Goal: Task Accomplishment & Management: Use online tool/utility

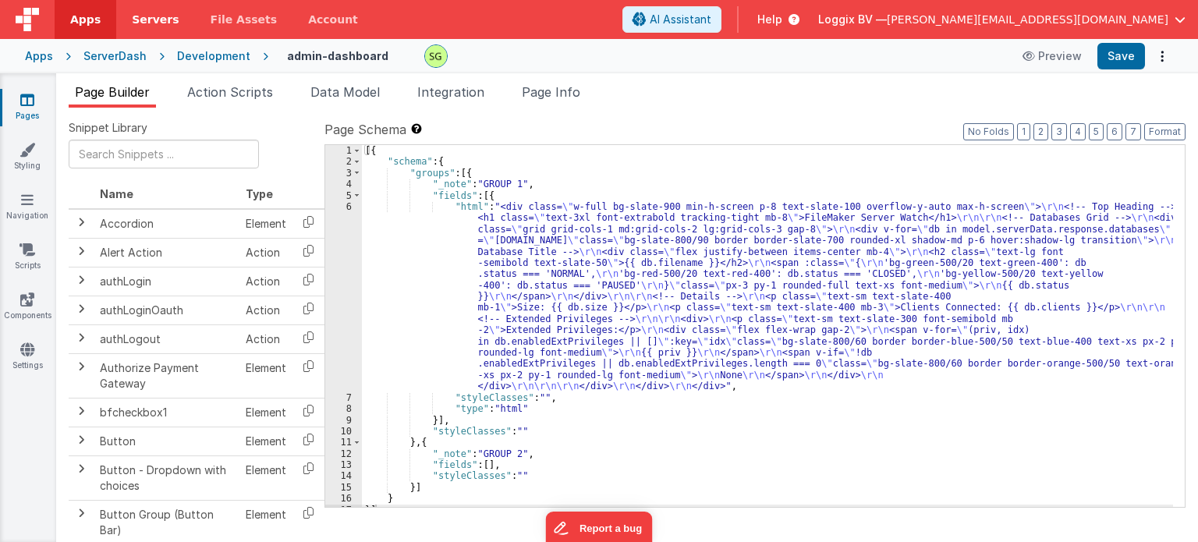
click at [132, 23] on span "Servers" at bounding box center [155, 20] width 47 height 16
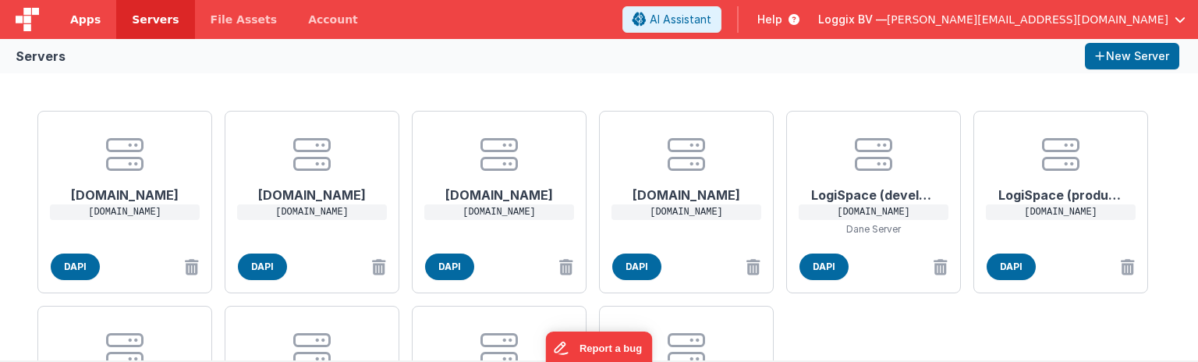
click at [86, 20] on span "Apps" at bounding box center [85, 20] width 30 height 16
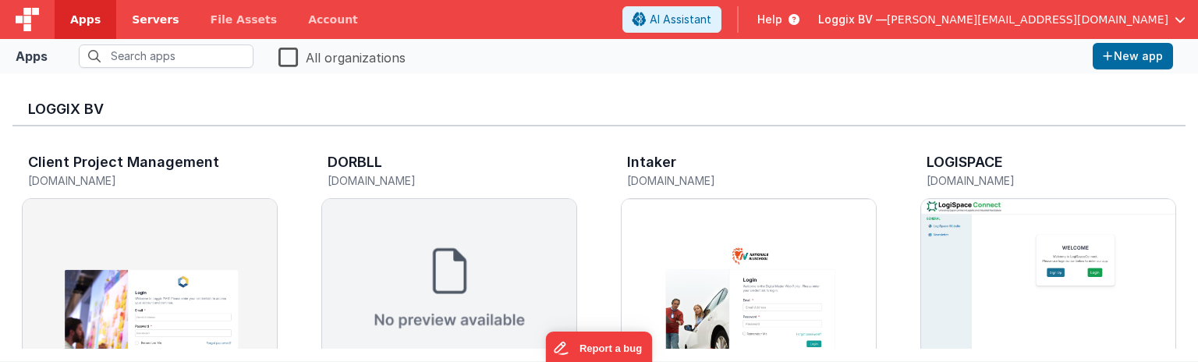
click at [158, 12] on span "Servers" at bounding box center [155, 20] width 47 height 16
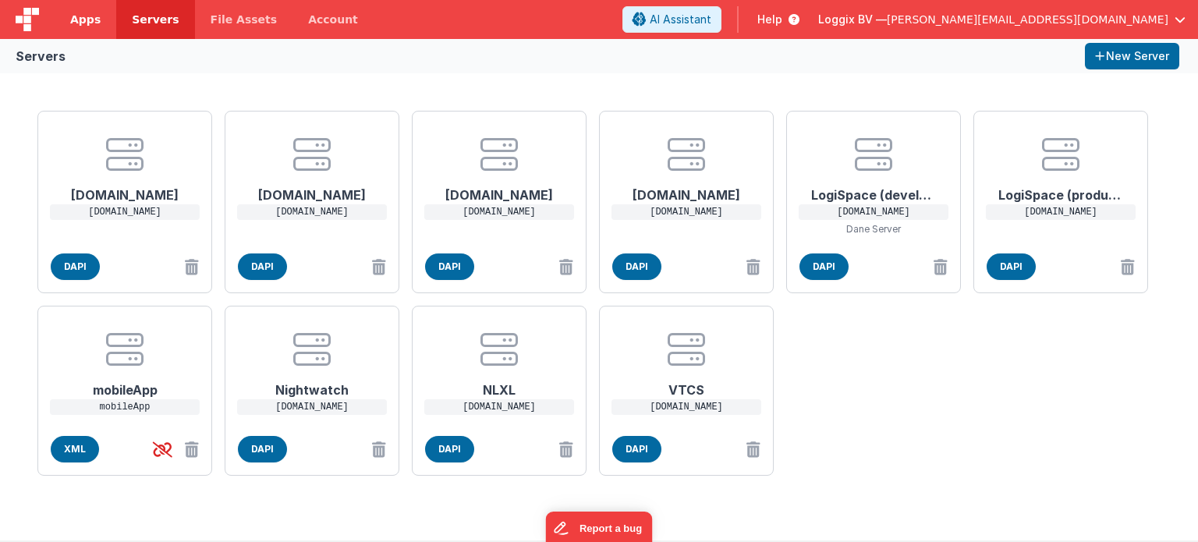
click at [85, 24] on span "Apps" at bounding box center [85, 20] width 30 height 16
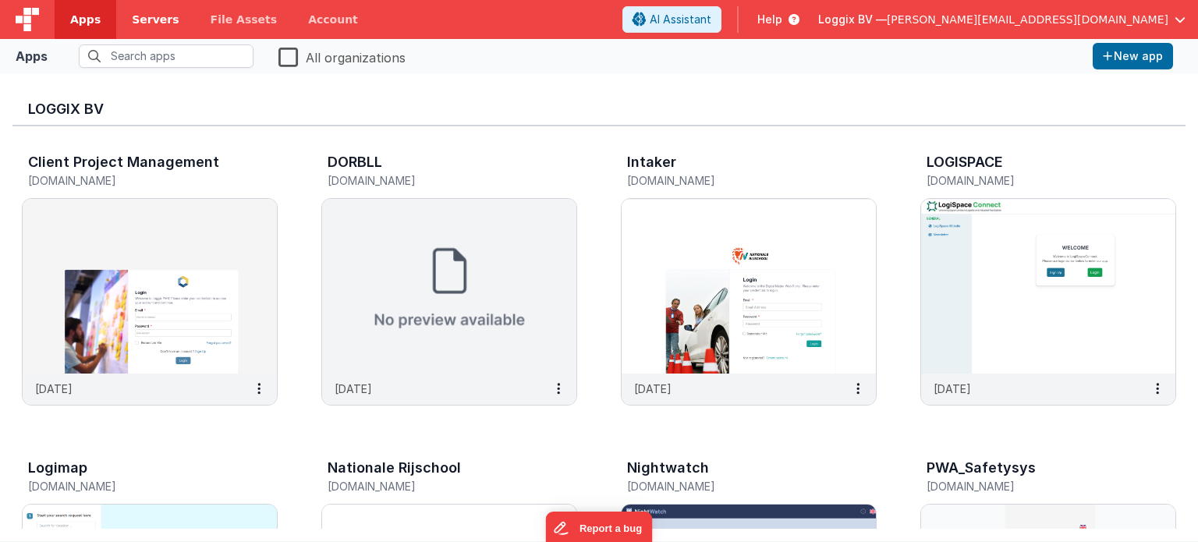
click at [150, 19] on span "Servers" at bounding box center [155, 20] width 47 height 16
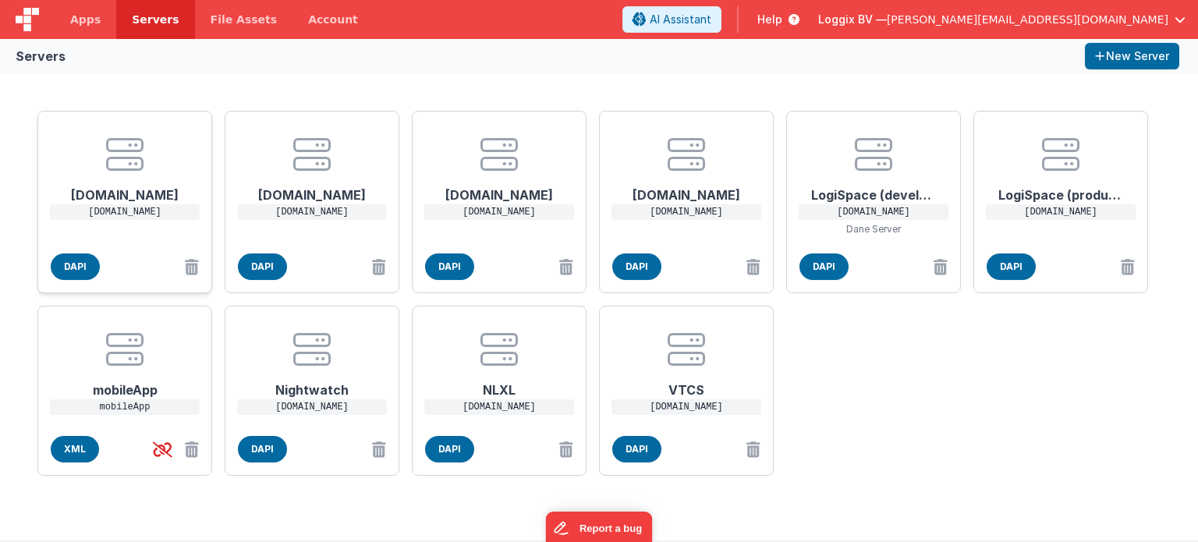
click at [133, 174] on h1 "[DOMAIN_NAME]" at bounding box center [124, 188] width 125 height 31
click at [886, 473] on div "EDIT SERVER Delete Server Delete Server Name [DOMAIN_NAME] Host Address https:/…" at bounding box center [599, 271] width 1198 height 542
click at [81, 27] on link "Apps" at bounding box center [86, 19] width 62 height 39
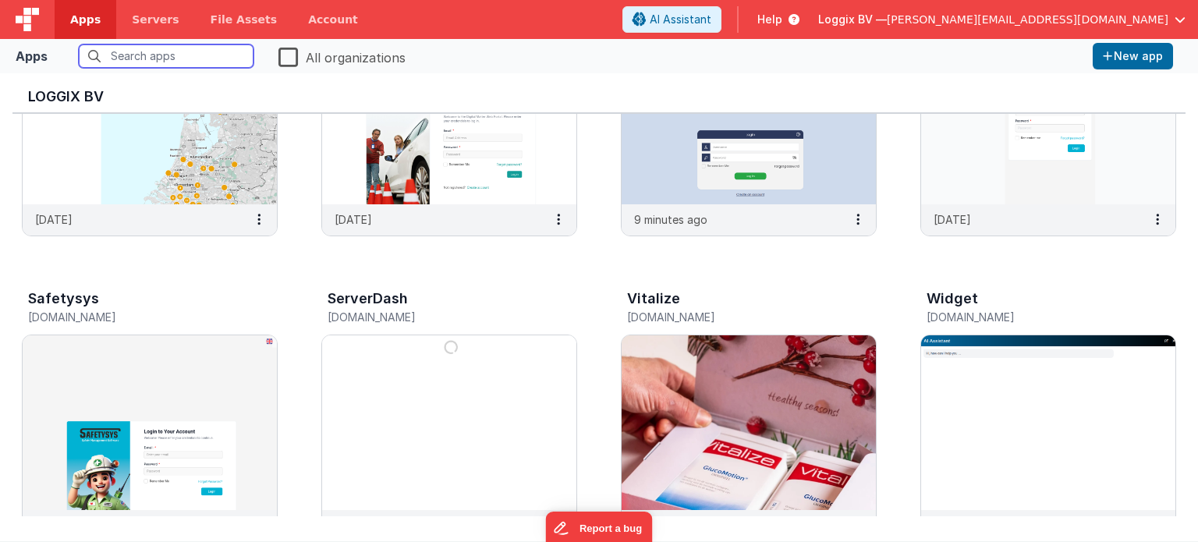
scroll to position [462, 0]
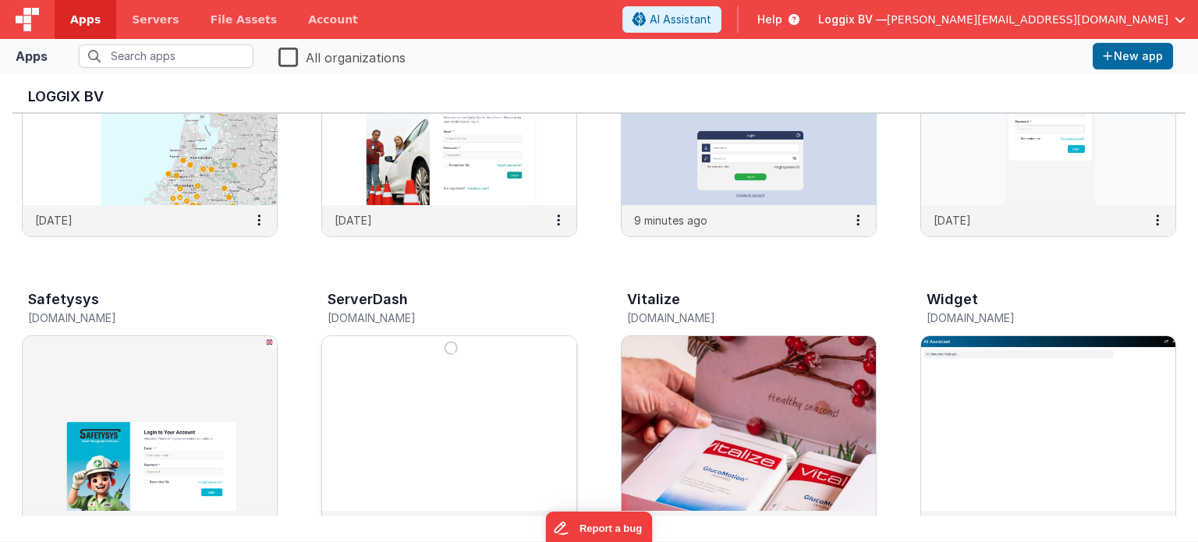
click at [548, 419] on img at bounding box center [449, 423] width 254 height 175
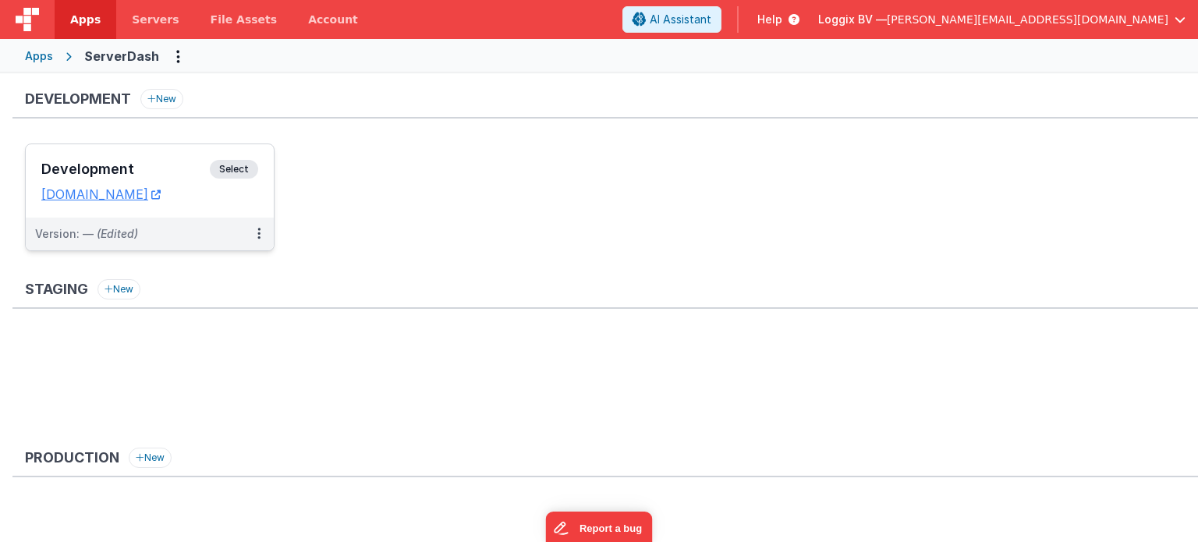
click at [252, 165] on span "Select" at bounding box center [234, 169] width 48 height 19
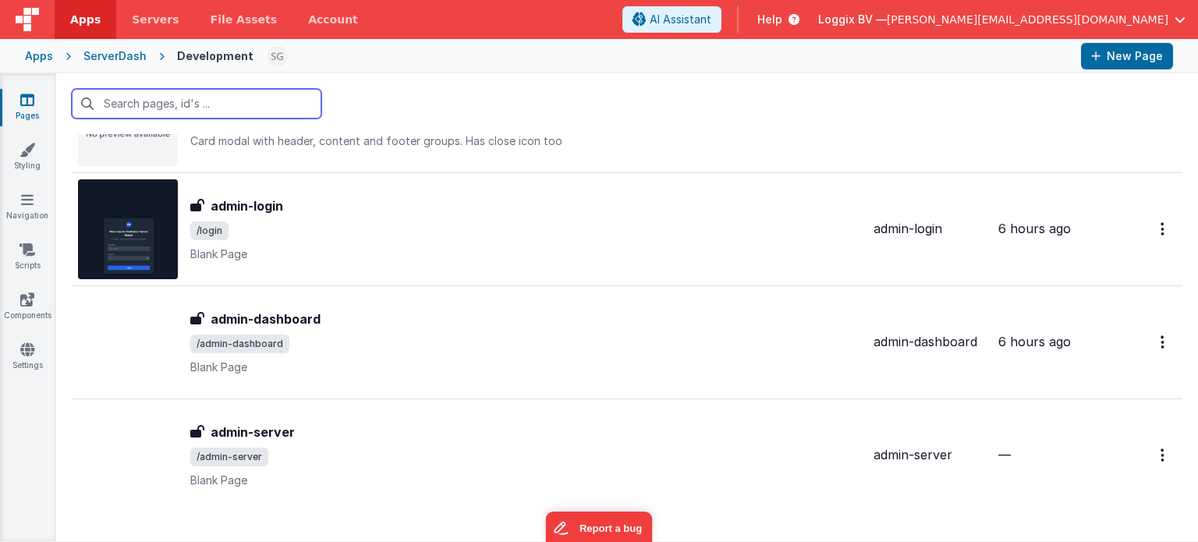
scroll to position [1733, 0]
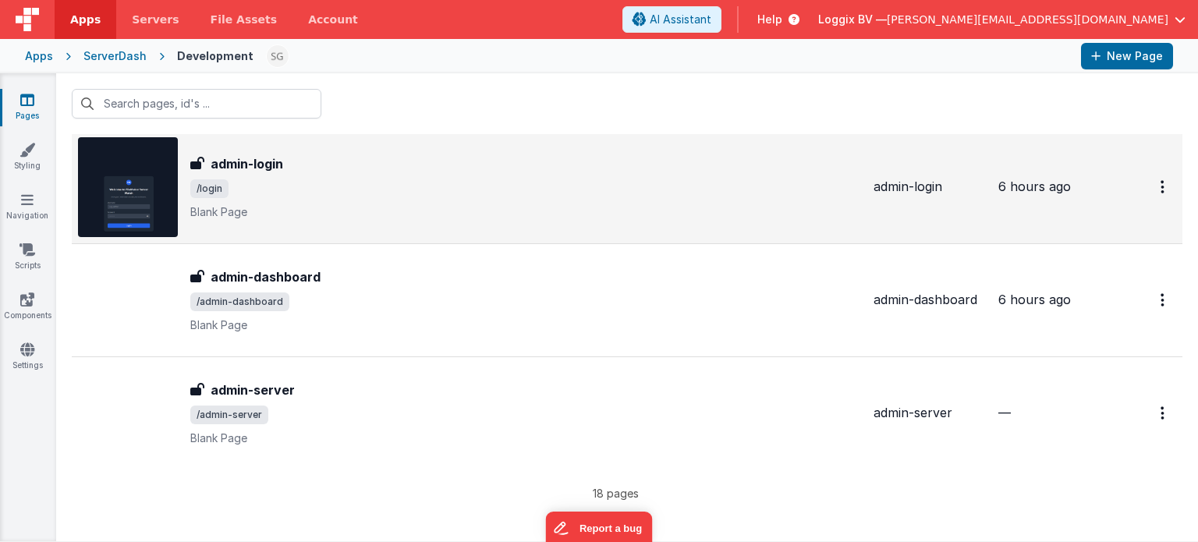
click at [413, 217] on div "admin-login admin-login /login Blank Page" at bounding box center [469, 187] width 783 height 100
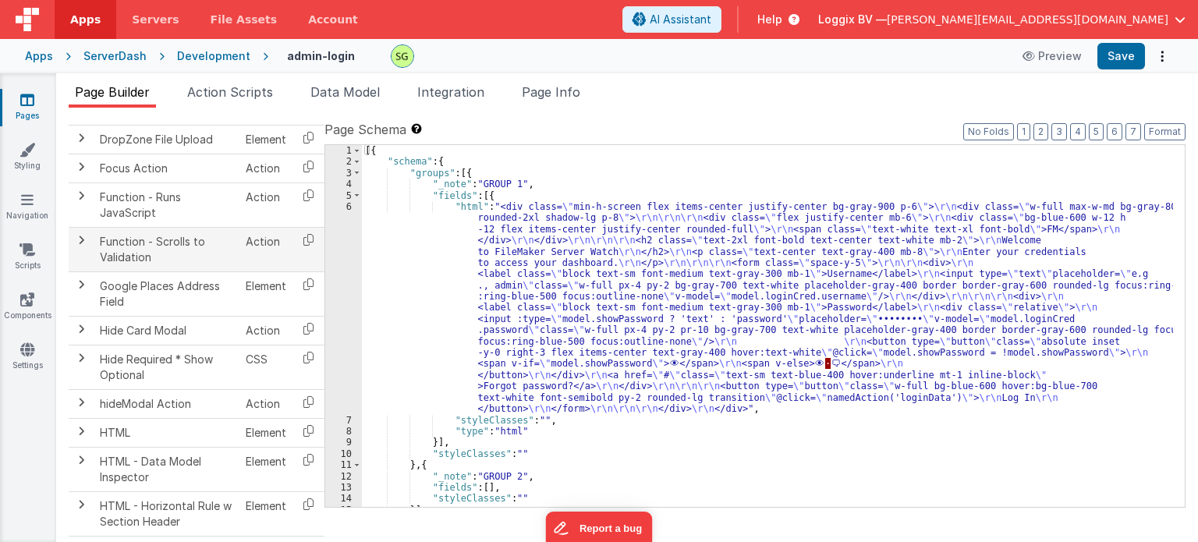
scroll to position [889, 0]
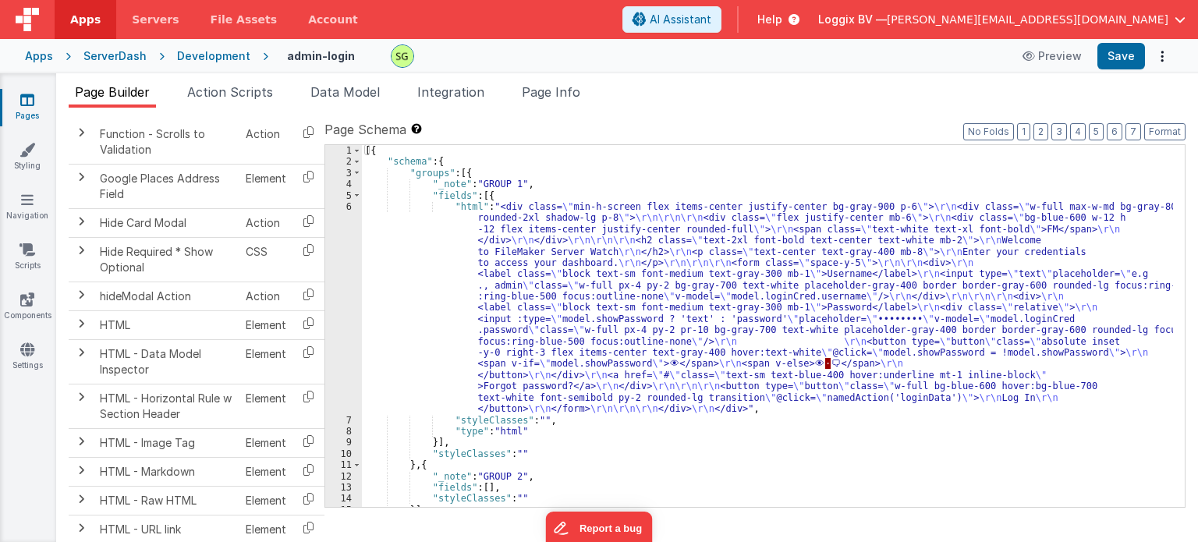
click at [222, 55] on div "Development" at bounding box center [213, 56] width 73 height 16
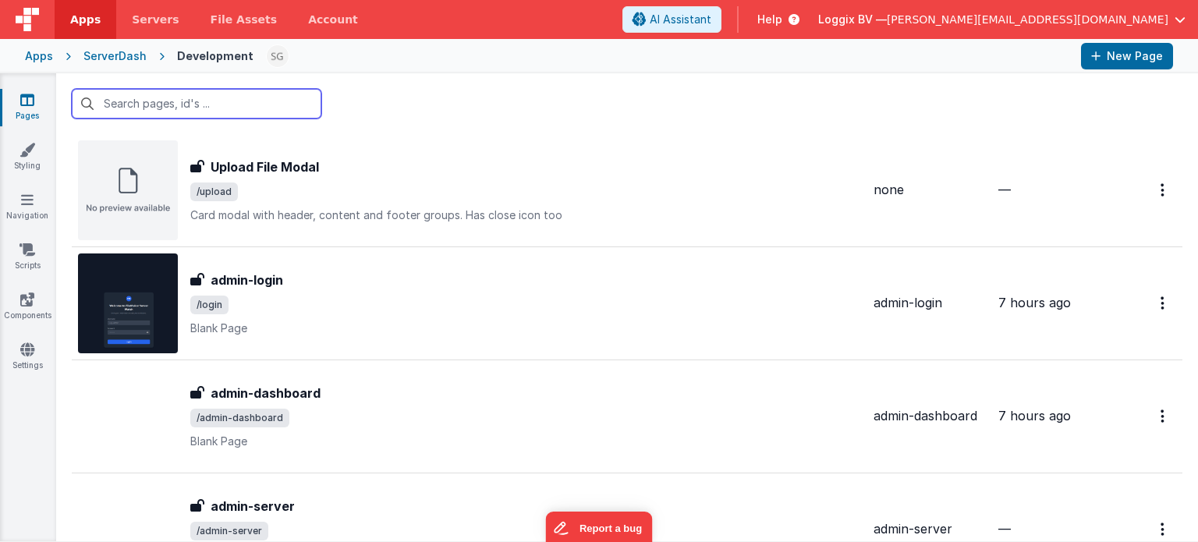
scroll to position [1617, 0]
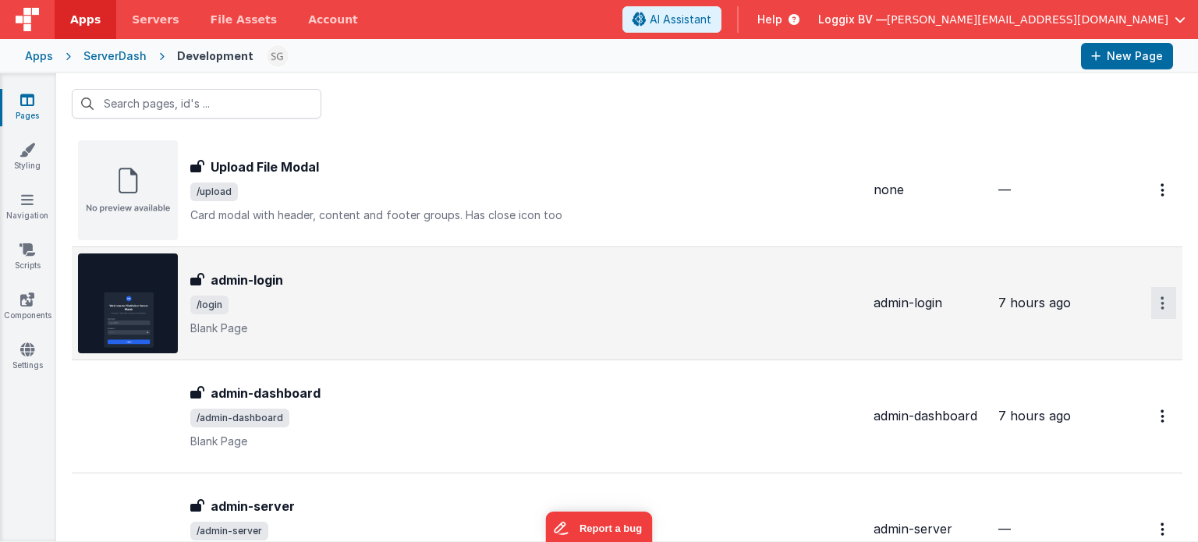
click at [1155, 304] on button "Options" at bounding box center [1164, 303] width 25 height 32
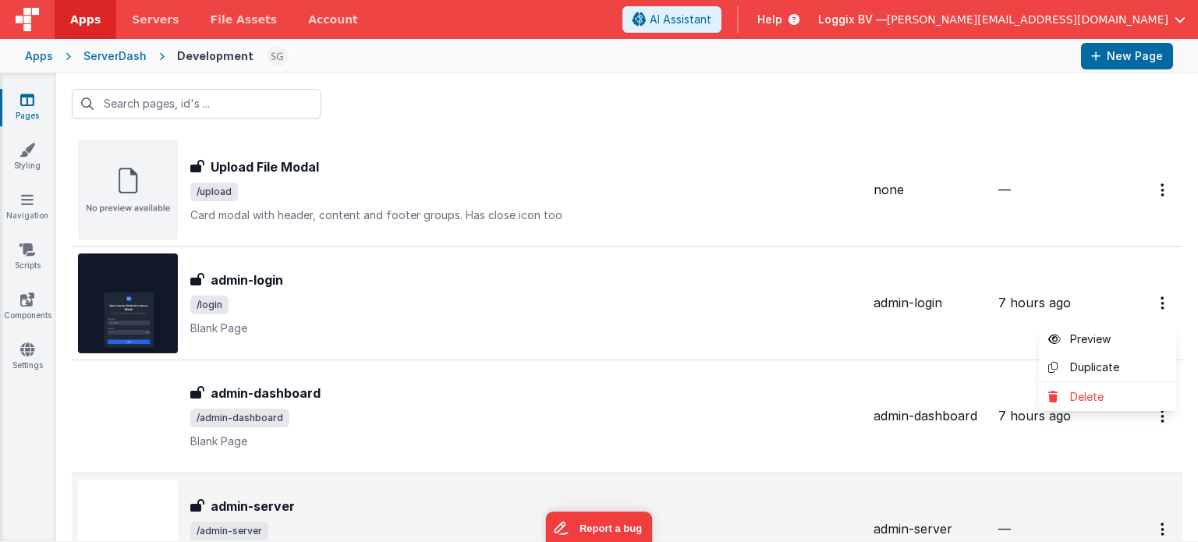
click at [725, 298] on button at bounding box center [599, 271] width 1198 height 542
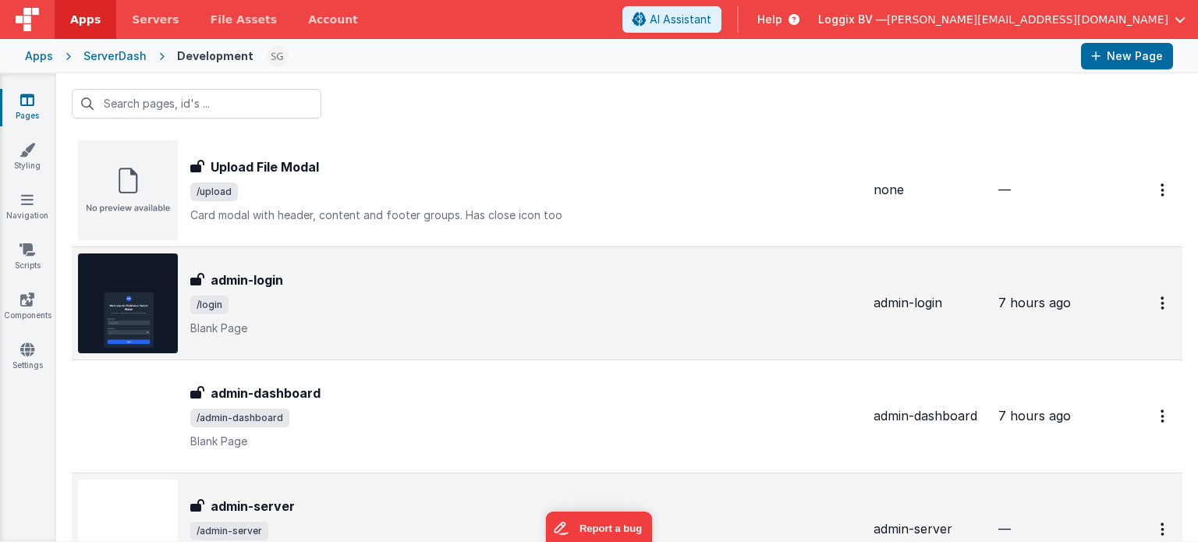
click at [606, 321] on p "Blank Page" at bounding box center [525, 329] width 671 height 16
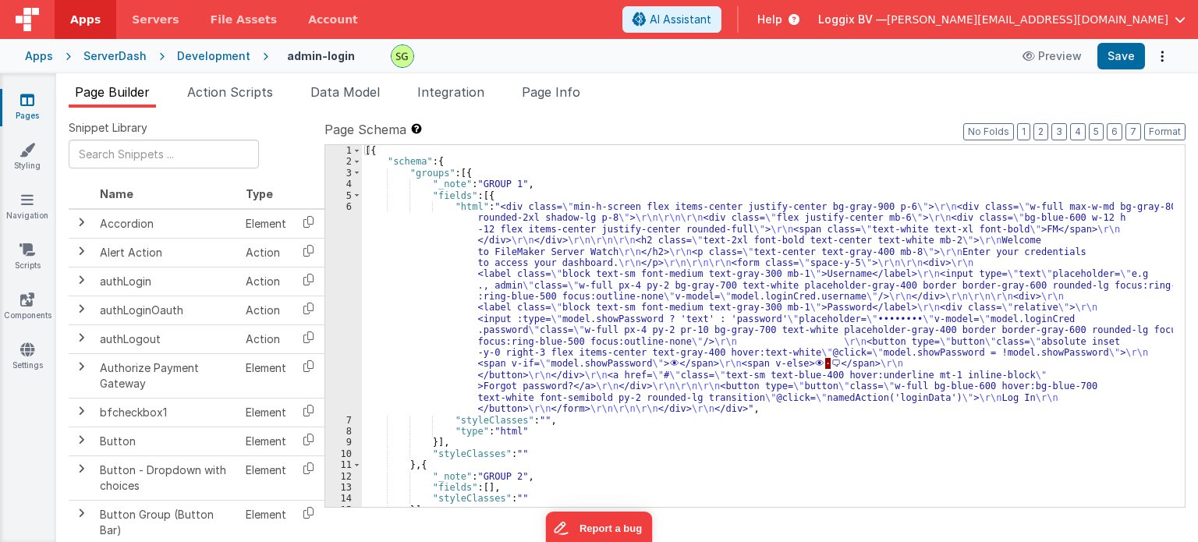
click at [577, 91] on span "Page Info" at bounding box center [551, 92] width 59 height 16
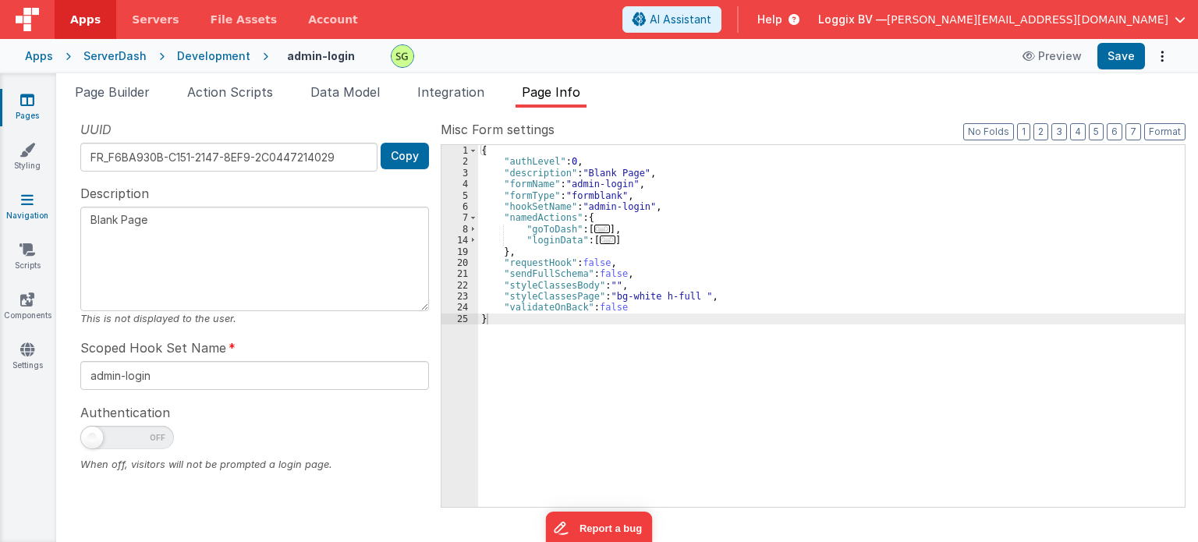
click at [35, 204] on link "Navigation" at bounding box center [27, 207] width 56 height 31
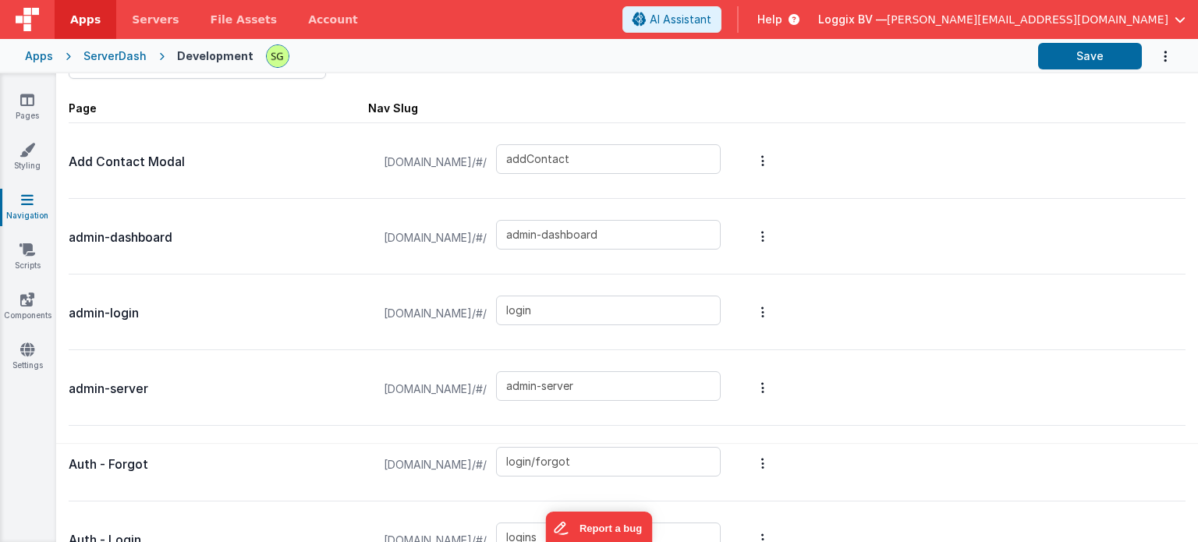
scroll to position [87, 0]
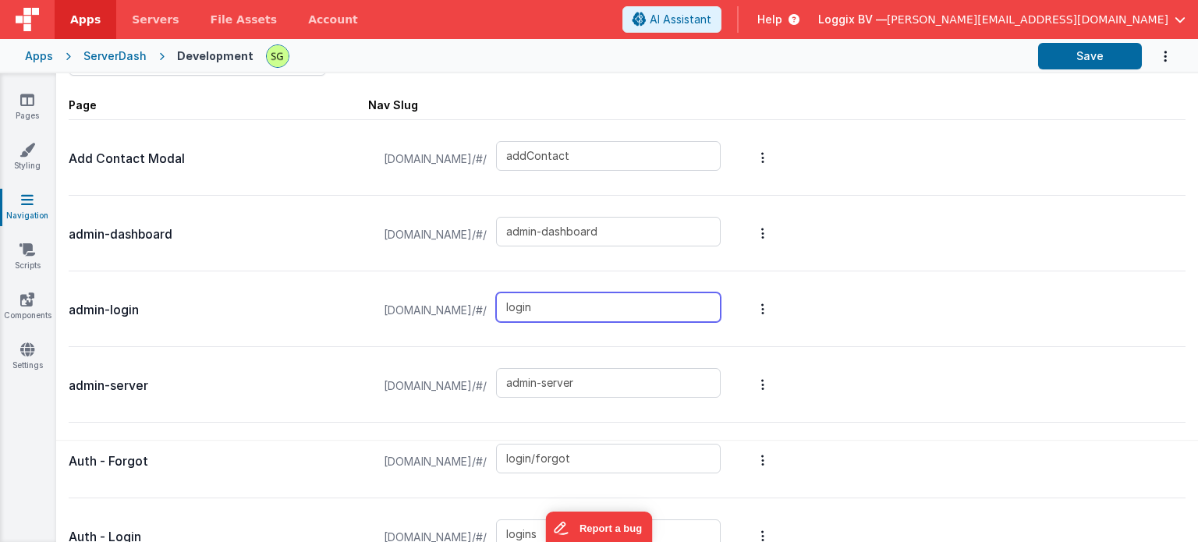
click at [563, 303] on input "login" at bounding box center [608, 308] width 225 height 30
type input "admin-login"
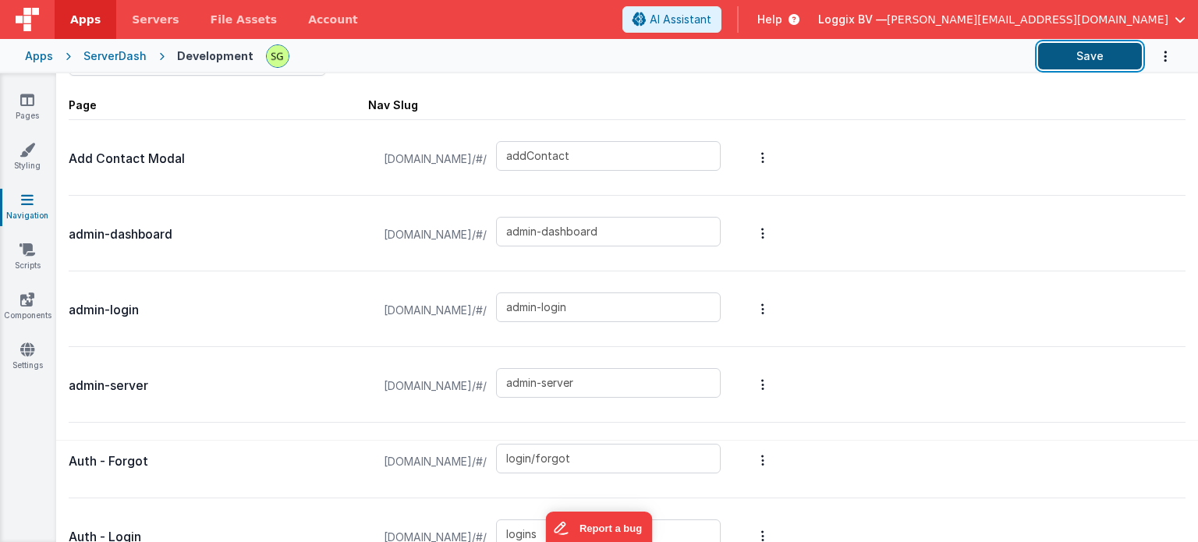
click at [1098, 56] on button "Save" at bounding box center [1090, 56] width 104 height 27
click at [12, 103] on link "Pages" at bounding box center [27, 107] width 56 height 31
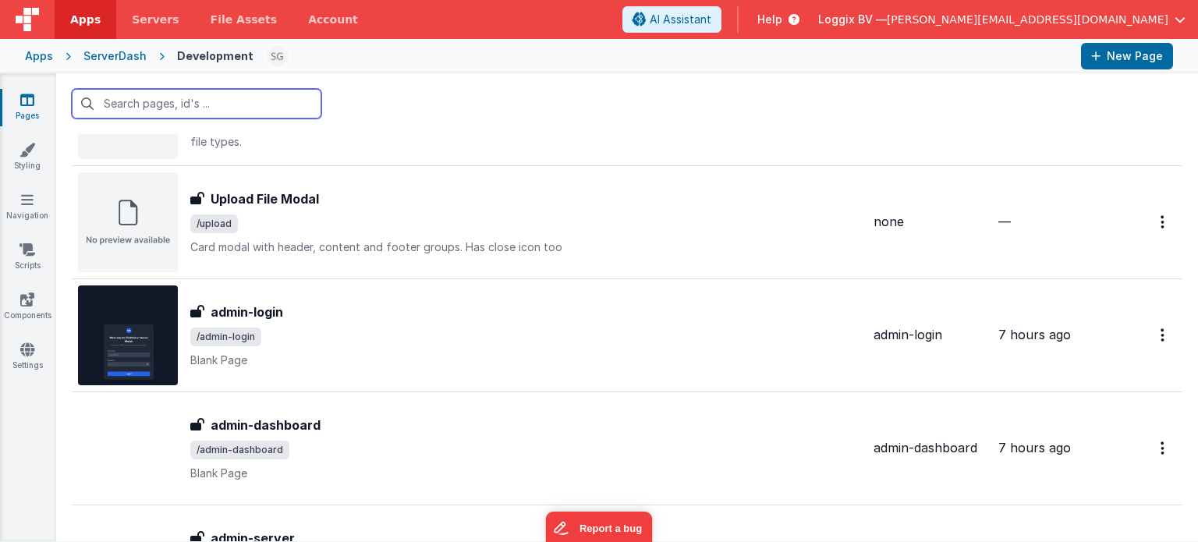
scroll to position [1733, 0]
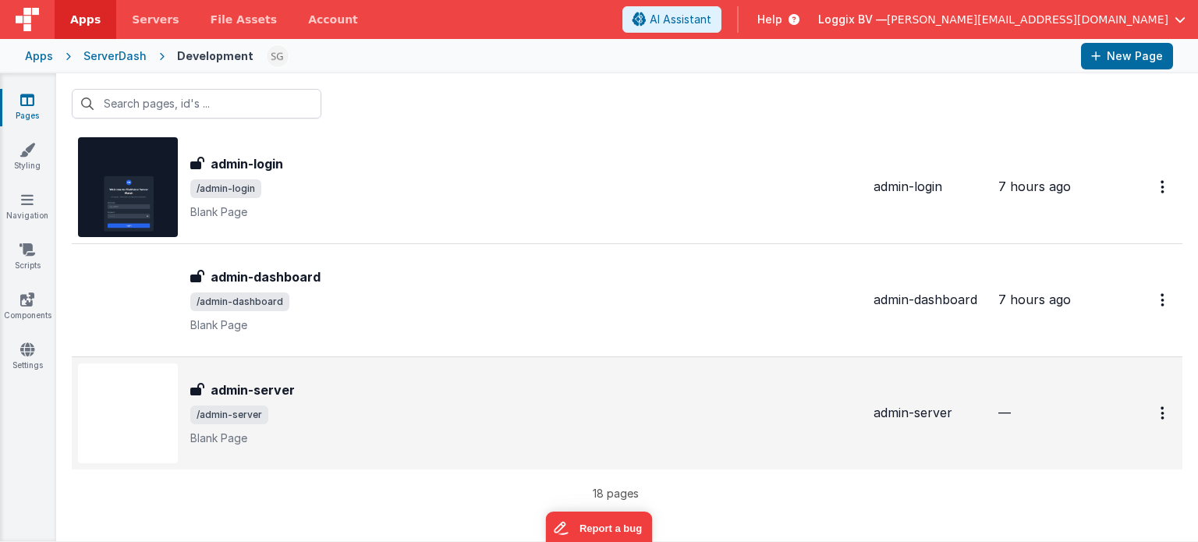
click at [675, 399] on div "admin-server admin-server /admin-server Blank Page" at bounding box center [525, 414] width 671 height 66
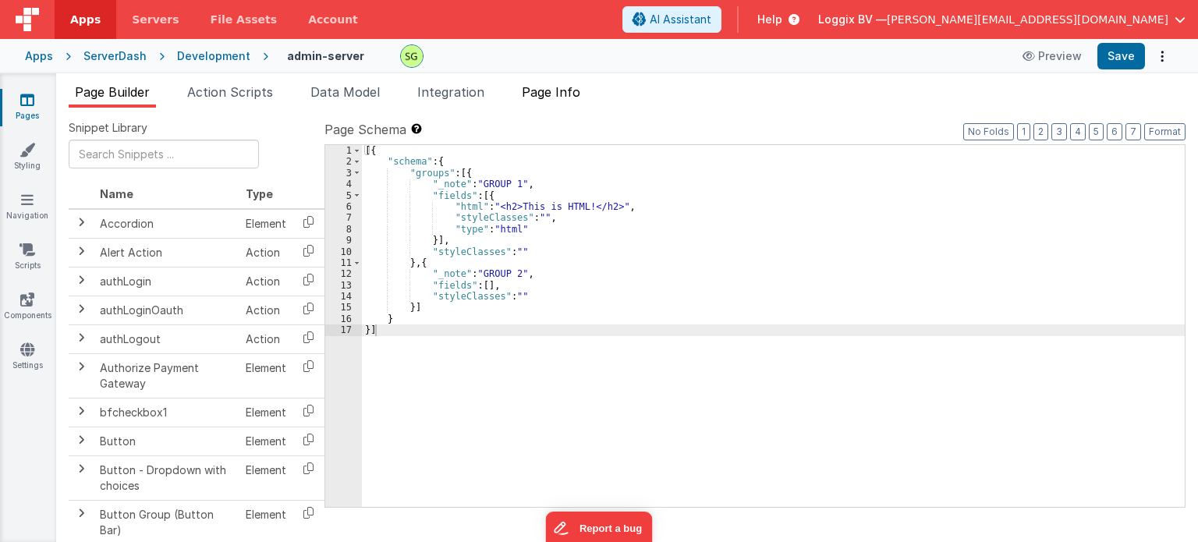
click at [579, 93] on span "Page Info" at bounding box center [551, 92] width 59 height 16
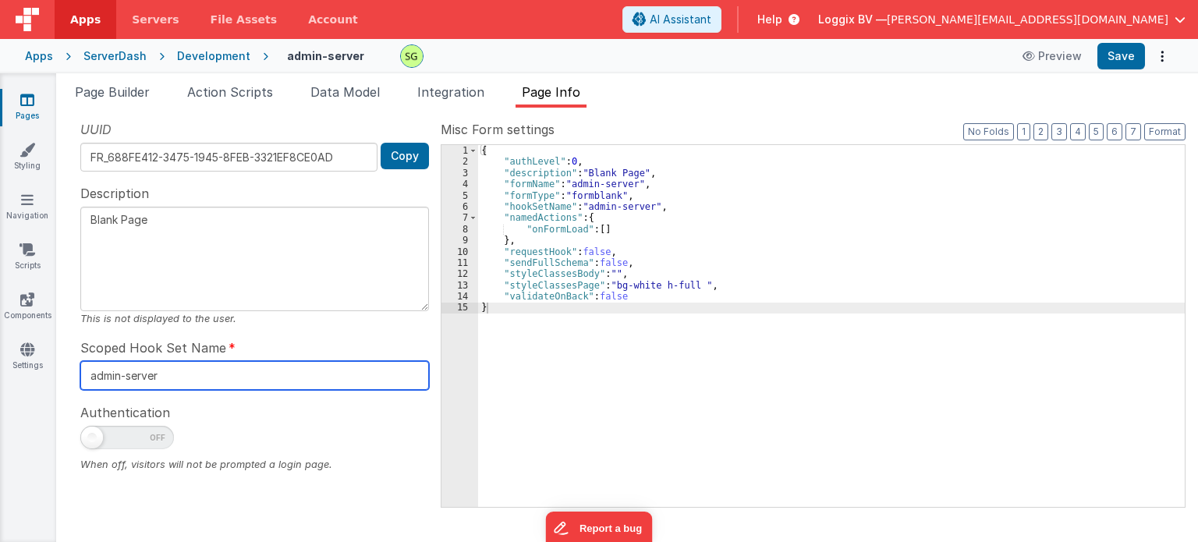
click at [197, 371] on input "admin-server" at bounding box center [254, 375] width 349 height 29
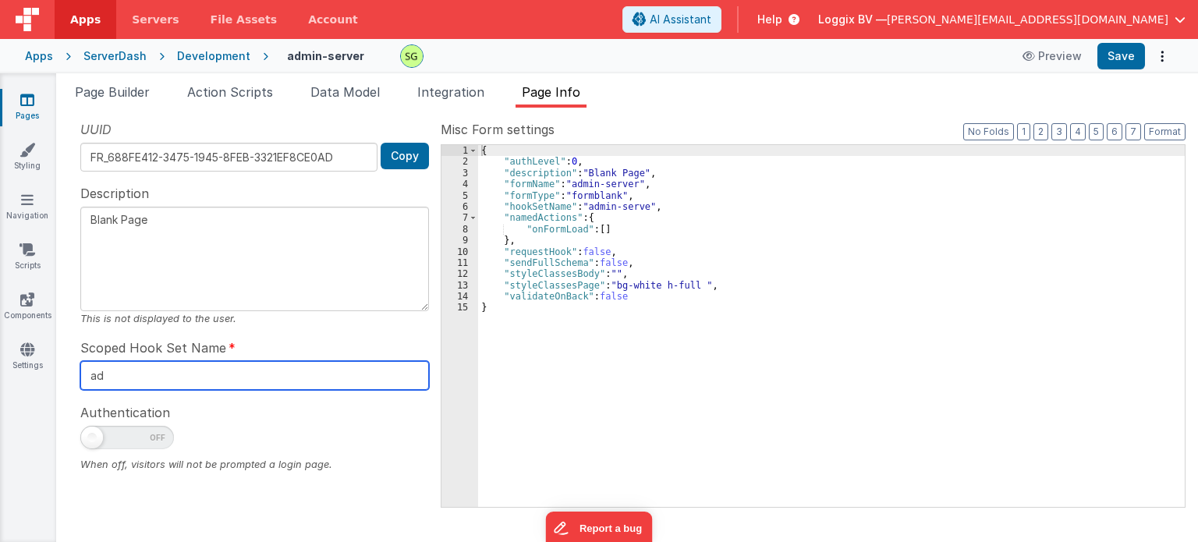
type input "a"
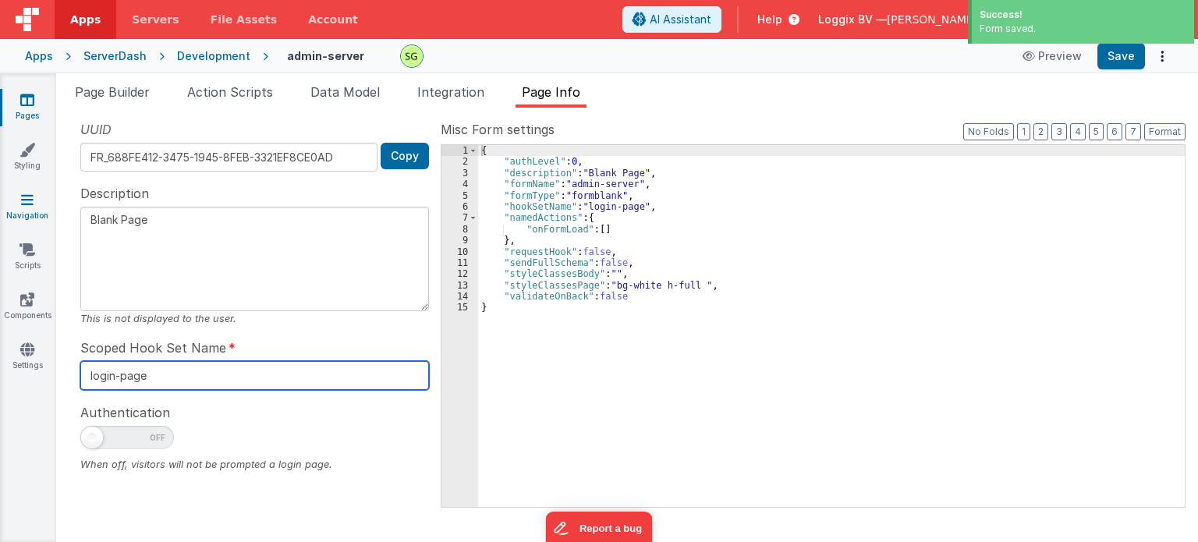
type input "login-page"
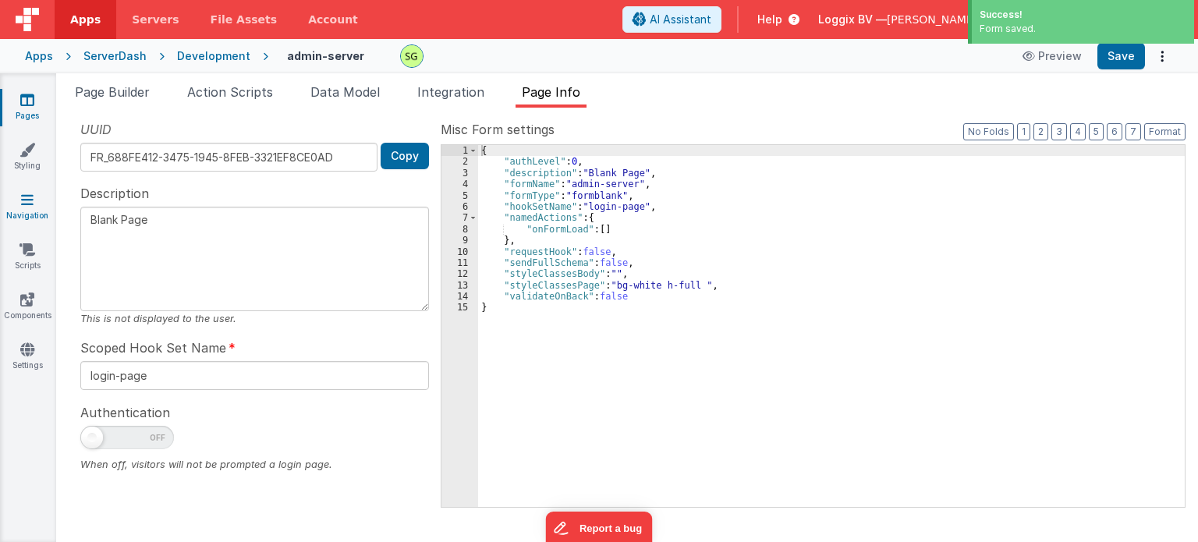
click at [21, 209] on link "Navigation" at bounding box center [27, 207] width 56 height 31
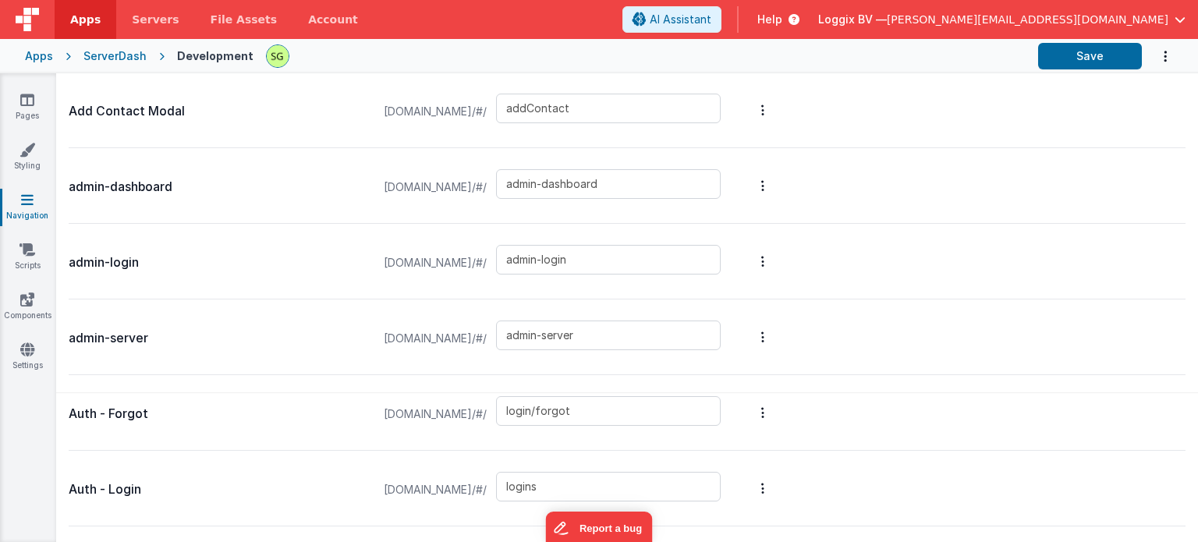
scroll to position [120, 0]
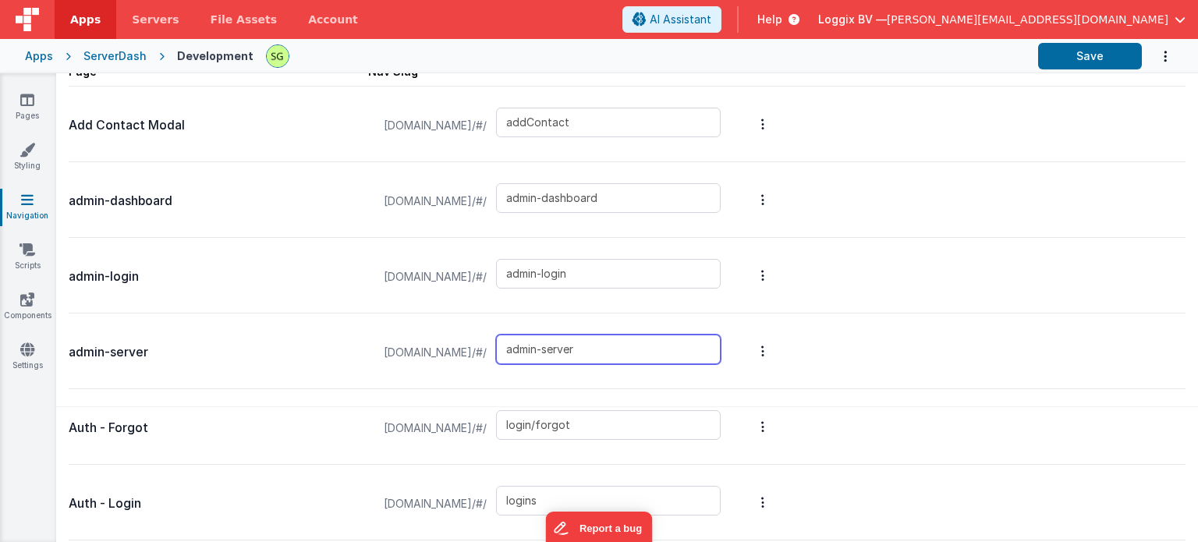
click at [652, 346] on input "admin-server" at bounding box center [608, 350] width 225 height 30
drag, startPoint x: 652, startPoint y: 346, endPoint x: 552, endPoint y: 342, distance: 99.9
click at [552, 342] on div "[DOMAIN_NAME]/#/ admin-server" at bounding box center [552, 352] width 356 height 59
type input "login"
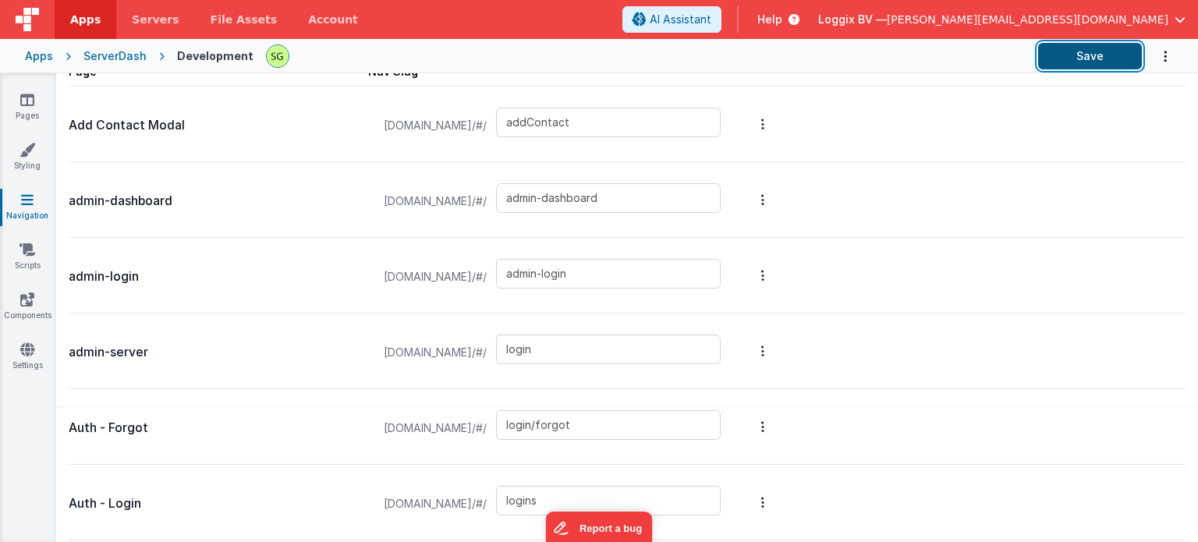
click at [1083, 52] on button "Save" at bounding box center [1090, 56] width 104 height 27
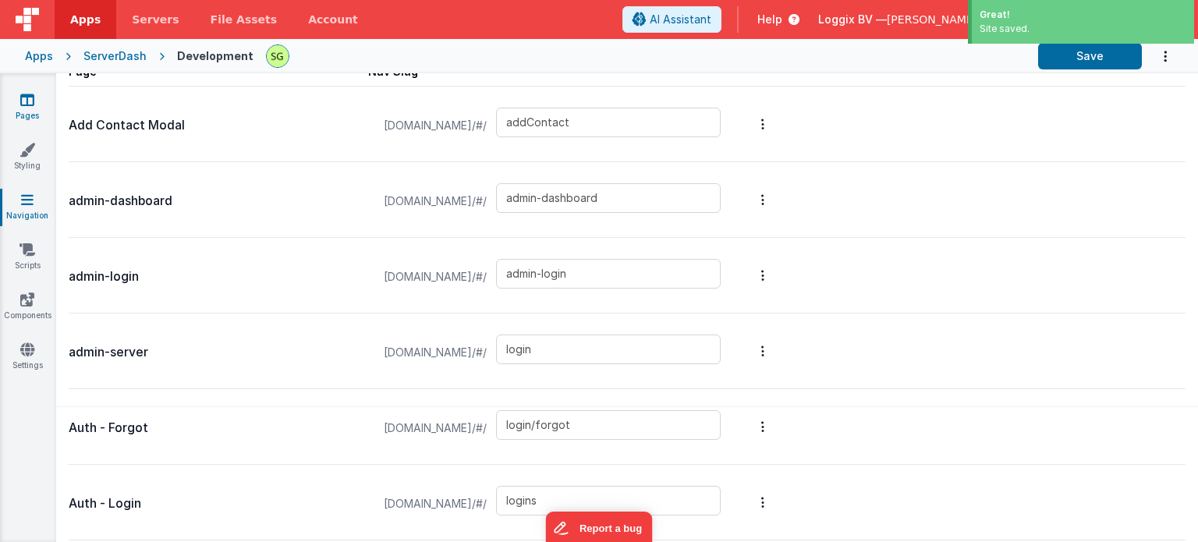
click at [24, 115] on link "Pages" at bounding box center [27, 107] width 56 height 31
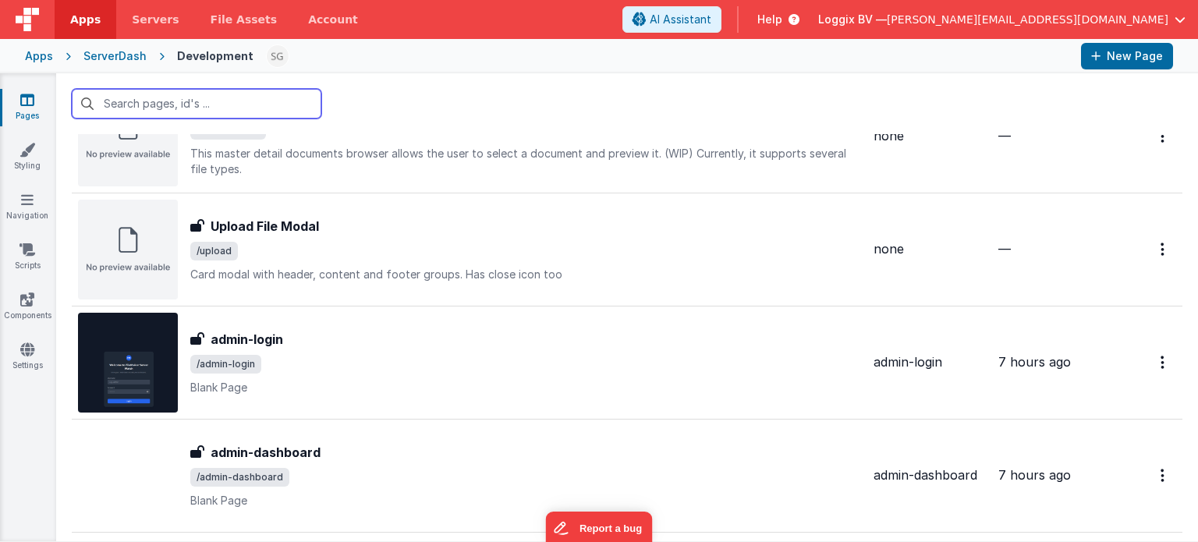
scroll to position [1733, 0]
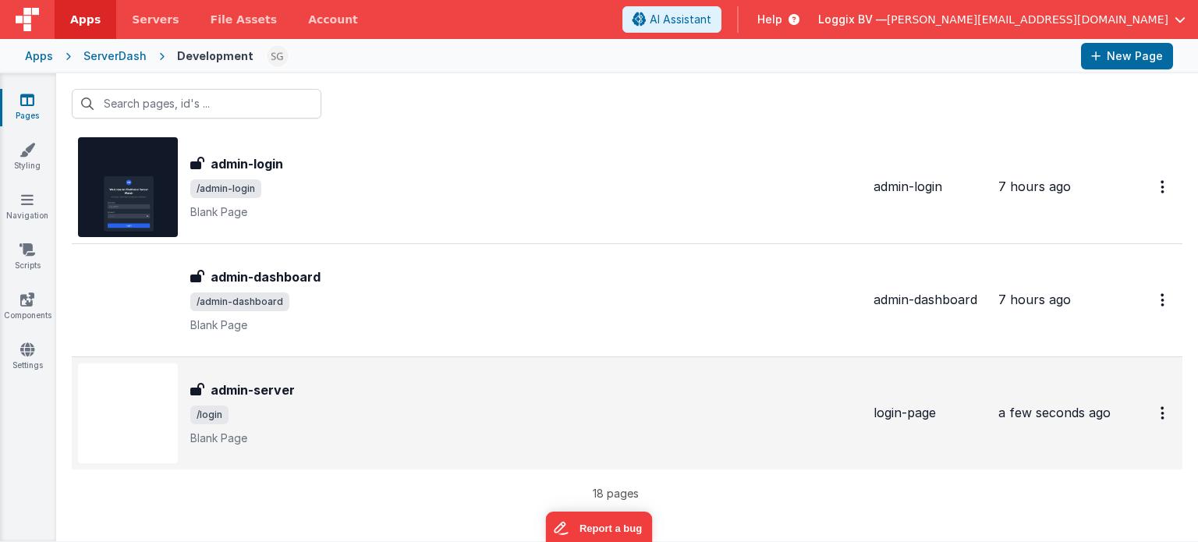
click at [445, 431] on p "Blank Page" at bounding box center [525, 439] width 671 height 16
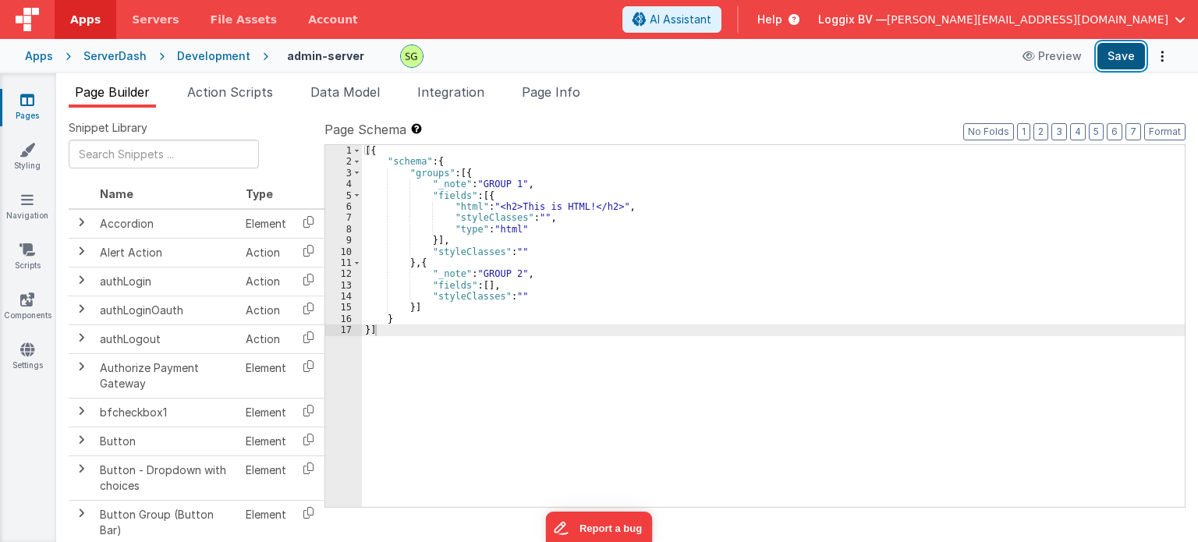
click at [1129, 57] on button "Save" at bounding box center [1122, 56] width 48 height 27
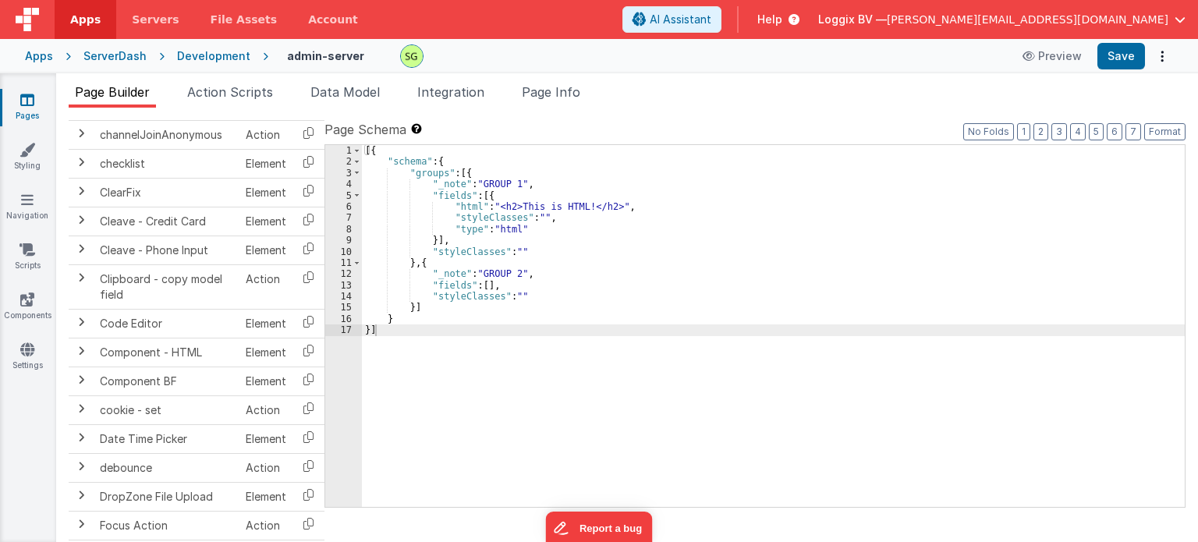
scroll to position [533, 0]
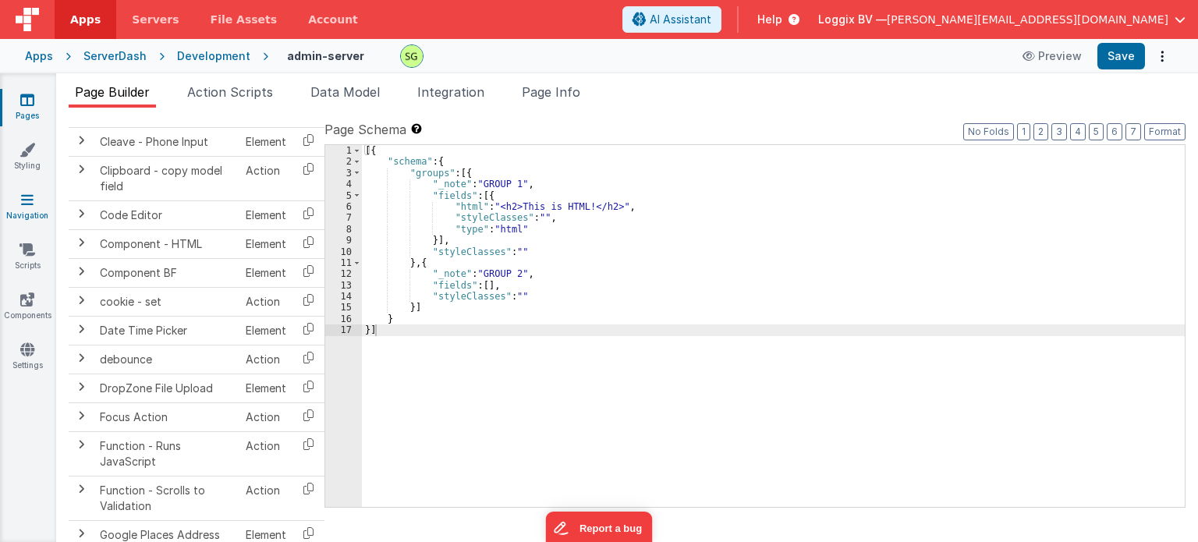
click at [30, 212] on link "Navigation" at bounding box center [27, 207] width 56 height 31
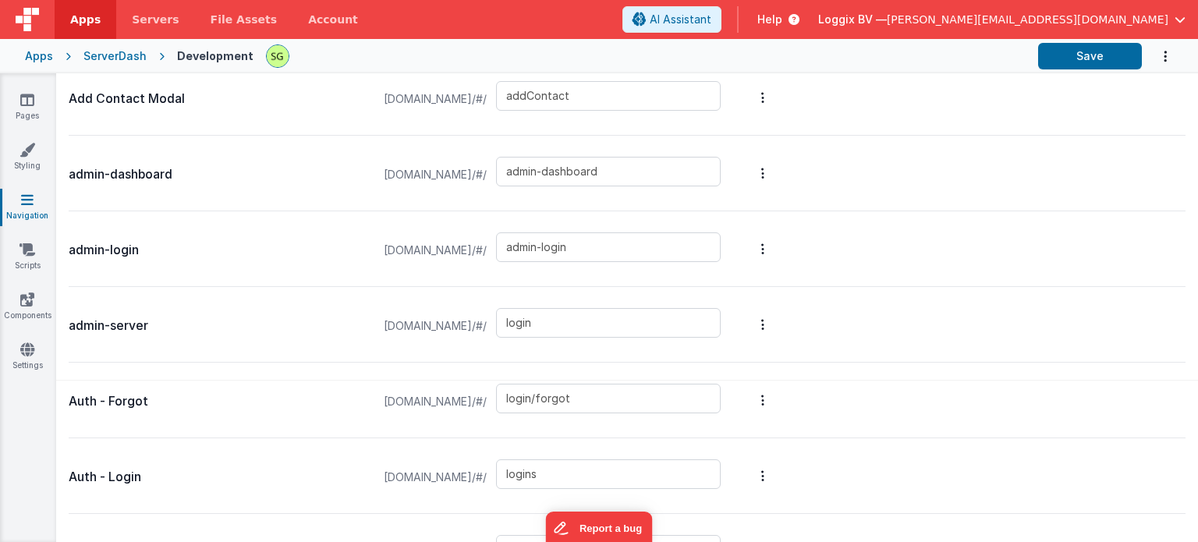
scroll to position [147, 0]
click at [774, 321] on button "Options" at bounding box center [763, 324] width 22 height 62
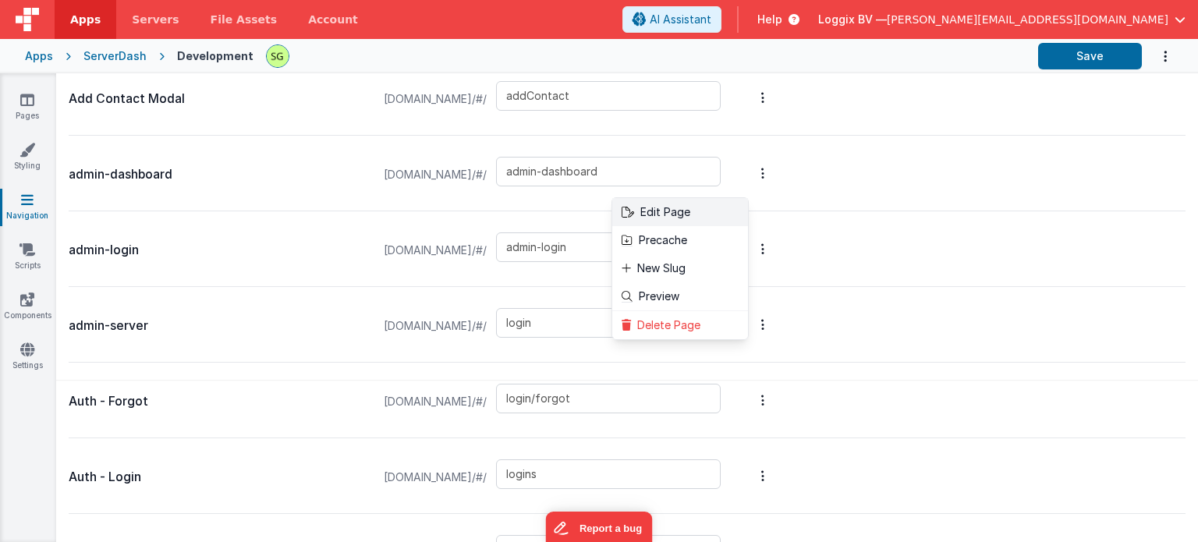
click at [718, 218] on link "Edit Page" at bounding box center [680, 212] width 136 height 28
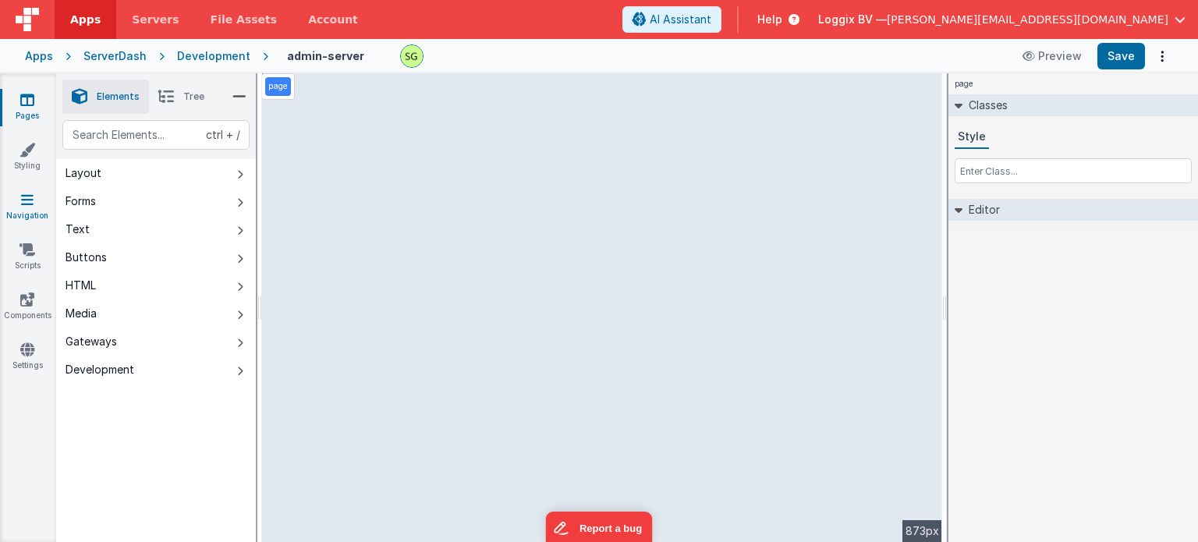
click at [30, 211] on link "Navigation" at bounding box center [27, 207] width 56 height 31
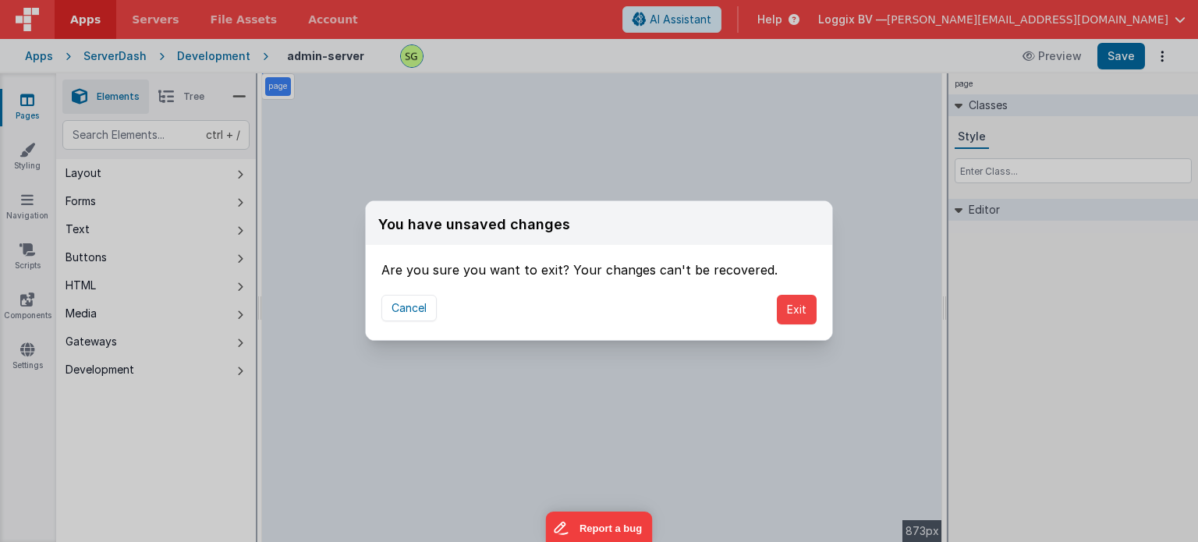
click at [771, 310] on div "Cancel Exit" at bounding box center [599, 309] width 467 height 61
click at [783, 311] on button "Exit" at bounding box center [797, 310] width 40 height 30
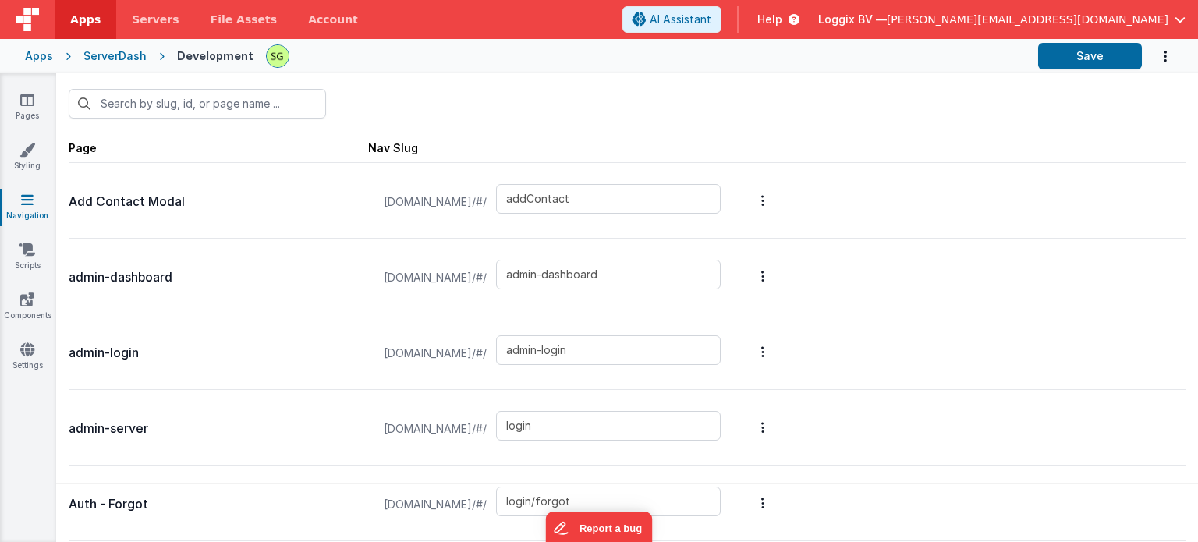
scroll to position [42, 0]
click at [26, 105] on icon at bounding box center [27, 100] width 14 height 16
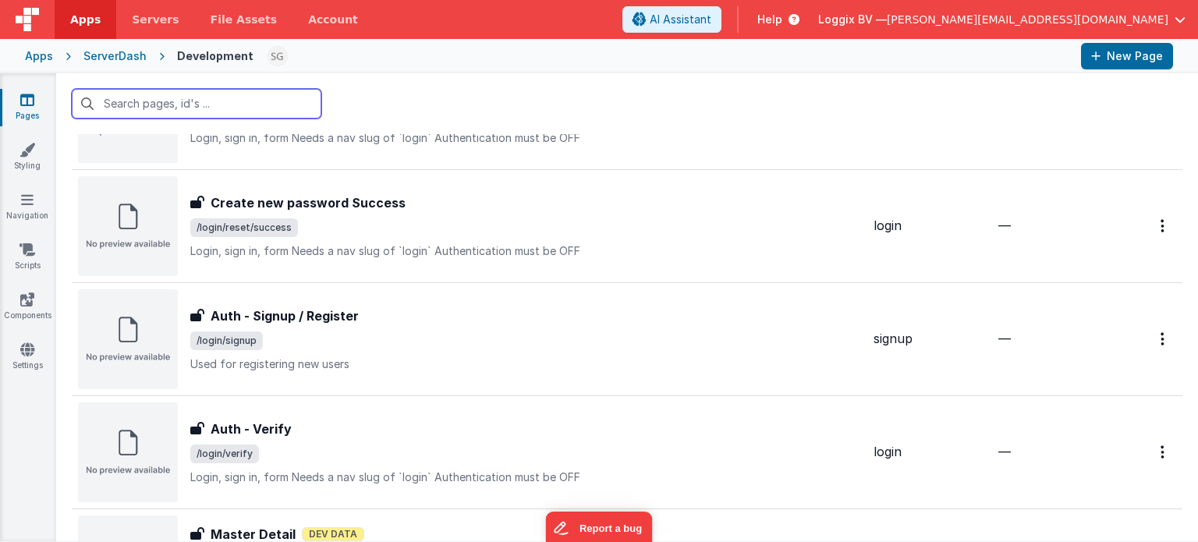
scroll to position [1733, 0]
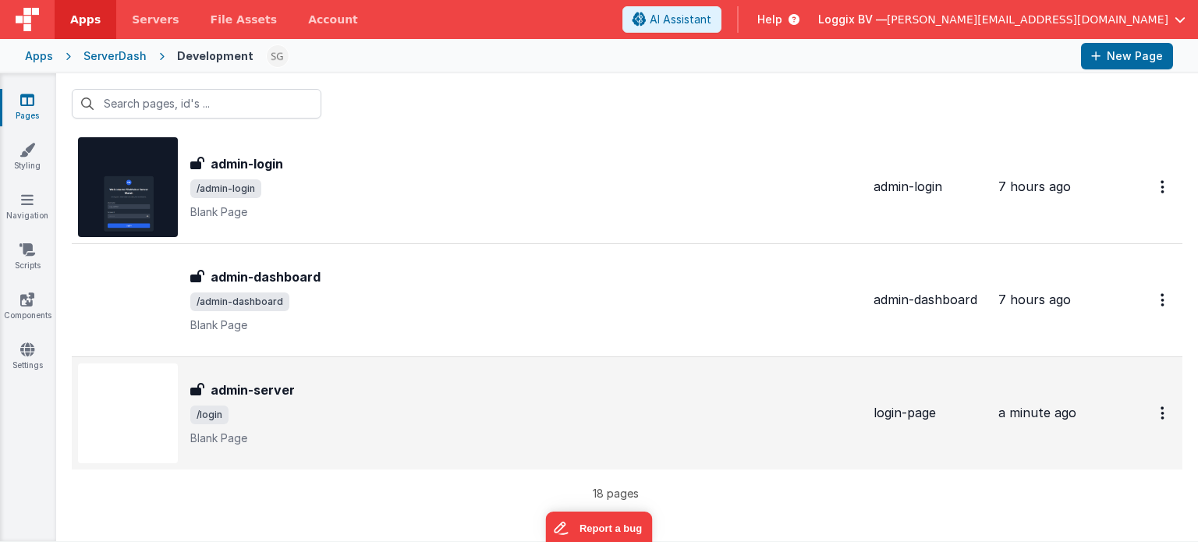
click at [552, 406] on span "/login" at bounding box center [525, 415] width 671 height 19
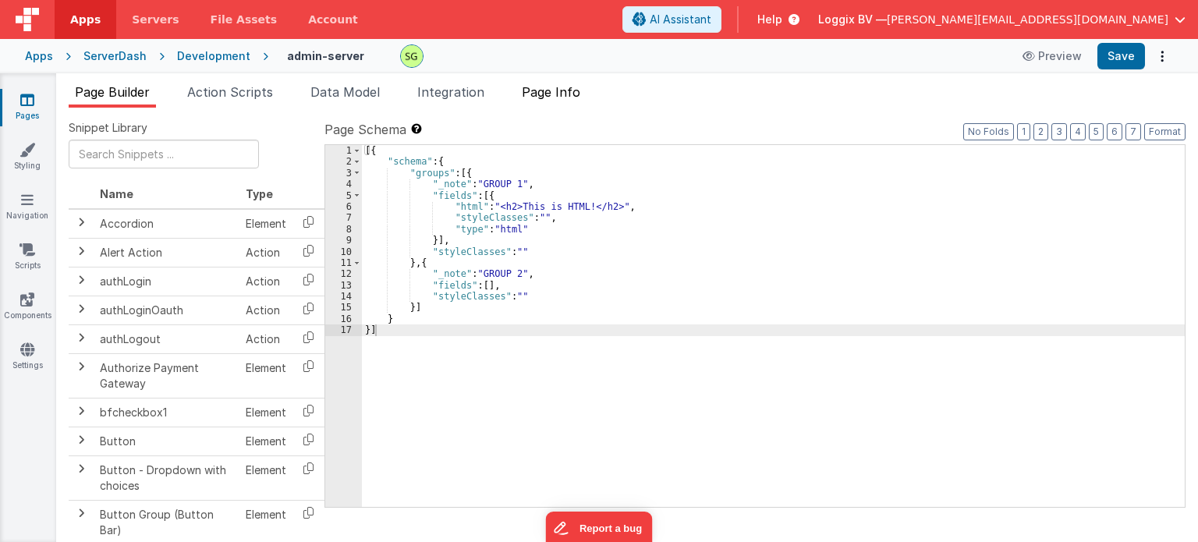
click at [555, 89] on span "Page Info" at bounding box center [551, 92] width 59 height 16
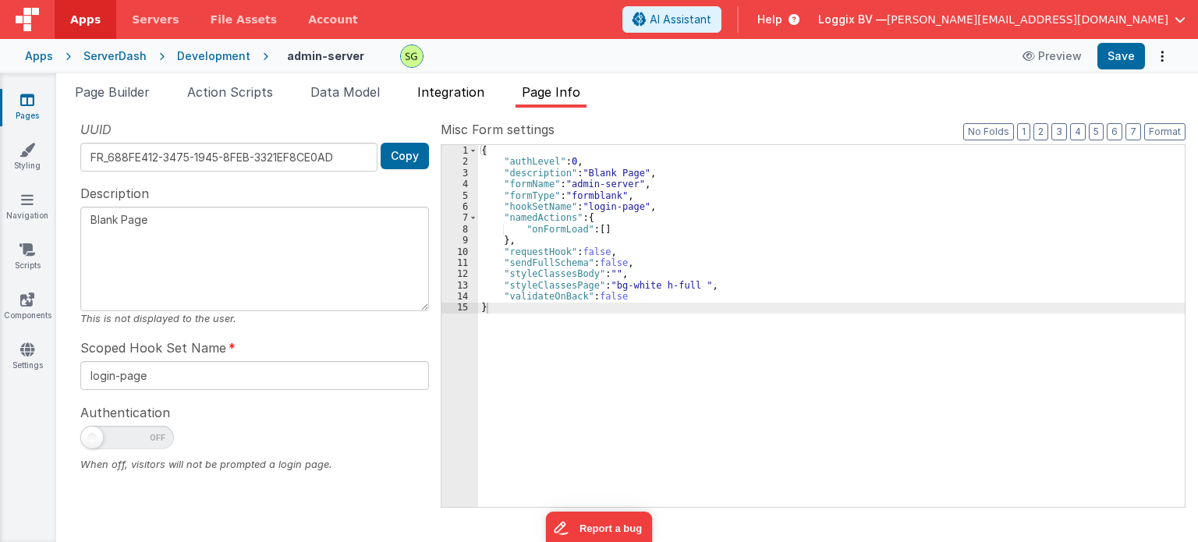
click at [445, 97] on span "Integration" at bounding box center [450, 92] width 67 height 16
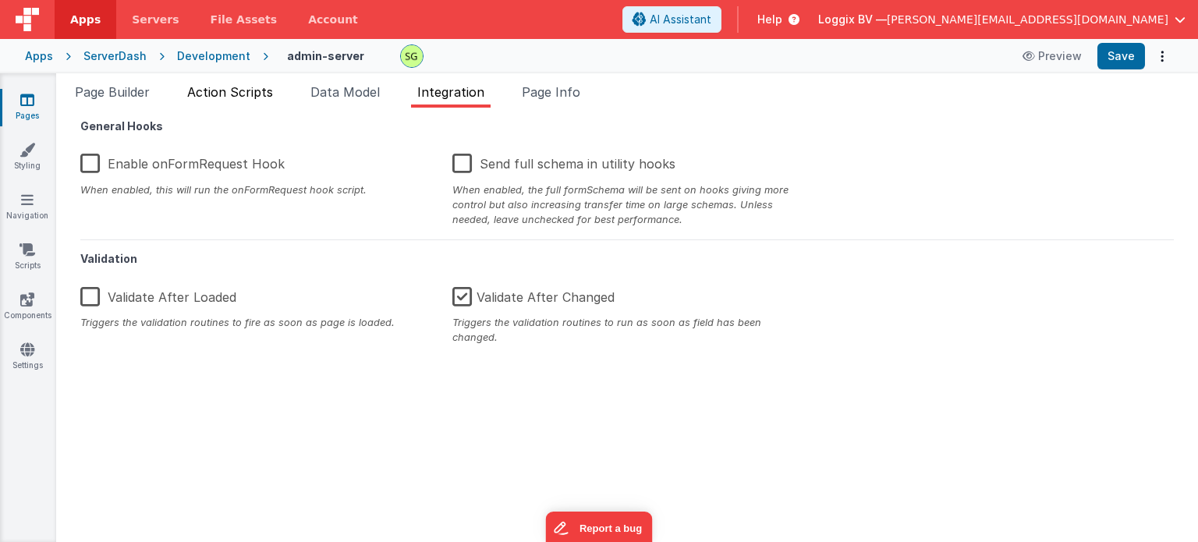
click at [250, 88] on span "Action Scripts" at bounding box center [230, 92] width 86 height 16
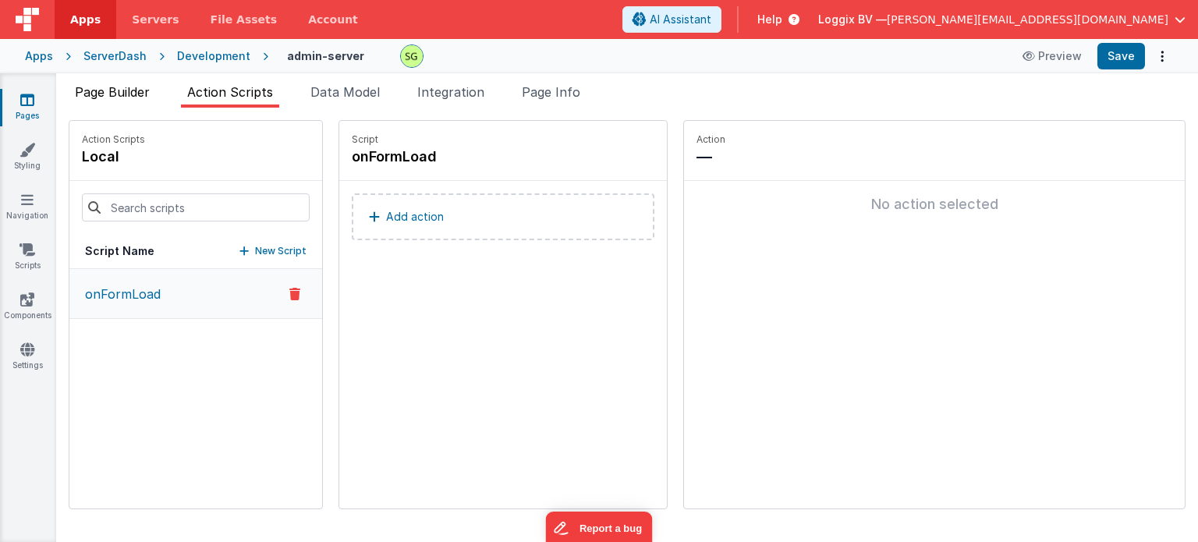
click at [133, 87] on span "Page Builder" at bounding box center [112, 92] width 75 height 16
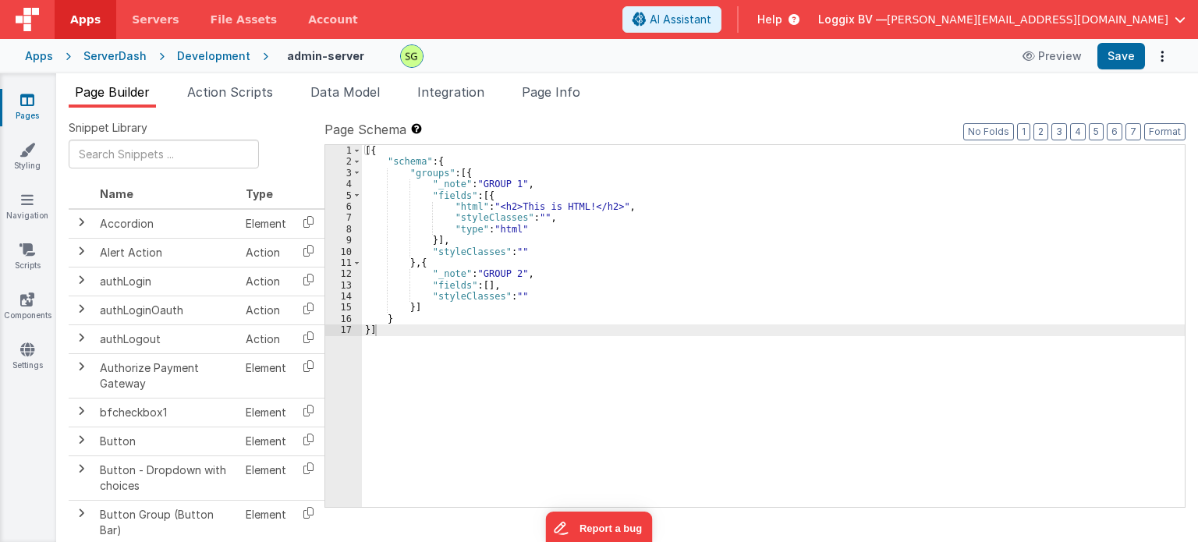
click at [20, 99] on icon at bounding box center [27, 100] width 14 height 16
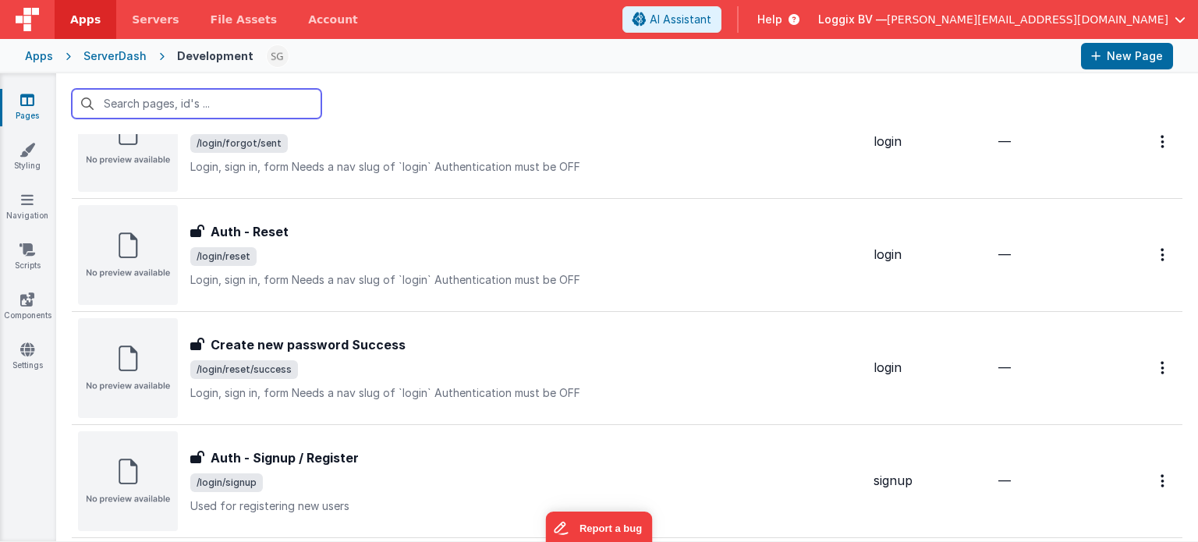
scroll to position [1733, 0]
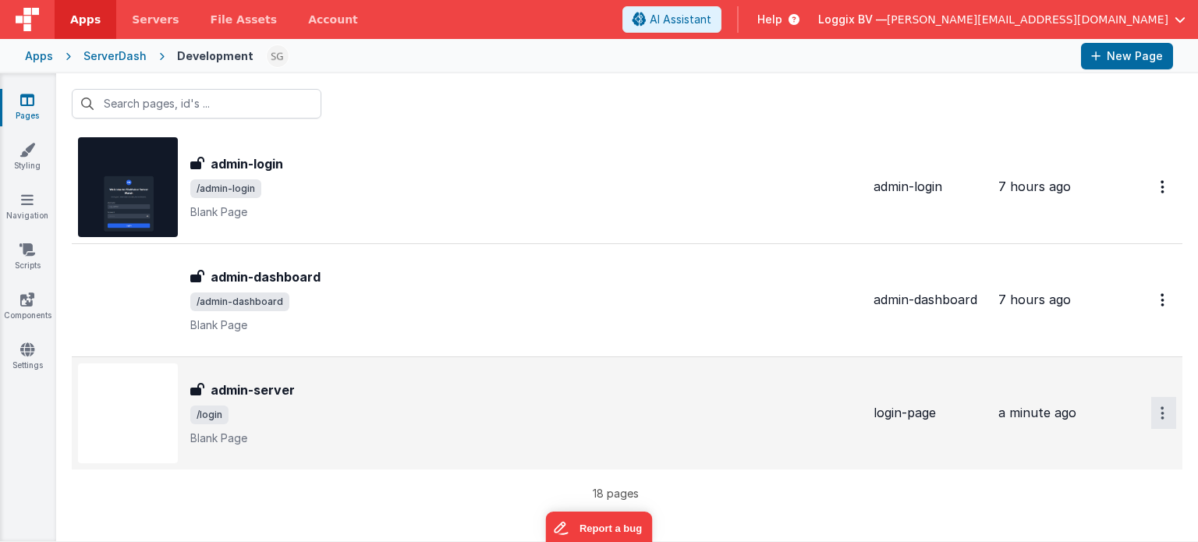
click at [1152, 420] on button "Options" at bounding box center [1164, 413] width 25 height 32
click at [1061, 498] on link "Delete" at bounding box center [1107, 507] width 137 height 28
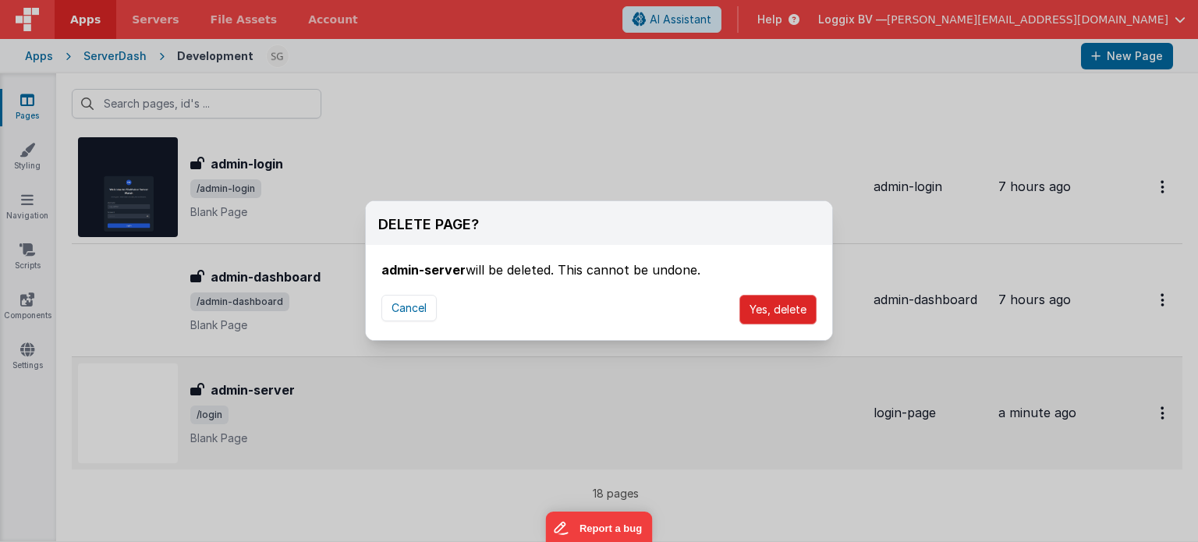
click at [755, 313] on button "Yes, delete" at bounding box center [778, 310] width 77 height 30
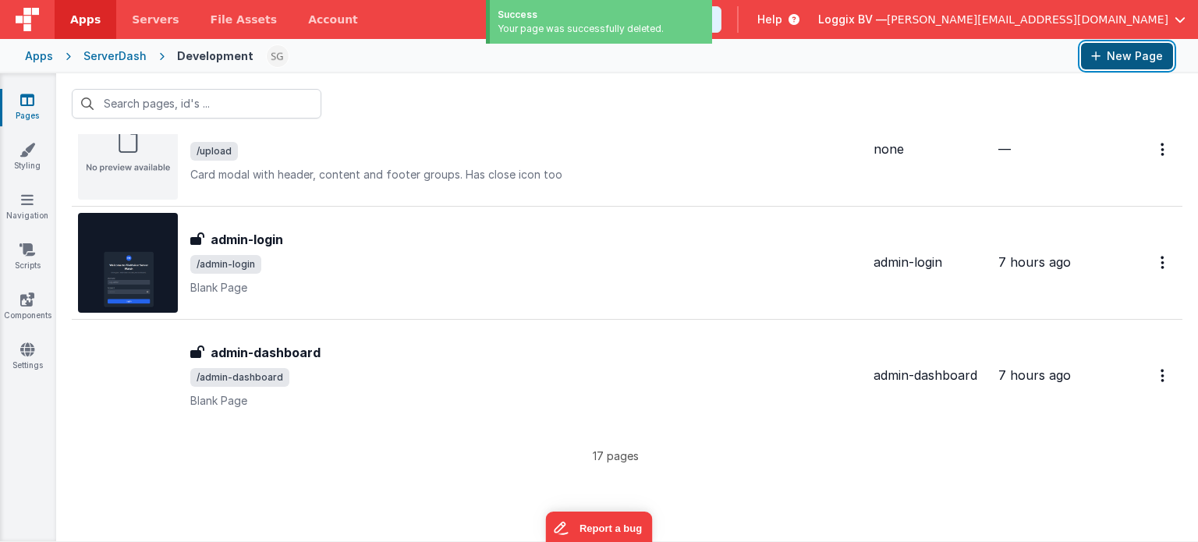
click at [1123, 61] on button "New Page" at bounding box center [1127, 56] width 92 height 27
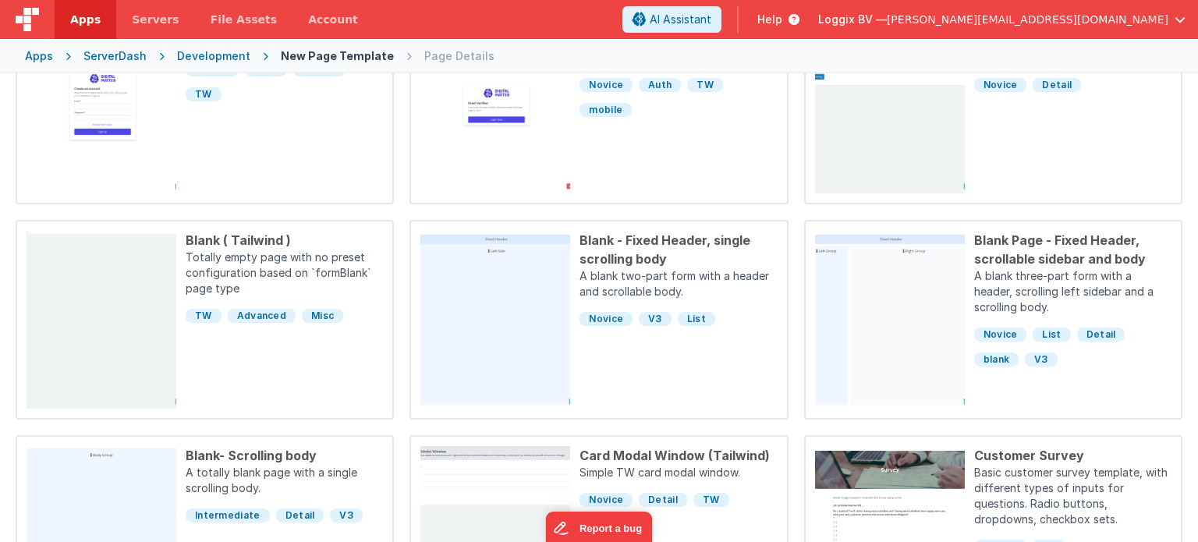
scroll to position [442, 0]
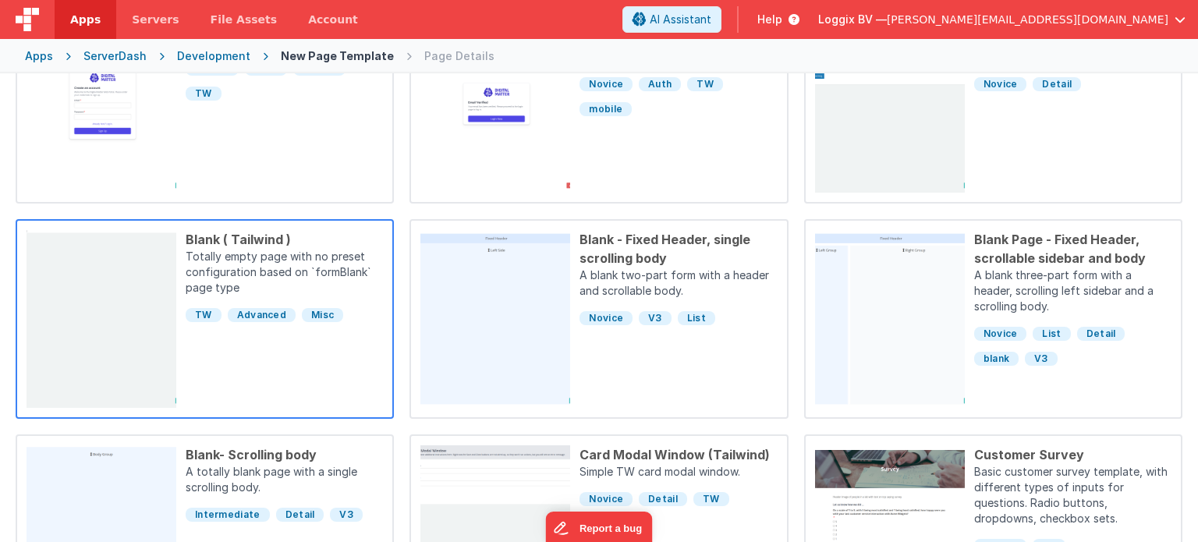
click at [251, 371] on div "Blank ( Tailwind ) Totally empty page with no preset configuration based on `fo…" at bounding box center [279, 319] width 207 height 178
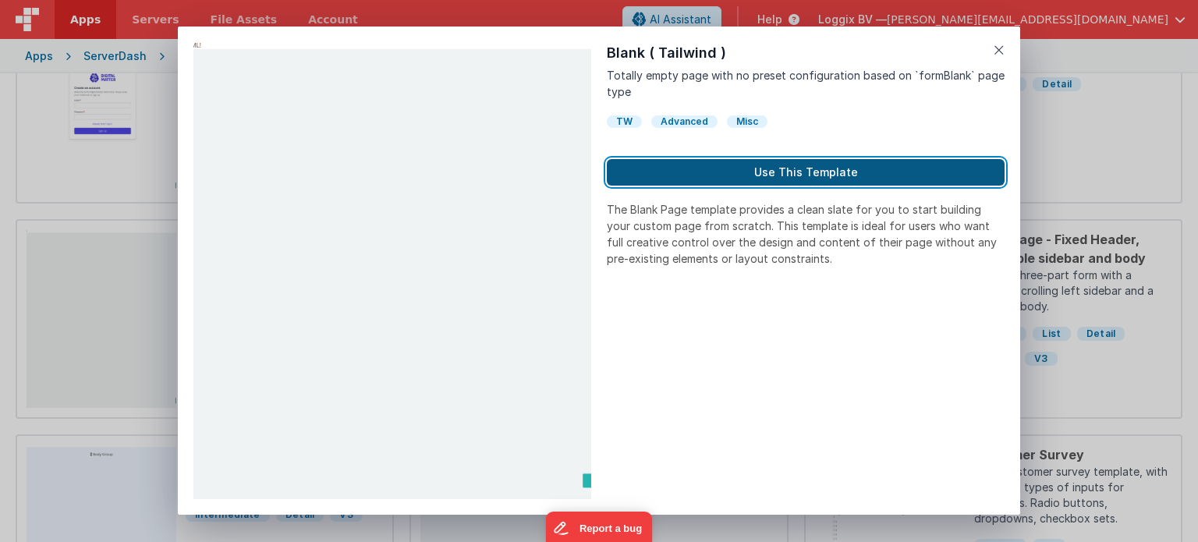
click at [776, 169] on button "Use This Template" at bounding box center [806, 172] width 398 height 27
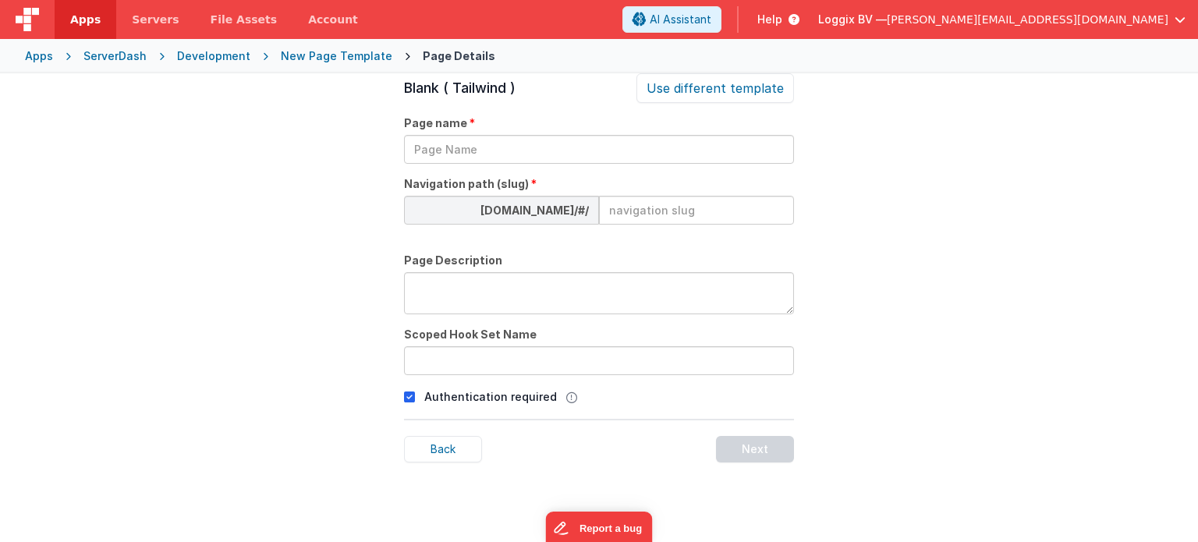
scroll to position [53, 0]
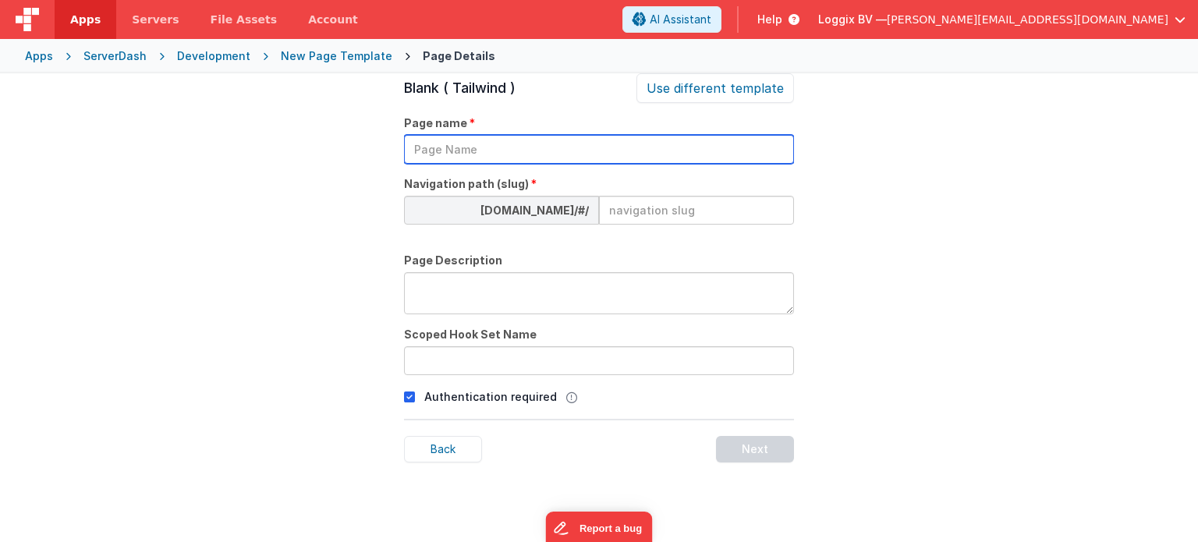
click at [440, 144] on input "text" at bounding box center [599, 149] width 390 height 29
type input "login"
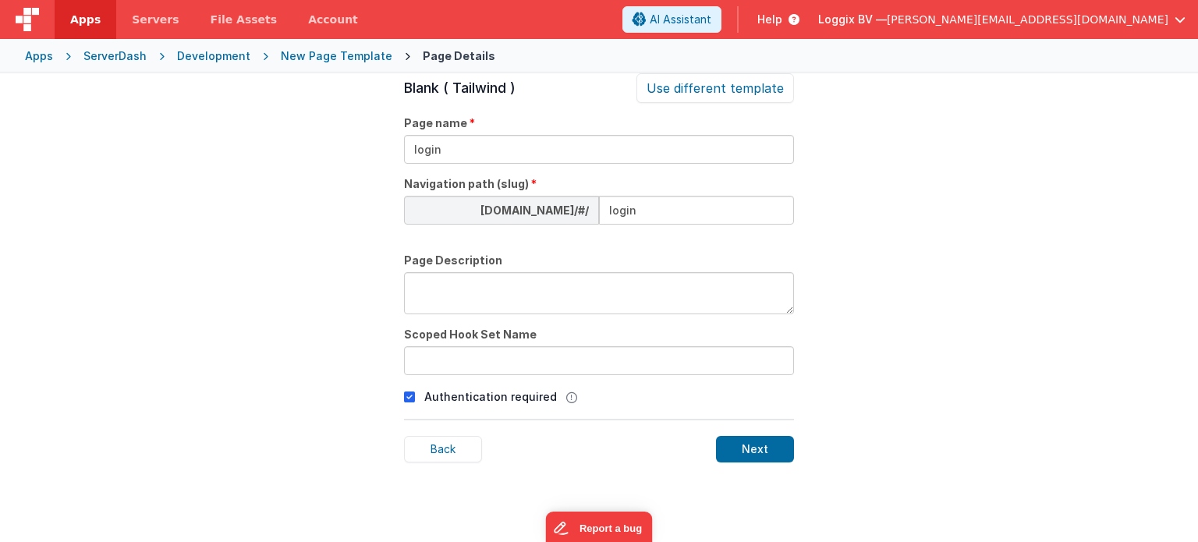
type input "login"
click at [410, 394] on icon at bounding box center [409, 397] width 11 height 19
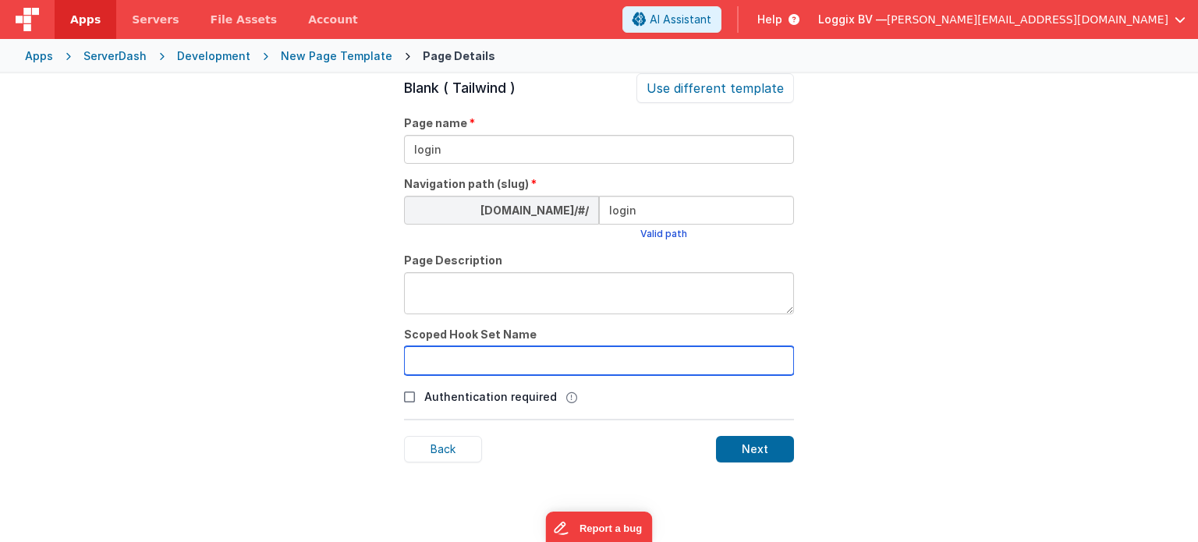
click at [449, 359] on input "text" at bounding box center [599, 360] width 390 height 29
type input "login-page"
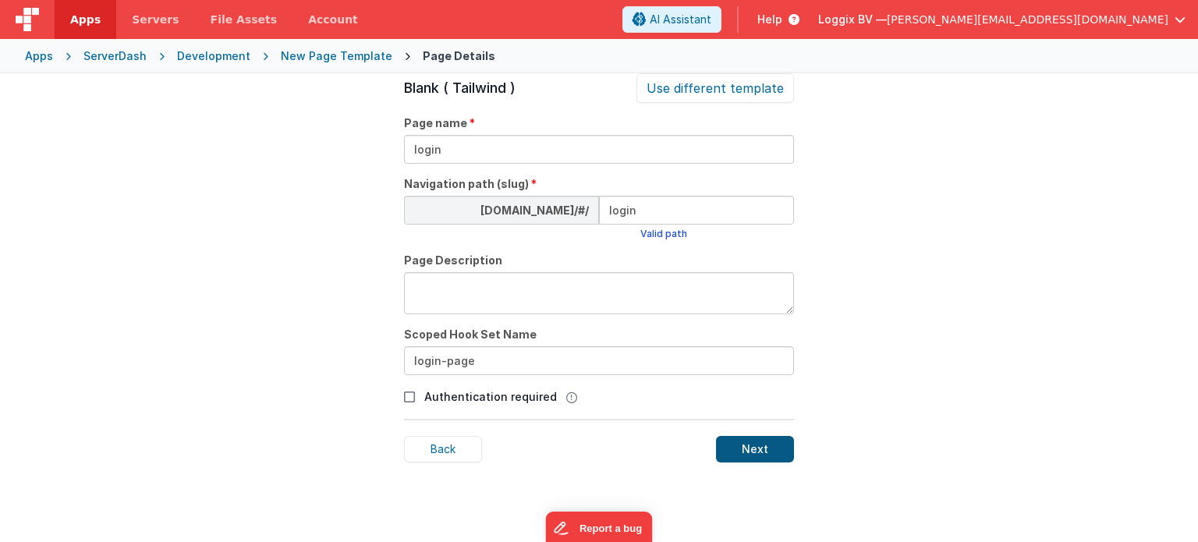
click at [772, 444] on div "Next" at bounding box center [755, 449] width 78 height 27
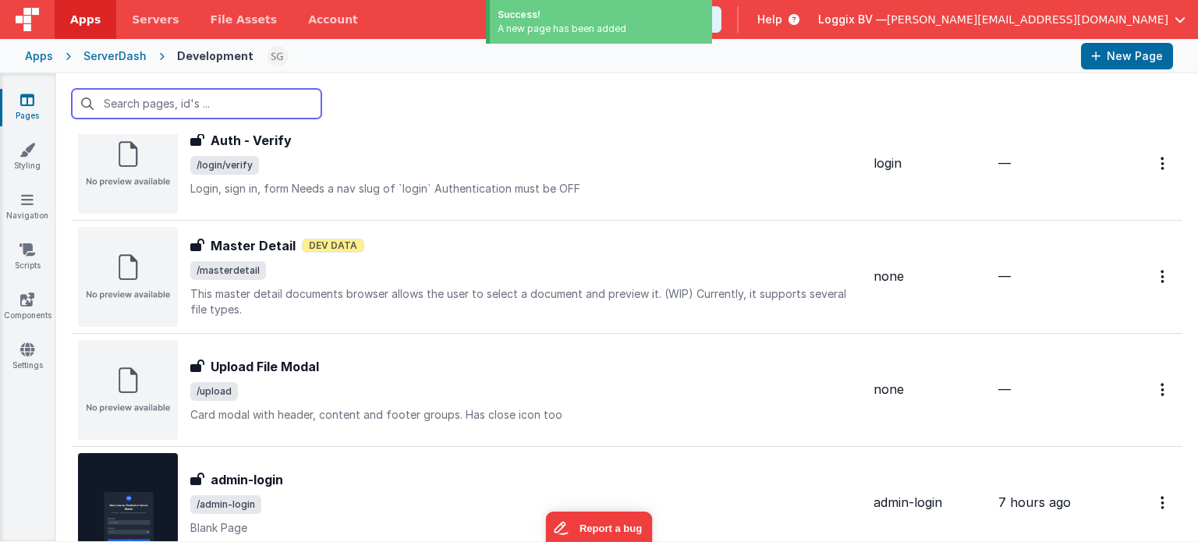
scroll to position [1733, 0]
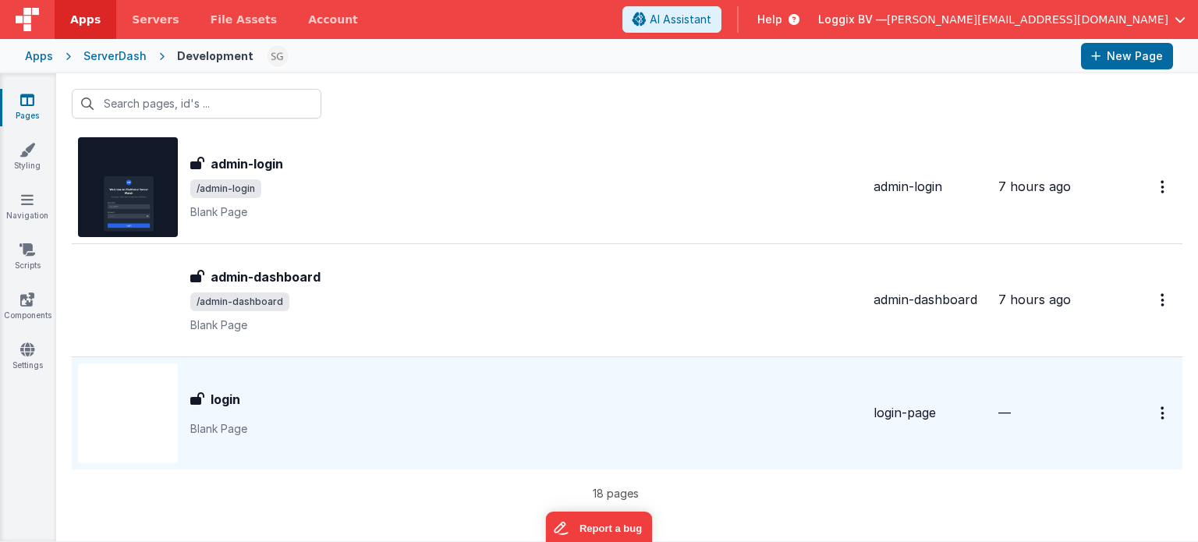
click at [434, 421] on p "Blank Page" at bounding box center [525, 429] width 671 height 16
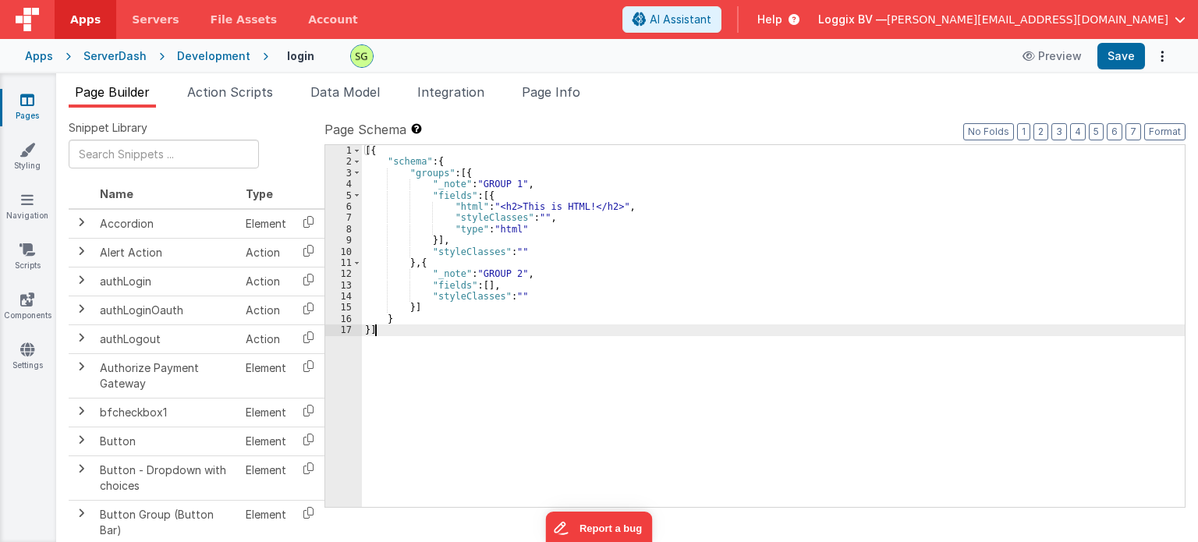
click at [350, 207] on div "6" at bounding box center [343, 206] width 37 height 11
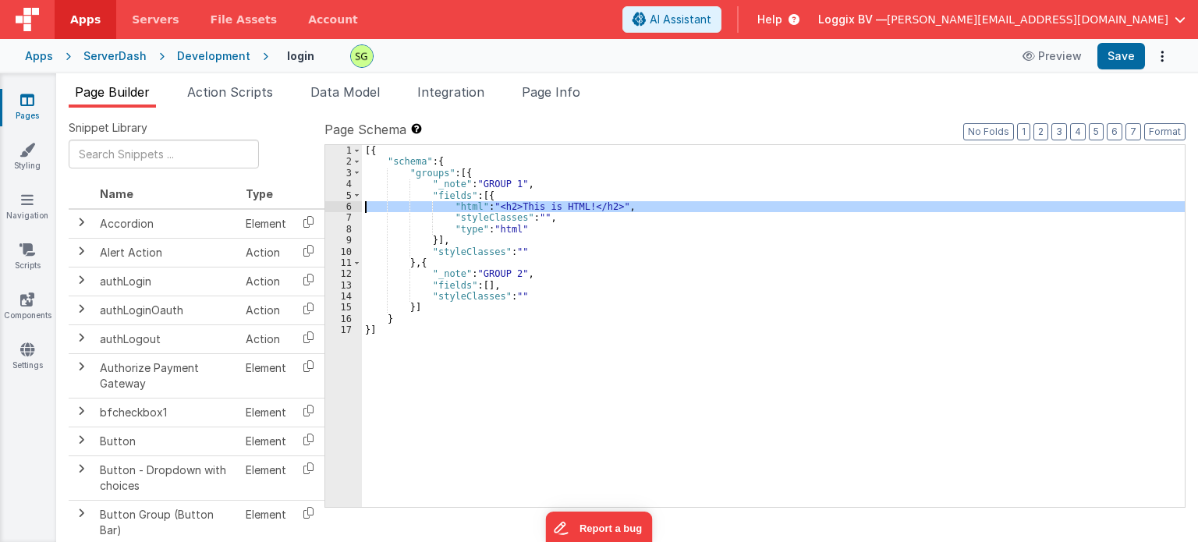
click at [350, 207] on div "6" at bounding box center [343, 206] width 37 height 11
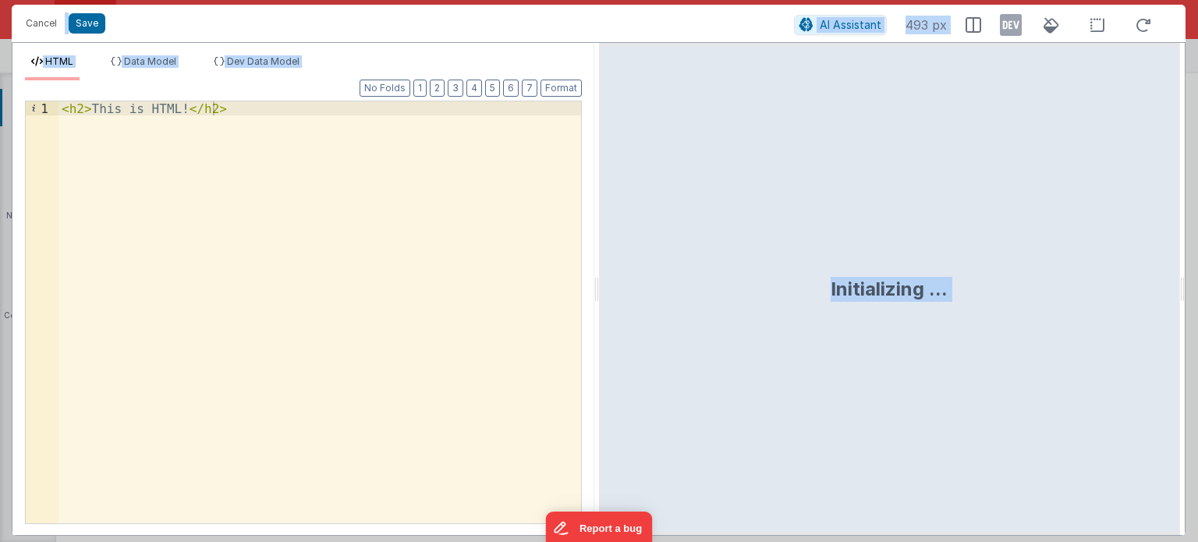
click at [484, 255] on div "< h2 > This is HTML! </ h2 >" at bounding box center [320, 327] width 523 height 452
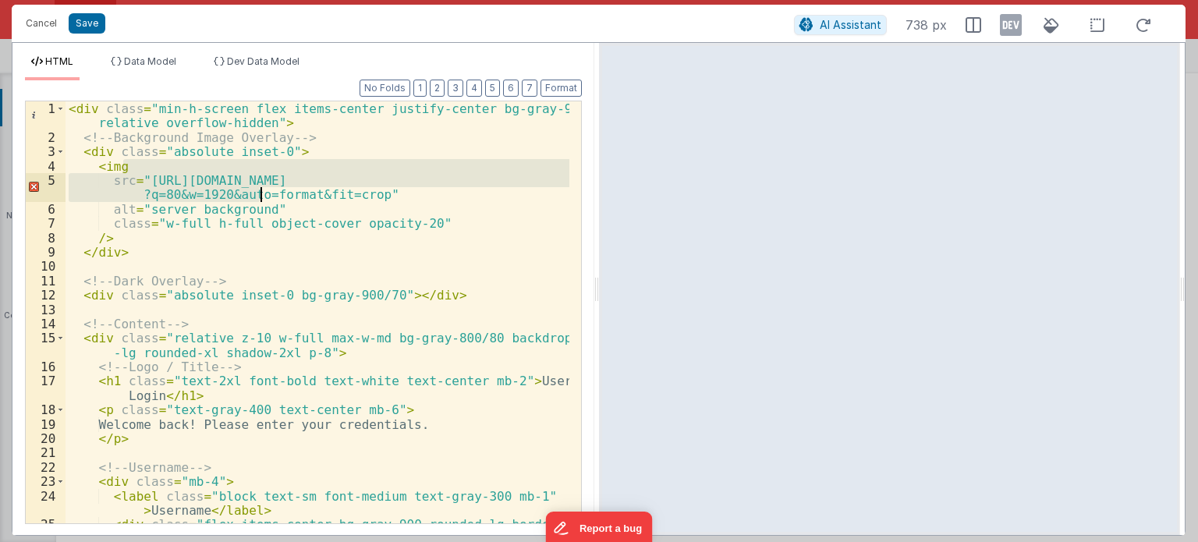
drag, startPoint x: 141, startPoint y: 172, endPoint x: 262, endPoint y: 197, distance: 123.3
click at [262, 197] on div "< div class = "min-h-screen flex items-center justify-center bg-gray-900 relati…" at bounding box center [318, 341] width 504 height 481
click at [262, 197] on div "< div class = "min-h-screen flex items-center justify-center bg-gray-900 relati…" at bounding box center [318, 312] width 504 height 422
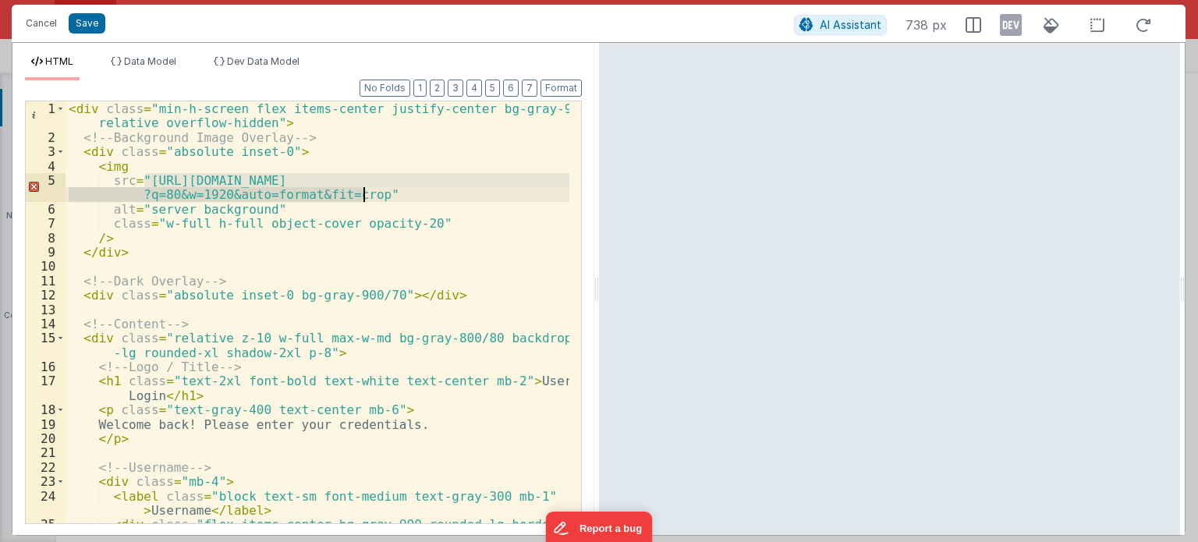
drag, startPoint x: 143, startPoint y: 177, endPoint x: 363, endPoint y: 198, distance: 221.0
click at [363, 198] on div "< div class = "min-h-screen flex items-center justify-center bg-gray-900 relati…" at bounding box center [318, 341] width 504 height 481
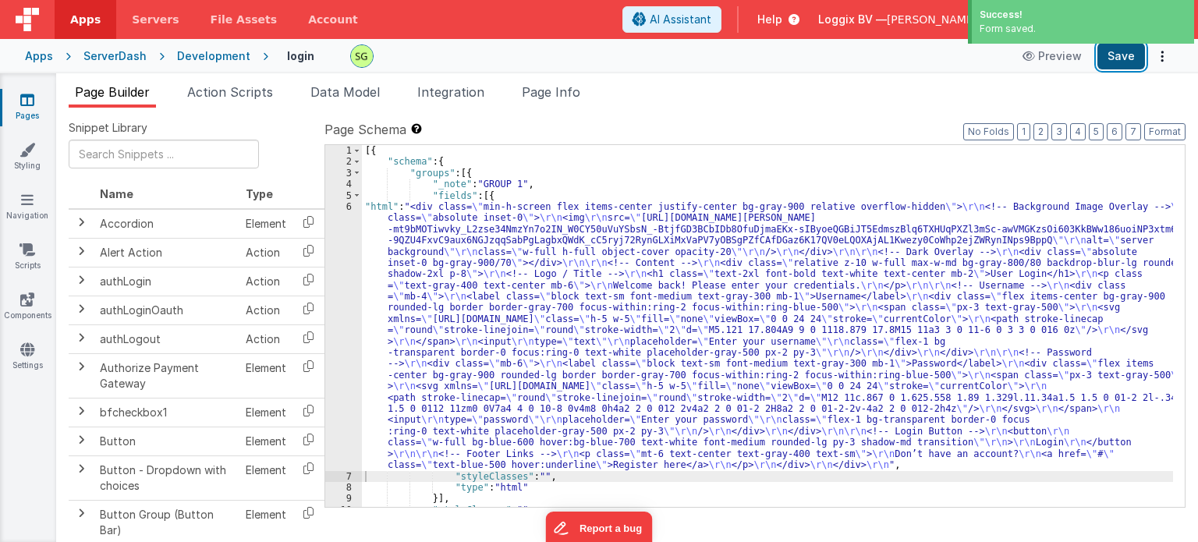
click at [1113, 68] on button "Save" at bounding box center [1122, 56] width 48 height 27
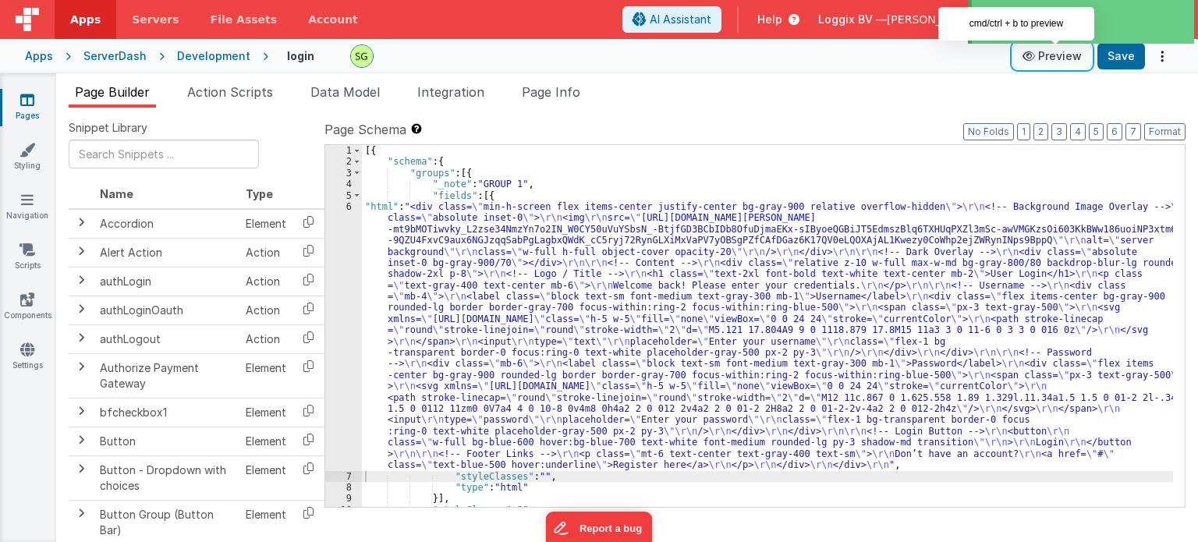
click at [1049, 60] on button "Preview" at bounding box center [1052, 56] width 78 height 25
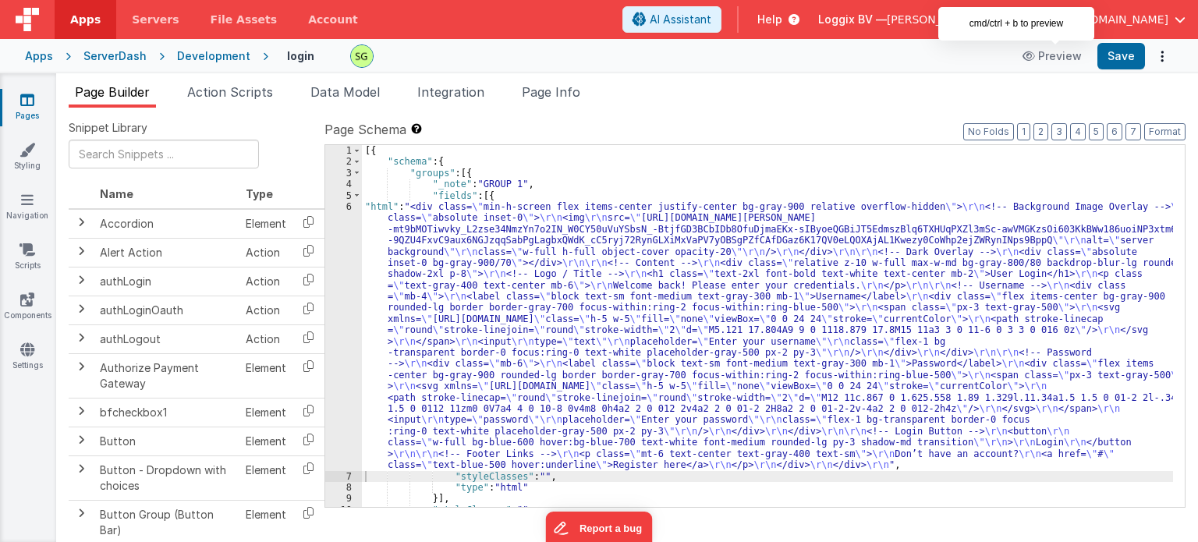
click at [350, 209] on div "6" at bounding box center [343, 336] width 37 height 270
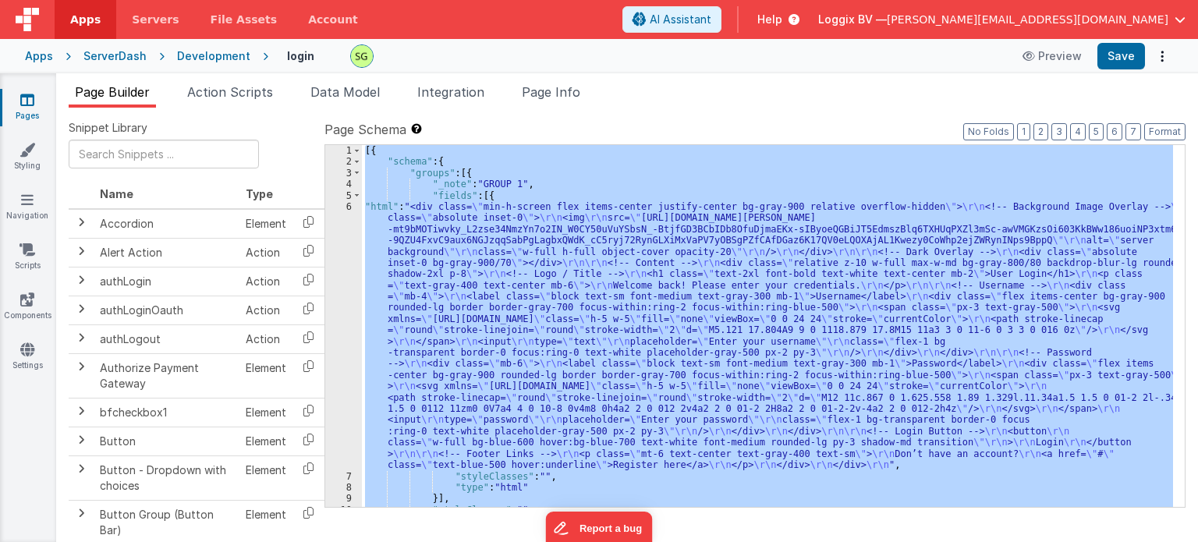
click at [350, 209] on div "6" at bounding box center [343, 336] width 37 height 270
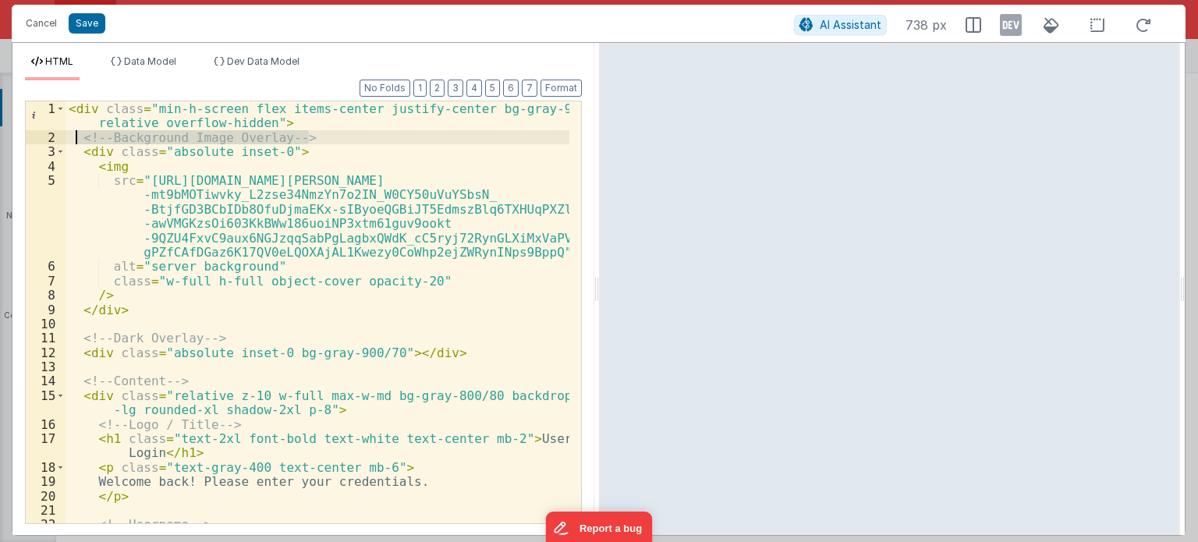
drag, startPoint x: 318, startPoint y: 140, endPoint x: 77, endPoint y: 134, distance: 241.1
click at [77, 134] on div "< div class = "min-h-screen flex items-center justify-center bg-gray-900 relati…" at bounding box center [318, 334] width 504 height 466
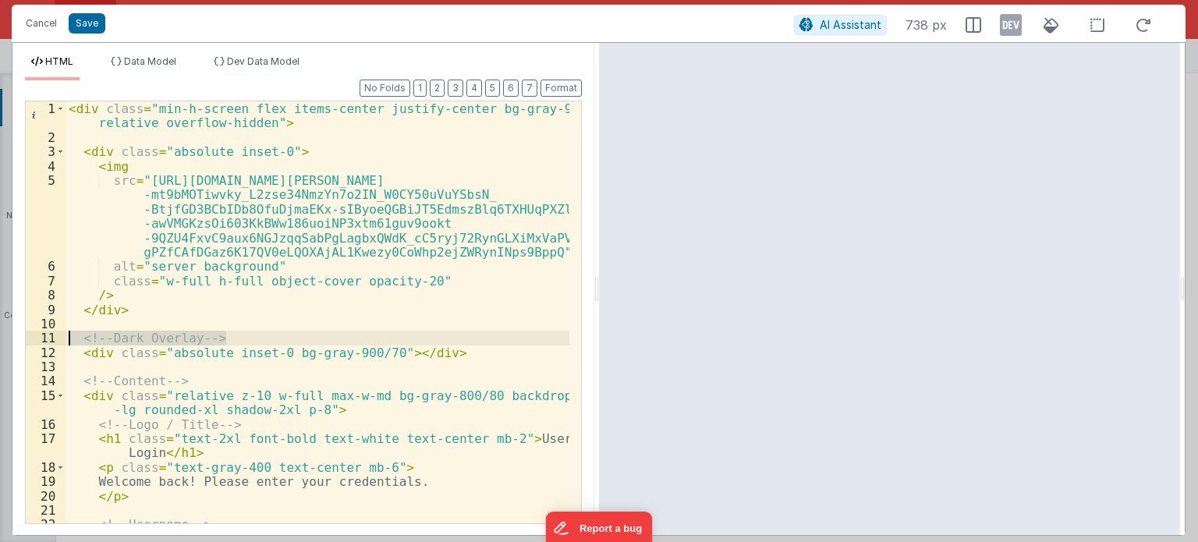
drag, startPoint x: 229, startPoint y: 339, endPoint x: 60, endPoint y: 341, distance: 168.5
click at [60, 341] on div "1 2 3 4 5 6 7 8 9 10 11 12 13 14 15 16 17 18 19 20 21 22 23 < div class = "min-…" at bounding box center [303, 313] width 557 height 424
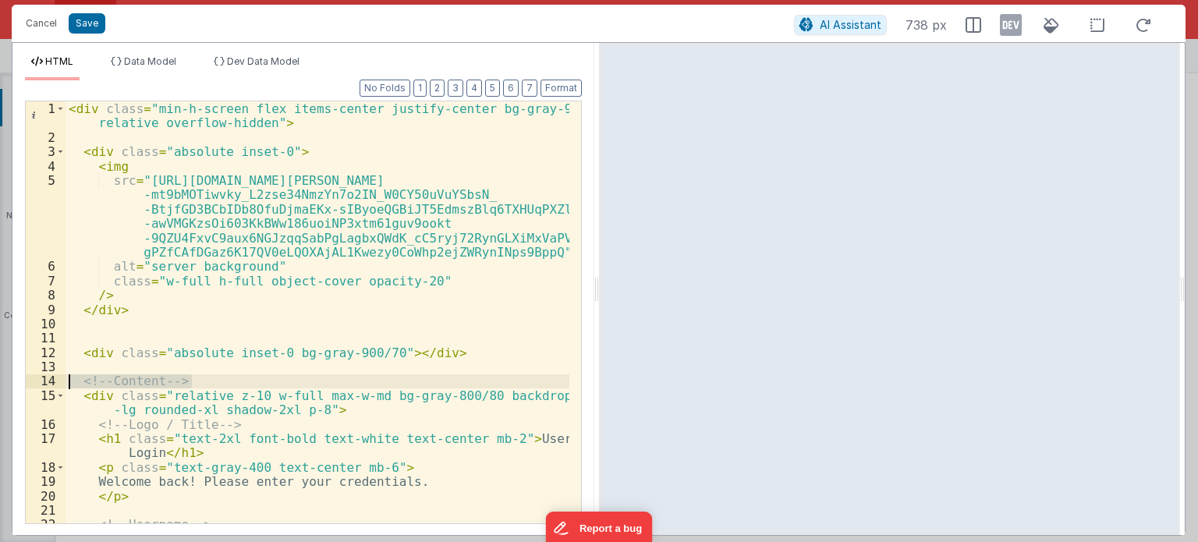
drag, startPoint x: 200, startPoint y: 381, endPoint x: 54, endPoint y: 384, distance: 145.9
click at [54, 384] on div "1 2 3 4 5 6 7 8 9 10 11 12 13 14 15 16 17 18 19 20 21 22 23 < div class = "min-…" at bounding box center [303, 313] width 557 height 424
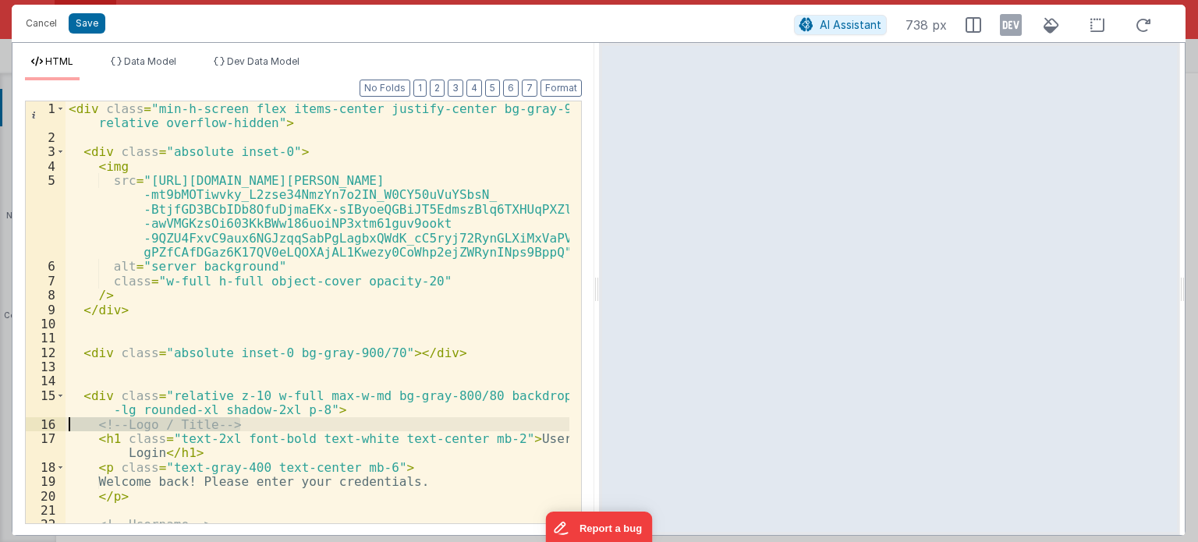
drag, startPoint x: 240, startPoint y: 427, endPoint x: 44, endPoint y: 425, distance: 196.6
click at [44, 425] on div "1 2 3 4 5 6 7 8 9 10 11 12 13 14 15 16 17 18 19 20 21 22 23 < div class = "min-…" at bounding box center [303, 313] width 557 height 424
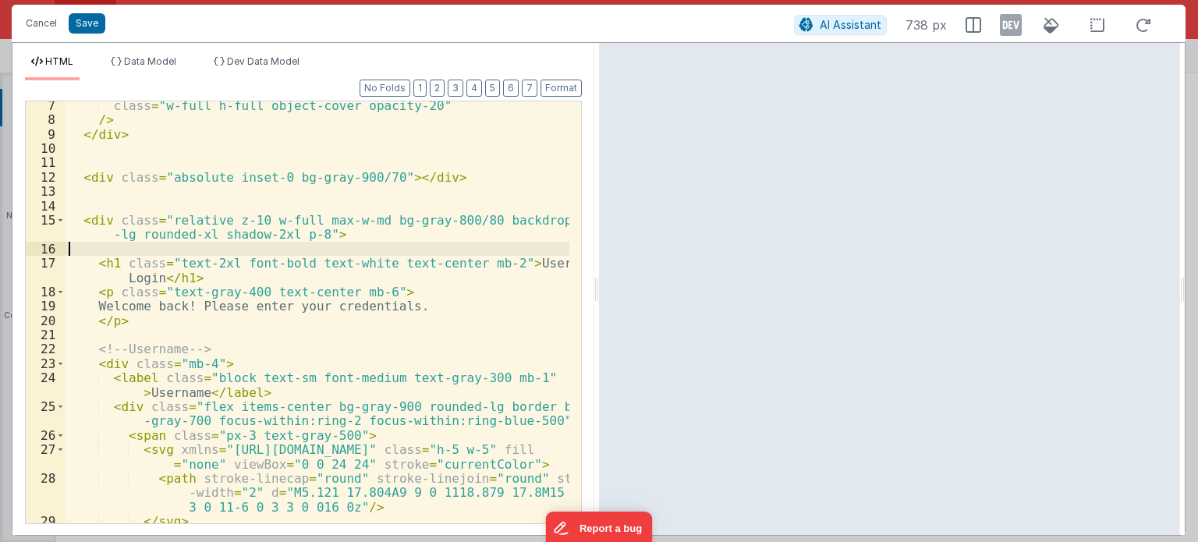
scroll to position [175, 0]
click at [515, 265] on div "class = "w-full h-full object-cover opacity-20" /> </ div > < div class = "abso…" at bounding box center [318, 324] width 504 height 452
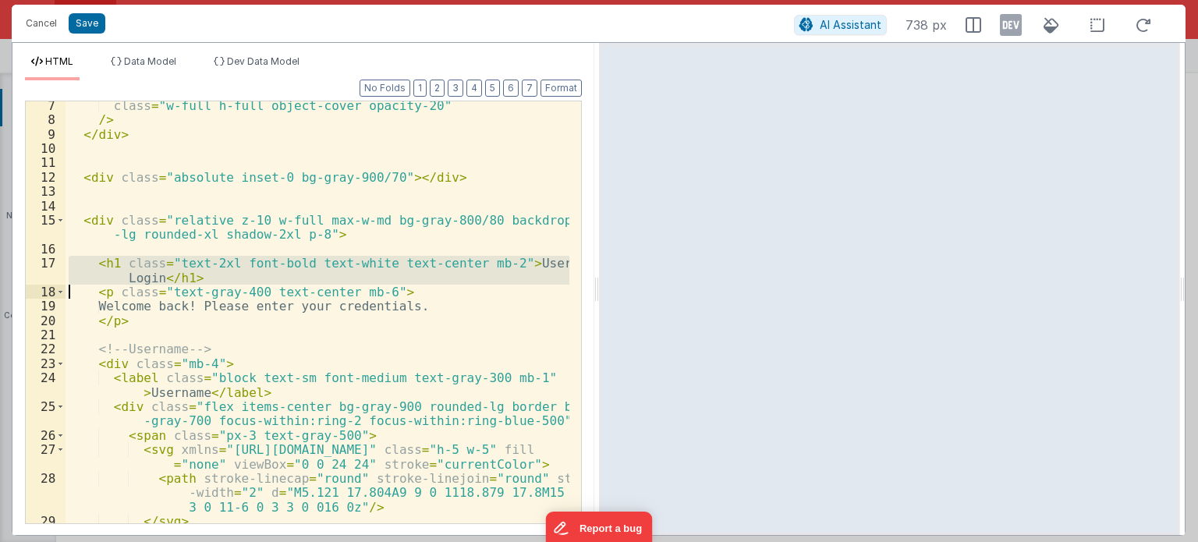
click at [515, 265] on div "class = "w-full h-full object-cover opacity-20" /> </ div > < div class = "abso…" at bounding box center [318, 324] width 504 height 452
click at [515, 265] on div "class = "w-full h-full object-cover opacity-20" /> </ div > < div class = "abso…" at bounding box center [318, 312] width 504 height 422
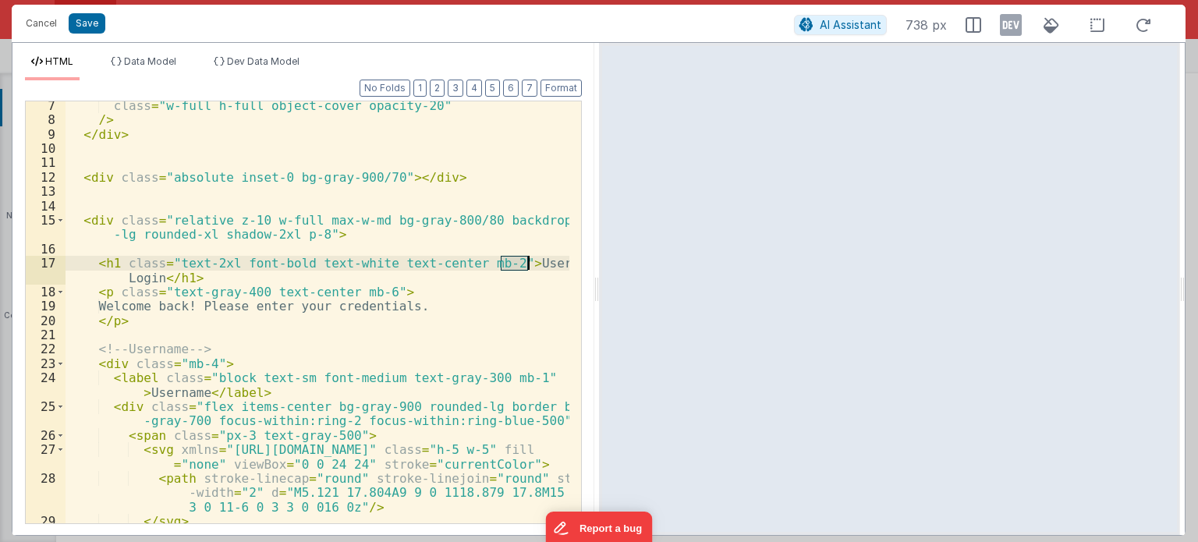
click at [515, 265] on div "class = "w-full h-full object-cover opacity-20" /> </ div > < div class = "abso…" at bounding box center [318, 324] width 504 height 452
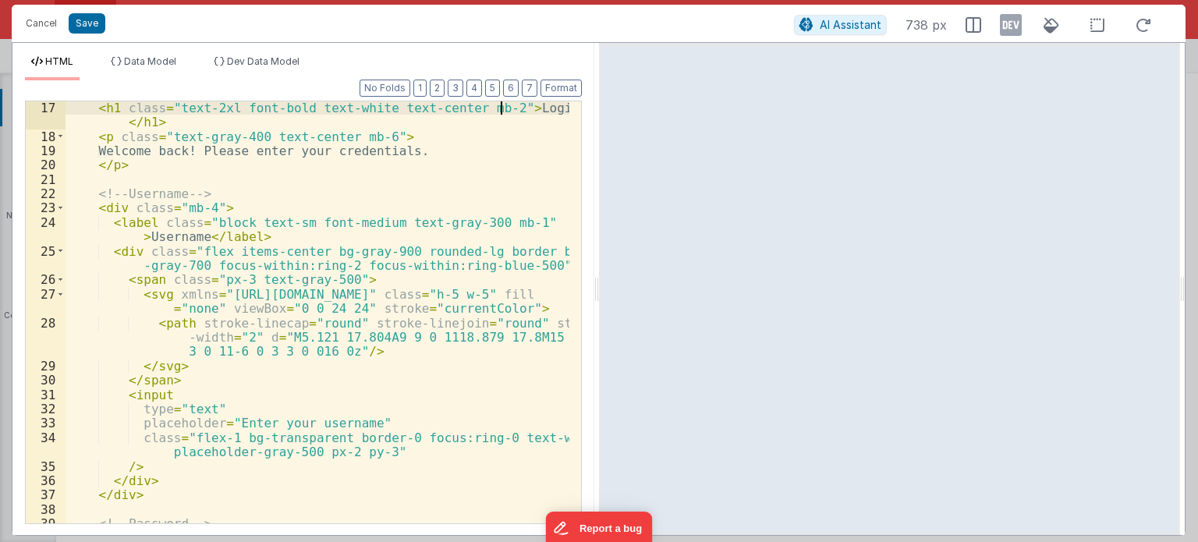
scroll to position [331, 0]
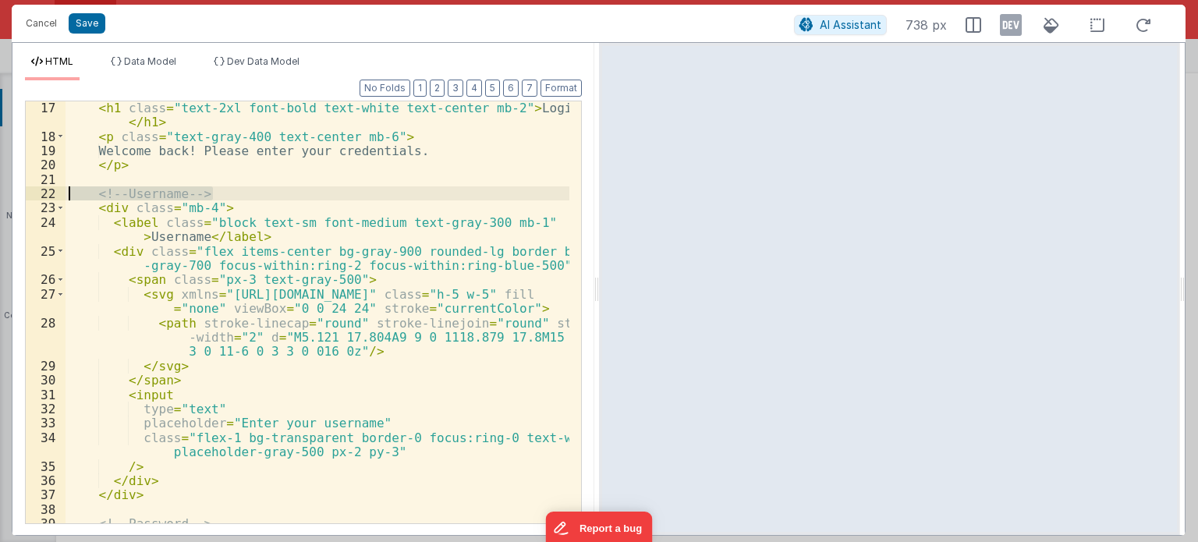
drag, startPoint x: 228, startPoint y: 197, endPoint x: 47, endPoint y: 193, distance: 181.1
click at [47, 193] on div "17 18 19 20 21 22 23 24 25 26 27 28 29 30 31 32 33 34 35 36 37 38 39 40 41 < h1…" at bounding box center [303, 313] width 557 height 424
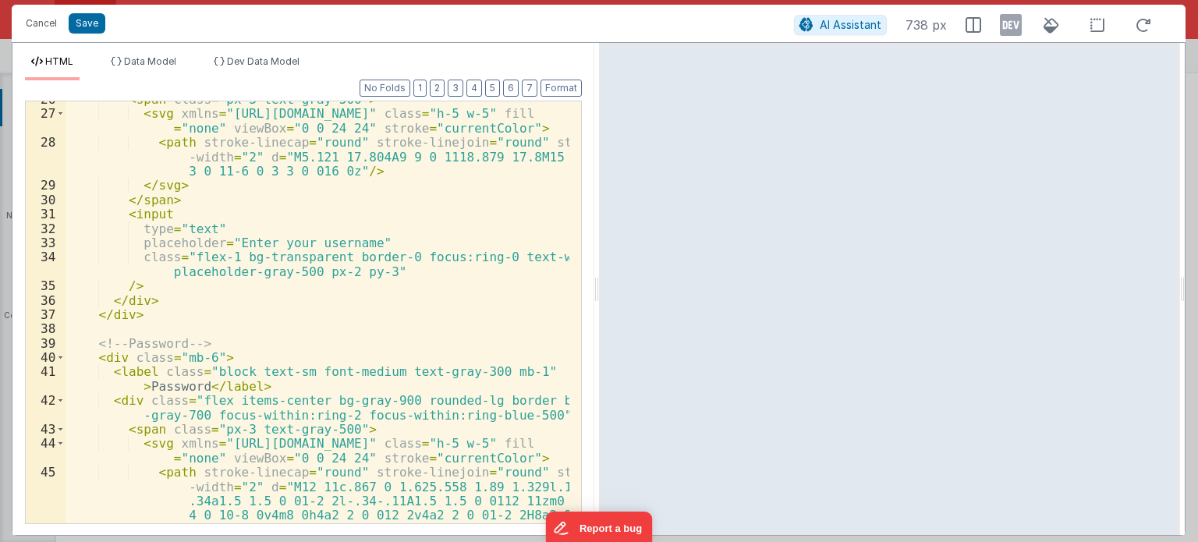
scroll to position [512, 0]
drag, startPoint x: 223, startPoint y: 341, endPoint x: 61, endPoint y: 343, distance: 162.3
click at [61, 343] on div "26 27 28 29 30 31 32 33 34 35 36 37 38 39 40 41 42 43 44 45 46 < span class = "…" at bounding box center [303, 313] width 557 height 424
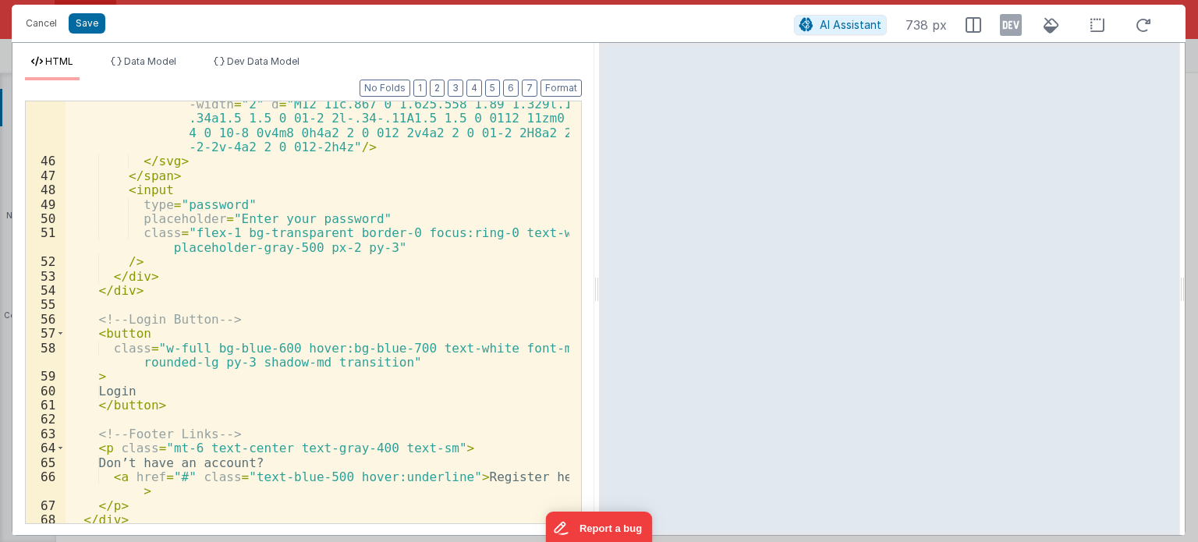
scroll to position [927, 0]
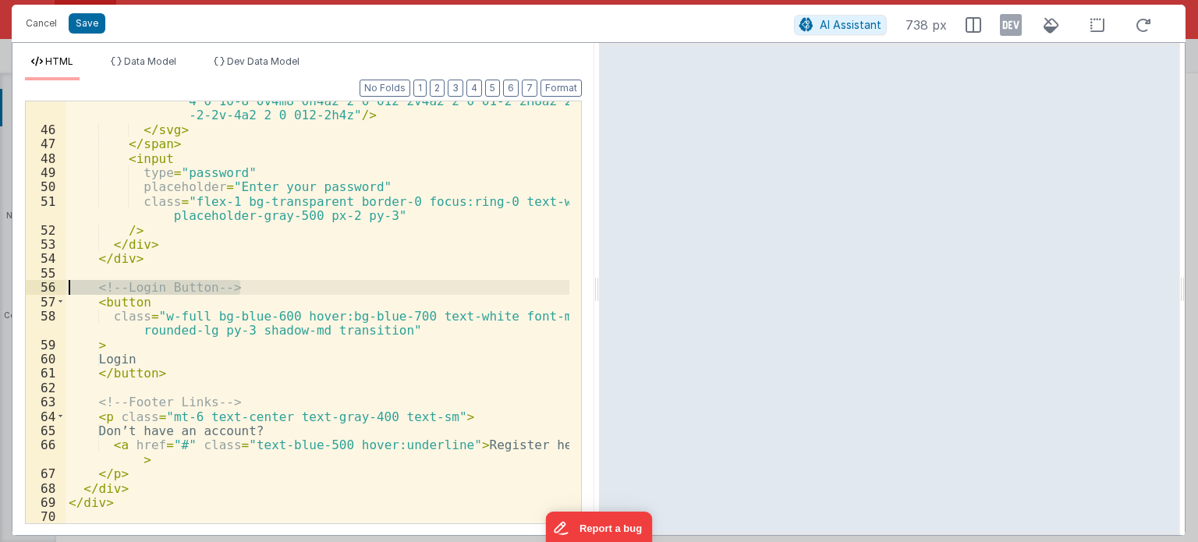
drag, startPoint x: 261, startPoint y: 290, endPoint x: 44, endPoint y: 280, distance: 216.3
click at [44, 280] on div "45 46 47 48 49 50 51 52 53 54 55 56 57 58 59 60 61 62 63 64 65 66 67 68 69 70 <…" at bounding box center [303, 313] width 557 height 424
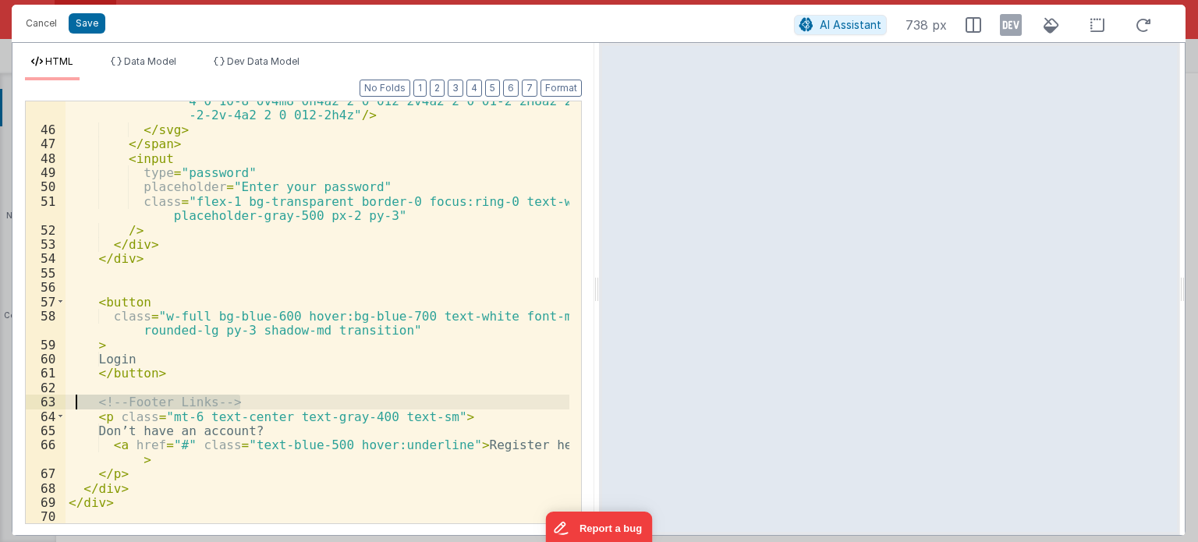
drag, startPoint x: 256, startPoint y: 403, endPoint x: 73, endPoint y: 403, distance: 182.6
click at [73, 403] on div "< path stroke-linecap = "round" stroke-linejoin = "round" stroke -width = "2" d…" at bounding box center [318, 305] width 504 height 509
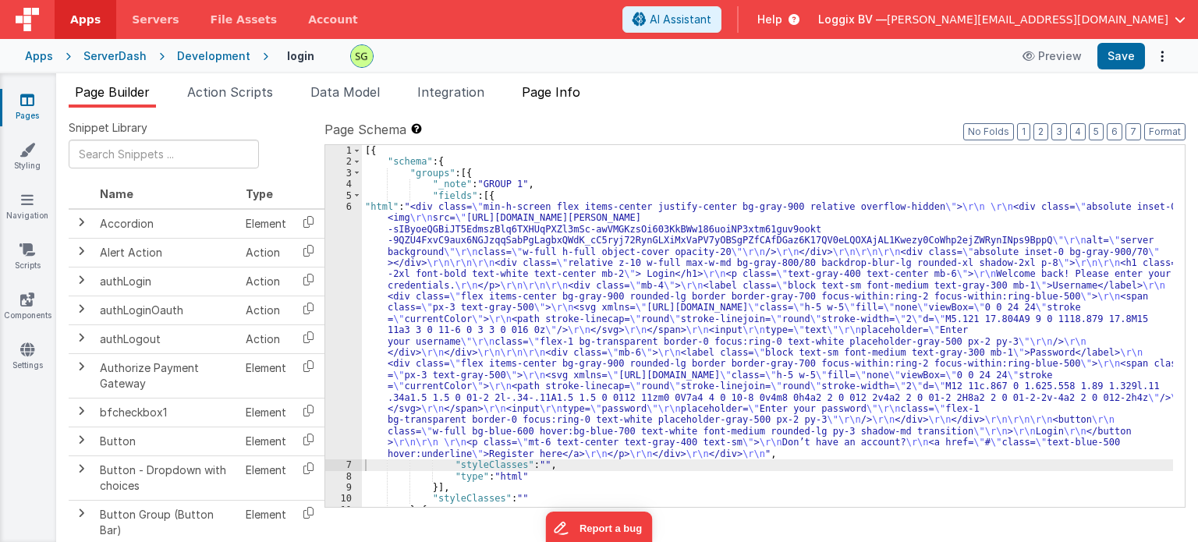
click at [556, 87] on span "Page Info" at bounding box center [551, 92] width 59 height 16
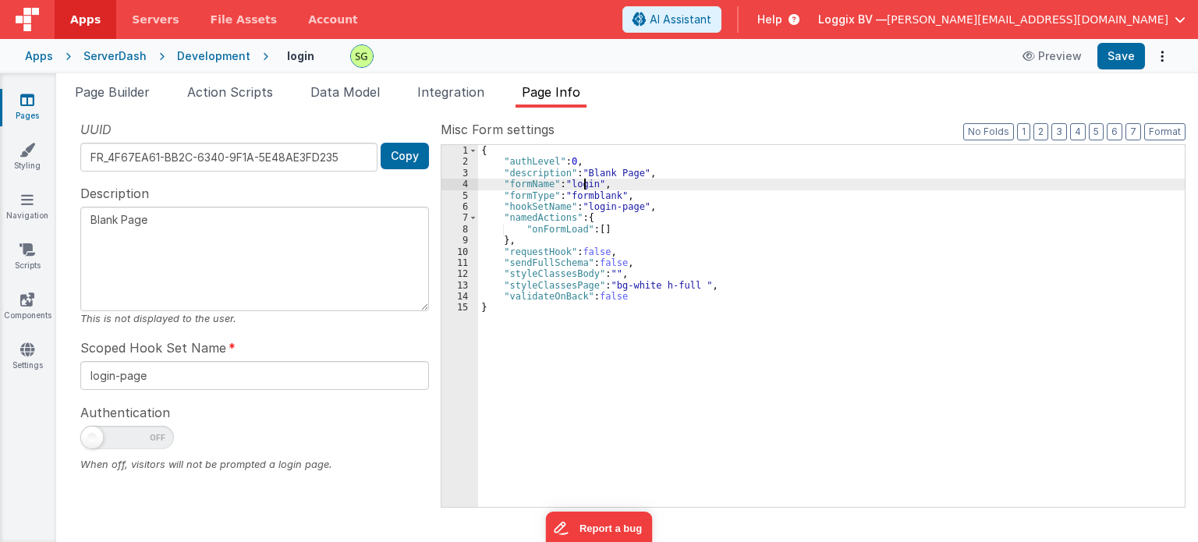
click at [583, 187] on div "{ "authLevel" : 0 , "description" : "Blank Page" , "formName" : "login" , "form…" at bounding box center [831, 337] width 707 height 385
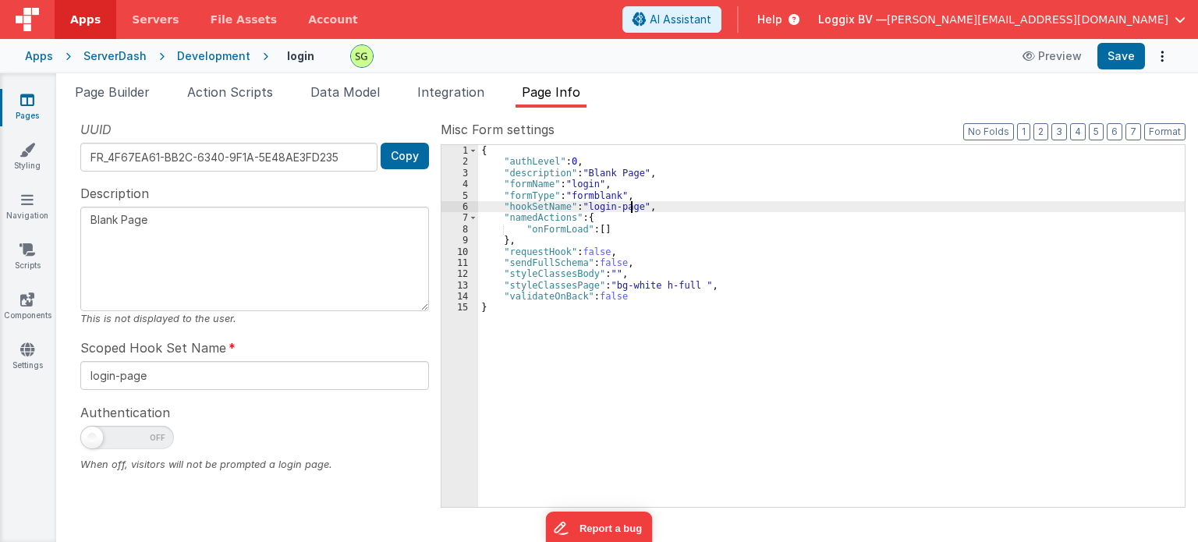
click at [632, 208] on div "{ "authLevel" : 0 , "description" : "Blank Page" , "formName" : "login" , "form…" at bounding box center [831, 337] width 707 height 385
click at [122, 86] on span "Page Builder" at bounding box center [112, 92] width 75 height 16
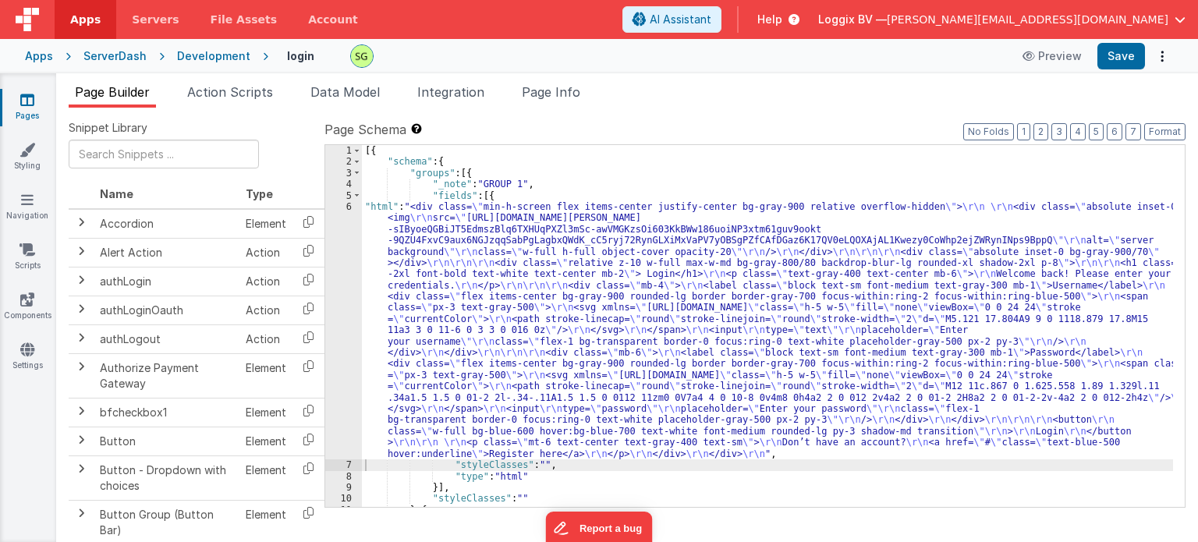
click at [22, 112] on link "Pages" at bounding box center [27, 107] width 56 height 31
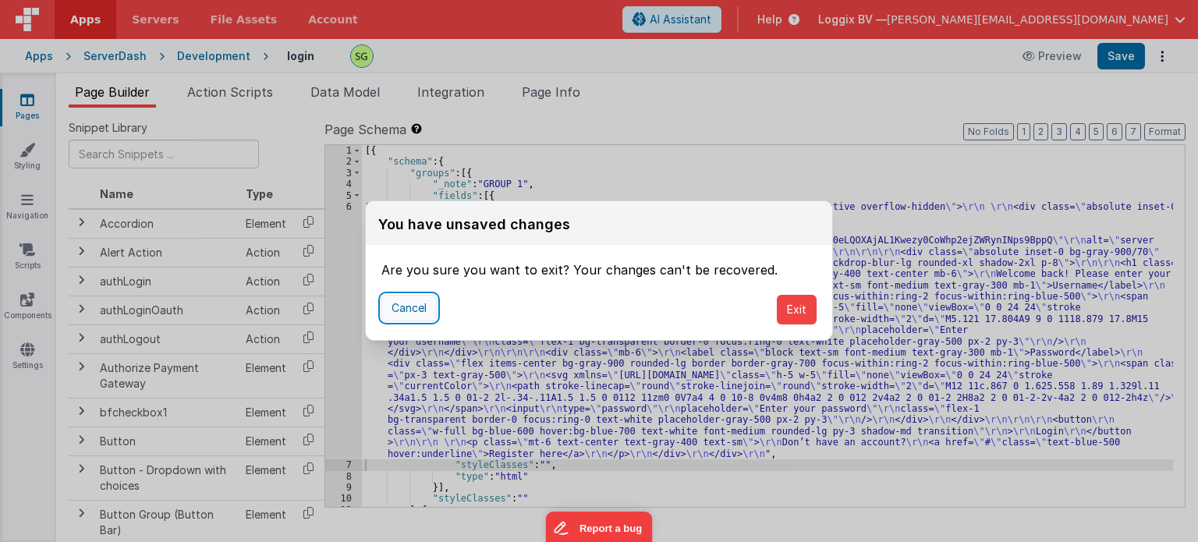
click at [408, 302] on button "Cancel" at bounding box center [409, 308] width 55 height 27
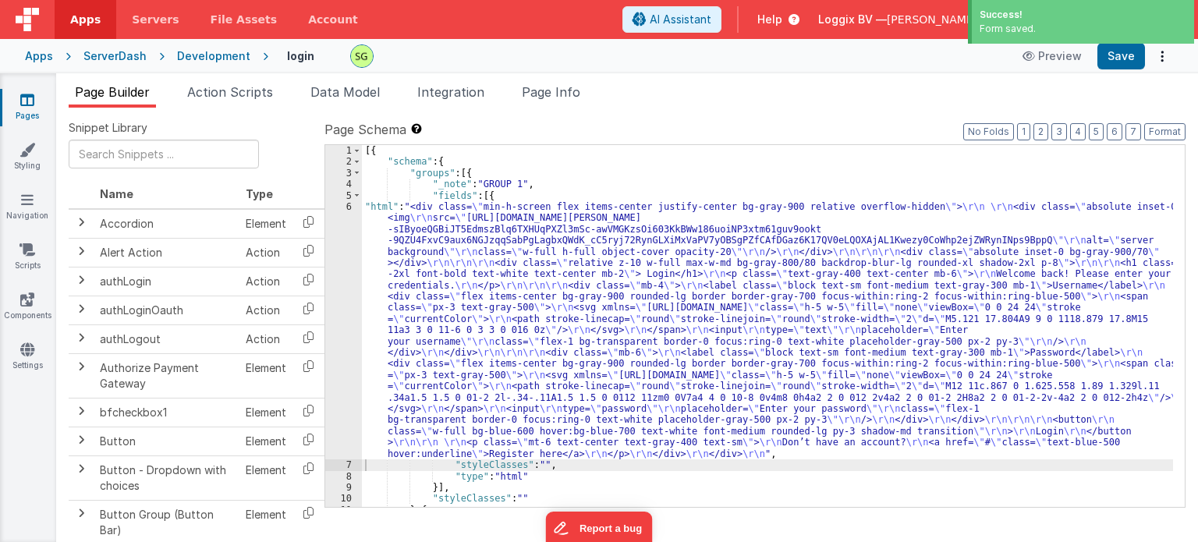
click at [34, 105] on icon at bounding box center [27, 100] width 14 height 16
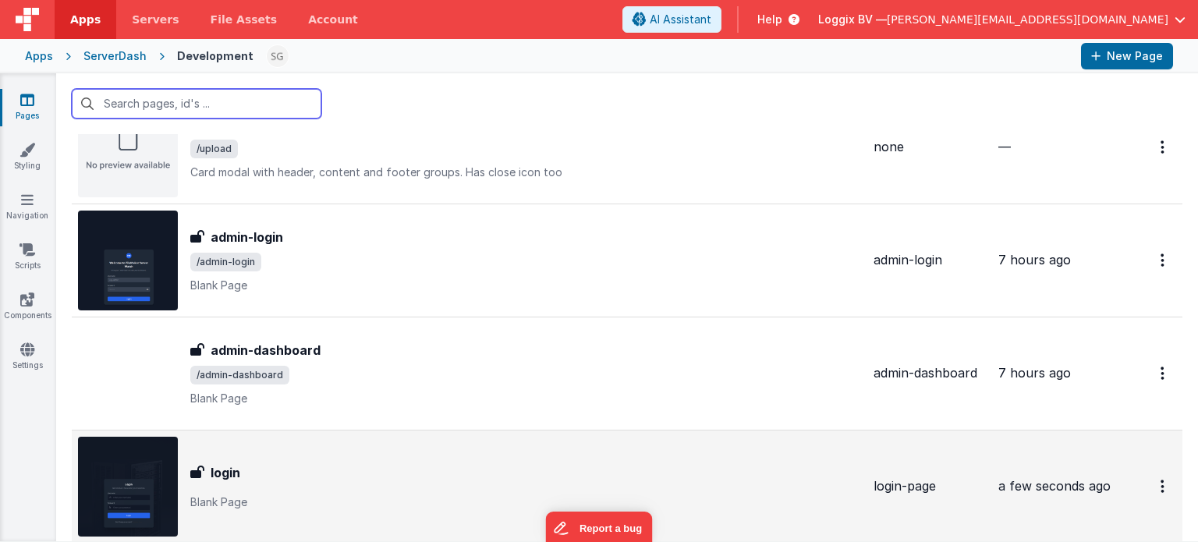
scroll to position [1733, 0]
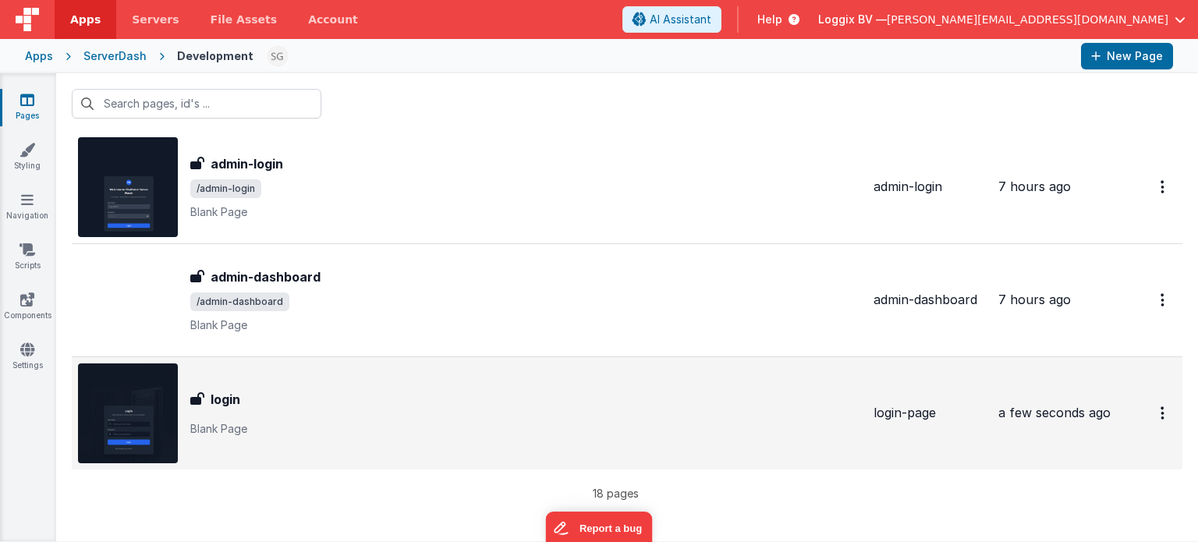
click at [332, 421] on p "Blank Page" at bounding box center [525, 429] width 671 height 16
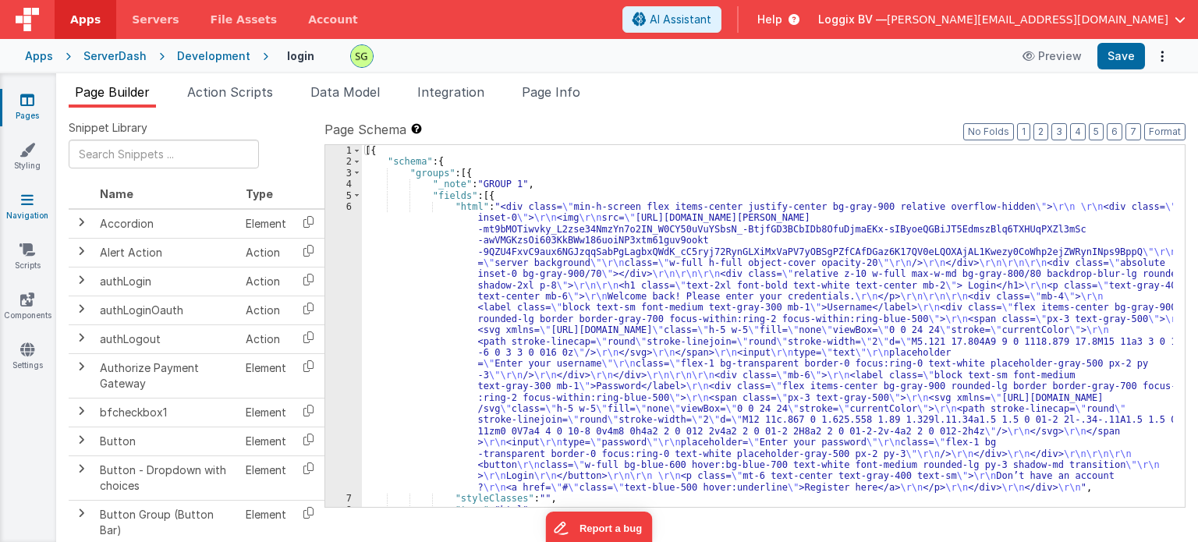
click at [22, 207] on link "Navigation" at bounding box center [27, 207] width 56 height 31
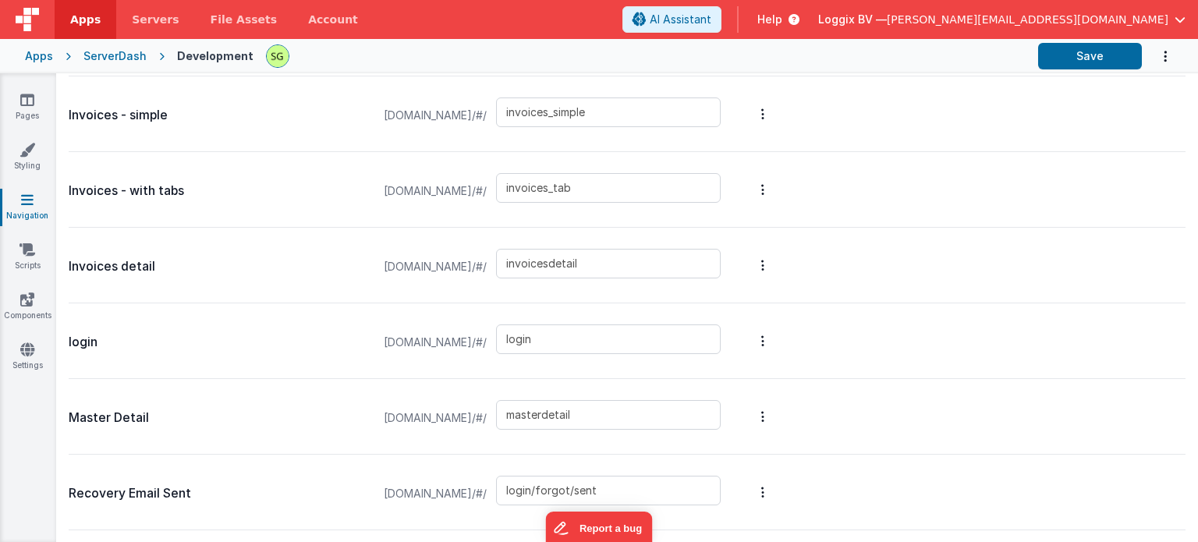
scroll to position [1035, 0]
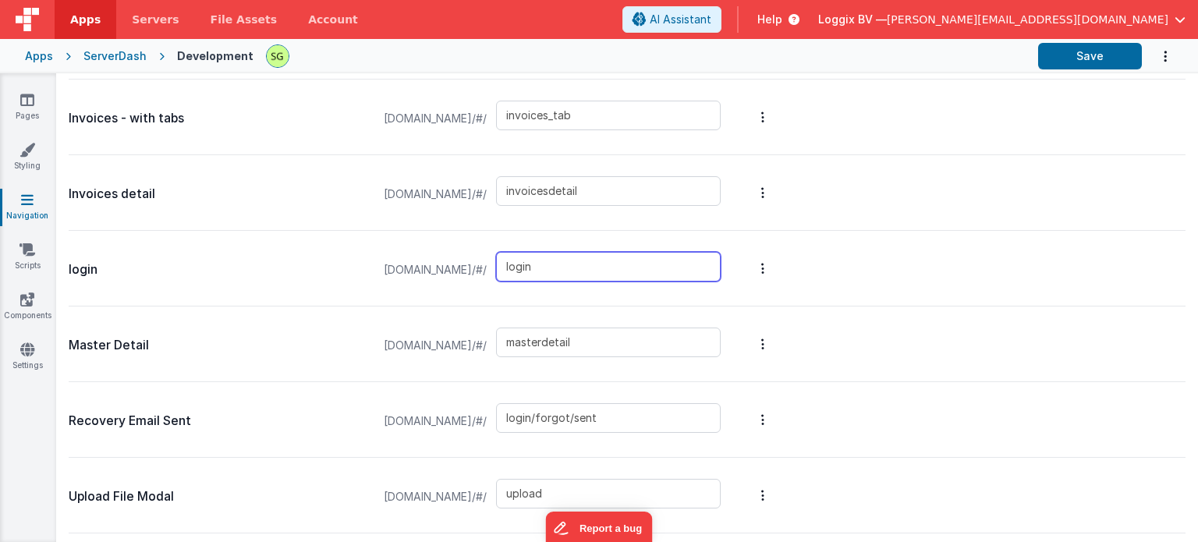
click at [621, 264] on input "login" at bounding box center [608, 267] width 225 height 30
type input "login"
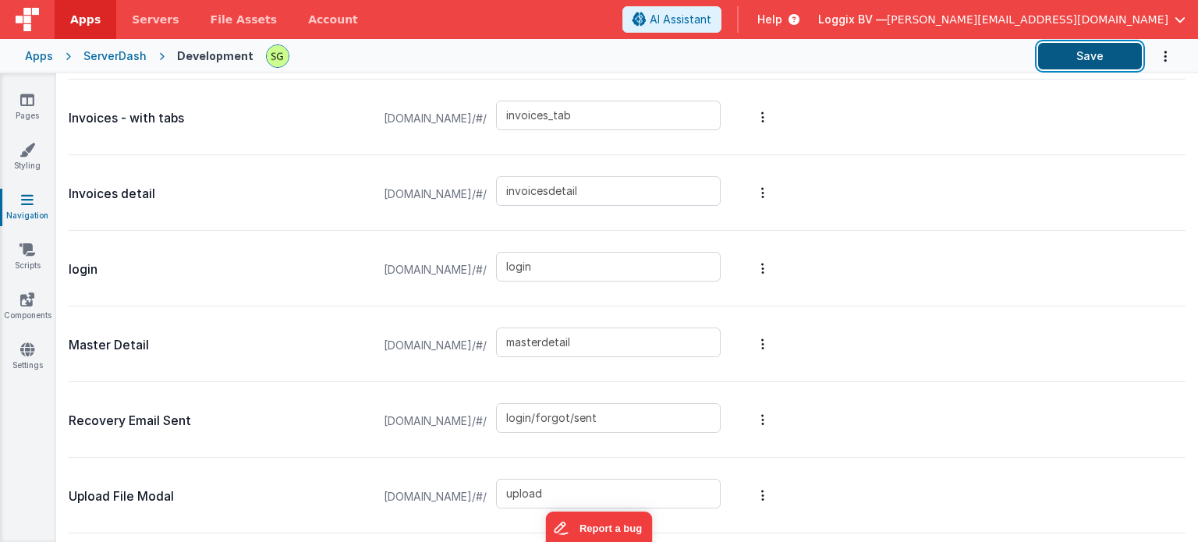
click at [1094, 52] on button "Save" at bounding box center [1090, 56] width 104 height 27
click at [22, 101] on icon at bounding box center [27, 100] width 14 height 16
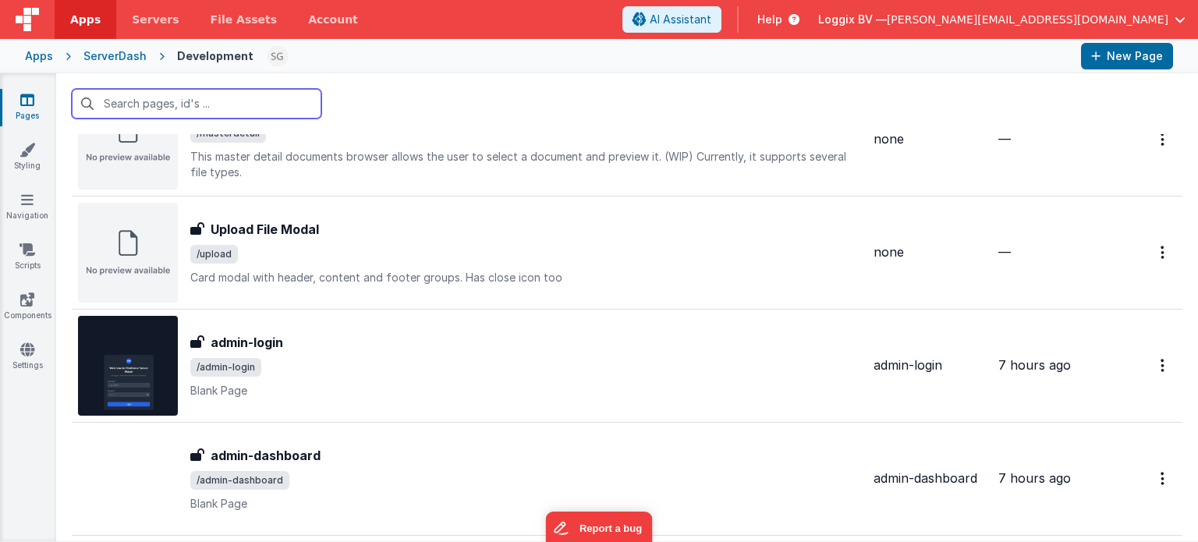
scroll to position [1733, 0]
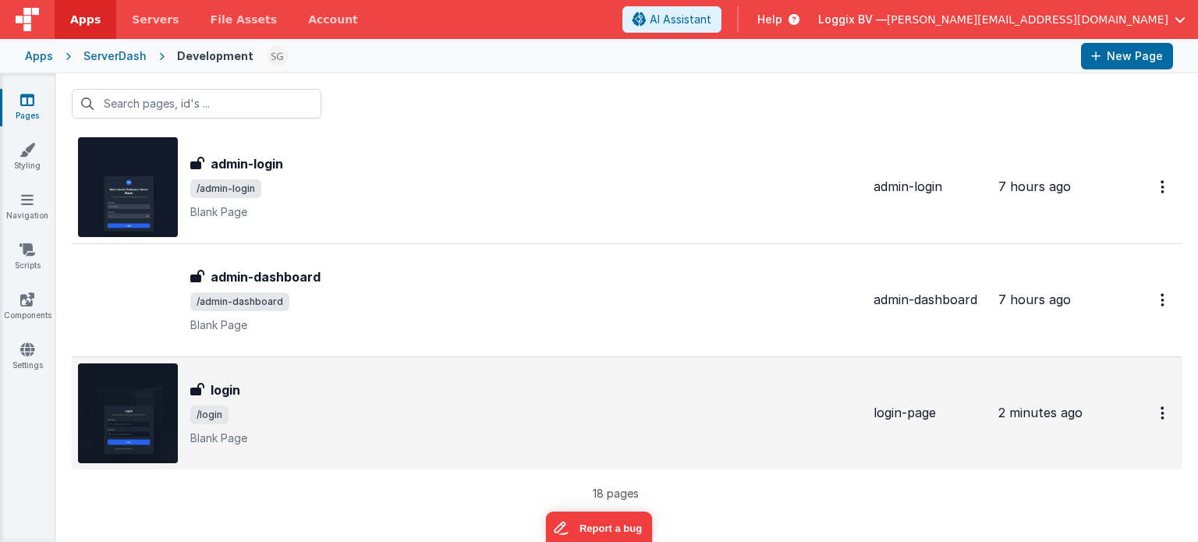
click at [423, 424] on div "login login /login Blank Page" at bounding box center [525, 414] width 671 height 66
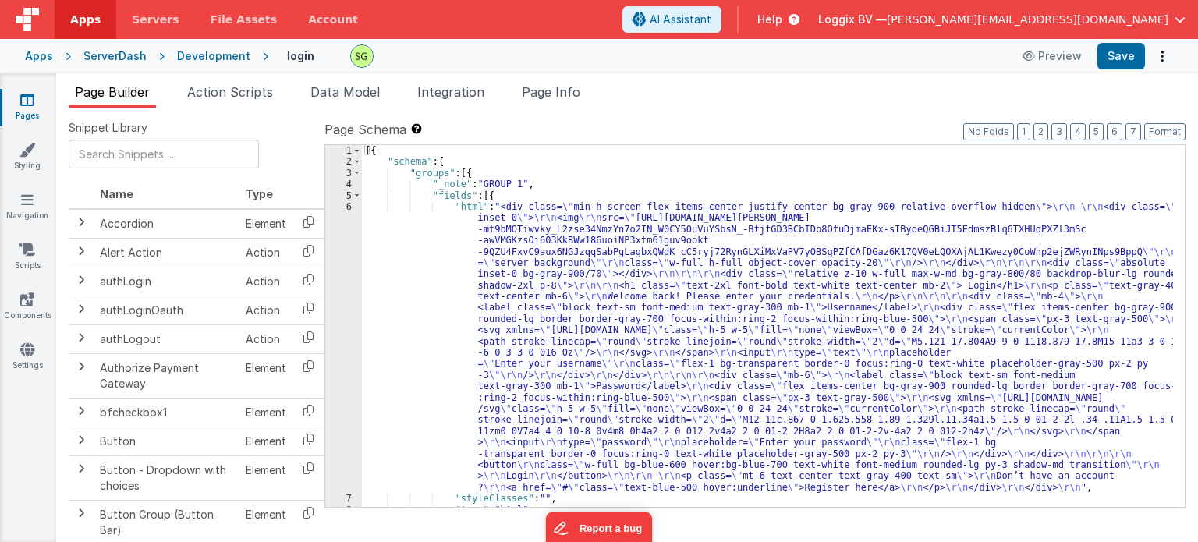
click at [350, 204] on div "6" at bounding box center [343, 347] width 37 height 292
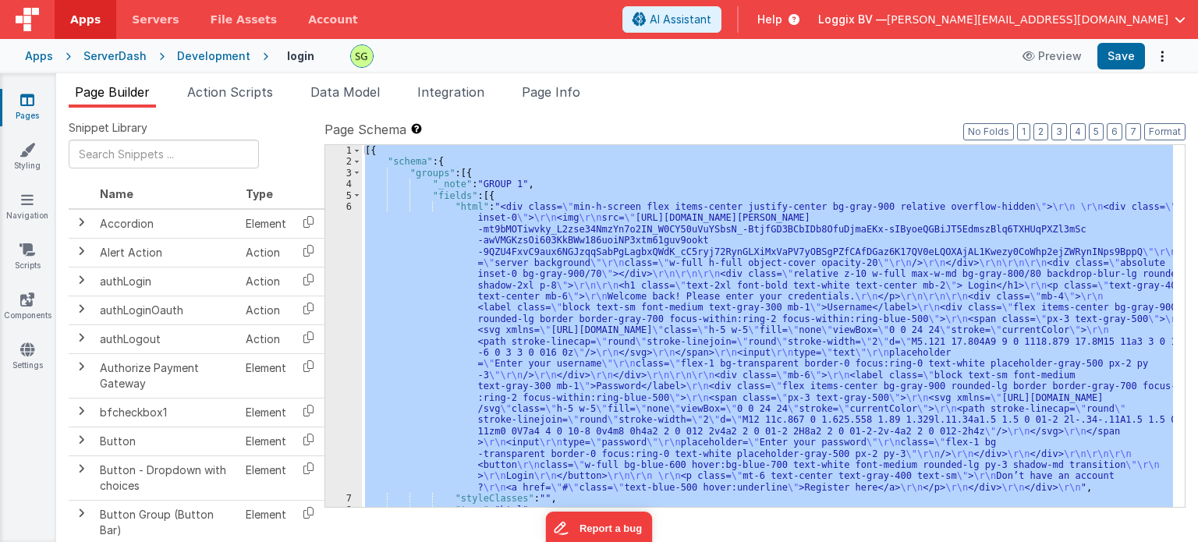
click at [350, 204] on div "6" at bounding box center [343, 347] width 37 height 292
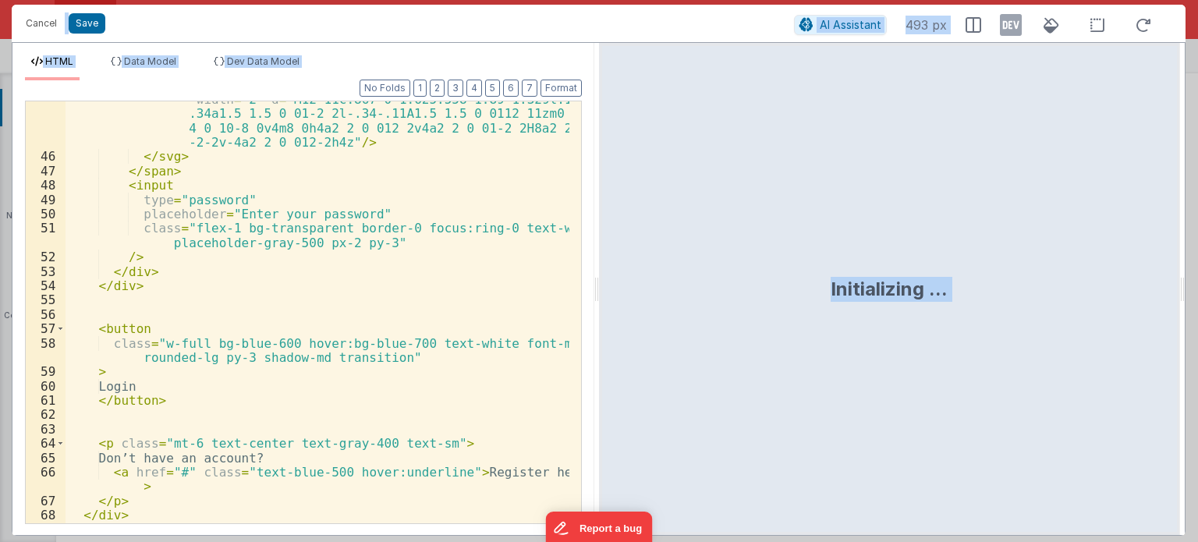
scroll to position [927, 0]
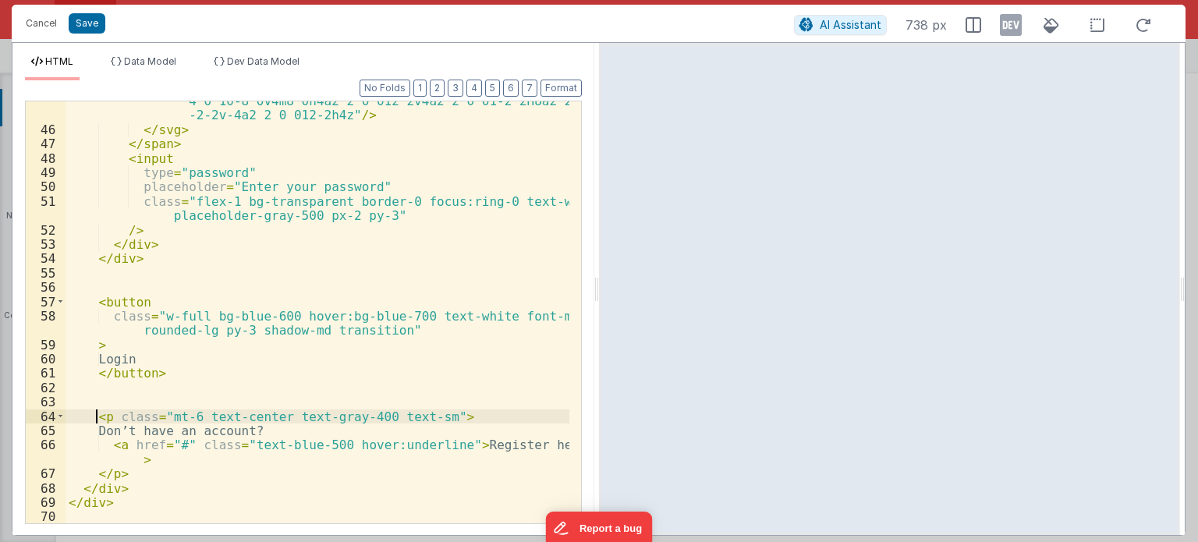
click at [95, 415] on div "< path stroke-linecap = "round" stroke-linejoin = "round" stroke -width = "2" d…" at bounding box center [318, 305] width 504 height 509
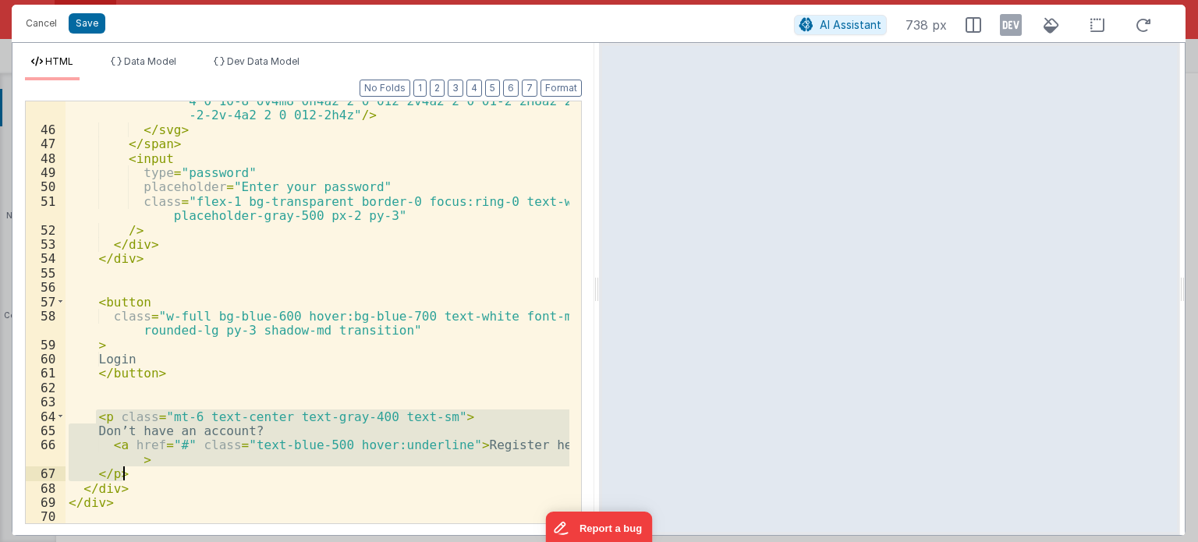
drag, startPoint x: 95, startPoint y: 415, endPoint x: 149, endPoint y: 471, distance: 77.8
click at [149, 471] on div "< path stroke-linecap = "round" stroke-linejoin = "round" stroke -width = "2" d…" at bounding box center [318, 305] width 504 height 509
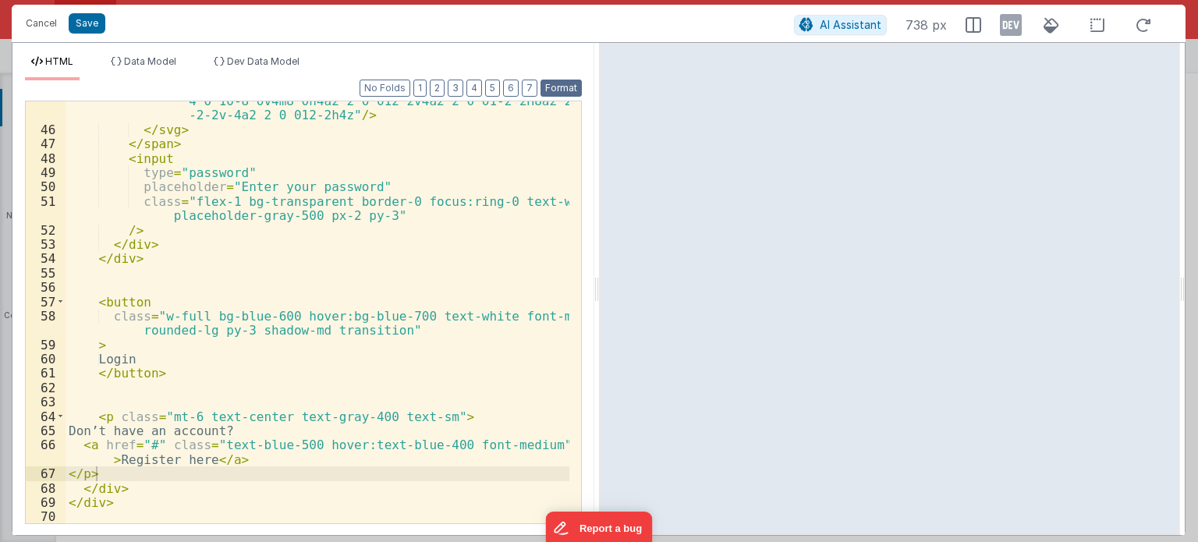
click at [563, 87] on button "Format" at bounding box center [561, 88] width 41 height 17
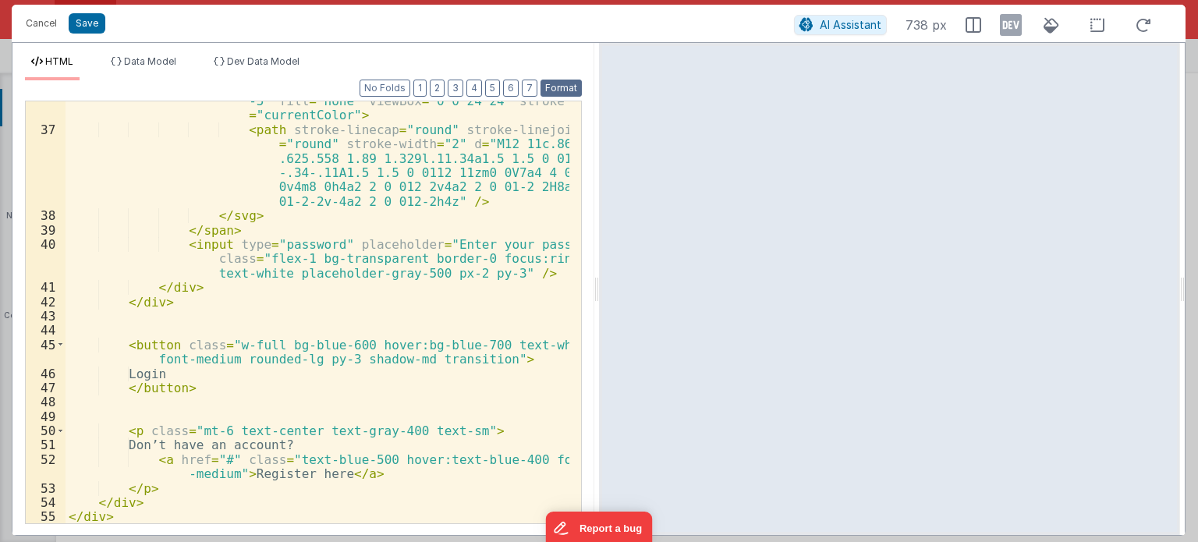
scroll to position [869, 0]
click at [98, 24] on button "Save" at bounding box center [87, 23] width 37 height 20
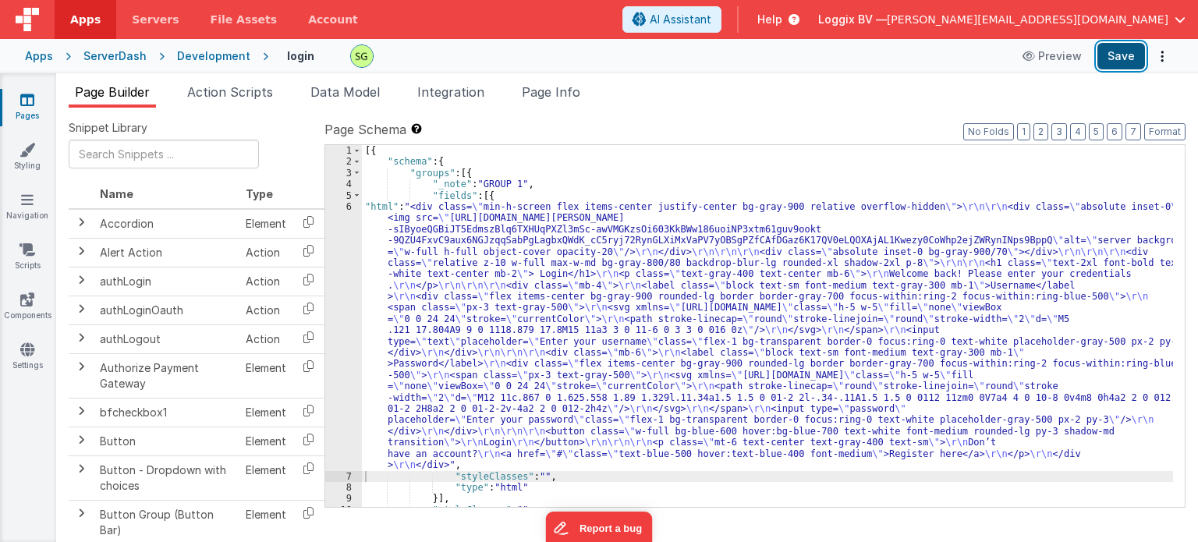
click at [1121, 51] on button "Save" at bounding box center [1122, 56] width 48 height 27
click at [348, 208] on div "6" at bounding box center [343, 336] width 37 height 270
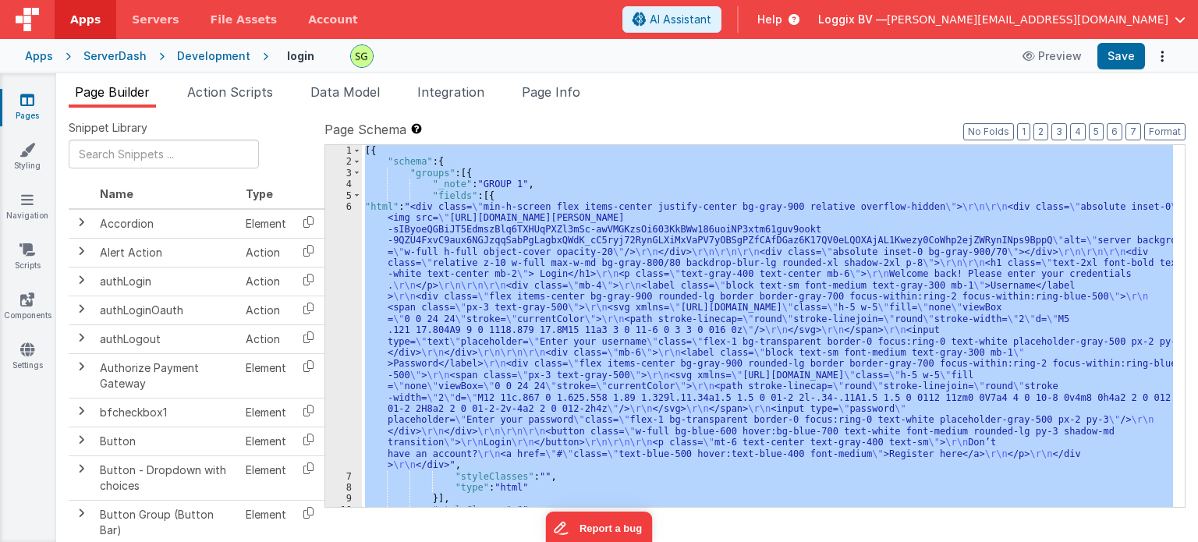
click at [348, 208] on div "6" at bounding box center [343, 336] width 37 height 270
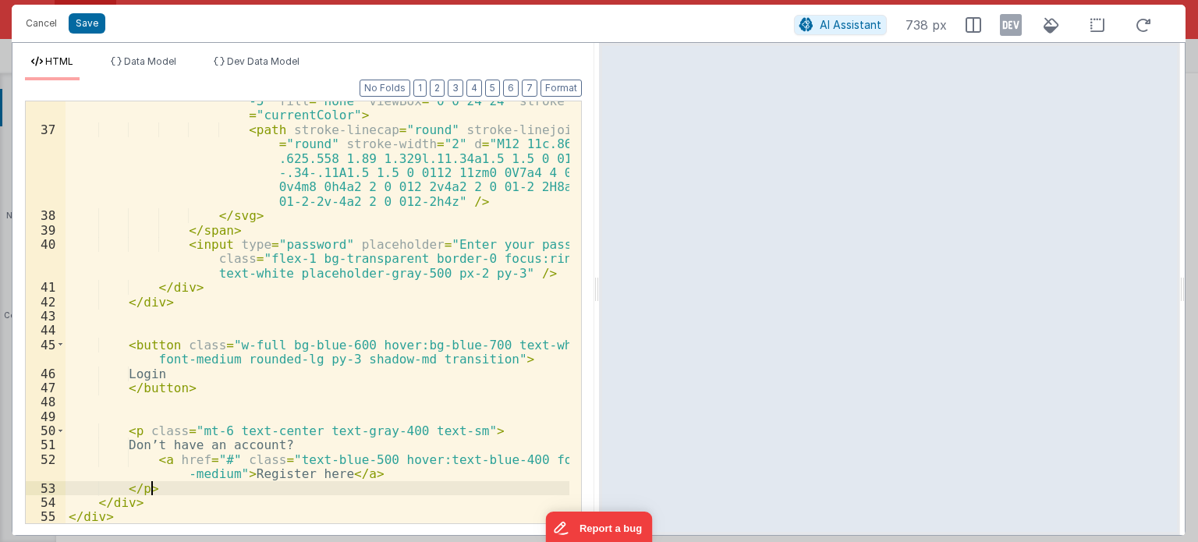
click at [396, 483] on div "< svg xmlns = "[URL][DOMAIN_NAME]" class = "h-5 w -5" fill = "none" viewBox = "…" at bounding box center [318, 320] width 504 height 481
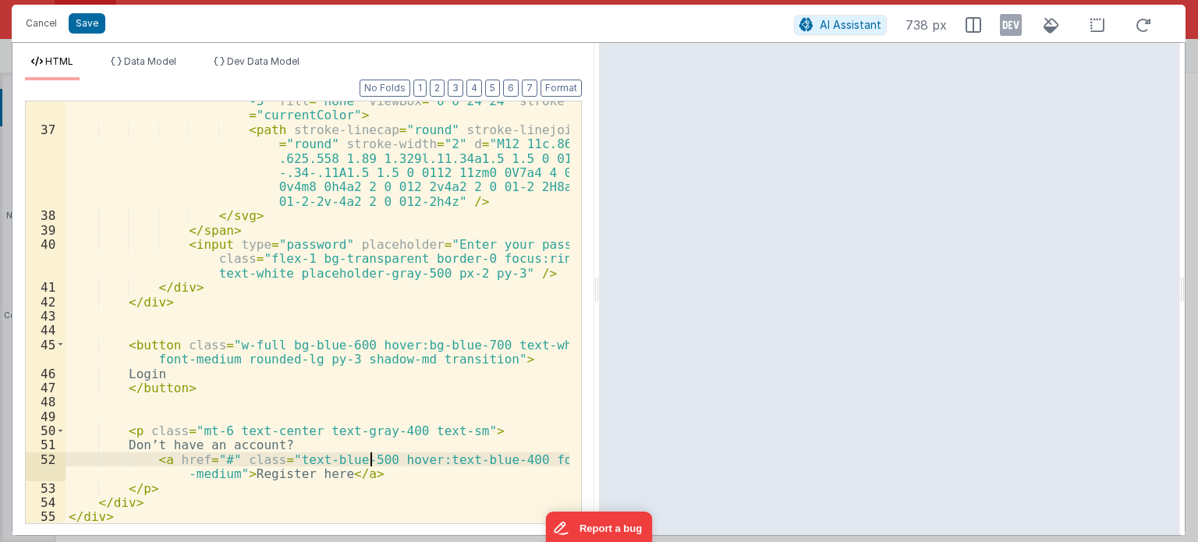
click at [373, 460] on div "< svg xmlns = "[URL][DOMAIN_NAME]" class = "h-5 w -5" fill = "none" viewBox = "…" at bounding box center [318, 320] width 504 height 481
drag, startPoint x: 374, startPoint y: 456, endPoint x: 511, endPoint y: 463, distance: 136.7
click at [511, 463] on div "< svg xmlns = "[URL][DOMAIN_NAME]" class = "h-5 w -5" fill = "none" viewBox = "…" at bounding box center [318, 320] width 504 height 481
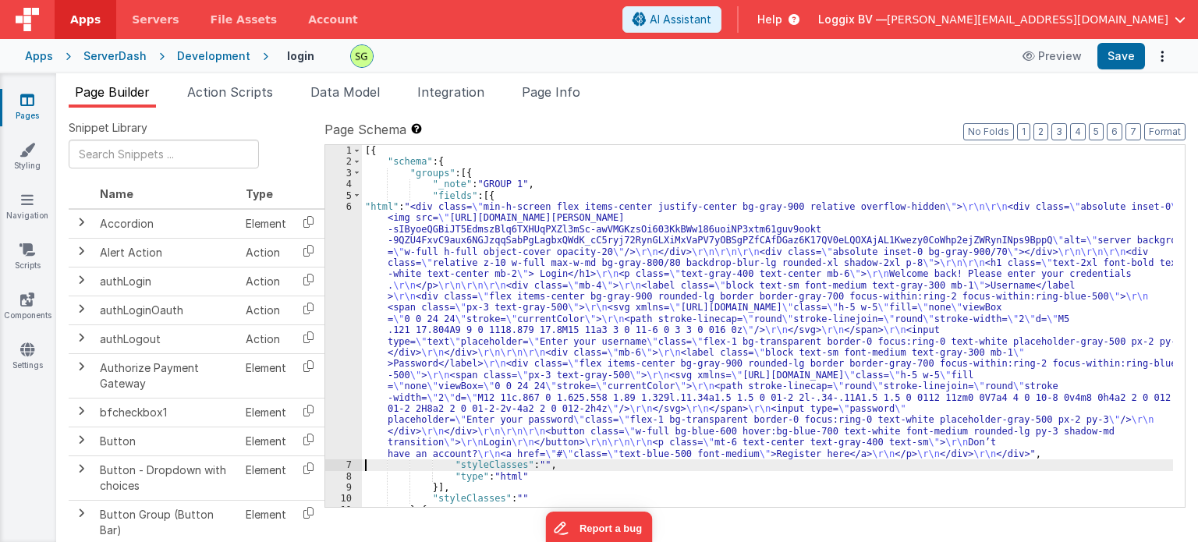
click at [349, 208] on div "6" at bounding box center [343, 330] width 37 height 258
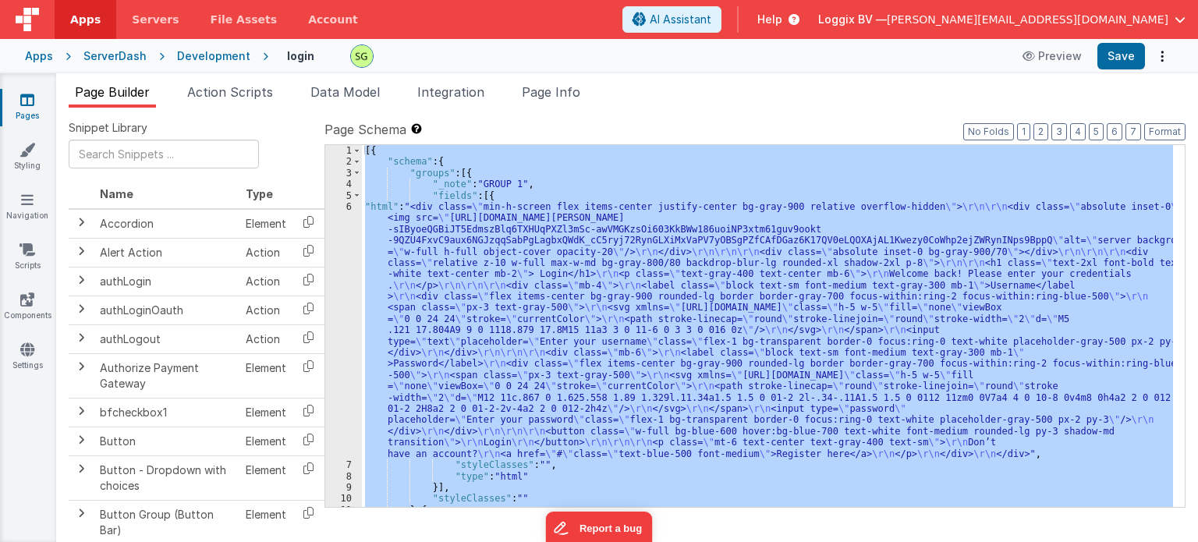
click at [349, 208] on div "6" at bounding box center [343, 330] width 37 height 258
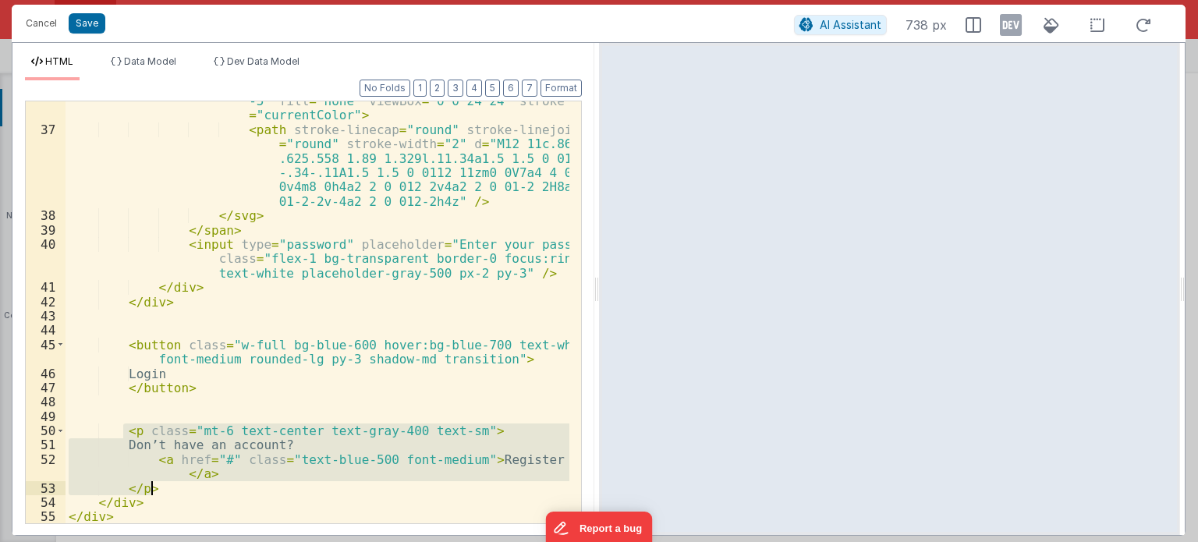
drag, startPoint x: 122, startPoint y: 430, endPoint x: 175, endPoint y: 488, distance: 79.0
click at [175, 488] on div "< svg xmlns = "[URL][DOMAIN_NAME]" class = "h-5 w -5" fill = "none" viewBox = "…" at bounding box center [318, 320] width 504 height 481
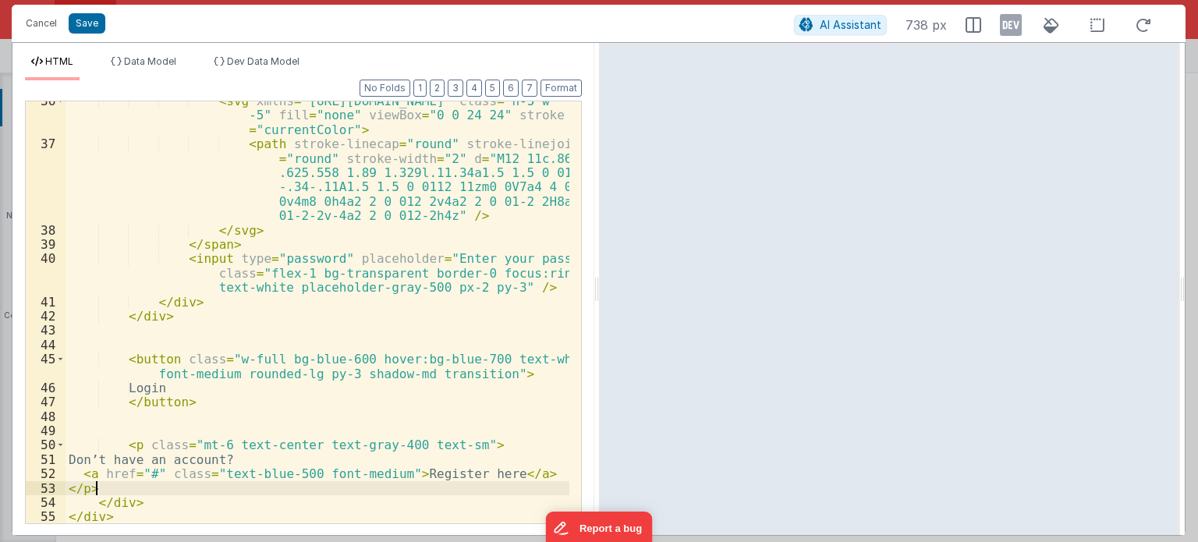
scroll to position [855, 0]
click at [566, 88] on button "Format" at bounding box center [561, 88] width 41 height 17
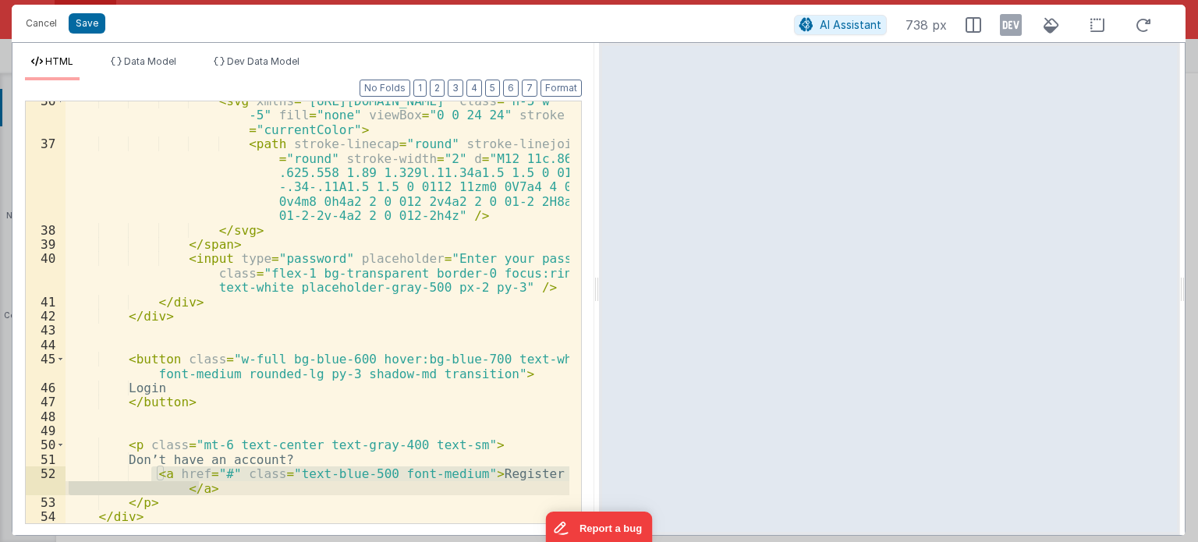
drag, startPoint x: 153, startPoint y: 474, endPoint x: 200, endPoint y: 488, distance: 48.9
click at [200, 488] on div "< svg xmlns = "[URL][DOMAIN_NAME]" class = "h-5 w -5" fill = "none" viewBox = "…" at bounding box center [318, 334] width 504 height 481
click at [253, 490] on div "< svg xmlns = "[URL][DOMAIN_NAME]" class = "h-5 w -5" fill = "none" viewBox = "…" at bounding box center [318, 334] width 504 height 481
click at [164, 470] on div "< svg xmlns = "[URL][DOMAIN_NAME]" class = "h-5 w -5" fill = "none" viewBox = "…" at bounding box center [318, 334] width 504 height 481
drag, startPoint x: 228, startPoint y: 471, endPoint x: 160, endPoint y: 469, distance: 67.9
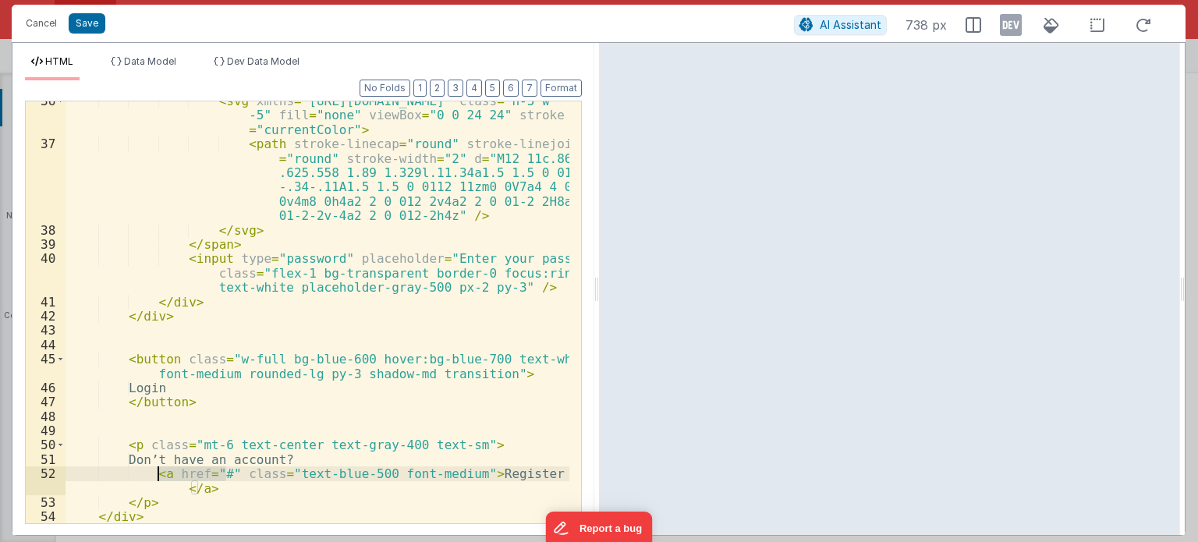
click at [160, 469] on div "< svg xmlns = "[URL][DOMAIN_NAME]" class = "h-5 w -5" fill = "none" viewBox = "…" at bounding box center [318, 334] width 504 height 481
click at [205, 488] on div "< svg xmlns = "[URL][DOMAIN_NAME]" class = "h-5 w -5" fill = "none" viewBox = "…" at bounding box center [318, 334] width 504 height 481
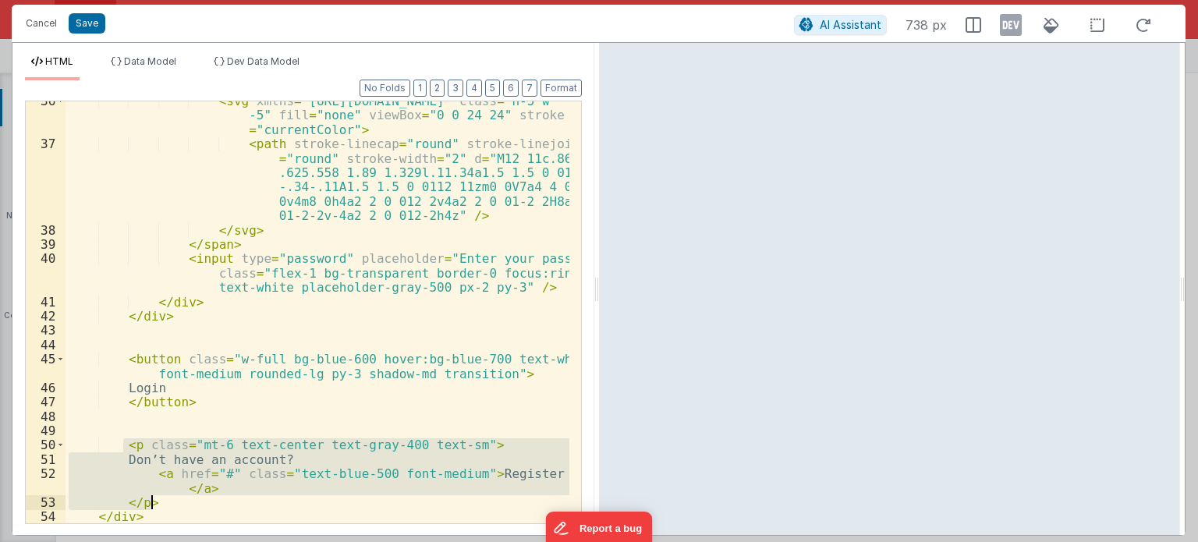
drag, startPoint x: 122, startPoint y: 442, endPoint x: 165, endPoint y: 497, distance: 69.5
click at [165, 497] on div "< svg xmlns = "[URL][DOMAIN_NAME]" class = "h-5 w -5" fill = "none" viewBox = "…" at bounding box center [318, 334] width 504 height 481
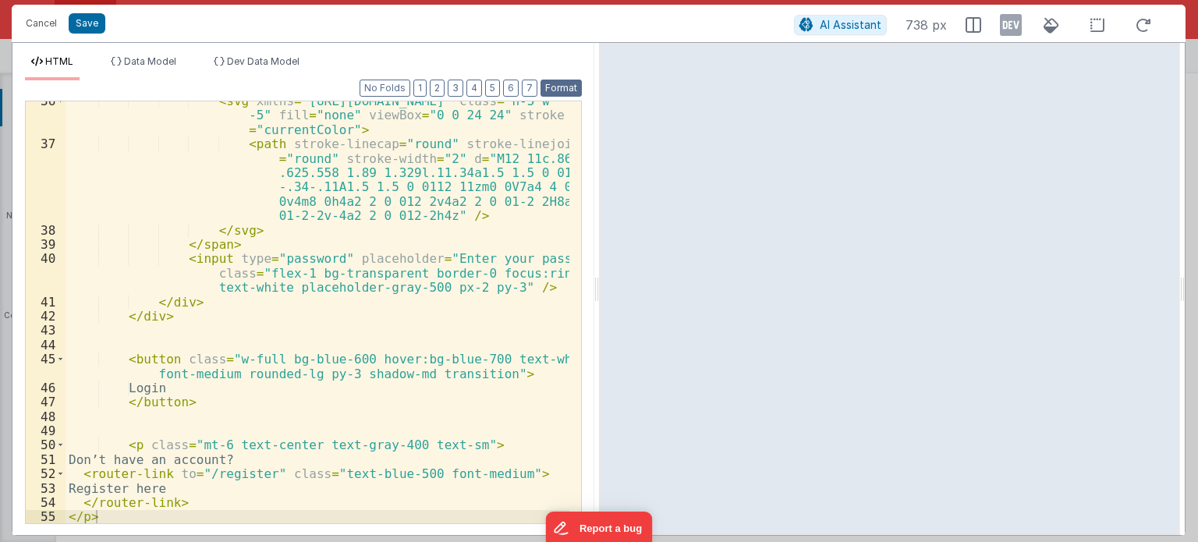
click at [568, 83] on button "Format" at bounding box center [561, 88] width 41 height 17
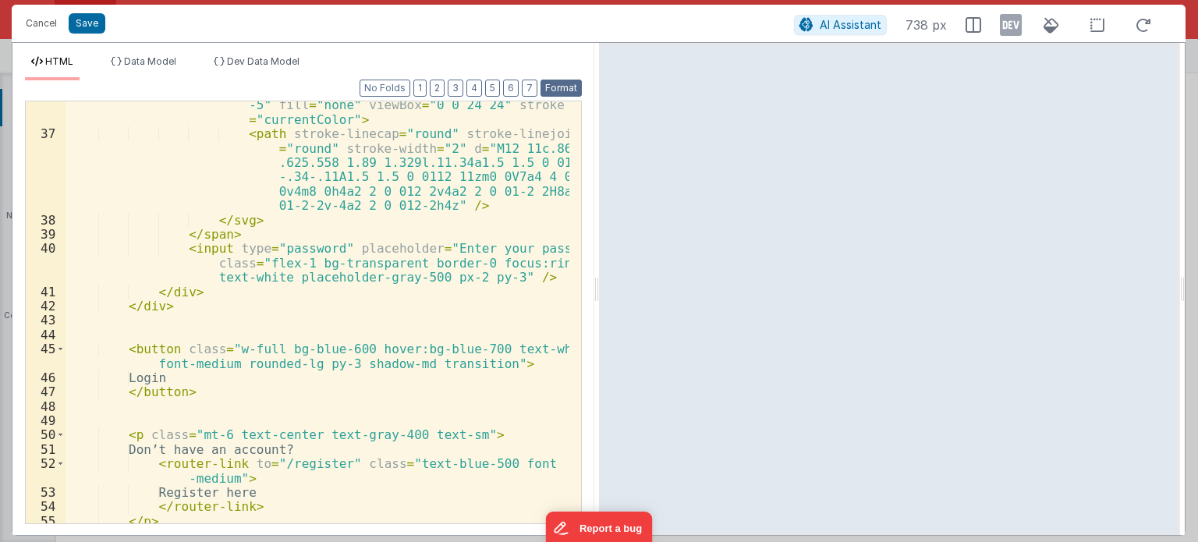
scroll to position [897, 0]
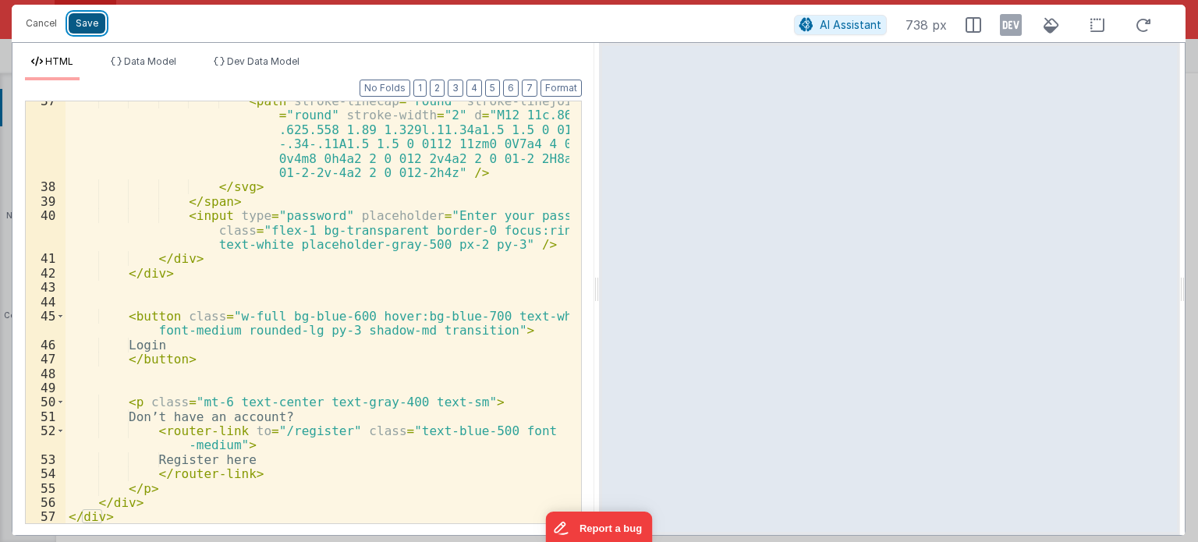
click at [92, 27] on button "Save" at bounding box center [87, 23] width 37 height 20
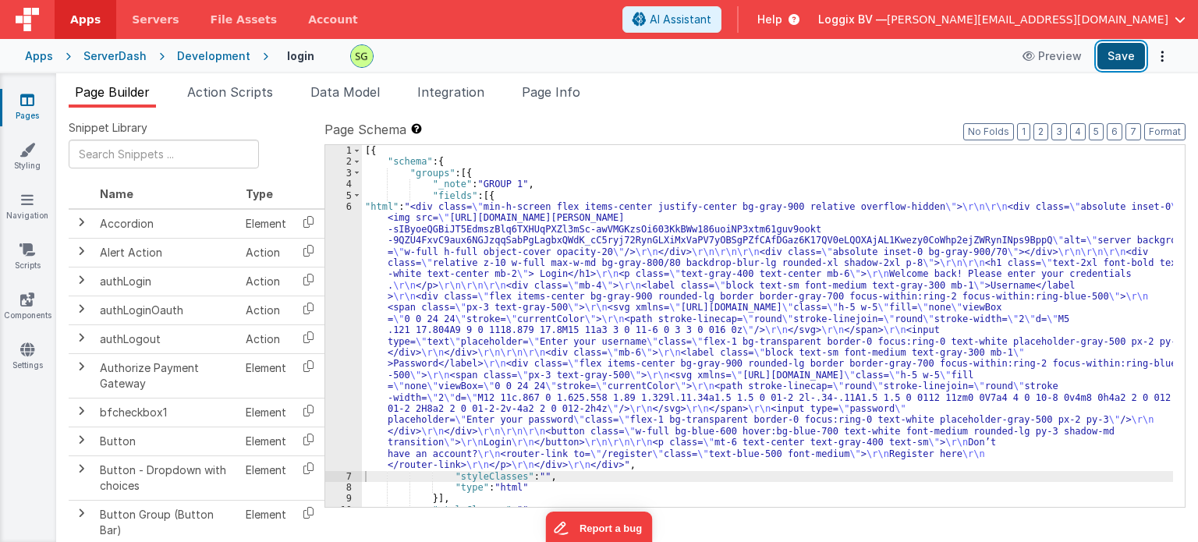
click at [1119, 59] on button "Save" at bounding box center [1122, 56] width 48 height 27
click at [346, 204] on div "6" at bounding box center [343, 336] width 37 height 270
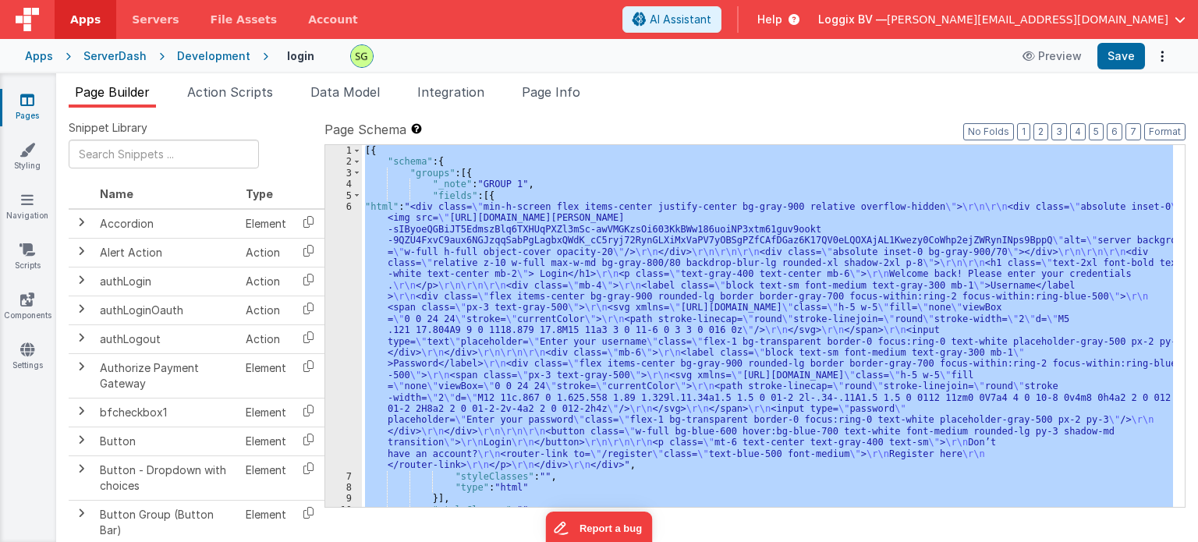
click at [346, 204] on div "6" at bounding box center [343, 336] width 37 height 270
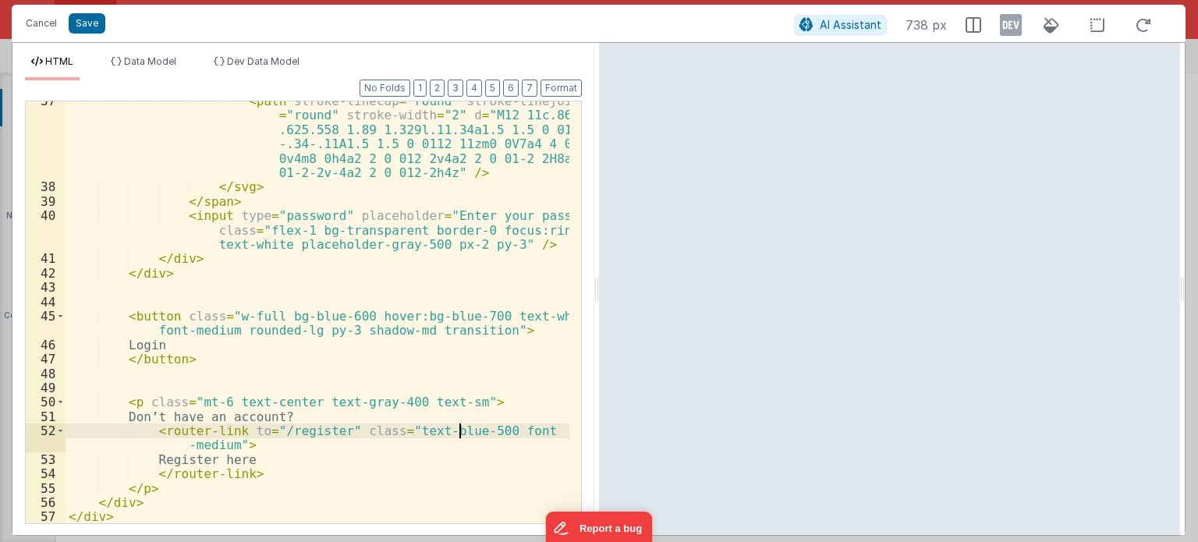
click at [463, 427] on div "< path stroke-linecap = "round" stroke-linejoin = "round" stroke-width = "2" d …" at bounding box center [318, 355] width 504 height 523
click at [437, 425] on div "< path stroke-linecap = "round" stroke-linejoin = "round" stroke-width = "2" d …" at bounding box center [318, 355] width 504 height 523
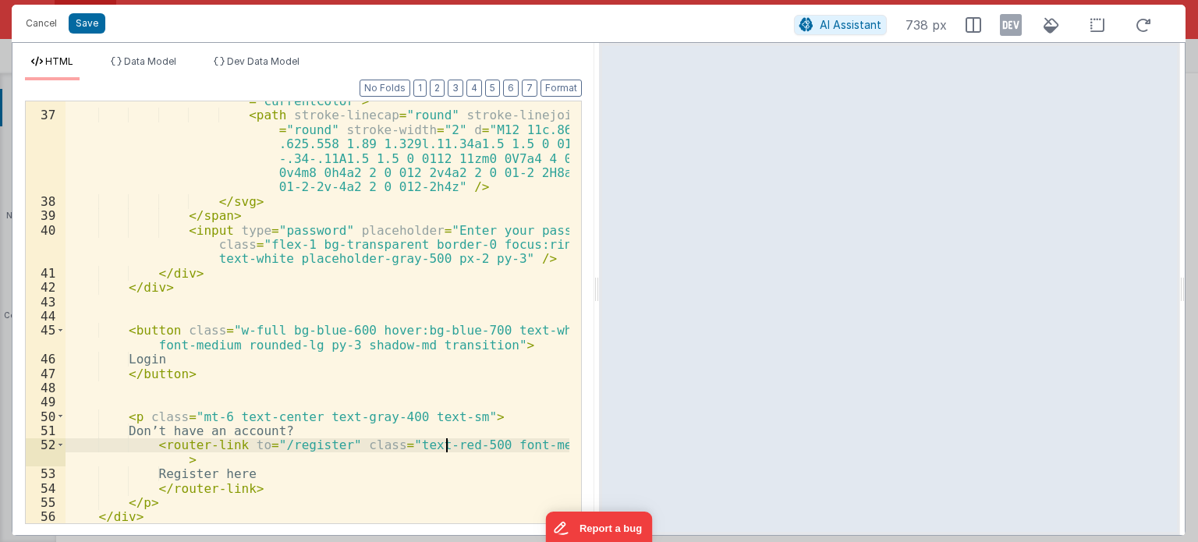
scroll to position [883, 0]
click at [80, 23] on button "Save" at bounding box center [87, 23] width 37 height 20
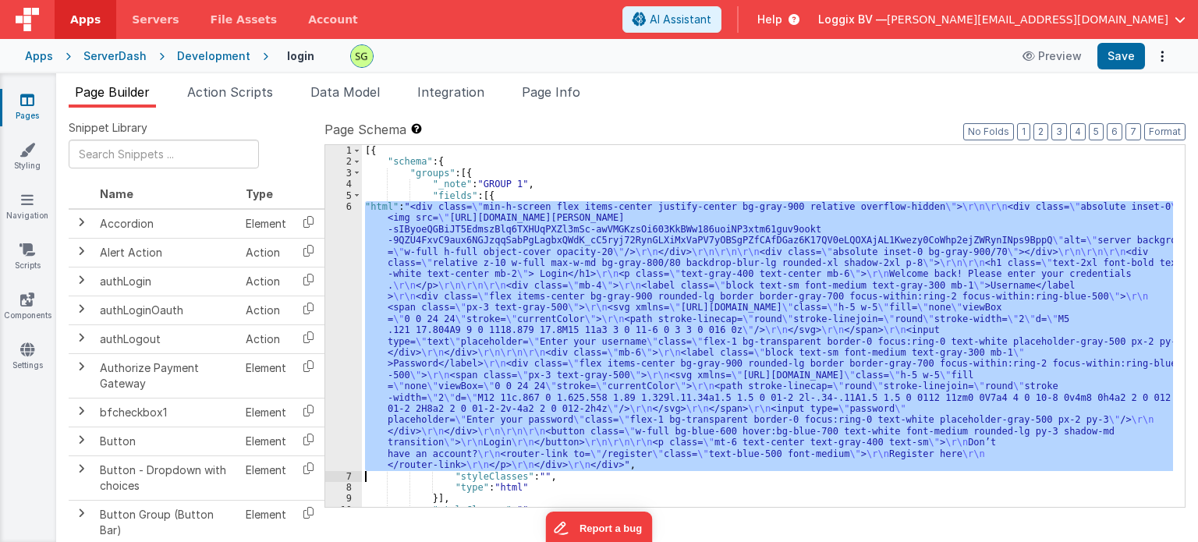
click at [351, 208] on div "6" at bounding box center [343, 336] width 37 height 270
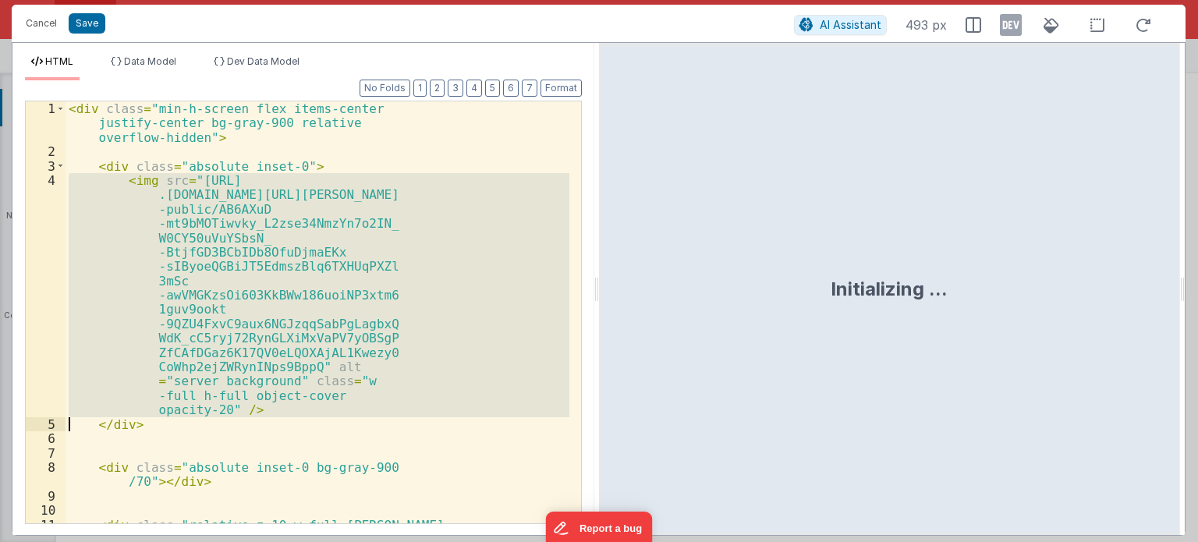
click at [351, 208] on div "< div class = "min-h-screen flex items-center justify-center bg-gray-900 relati…" at bounding box center [318, 355] width 504 height 509
click at [449, 287] on div "< div class = "min-h-screen flex items-center justify-center bg-gray-900 relati…" at bounding box center [318, 312] width 504 height 422
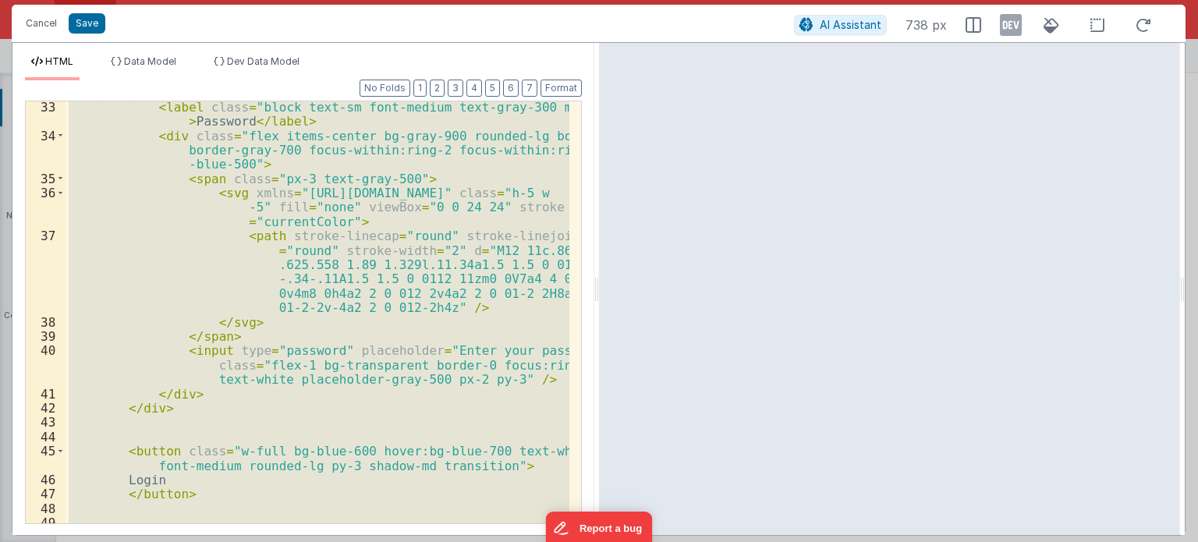
scroll to position [897, 0]
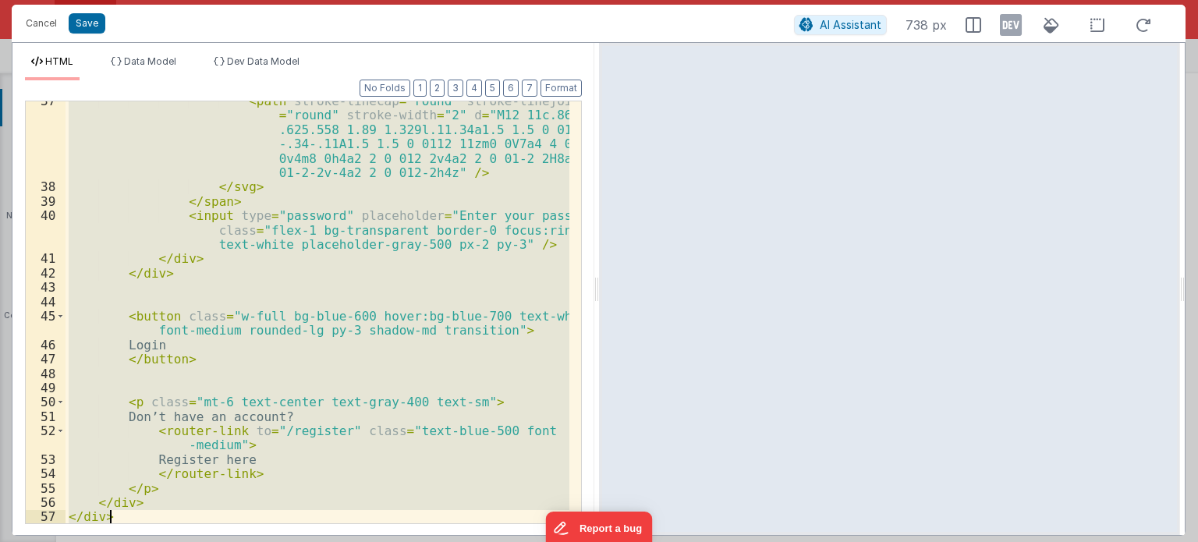
click at [390, 430] on div "< path stroke-linecap = "round" stroke-linejoin = "round" stroke-width = "2" d …" at bounding box center [318, 312] width 504 height 422
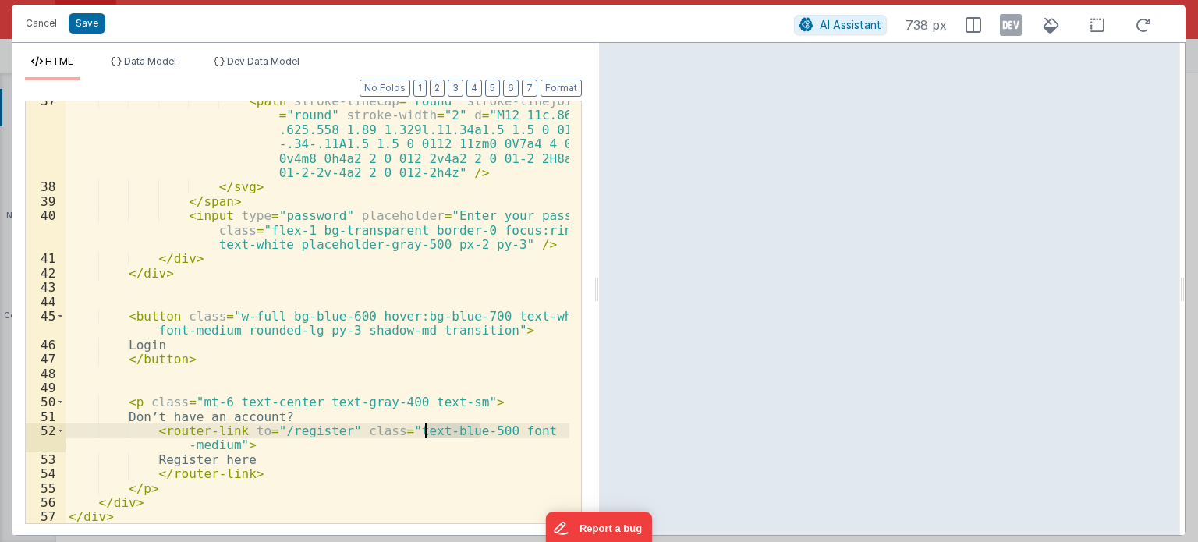
drag, startPoint x: 477, startPoint y: 430, endPoint x: 426, endPoint y: 429, distance: 51.5
click at [426, 429] on div "< path stroke-linecap = "round" stroke-linejoin = "round" stroke-width = "2" d …" at bounding box center [318, 355] width 504 height 523
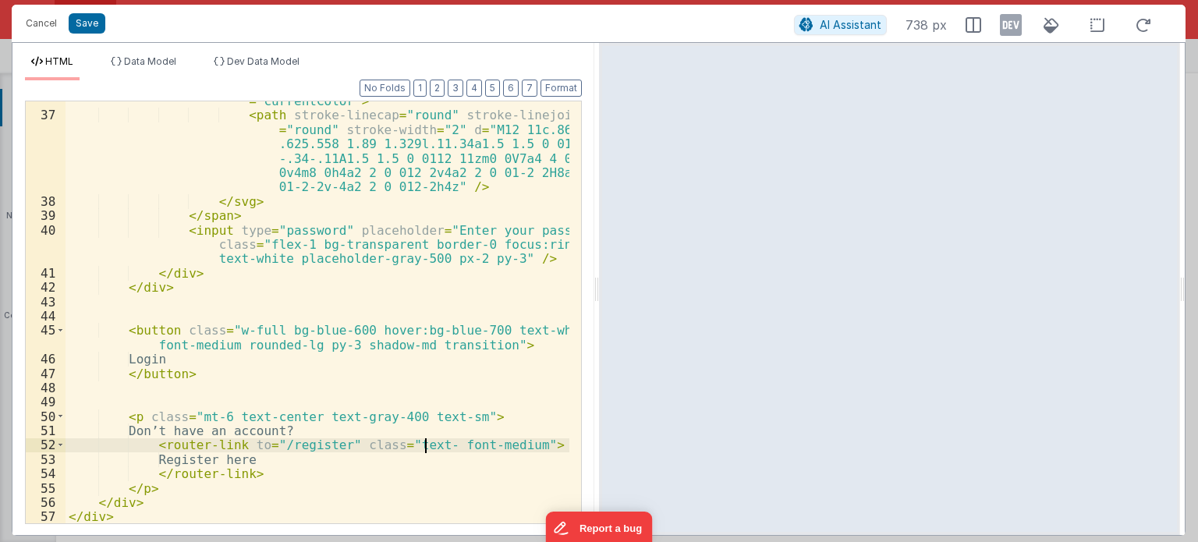
scroll to position [883, 0]
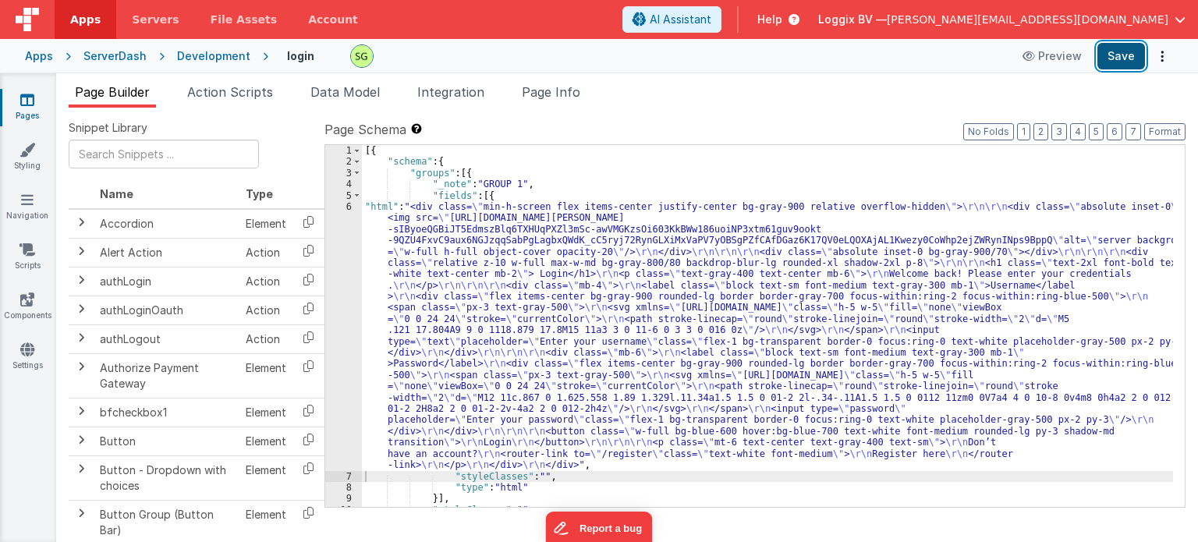
click at [1113, 51] on button "Save" at bounding box center [1122, 56] width 48 height 27
click at [350, 205] on div "6" at bounding box center [343, 336] width 37 height 270
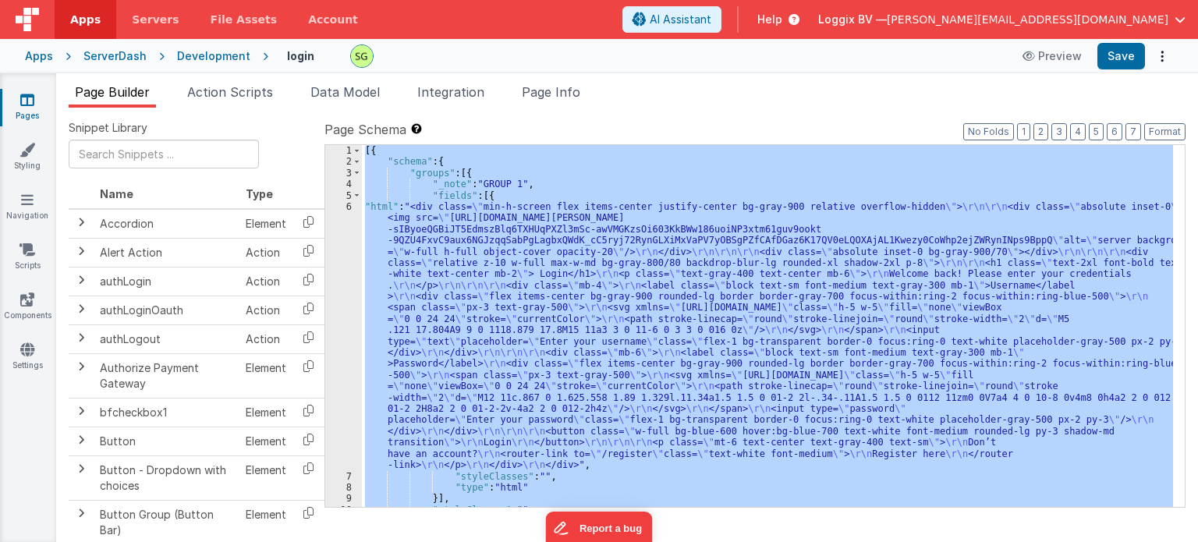
click at [350, 205] on div "6" at bounding box center [343, 336] width 37 height 270
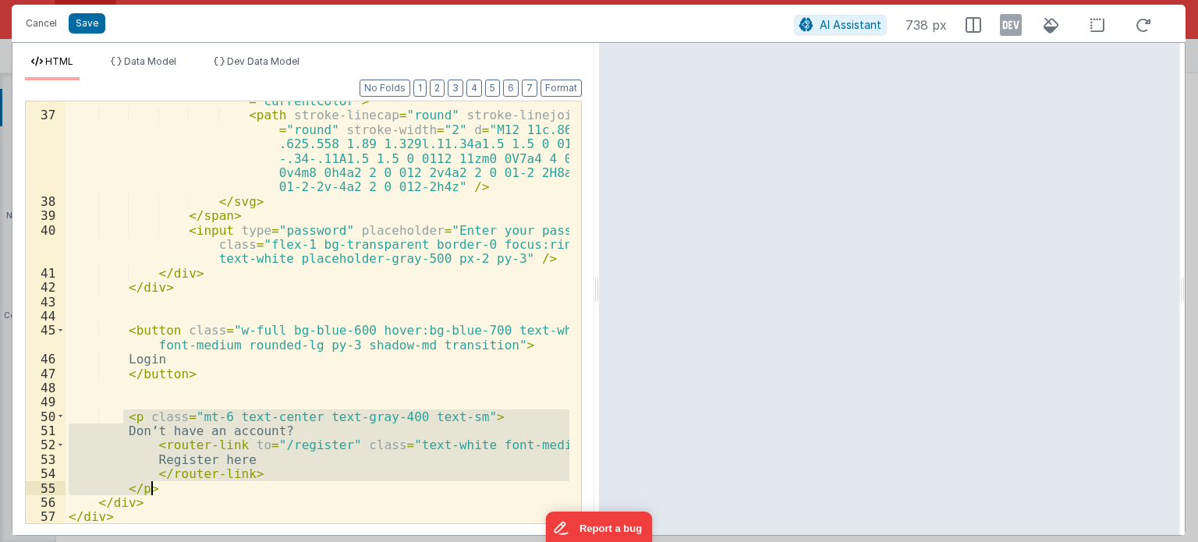
drag, startPoint x: 122, startPoint y: 417, endPoint x: 178, endPoint y: 489, distance: 90.7
click at [178, 489] on div "< svg xmlns = "[URL][DOMAIN_NAME]" class = "h-5 w -5" fill = "none" viewBox = "…" at bounding box center [318, 305] width 504 height 481
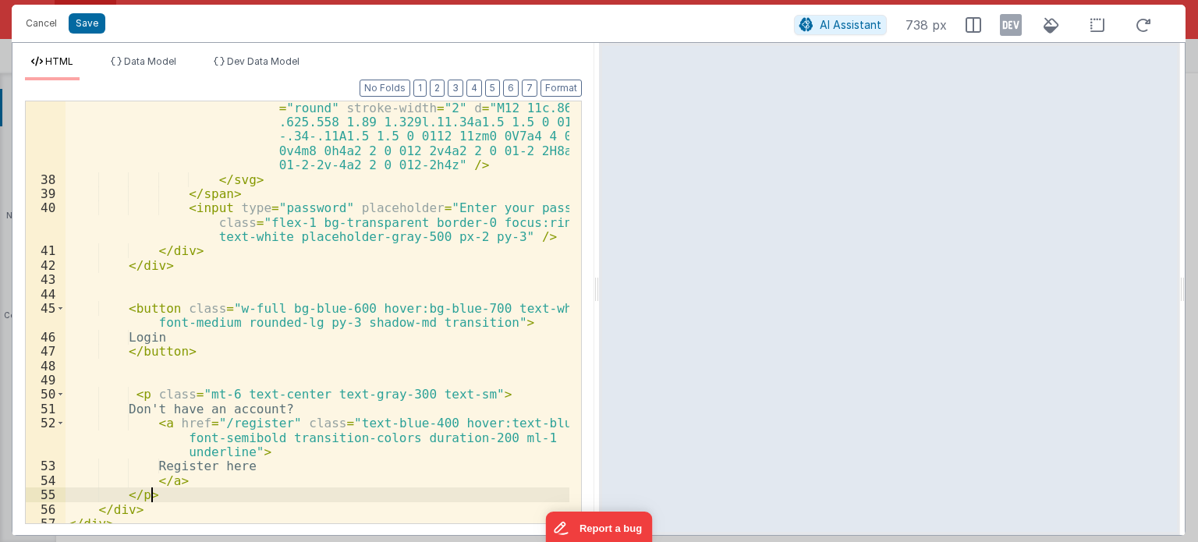
scroll to position [912, 0]
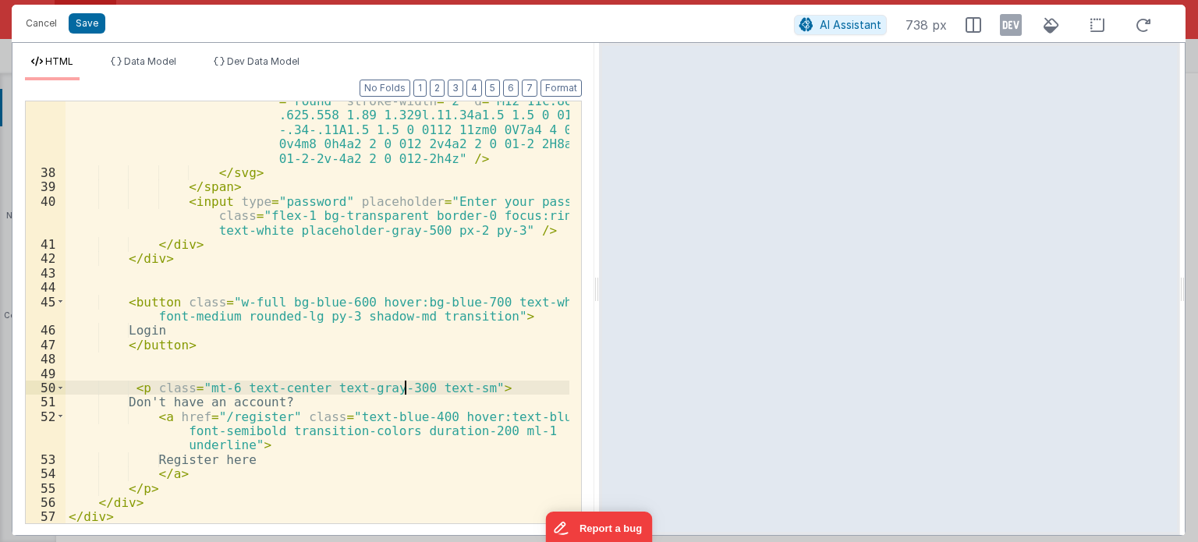
click at [403, 386] on div "< path stroke-linecap = "round" stroke-linejoin = "round" stroke-width = "2" d …" at bounding box center [318, 341] width 504 height 523
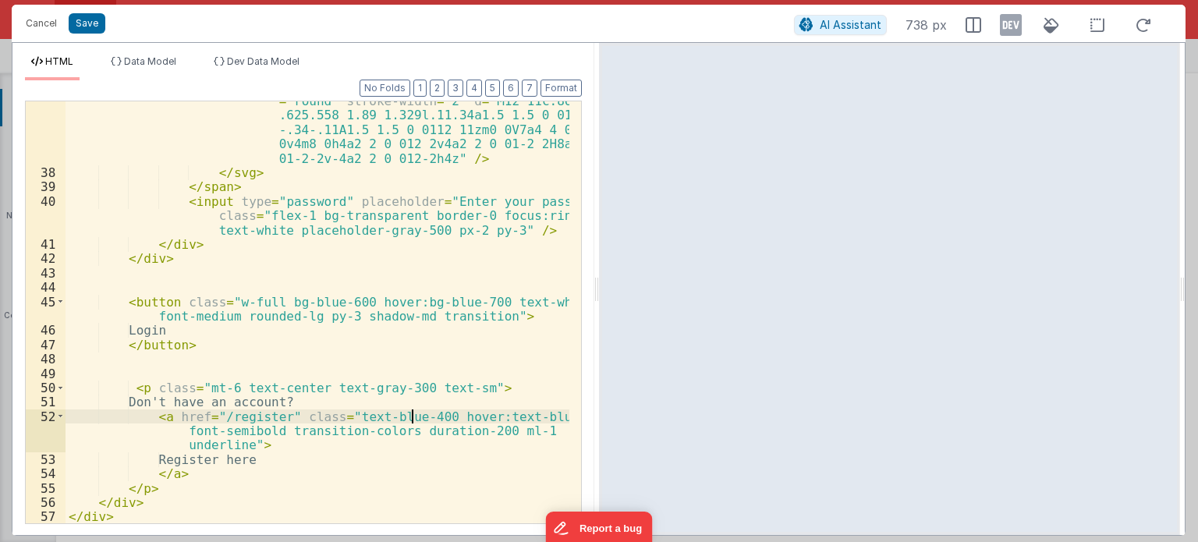
click at [411, 416] on div "< path stroke-linecap = "round" stroke-linejoin = "round" stroke-width = "2" d …" at bounding box center [318, 341] width 504 height 523
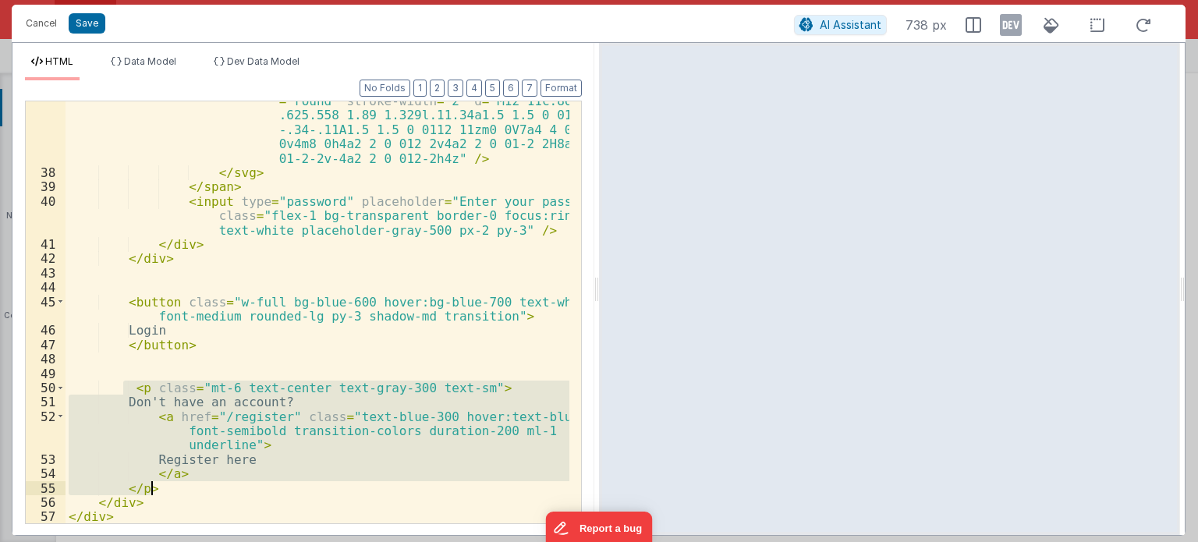
drag, startPoint x: 126, startPoint y: 389, endPoint x: 209, endPoint y: 485, distance: 126.7
click at [209, 485] on div "< path stroke-linecap = "round" stroke-linejoin = "round" stroke-width = "2" d …" at bounding box center [318, 341] width 504 height 523
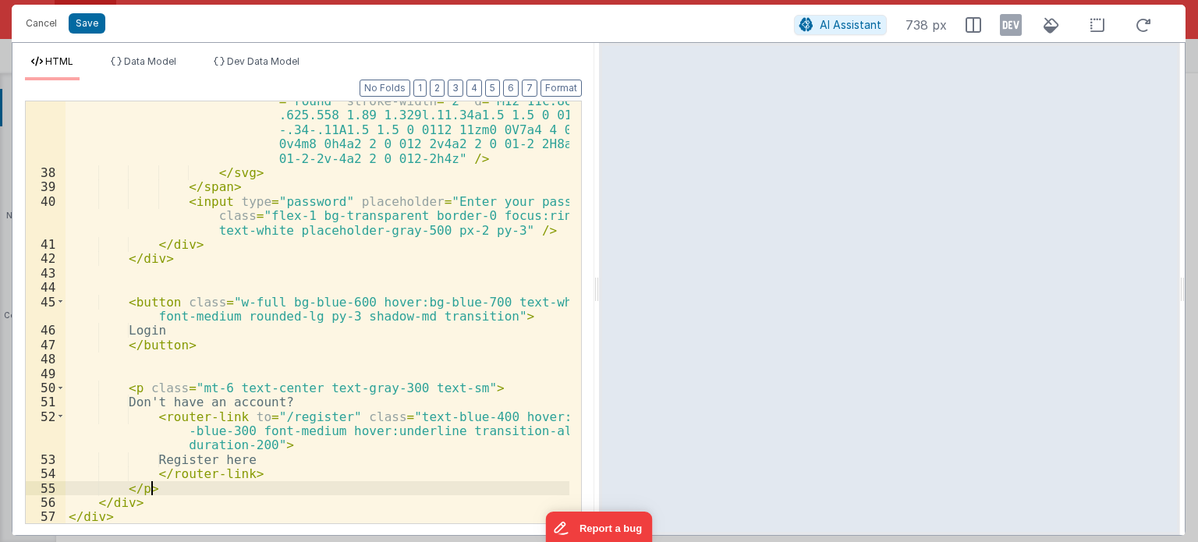
click at [434, 410] on div "< path stroke-linecap = "round" stroke-linejoin = "round" stroke-width = "2" d …" at bounding box center [318, 341] width 504 height 523
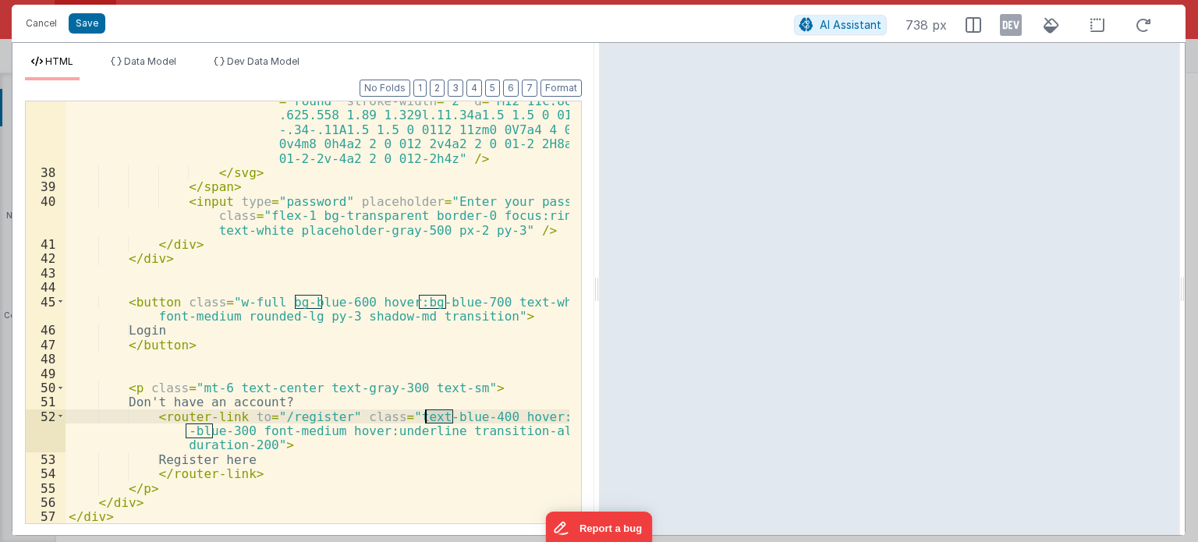
click at [434, 410] on div "< path stroke-linecap = "round" stroke-linejoin = "round" stroke-width = "2" d …" at bounding box center [318, 341] width 504 height 523
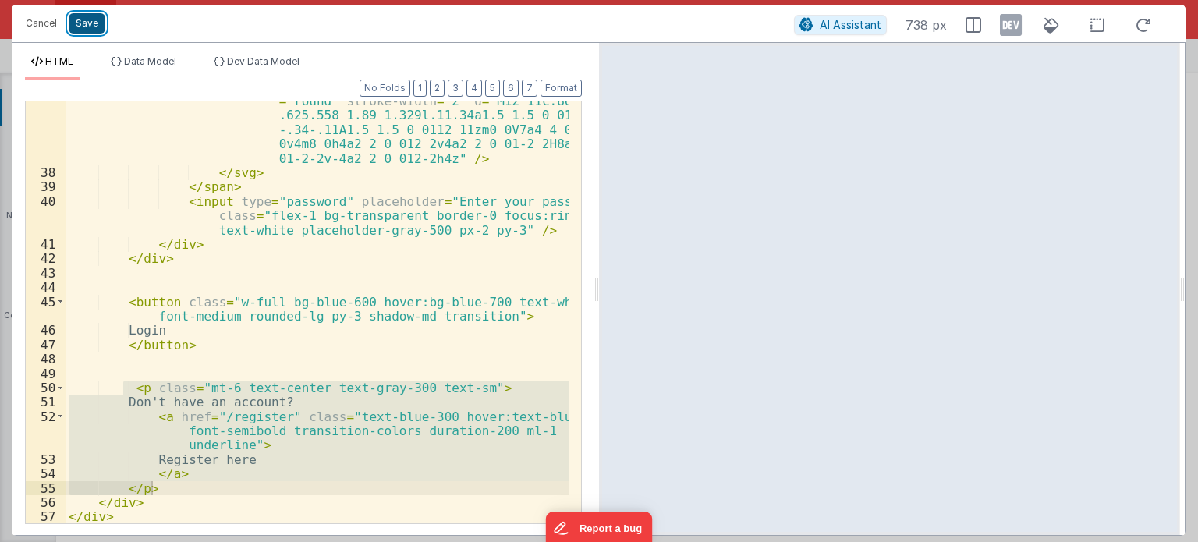
click at [87, 19] on button "Save" at bounding box center [87, 23] width 37 height 20
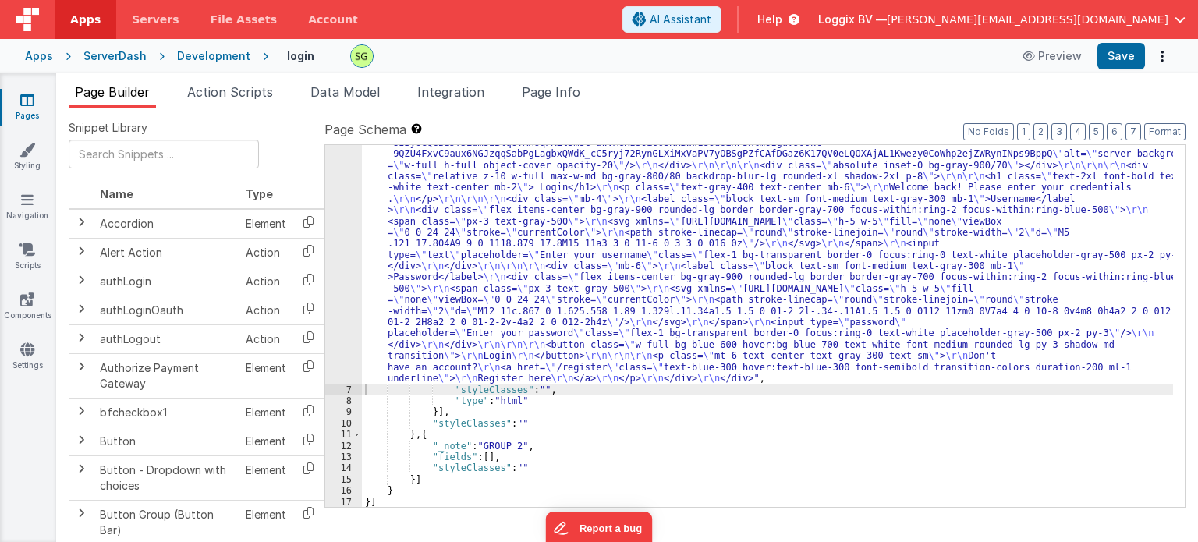
scroll to position [0, 0]
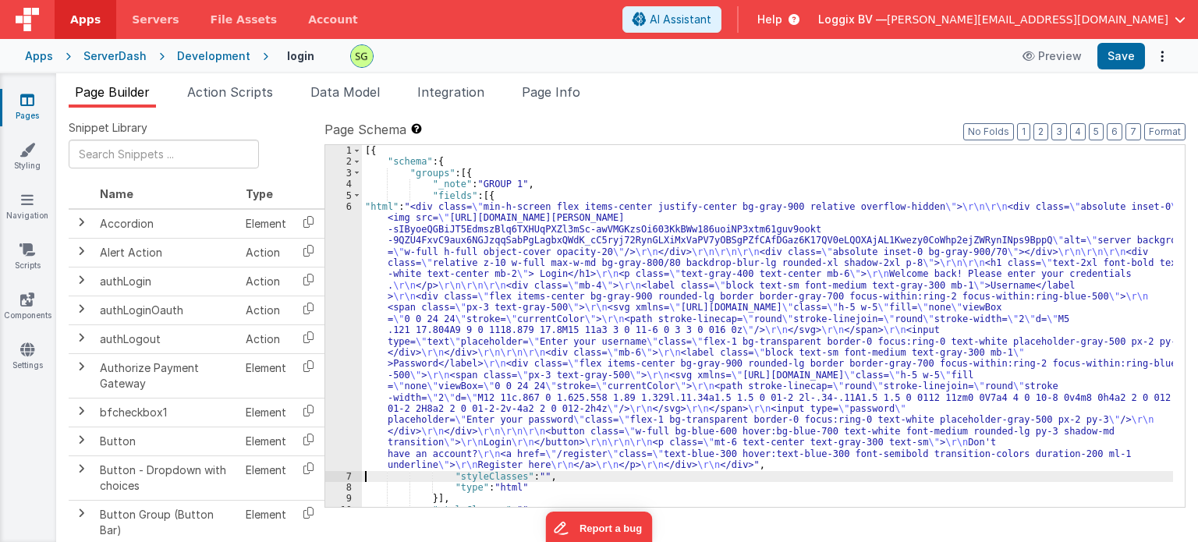
click at [345, 205] on div "6" at bounding box center [343, 336] width 37 height 270
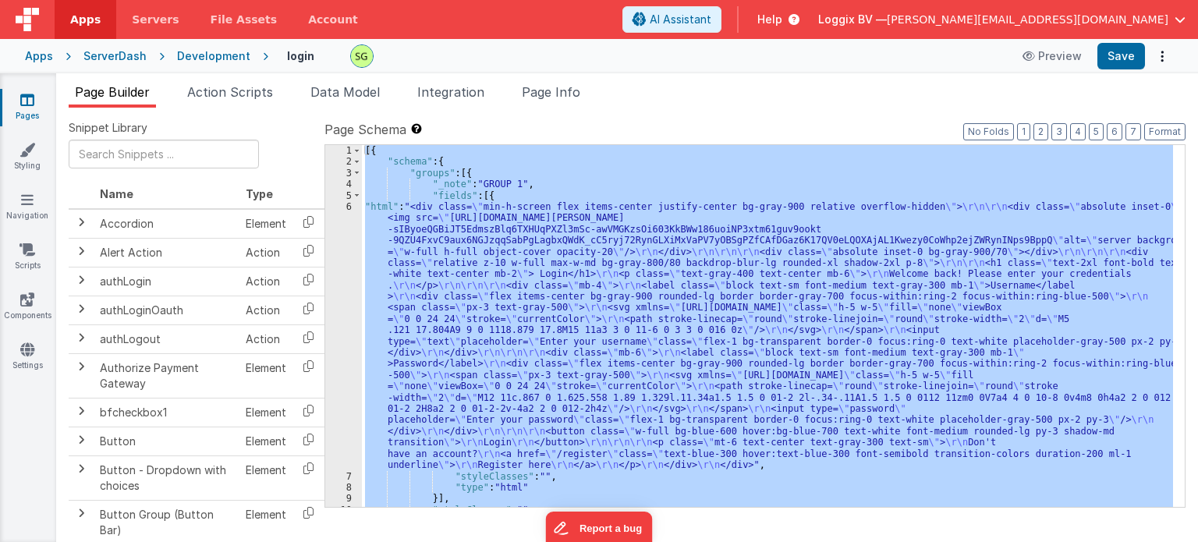
click at [345, 205] on div "6" at bounding box center [343, 336] width 37 height 270
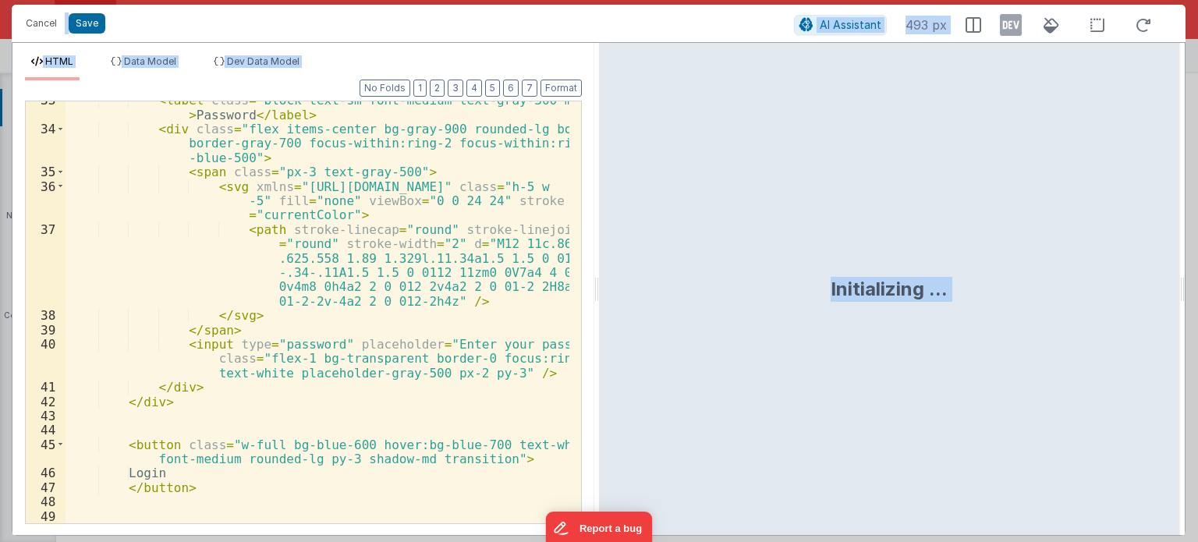
scroll to position [912, 0]
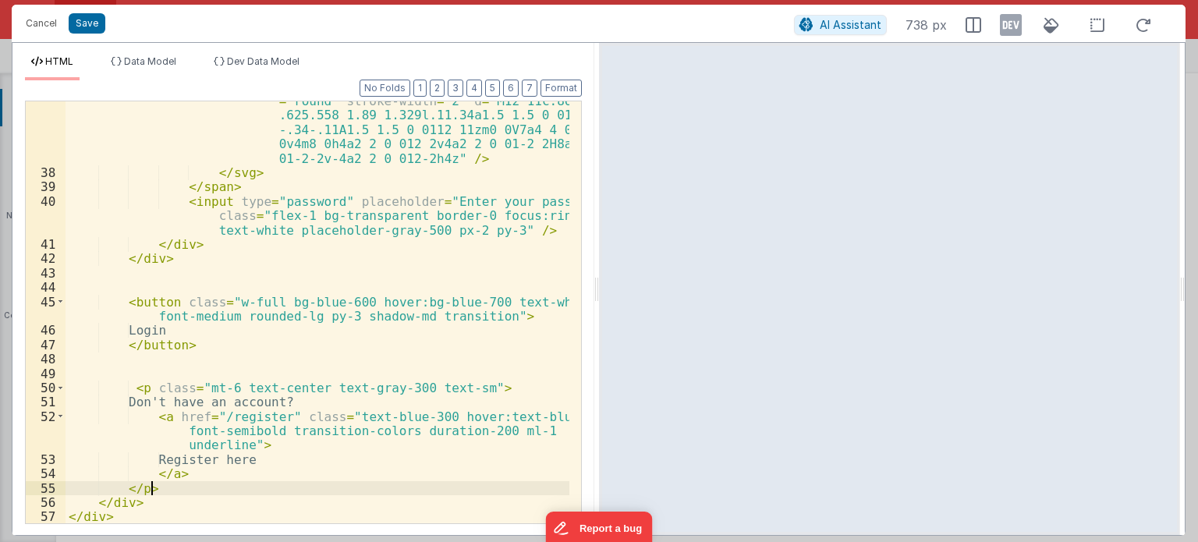
click at [259, 488] on div "< path stroke-linecap = "round" stroke-linejoin = "round" stroke-width = "2" d …" at bounding box center [318, 341] width 504 height 523
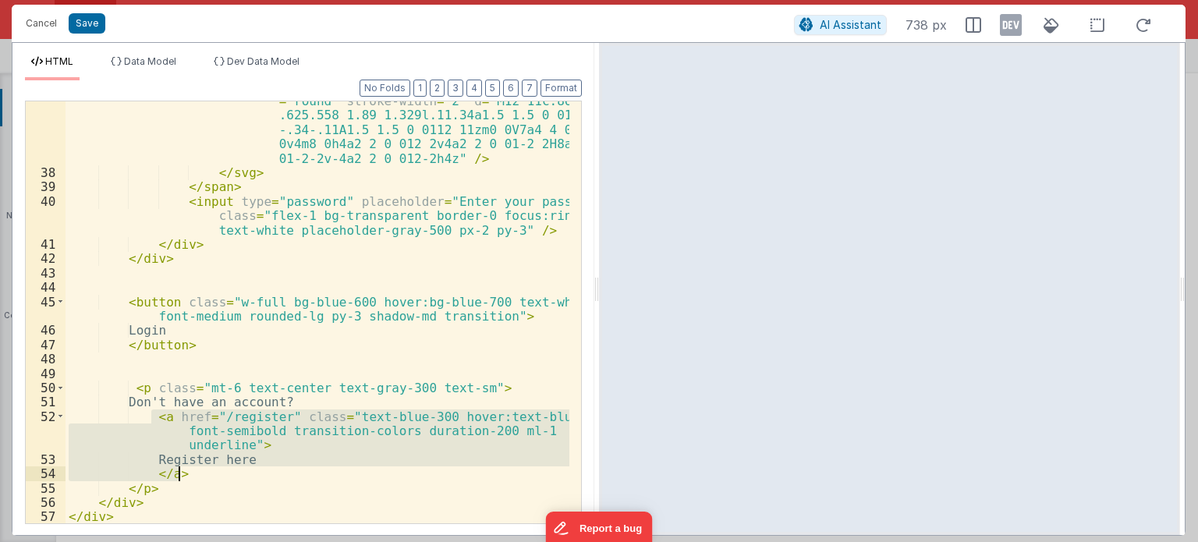
drag, startPoint x: 150, startPoint y: 416, endPoint x: 209, endPoint y: 477, distance: 85.5
click at [209, 477] on div "< path stroke-linecap = "round" stroke-linejoin = "round" stroke-width = "2" d …" at bounding box center [318, 341] width 504 height 523
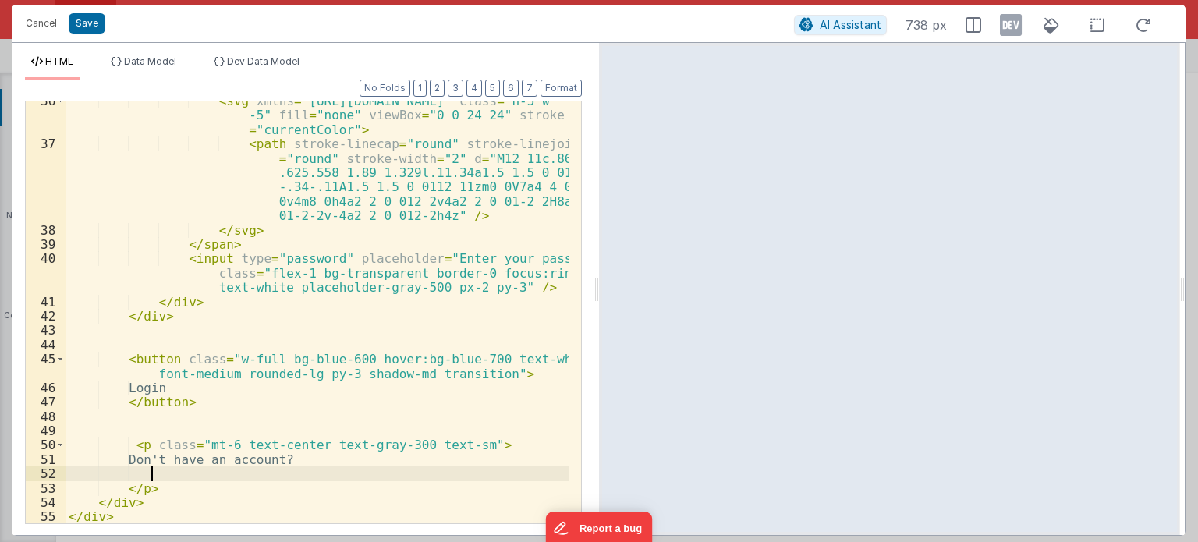
scroll to position [855, 0]
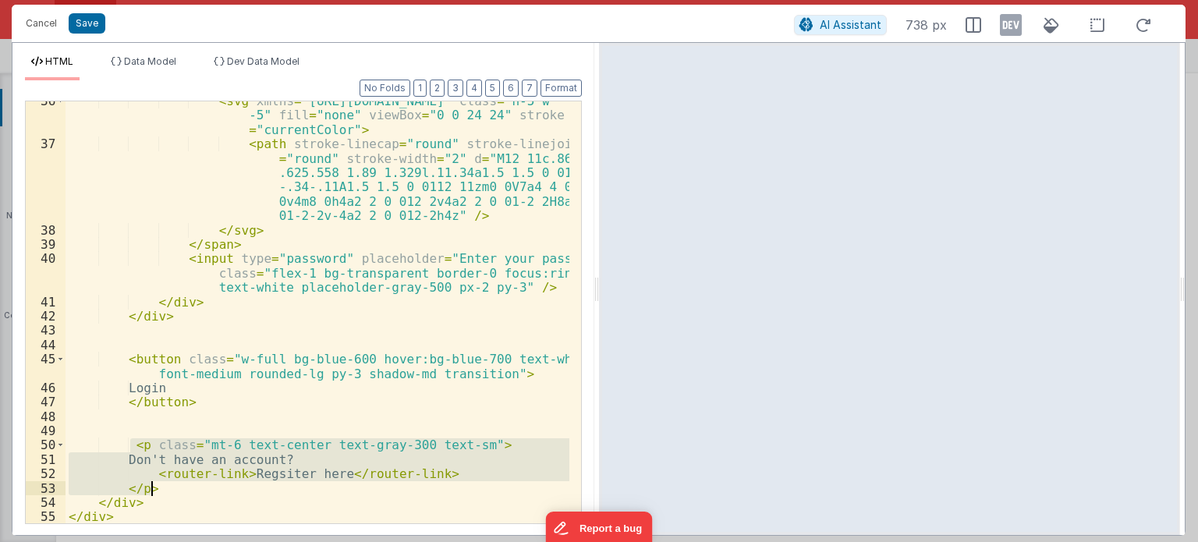
drag, startPoint x: 128, startPoint y: 442, endPoint x: 158, endPoint y: 488, distance: 54.5
click at [158, 488] on div "< svg xmlns = "[URL][DOMAIN_NAME]" class = "h-5 w -5" fill = "none" viewBox = "…" at bounding box center [318, 334] width 504 height 481
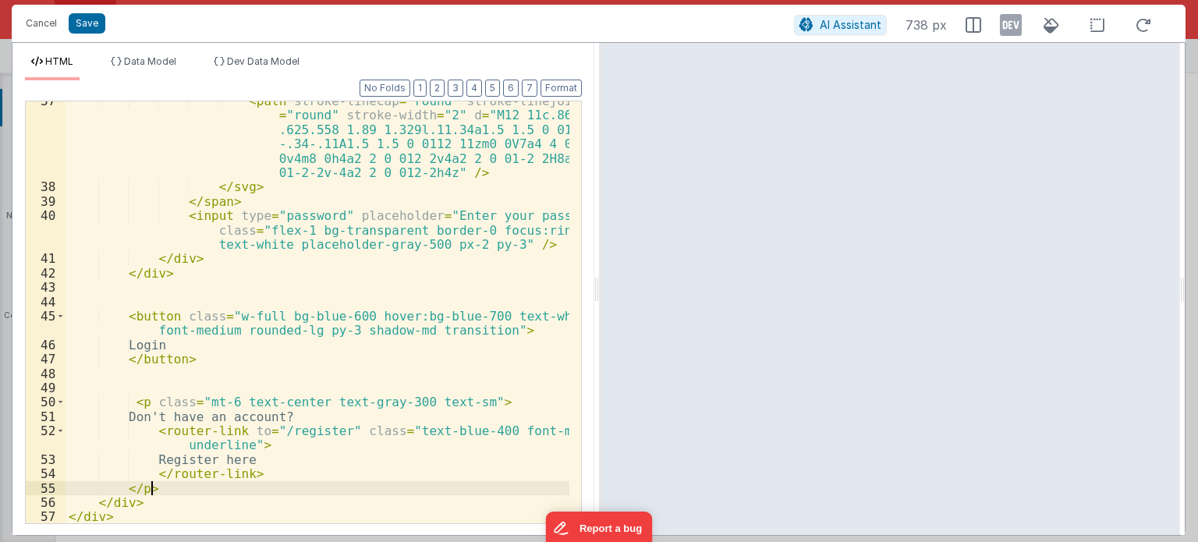
scroll to position [897, 0]
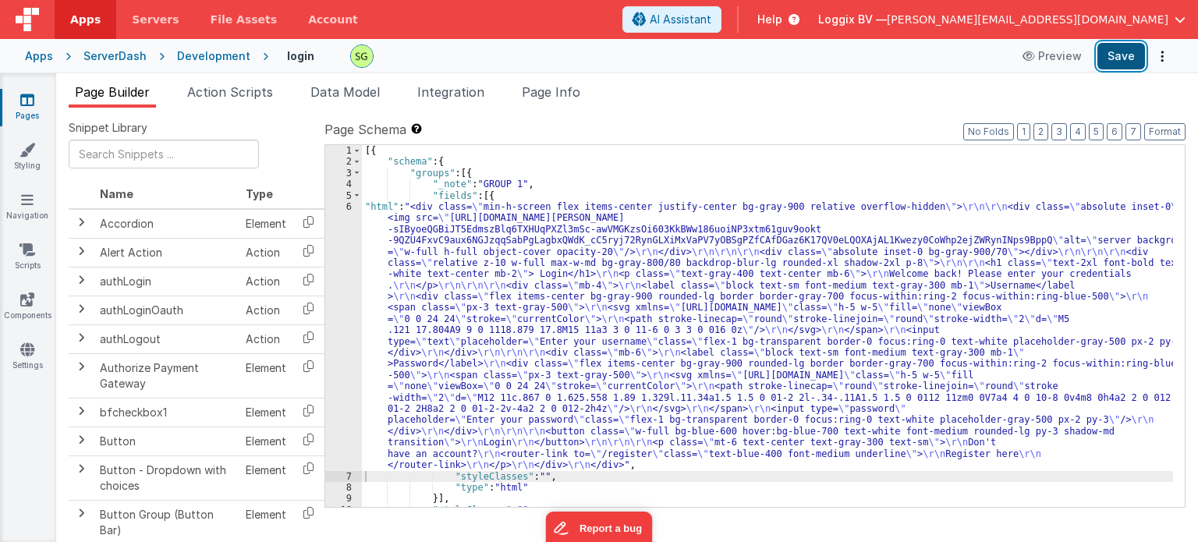
click at [1127, 58] on button "Save" at bounding box center [1122, 56] width 48 height 27
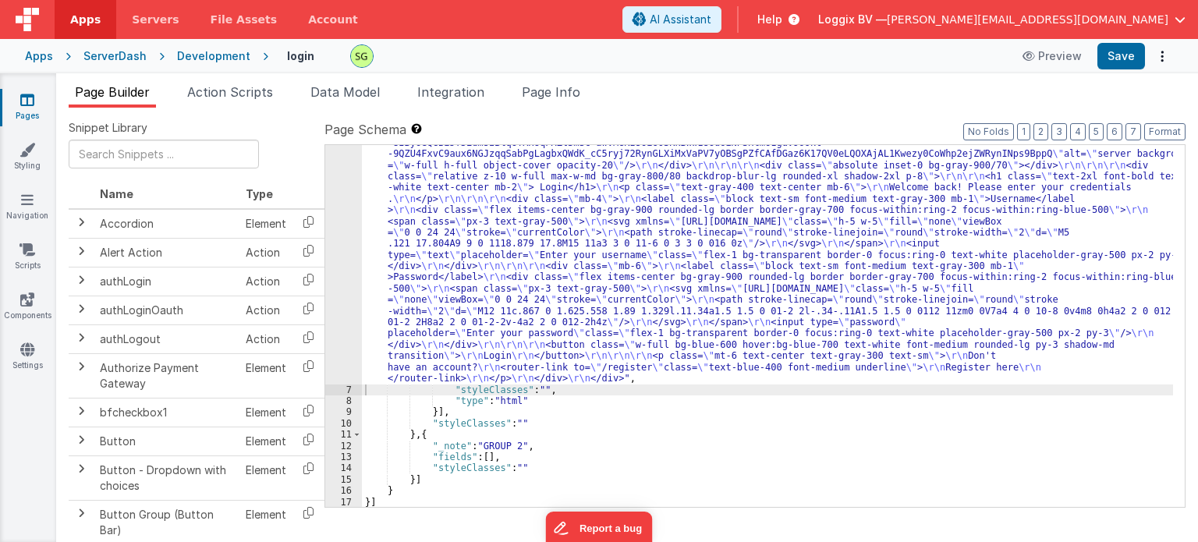
scroll to position [0, 0]
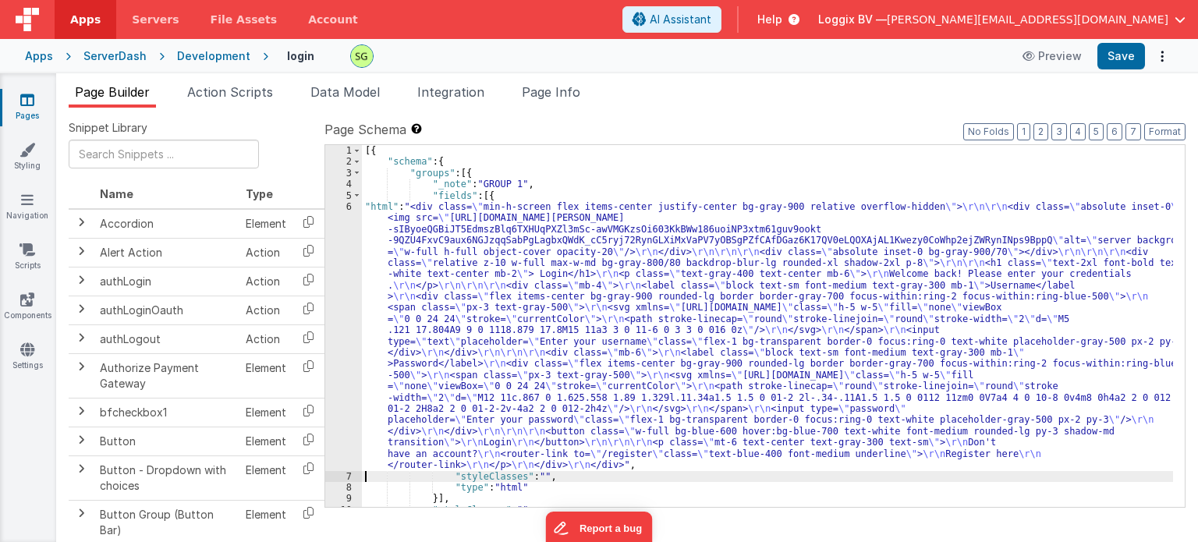
click at [346, 206] on div "6" at bounding box center [343, 336] width 37 height 270
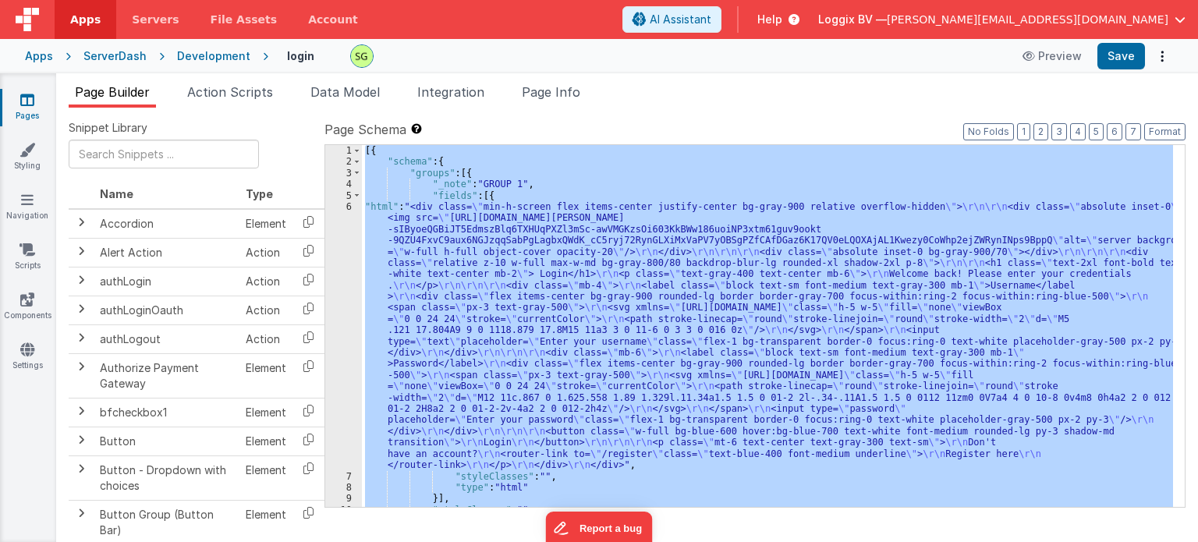
click at [346, 206] on div "6" at bounding box center [343, 336] width 37 height 270
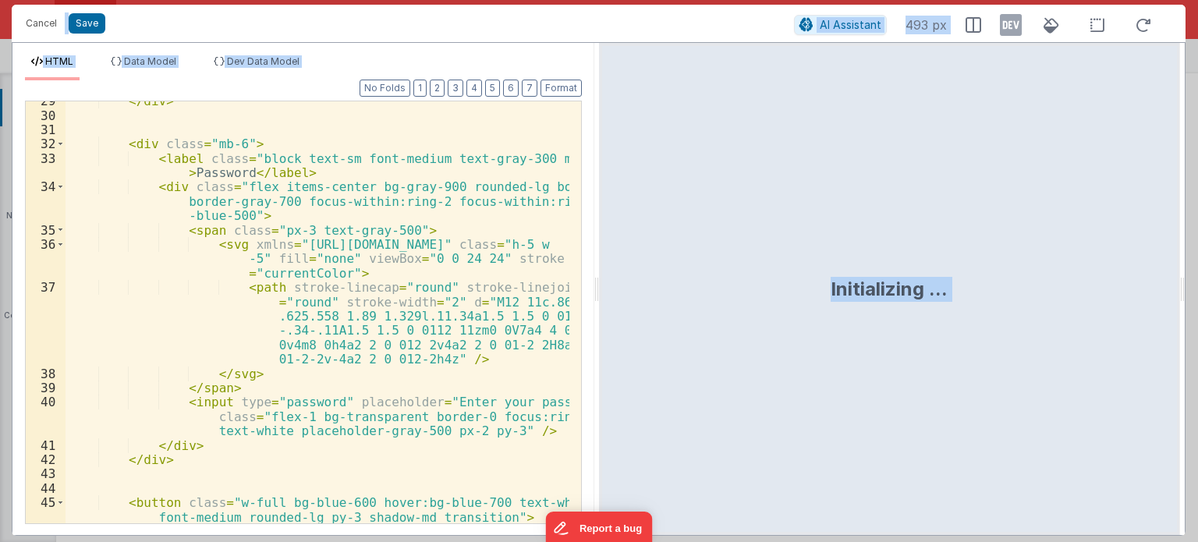
scroll to position [897, 0]
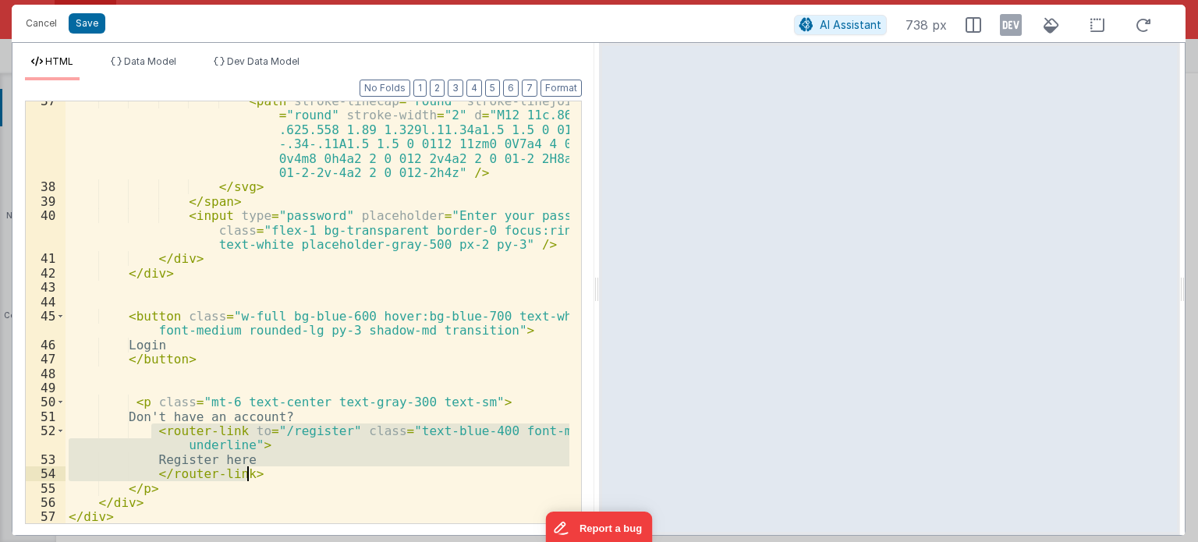
drag, startPoint x: 147, startPoint y: 430, endPoint x: 264, endPoint y: 472, distance: 123.6
click at [264, 472] on div "< path stroke-linecap = "round" stroke-linejoin = "round" stroke-width = "2" d …" at bounding box center [318, 355] width 504 height 523
click at [264, 472] on div "< path stroke-linecap = "round" stroke-linejoin = "round" stroke-width = "2" d …" at bounding box center [318, 312] width 504 height 422
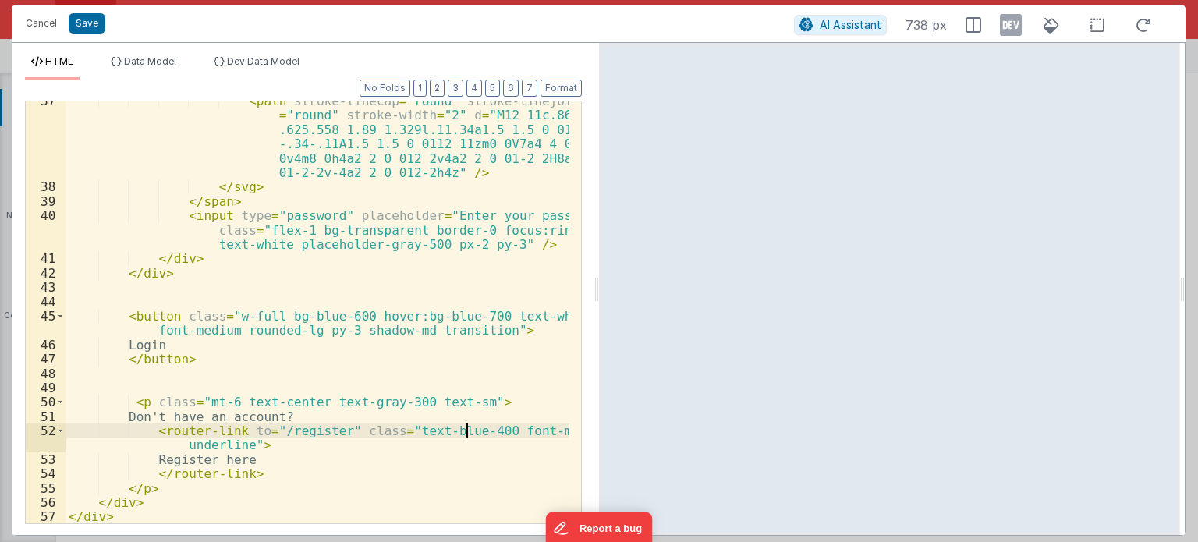
click at [465, 426] on div "< path stroke-linecap = "round" stroke-linejoin = "round" stroke-width = "2" d …" at bounding box center [318, 355] width 504 height 523
click at [531, 436] on div "< path stroke-linecap = "round" stroke-linejoin = "round" stroke-width = "2" d …" at bounding box center [318, 355] width 504 height 523
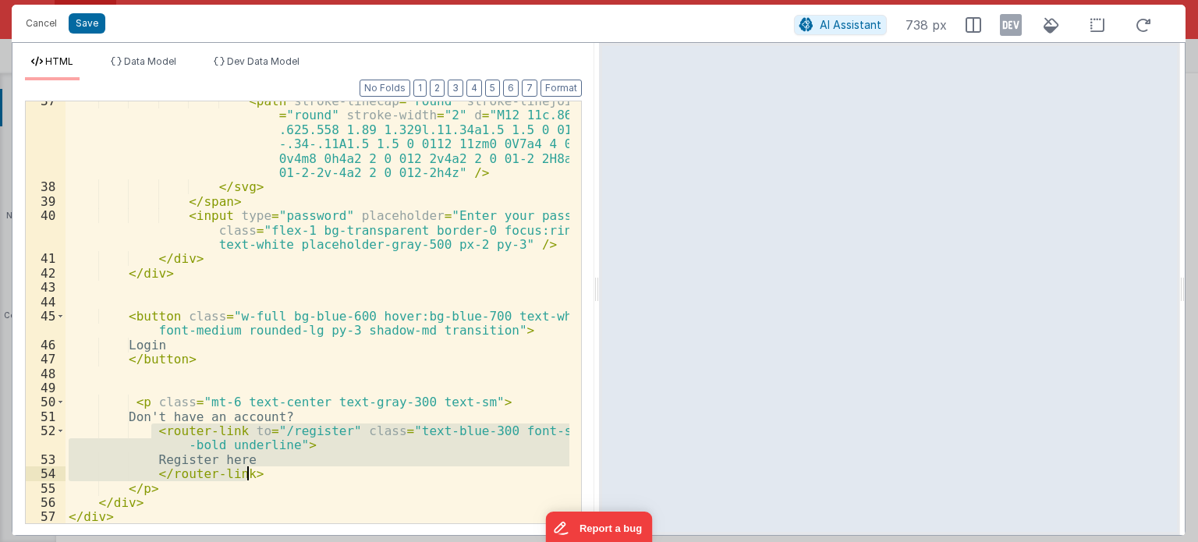
drag, startPoint x: 149, startPoint y: 431, endPoint x: 293, endPoint y: 474, distance: 150.6
click at [293, 474] on div "< path stroke-linecap = "round" stroke-linejoin = "round" stroke-width = "2" d …" at bounding box center [318, 355] width 504 height 523
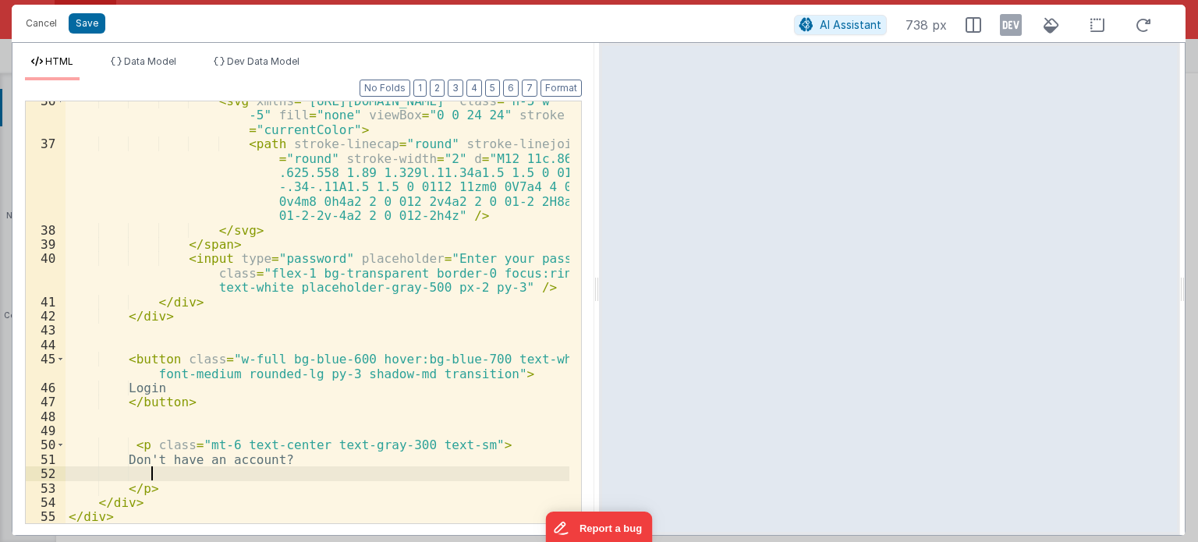
scroll to position [855, 0]
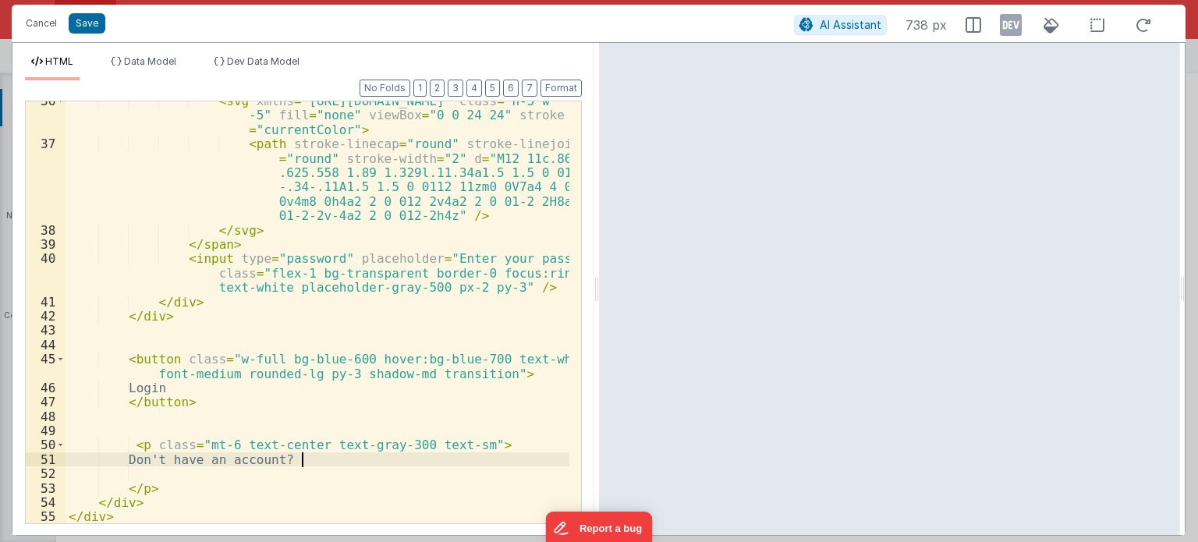
click at [322, 462] on div "< svg xmlns = "[URL][DOMAIN_NAME]" class = "h-5 w -5" fill = "none" viewBox = "…" at bounding box center [318, 334] width 504 height 481
drag, startPoint x: 410, startPoint y: 452, endPoint x: 314, endPoint y: 464, distance: 96.0
click at [314, 464] on div "< svg xmlns = "[URL][DOMAIN_NAME]" class = "h-5 w -5" fill = "none" viewBox = "…" at bounding box center [318, 334] width 504 height 481
drag, startPoint x: 307, startPoint y: 459, endPoint x: 413, endPoint y: 459, distance: 106.9
click at [413, 459] on div "< svg xmlns = "[URL][DOMAIN_NAME]" class = "h-5 w -5" fill = "none" viewBox = "…" at bounding box center [318, 334] width 504 height 481
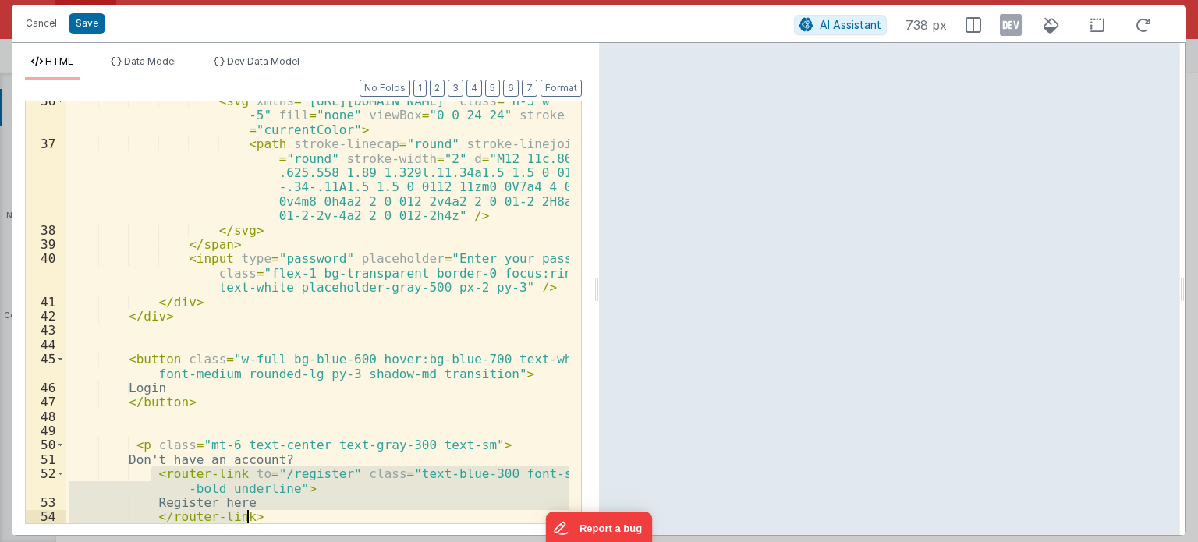
click at [257, 517] on div "< svg xmlns = "[URL][DOMAIN_NAME]" class = "h-5 w -5" fill = "none" viewBox = "…" at bounding box center [318, 312] width 504 height 422
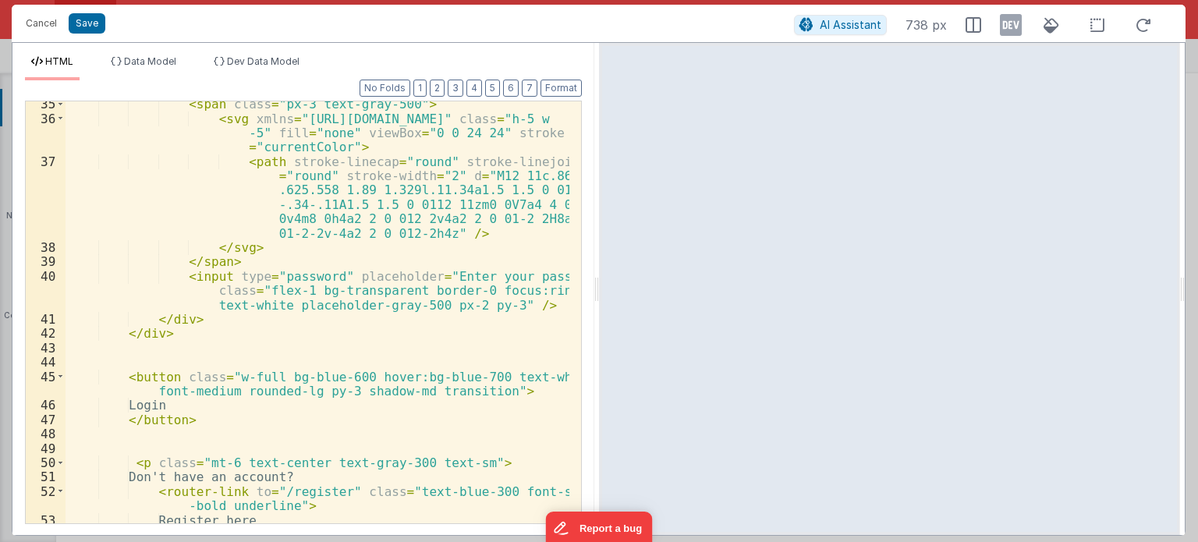
scroll to position [897, 0]
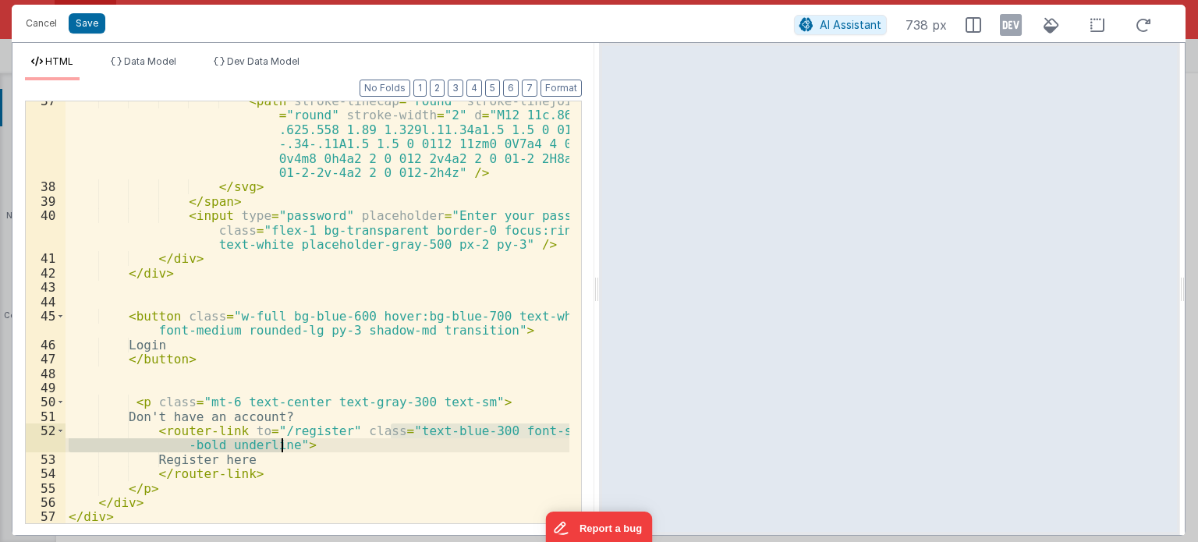
drag, startPoint x: 389, startPoint y: 428, endPoint x: 281, endPoint y: 449, distance: 109.7
click at [281, 449] on div "< path stroke-linecap = "round" stroke-linejoin = "round" stroke-width = "2" d …" at bounding box center [318, 355] width 504 height 523
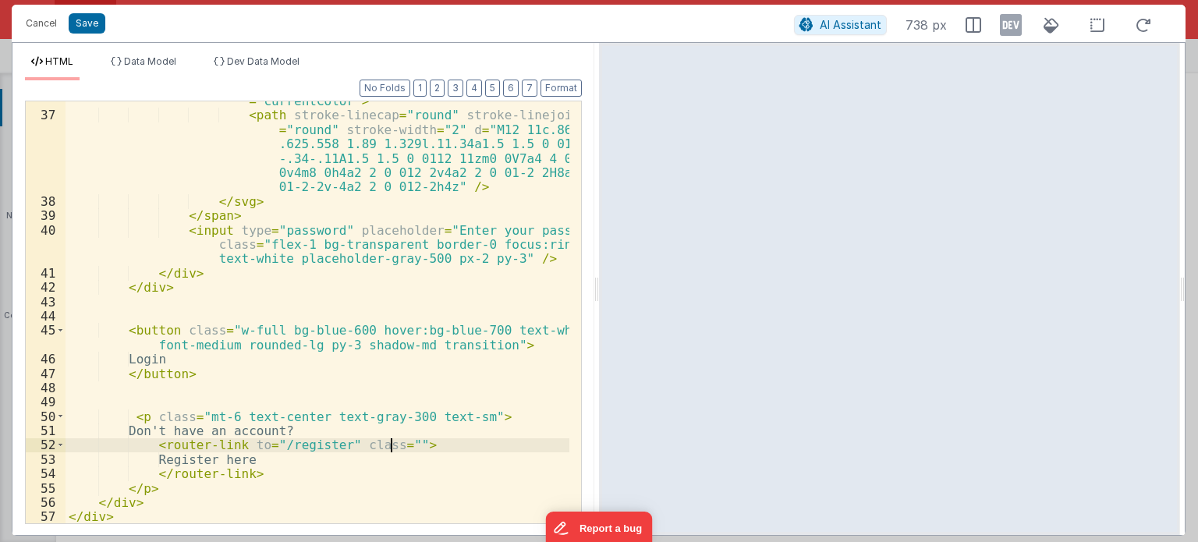
scroll to position [883, 0]
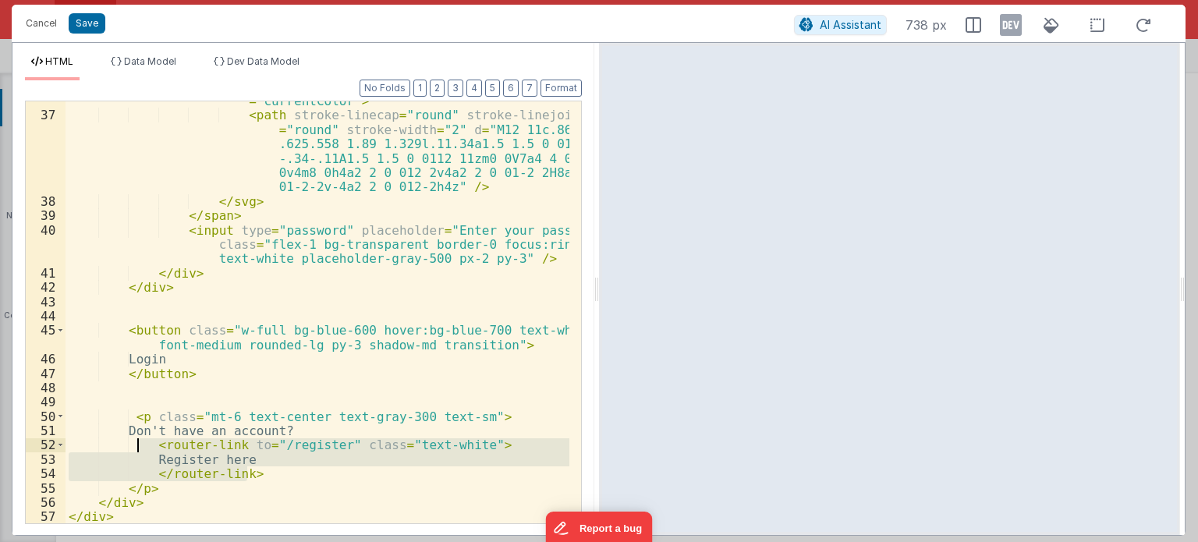
drag, startPoint x: 279, startPoint y: 471, endPoint x: 137, endPoint y: 443, distance: 145.5
click at [137, 443] on div "< svg xmlns = "[URL][DOMAIN_NAME]" class = "h-5 w -5" fill = "none" viewBox = "…" at bounding box center [318, 305] width 504 height 481
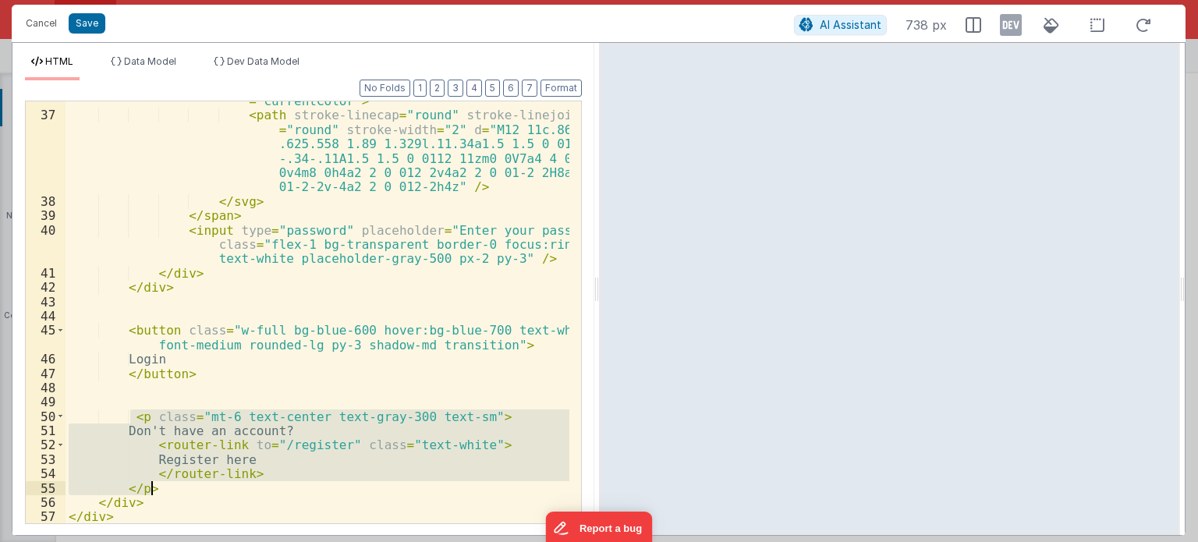
drag, startPoint x: 131, startPoint y: 417, endPoint x: 192, endPoint y: 491, distance: 95.3
click at [192, 491] on div "< svg xmlns = "[URL][DOMAIN_NAME]" class = "h-5 w -5" fill = "none" viewBox = "…" at bounding box center [318, 305] width 504 height 481
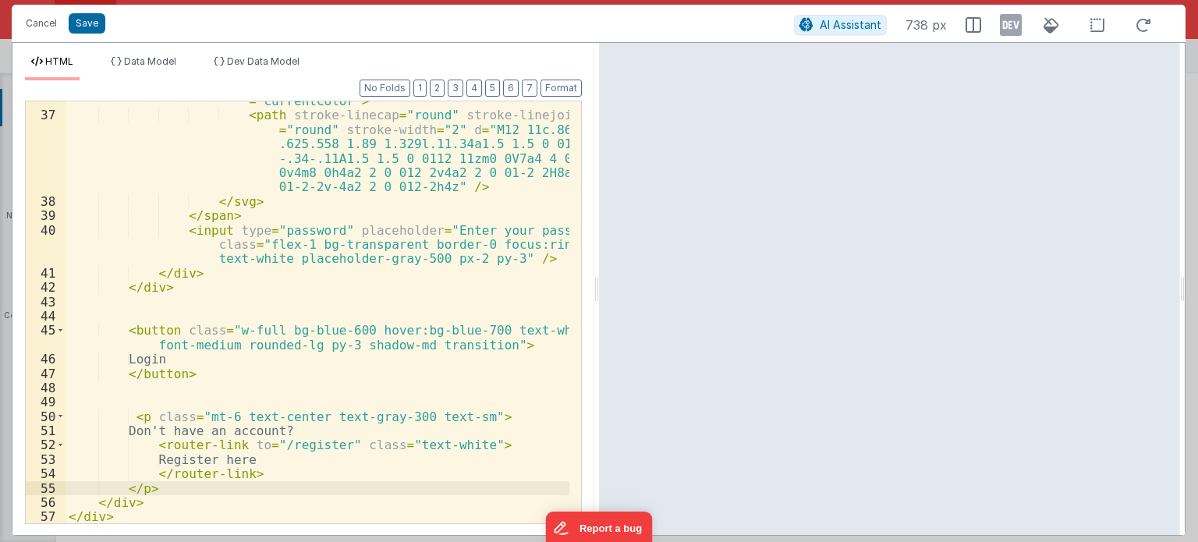
click at [455, 445] on div "< svg xmlns = "[URL][DOMAIN_NAME]" class = "h-5 w -5" fill = "none" viewBox = "…" at bounding box center [318, 305] width 504 height 481
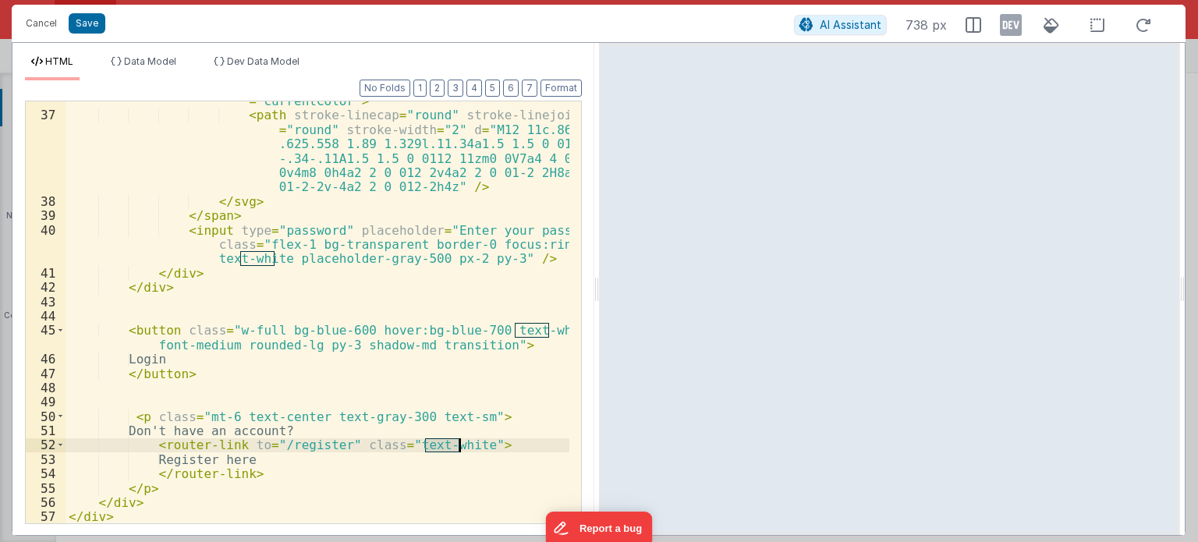
click at [455, 445] on div "< svg xmlns = "[URL][DOMAIN_NAME]" class = "h-5 w -5" fill = "none" viewBox = "…" at bounding box center [318, 305] width 504 height 481
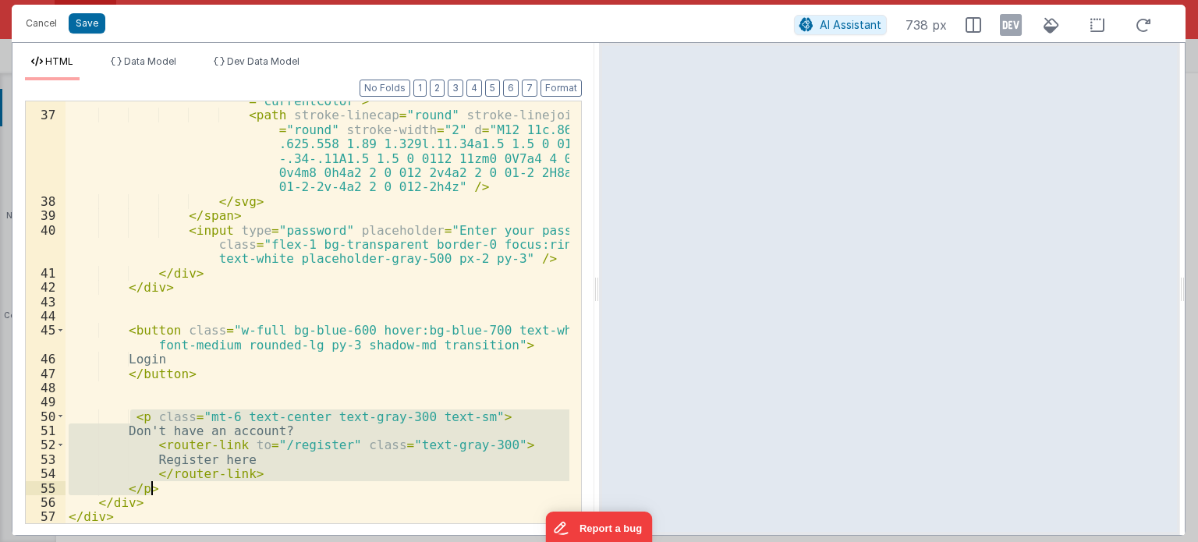
drag, startPoint x: 130, startPoint y: 415, endPoint x: 153, endPoint y: 487, distance: 75.3
click at [153, 487] on div "< svg xmlns = "[URL][DOMAIN_NAME]" class = "h-5 w -5" fill = "none" viewBox = "…" at bounding box center [318, 305] width 504 height 481
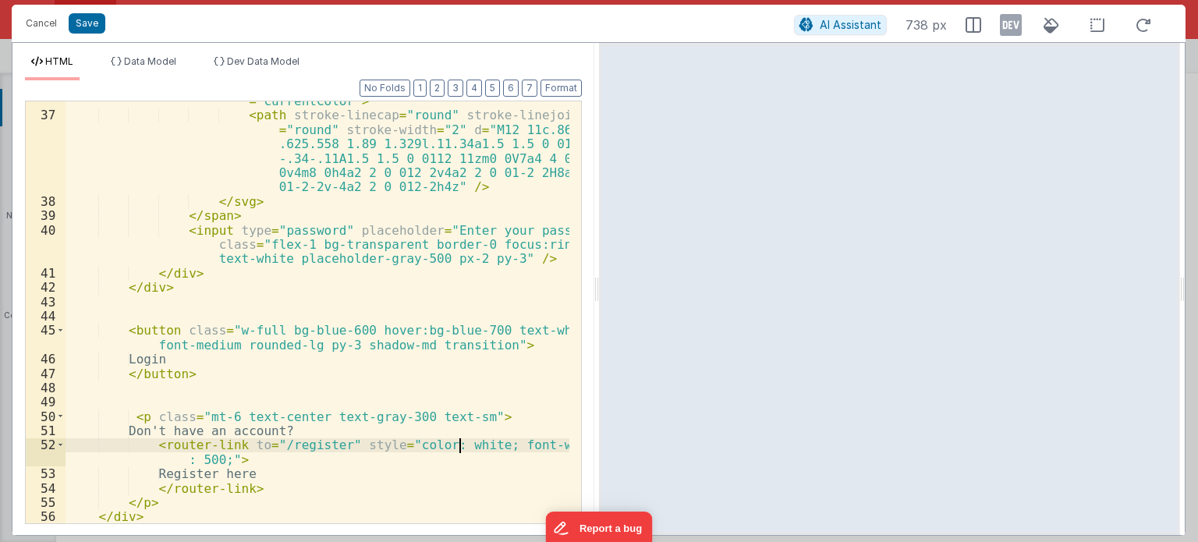
click at [460, 447] on div "< svg xmlns = "[URL][DOMAIN_NAME]" class = "h-5 w -5" fill = "none" viewBox = "…" at bounding box center [318, 305] width 504 height 481
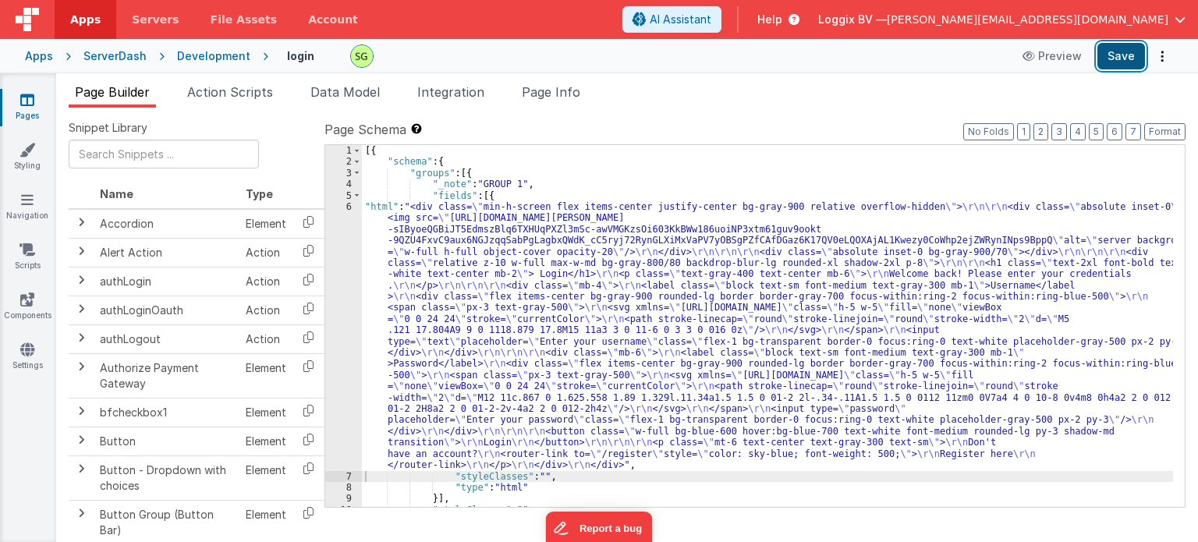
click at [1134, 63] on button "Save" at bounding box center [1122, 56] width 48 height 27
click at [47, 53] on div "Apps" at bounding box center [39, 56] width 28 height 16
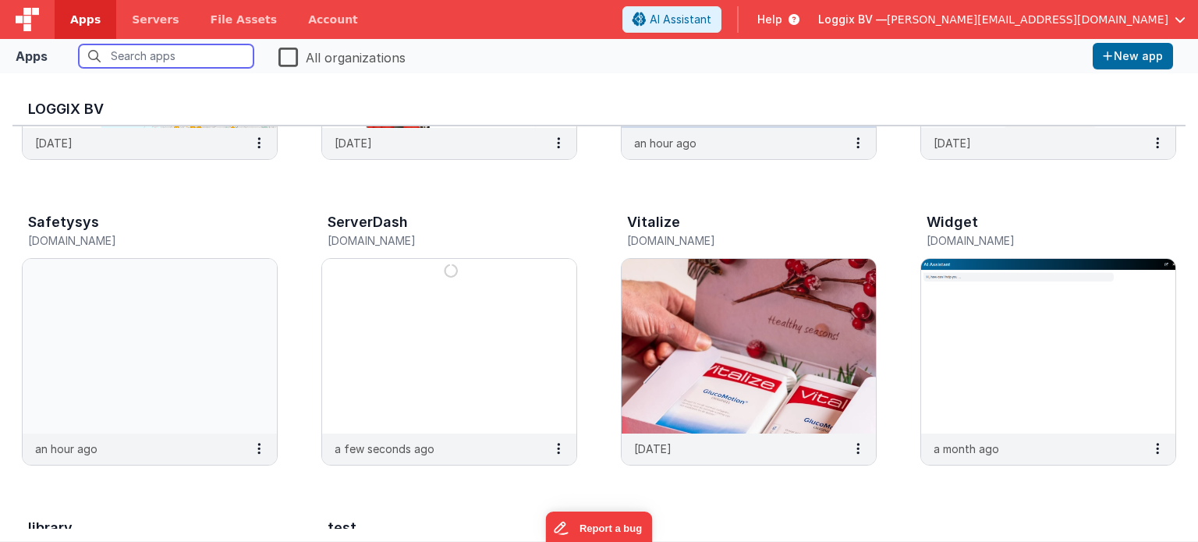
scroll to position [551, 0]
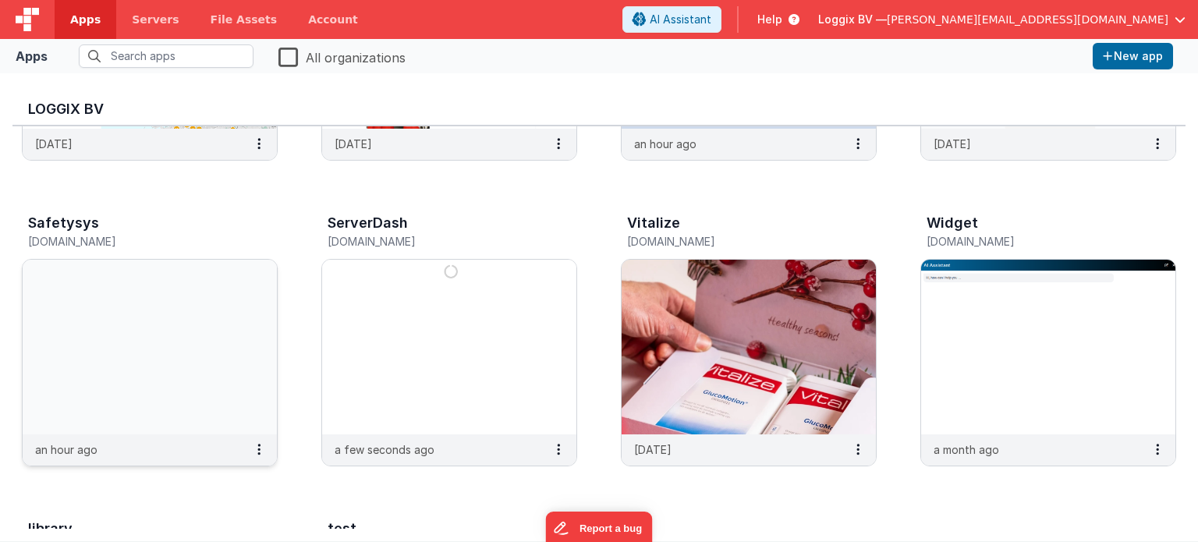
click at [125, 286] on img at bounding box center [150, 347] width 254 height 175
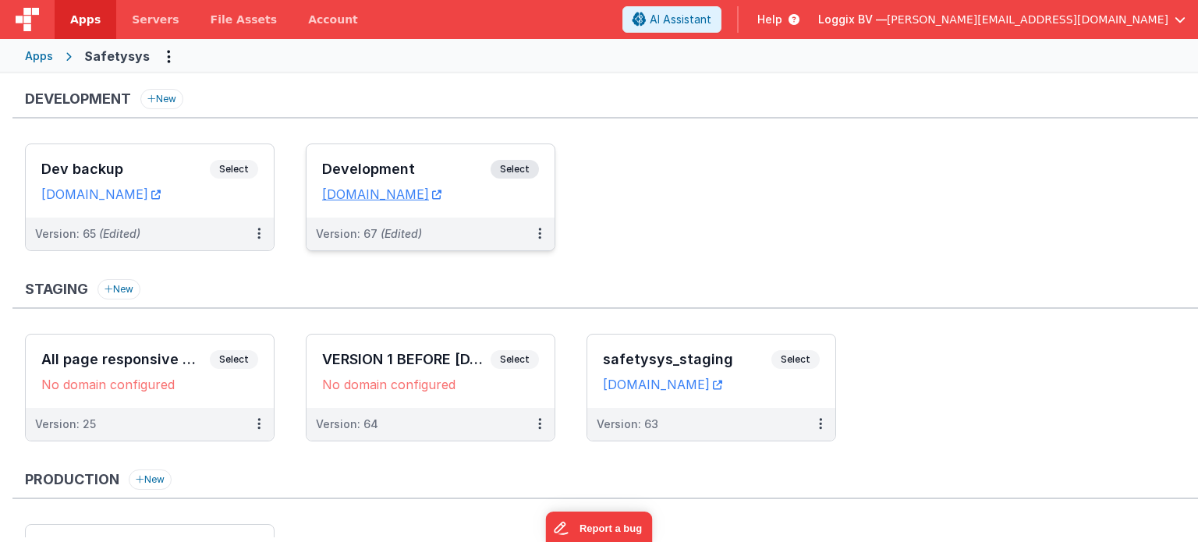
click at [529, 166] on span "Select" at bounding box center [515, 169] width 48 height 19
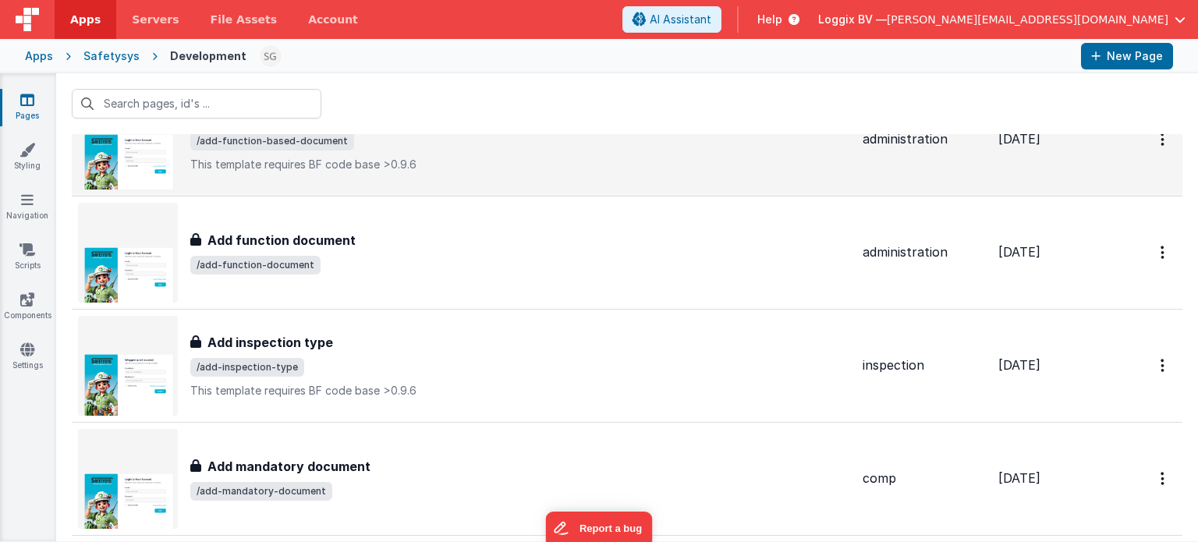
scroll to position [1440, 0]
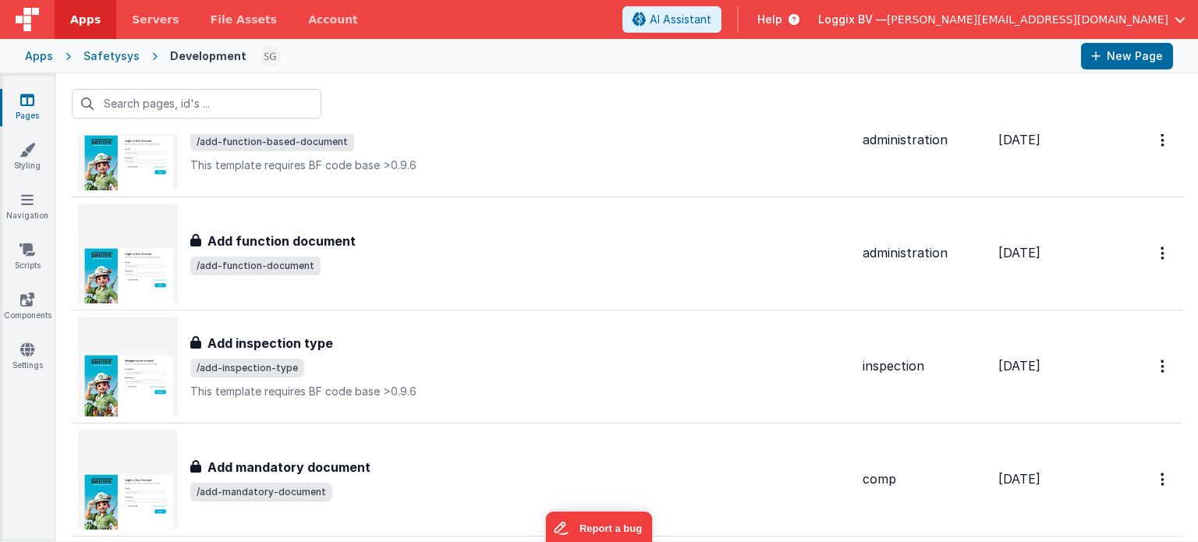
drag, startPoint x: 449, startPoint y: 452, endPoint x: 3, endPoint y: 404, distance: 448.8
click at [3, 404] on div "Pages Styling Navigation Scripts Components Settings" at bounding box center [28, 307] width 56 height 468
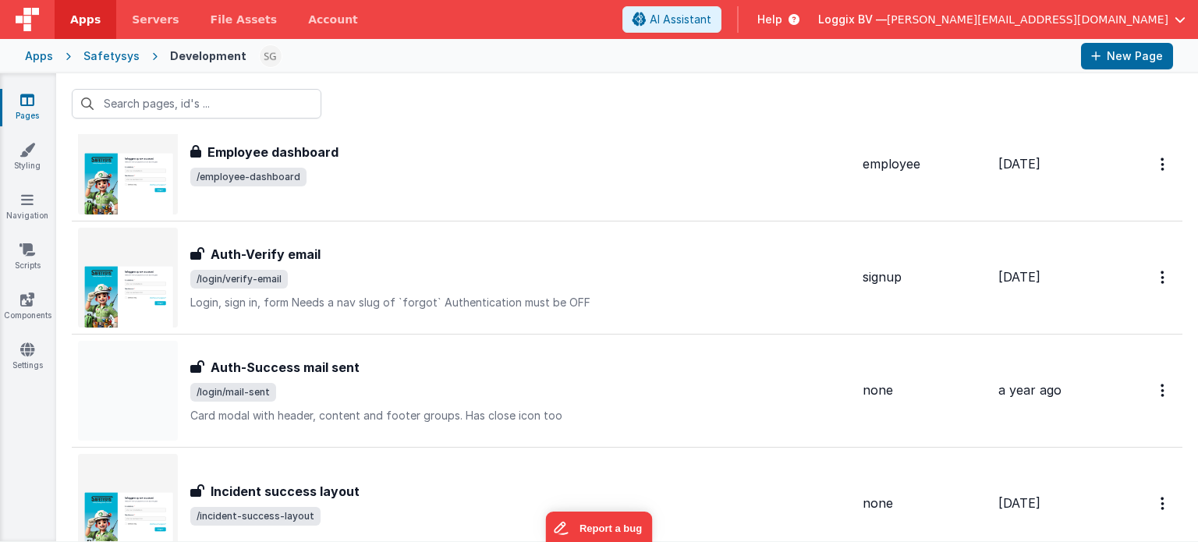
scroll to position [8858, 0]
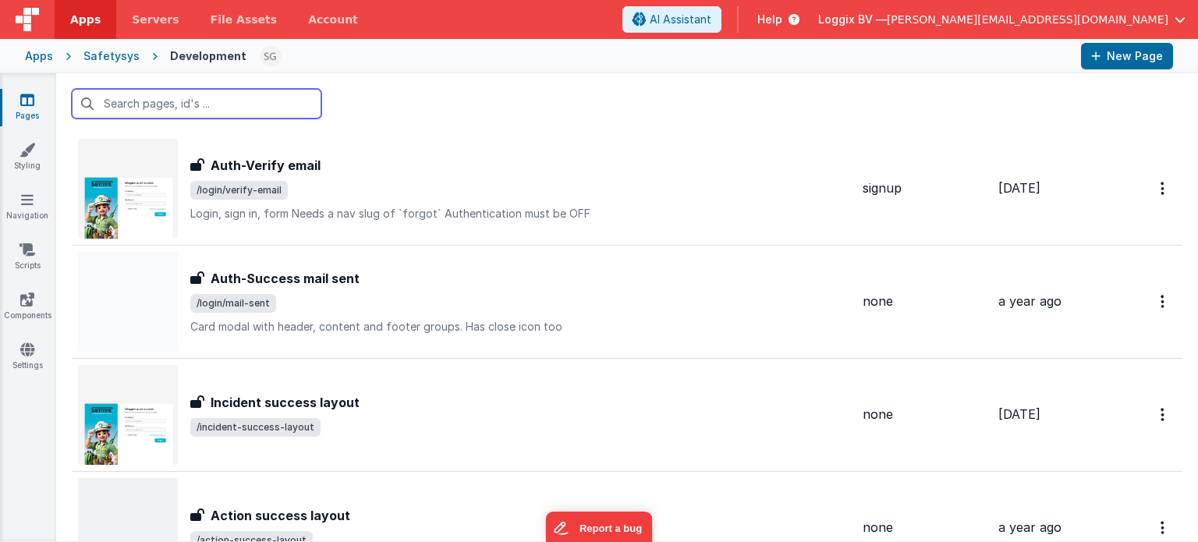
click at [149, 106] on input "text" at bounding box center [197, 104] width 250 height 30
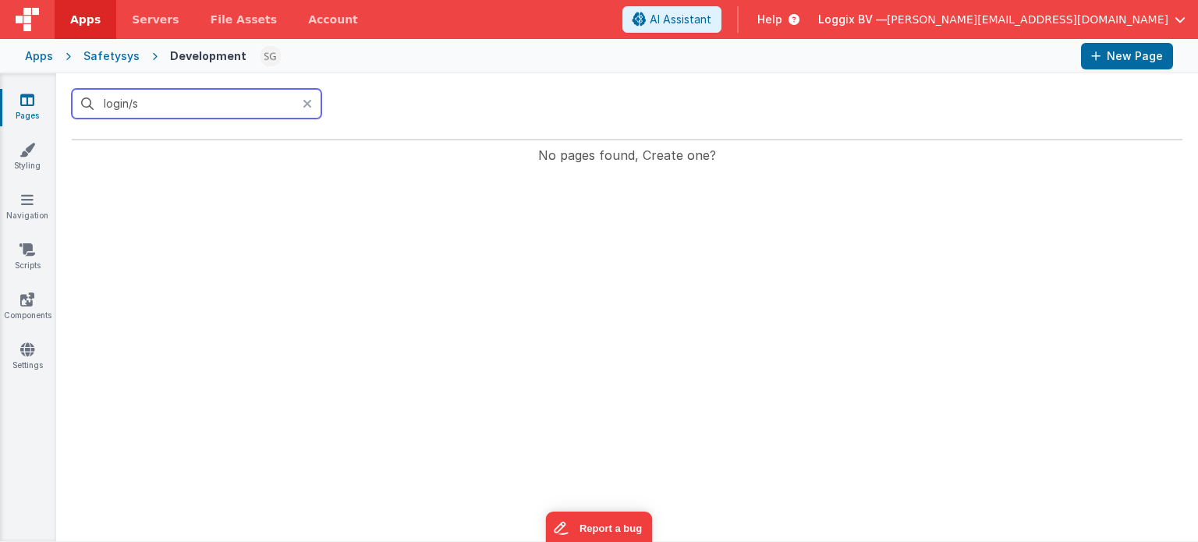
scroll to position [0, 0]
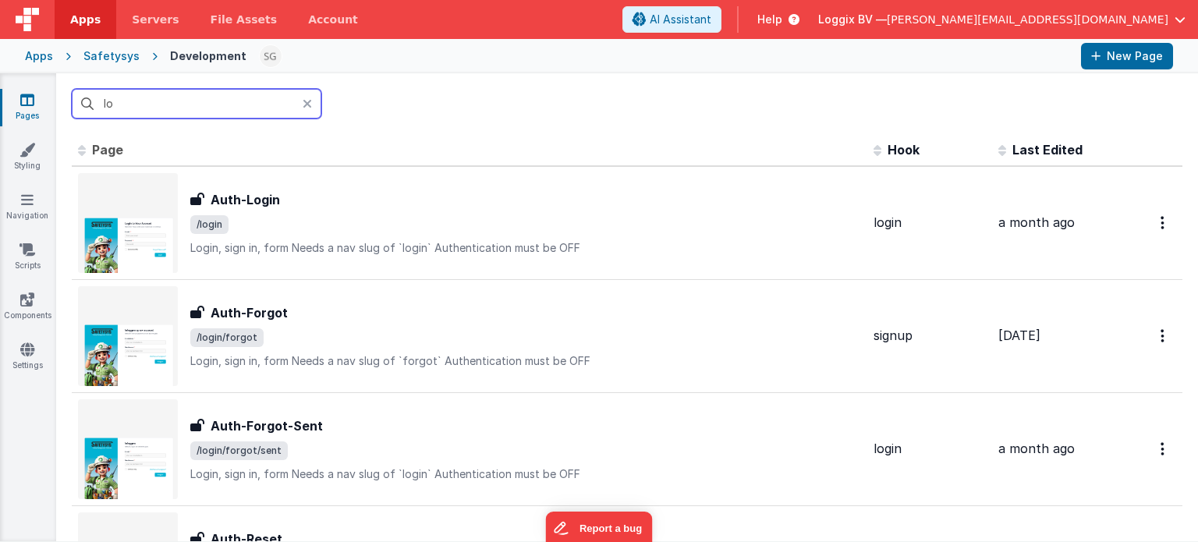
type input "l"
click at [147, 112] on input "text" at bounding box center [197, 104] width 250 height 30
click at [160, 105] on input "text" at bounding box center [197, 104] width 250 height 30
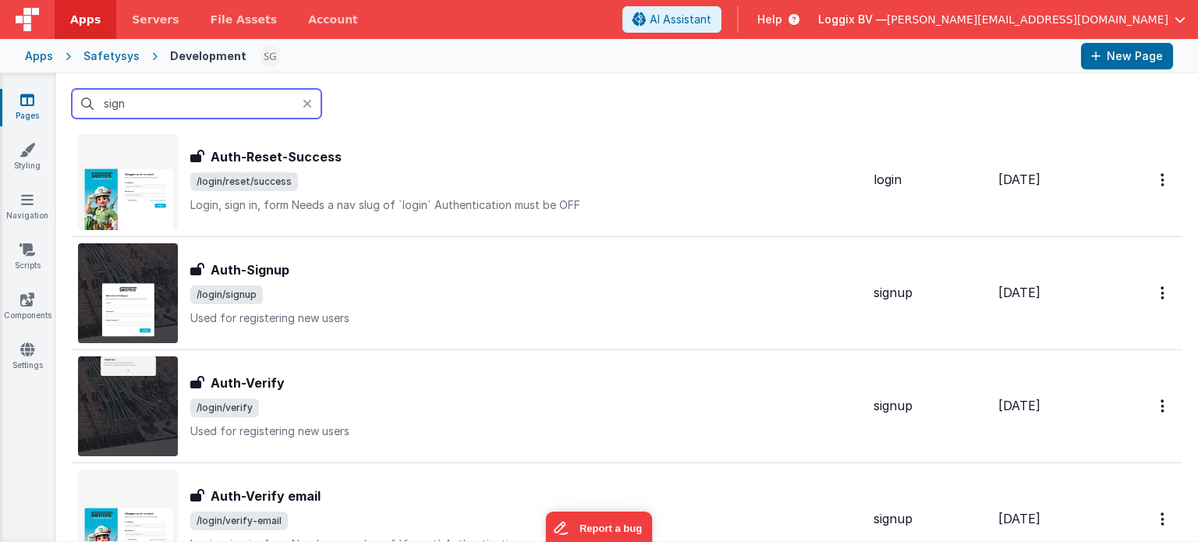
scroll to position [552, 0]
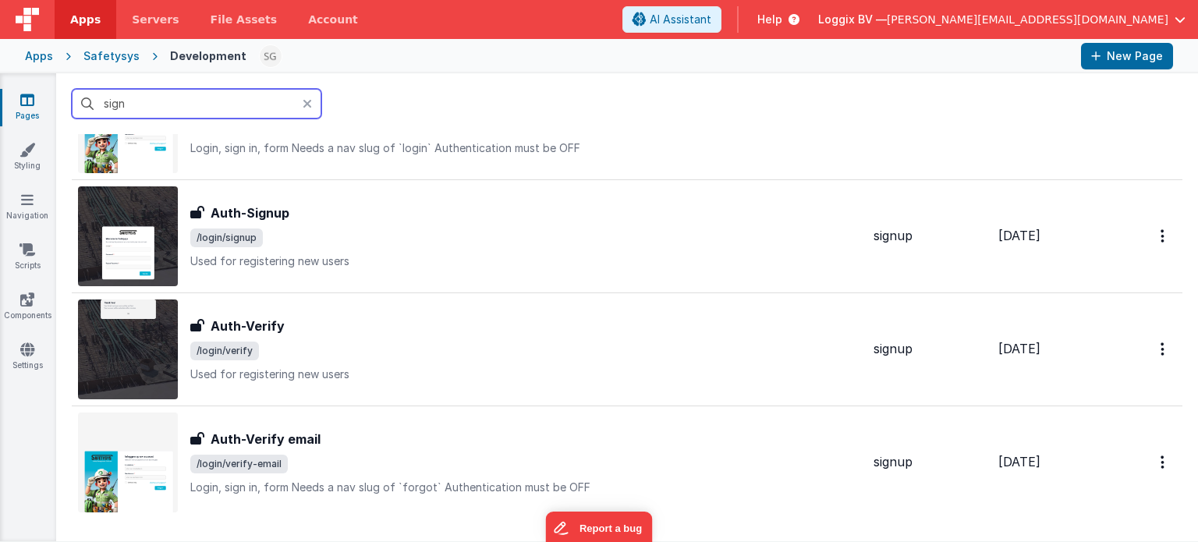
type input "sign"
click at [542, 240] on span "/login/signup" at bounding box center [525, 238] width 671 height 19
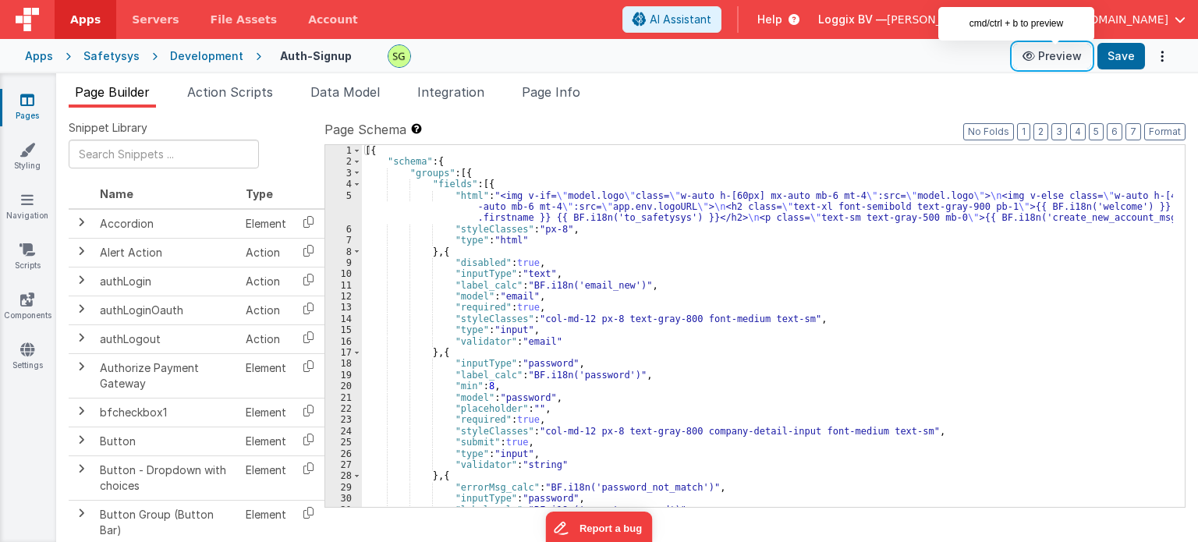
click at [1038, 59] on icon at bounding box center [1031, 56] width 16 height 11
click at [346, 194] on div "5" at bounding box center [343, 207] width 37 height 34
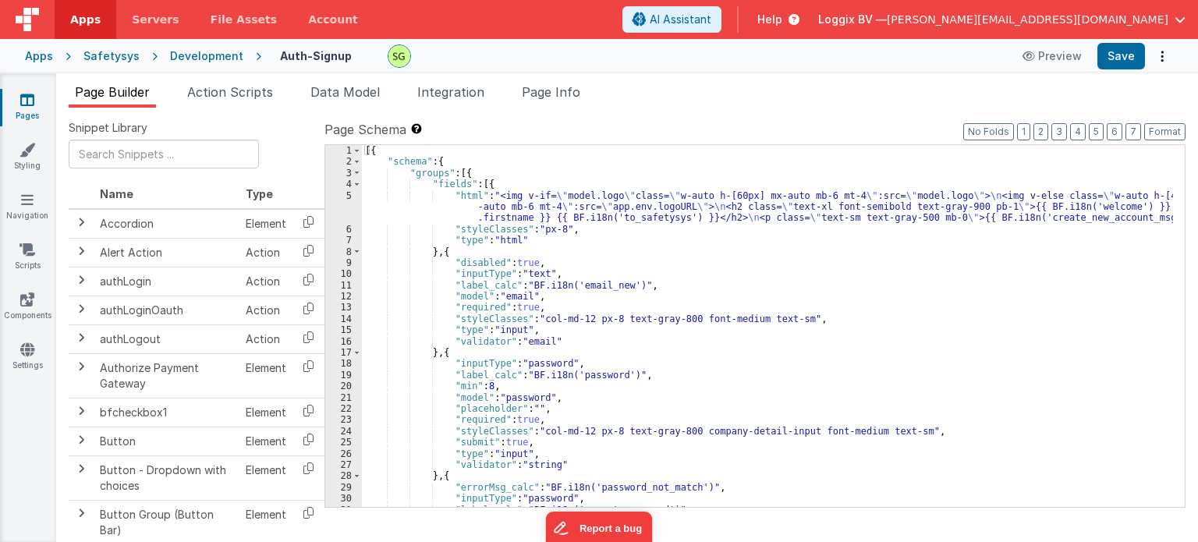
click at [346, 194] on div "5" at bounding box center [343, 207] width 37 height 34
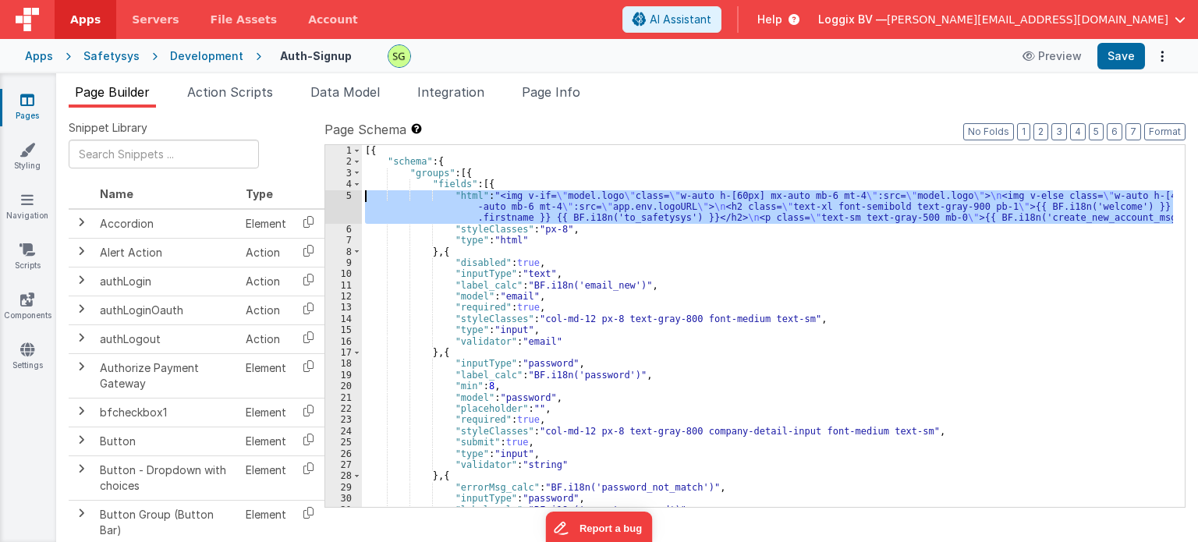
click at [346, 194] on div "5" at bounding box center [343, 207] width 37 height 34
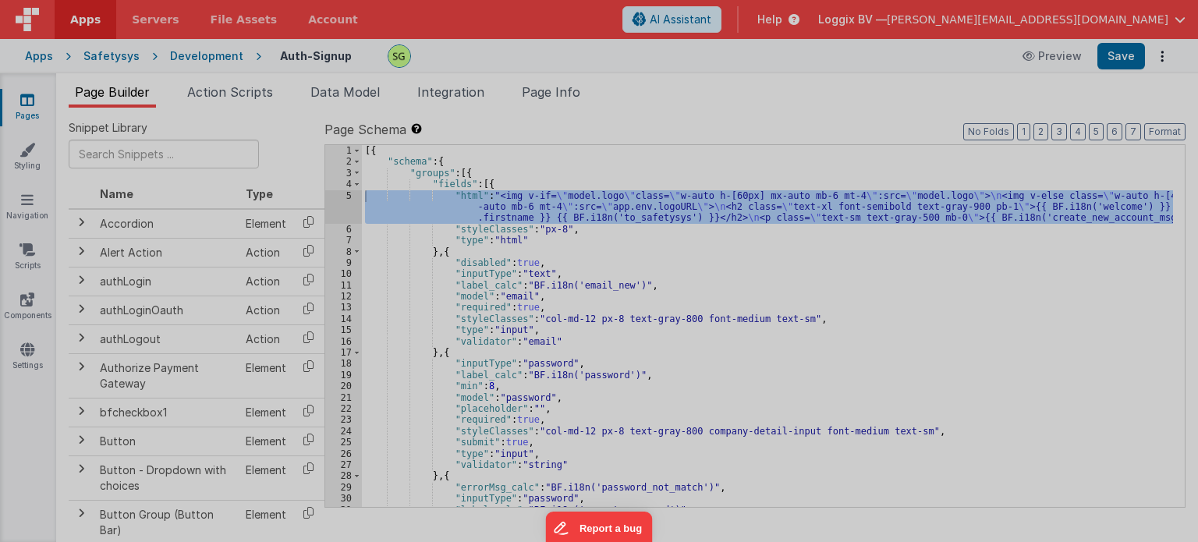
click at [346, 194] on div "< img v-if = "model.logo" class = "w-auto h-[60px] mx-auto mb-6 mt-4" :src = "m…" at bounding box center [320, 326] width 523 height 481
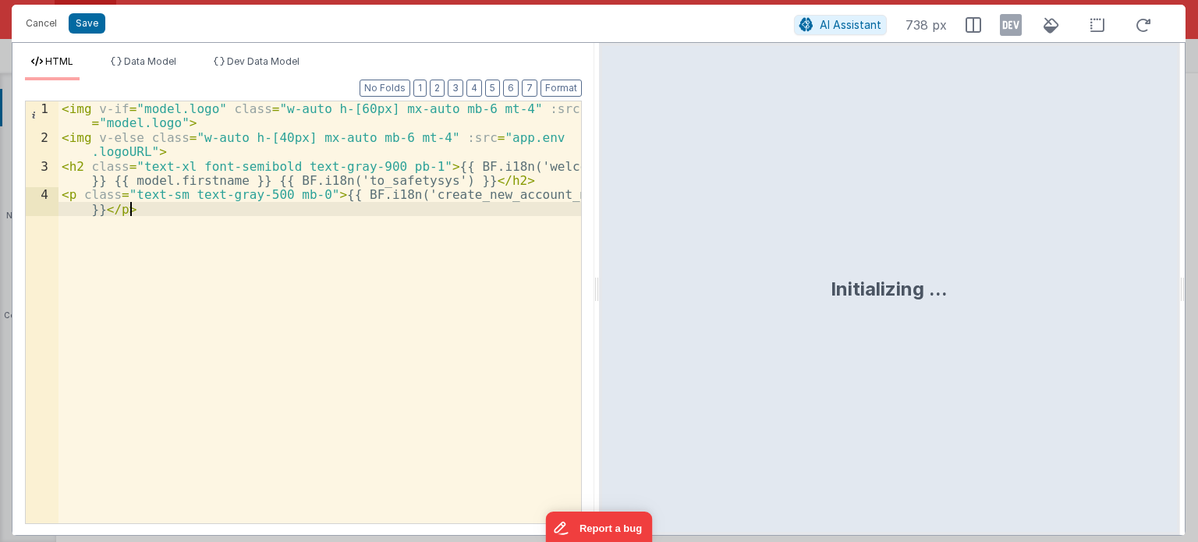
click at [396, 249] on div "< img v-if = "model.logo" class = "w-auto h-[60px] mx-auto mb-6 mt-4" :src = "m…" at bounding box center [320, 341] width 523 height 481
click at [30, 18] on button "Cancel" at bounding box center [41, 23] width 47 height 22
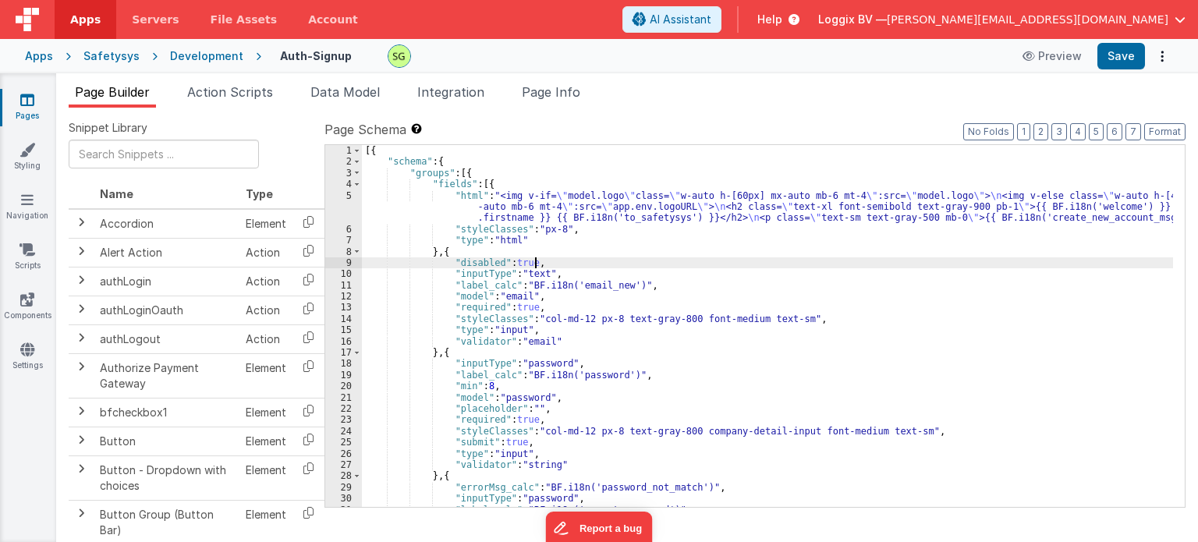
click at [679, 261] on div "[{ "schema" : { "groups" : [{ "fields" : [{ "html" : "<img v-if= \" model.logo …" at bounding box center [767, 337] width 811 height 385
click at [34, 46] on div "Apps Safetysys Development Auth-Signup Preview Save" at bounding box center [599, 56] width 1198 height 34
click at [34, 51] on div "Apps" at bounding box center [39, 56] width 28 height 16
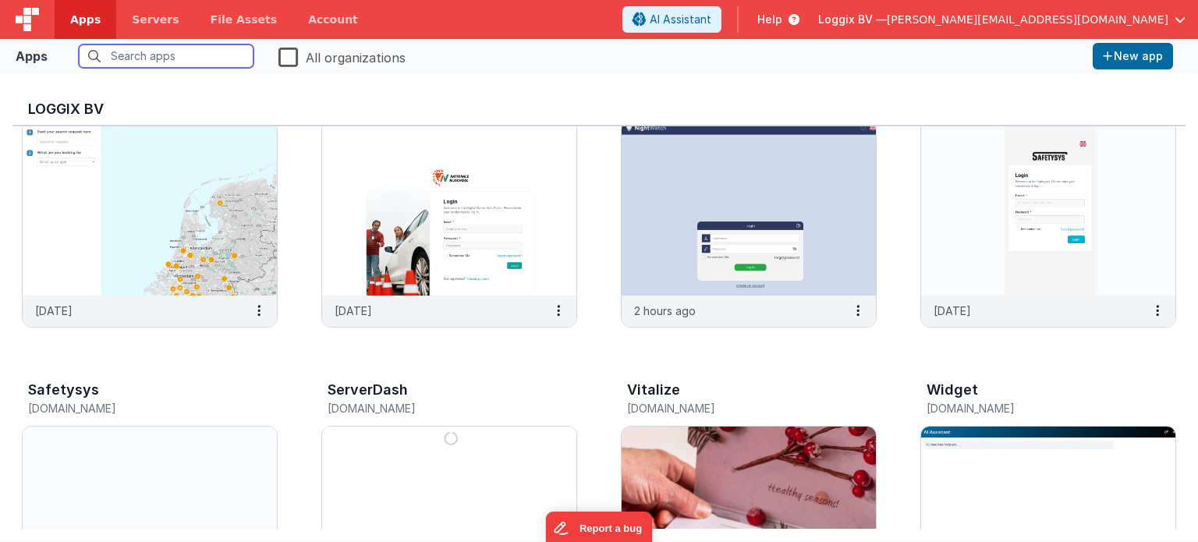
scroll to position [546, 0]
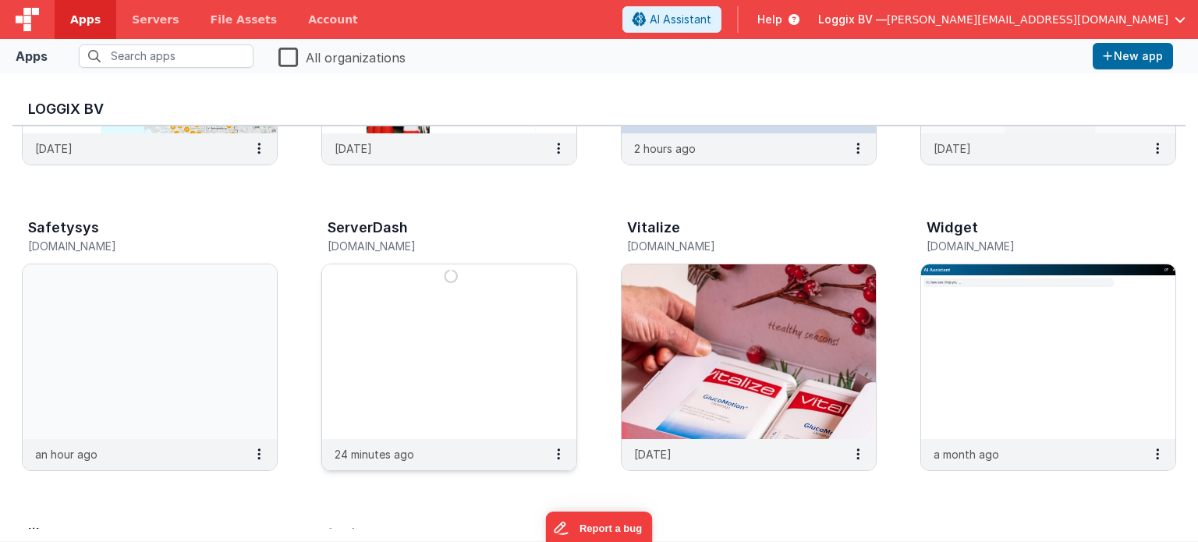
click at [420, 352] on img at bounding box center [449, 351] width 254 height 175
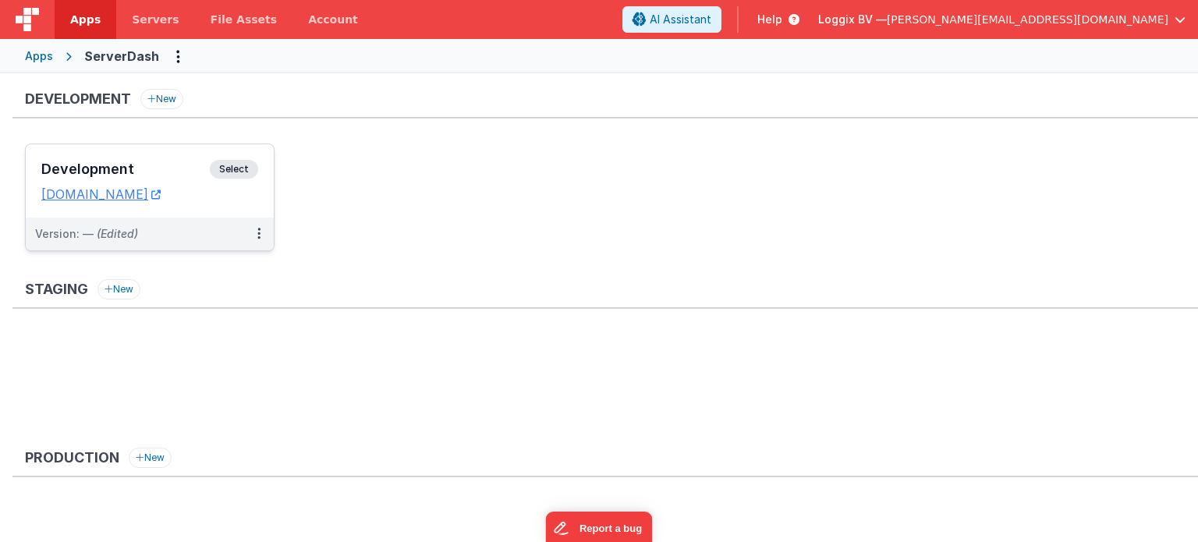
click at [239, 162] on span "Select" at bounding box center [234, 169] width 48 height 19
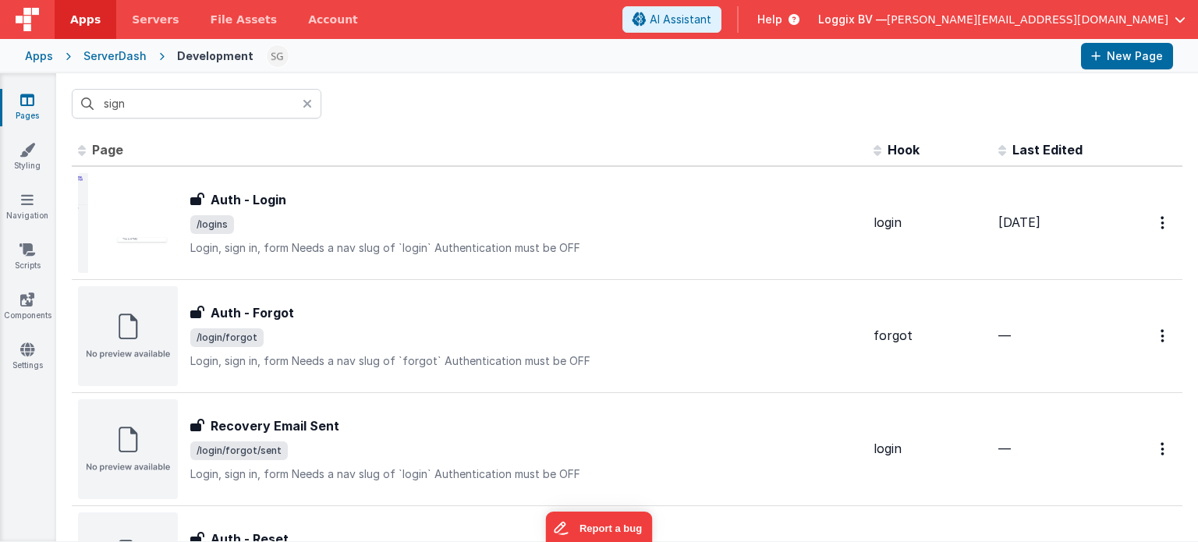
click at [303, 106] on icon at bounding box center [307, 104] width 9 height 12
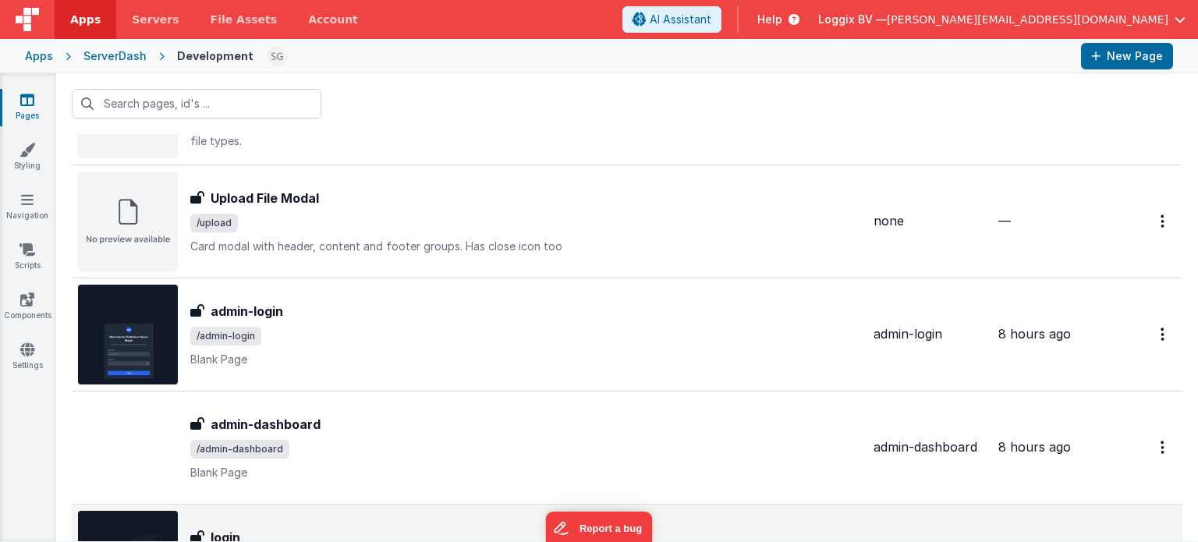
scroll to position [1733, 0]
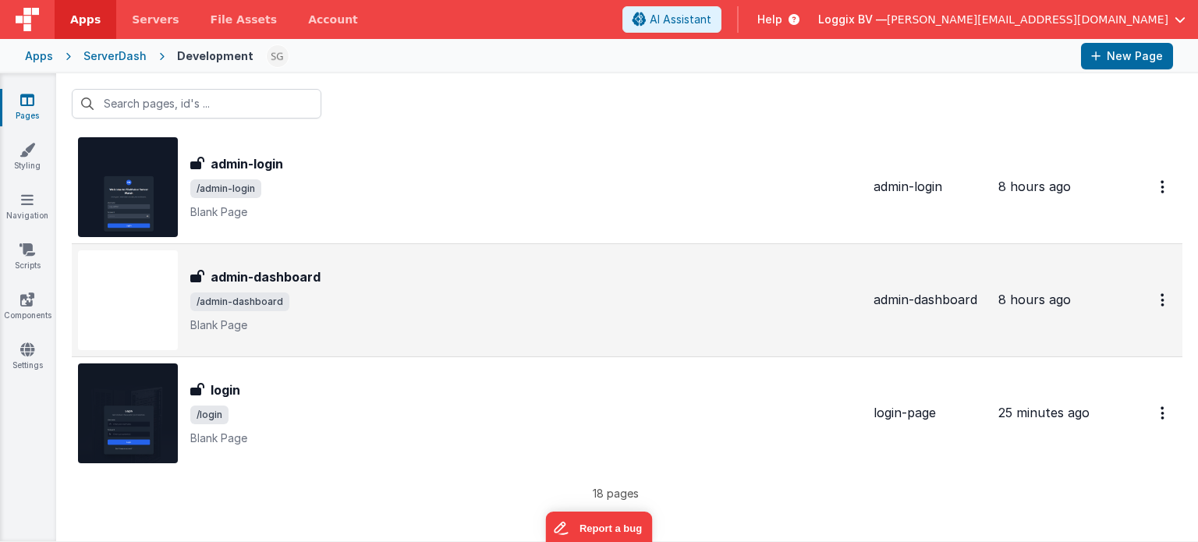
click at [605, 282] on div "admin-dashboard" at bounding box center [525, 277] width 671 height 19
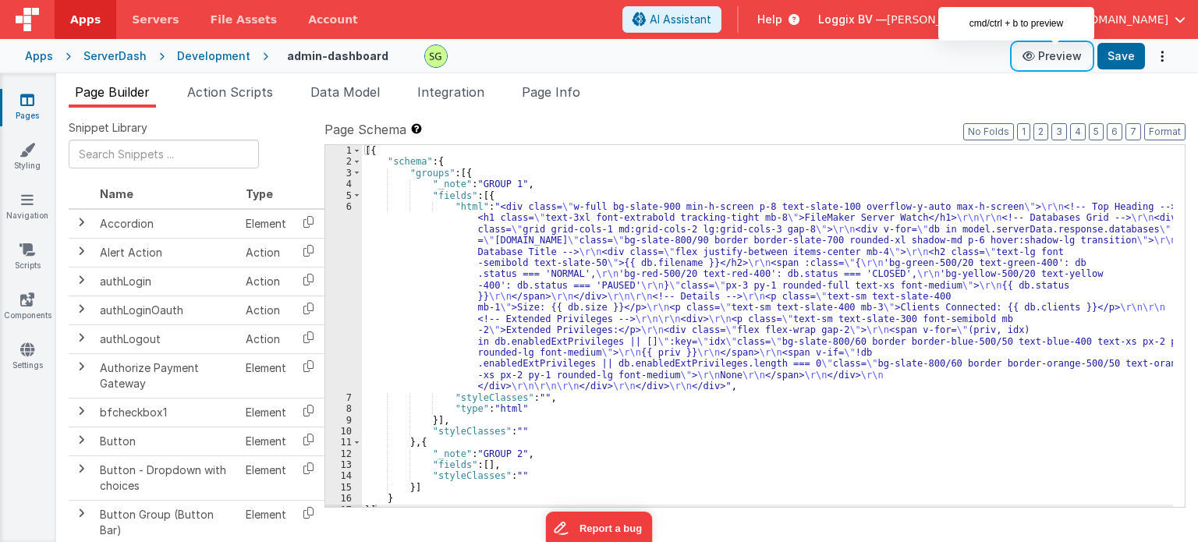
click at [1052, 46] on button "Preview" at bounding box center [1052, 56] width 78 height 25
click at [190, 53] on div "Development" at bounding box center [213, 56] width 73 height 16
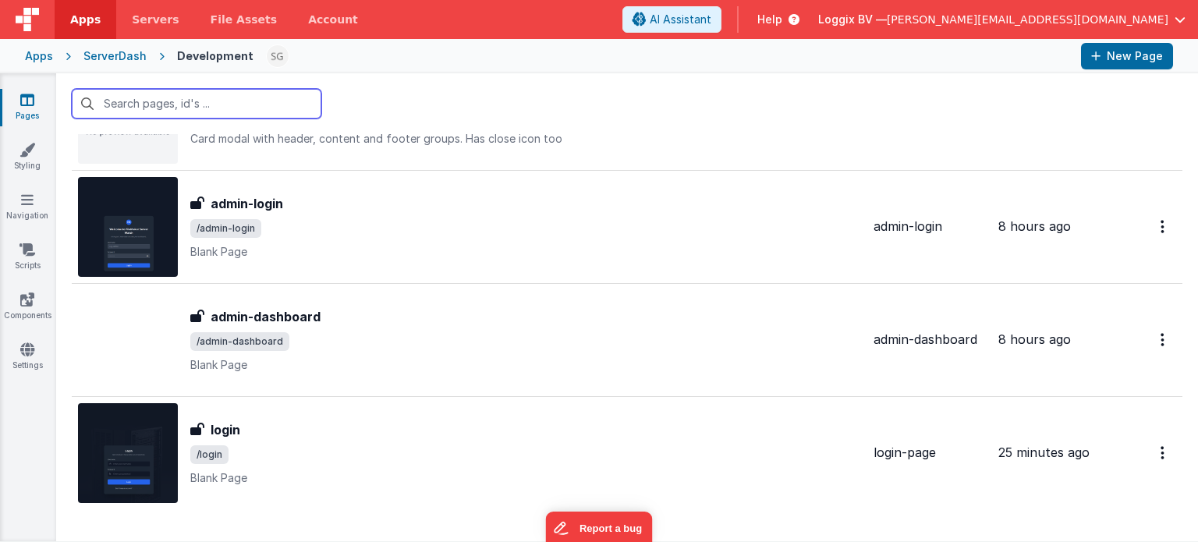
scroll to position [1733, 0]
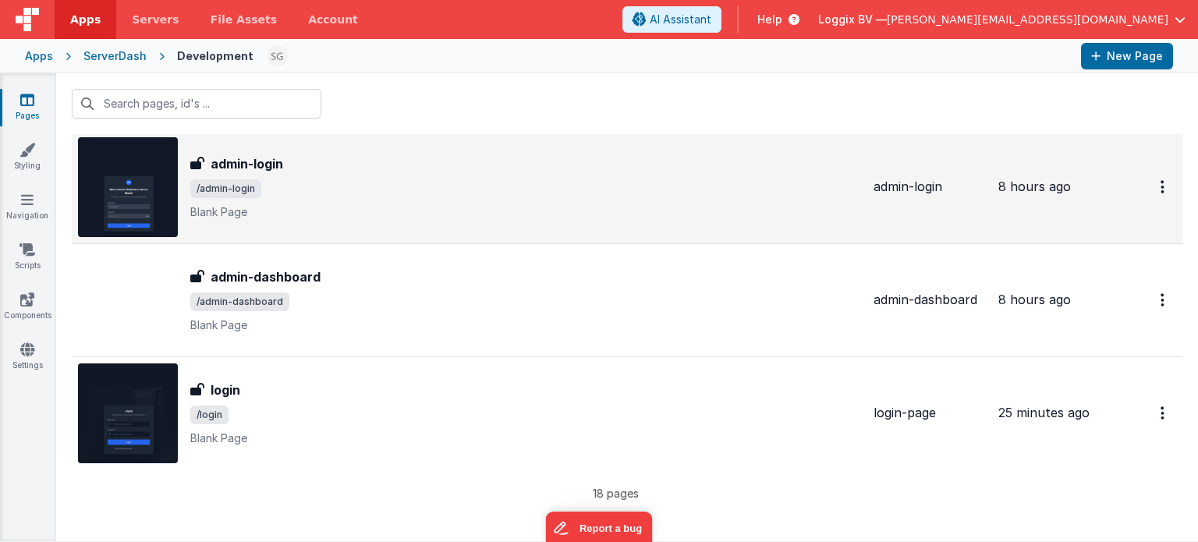
click at [509, 186] on span "/admin-login" at bounding box center [525, 188] width 671 height 19
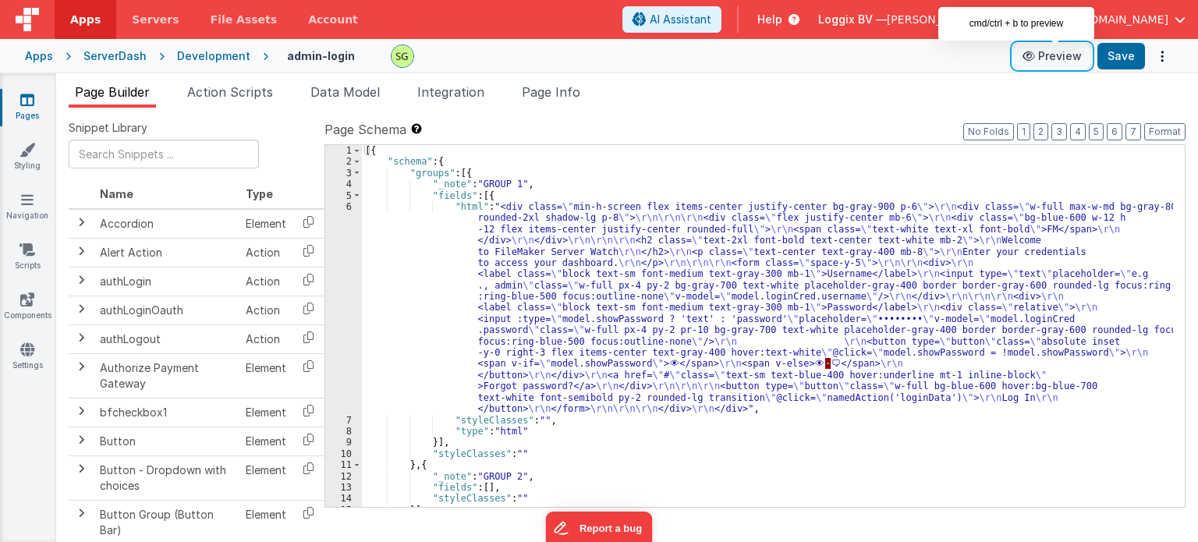
click at [1058, 62] on button "Preview" at bounding box center [1052, 56] width 78 height 25
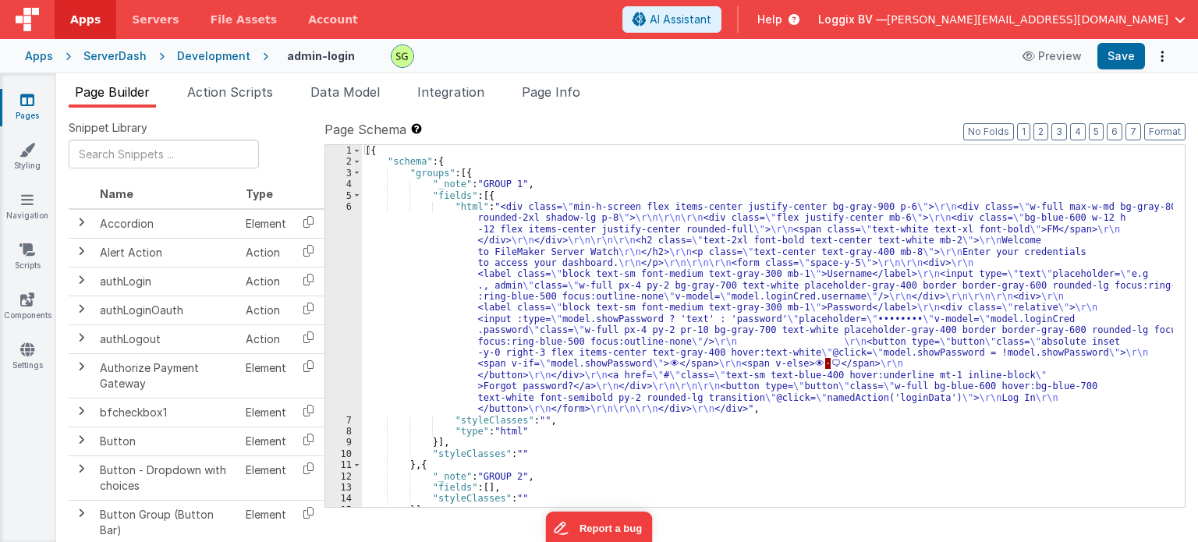
click at [203, 48] on div "Development" at bounding box center [213, 56] width 73 height 16
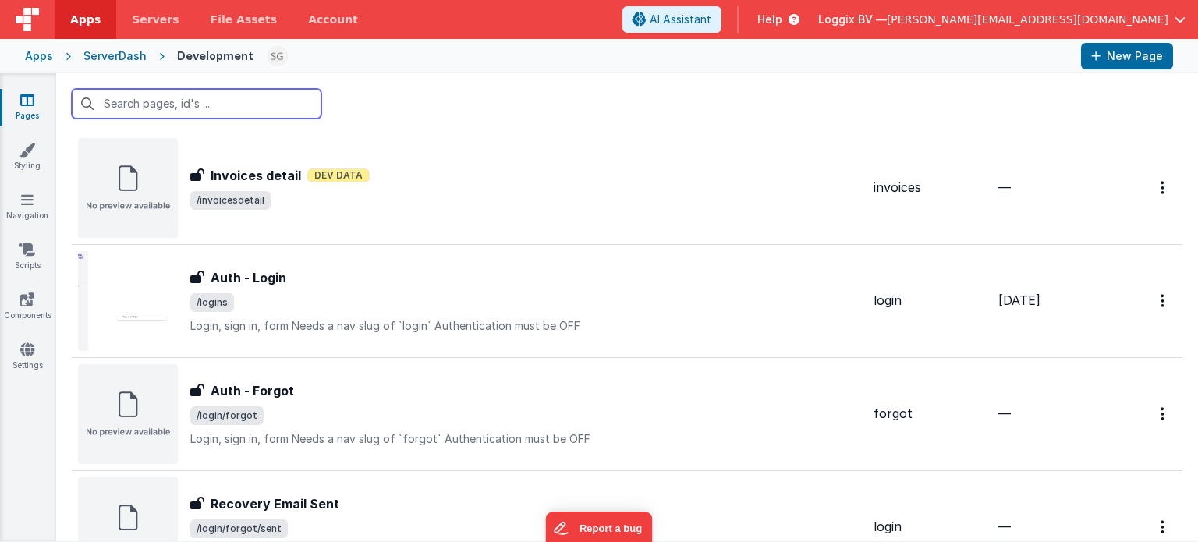
scroll to position [568, 0]
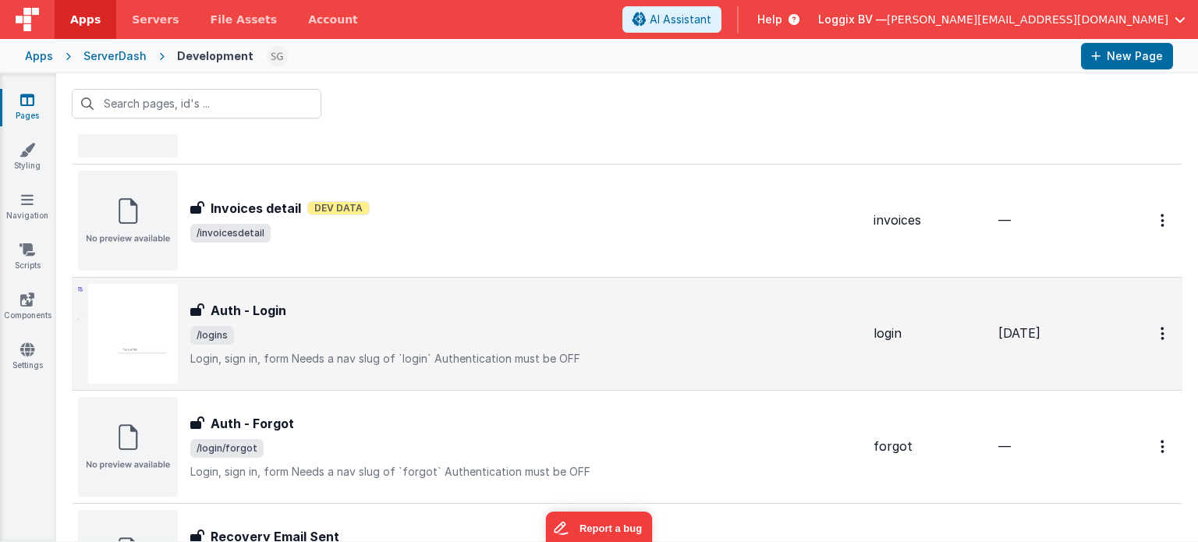
click at [296, 321] on div "Auth - Login Auth - Login /logins Login, sign in, formNeeds a nav slug of `log…" at bounding box center [525, 334] width 671 height 66
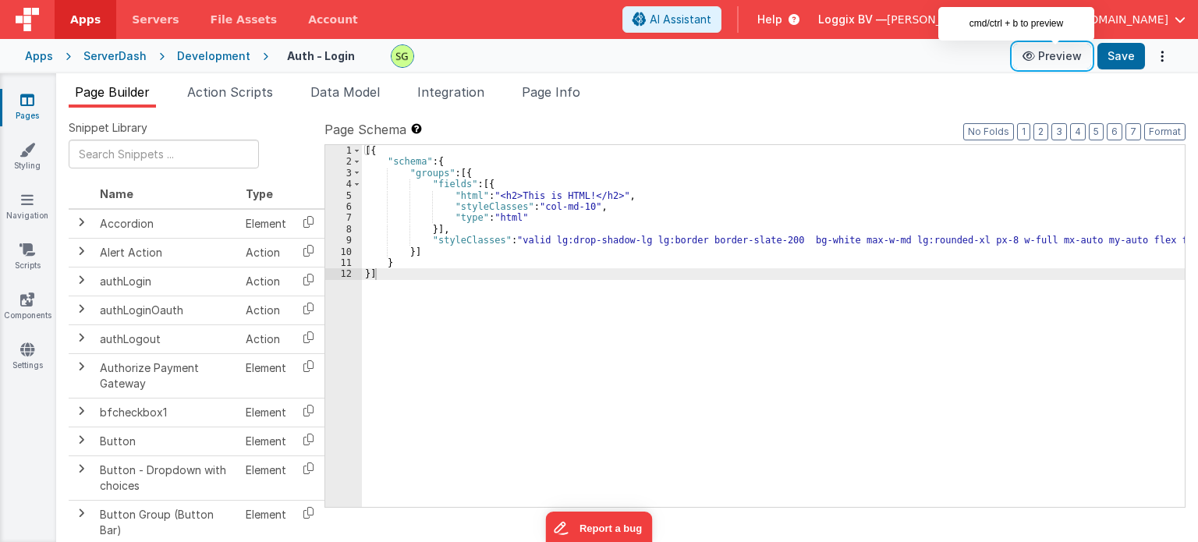
click at [1053, 55] on button "Preview" at bounding box center [1052, 56] width 78 height 25
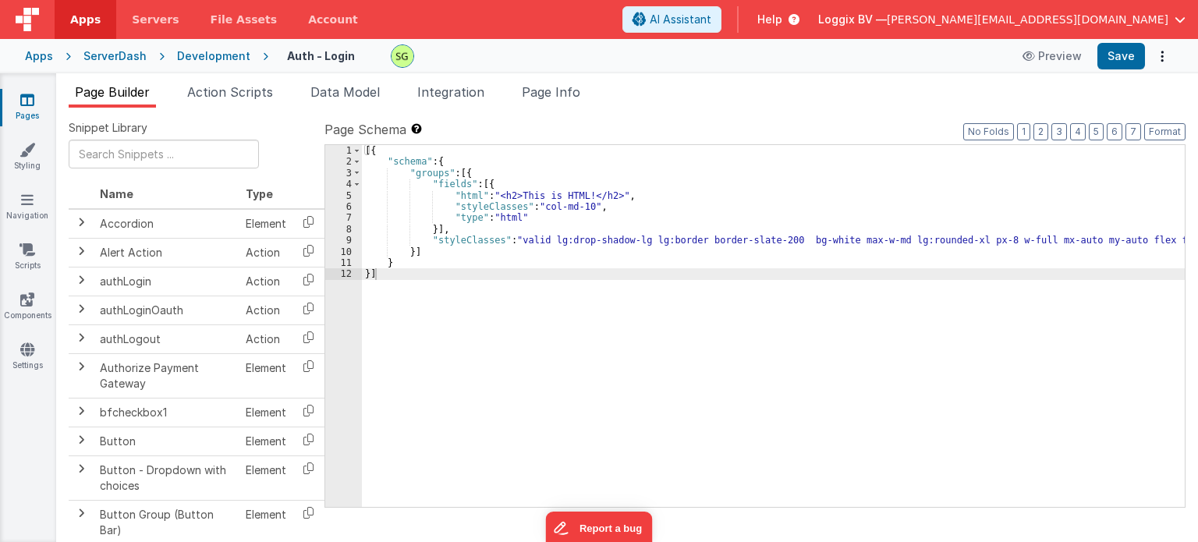
click at [221, 60] on div "Development" at bounding box center [213, 56] width 73 height 16
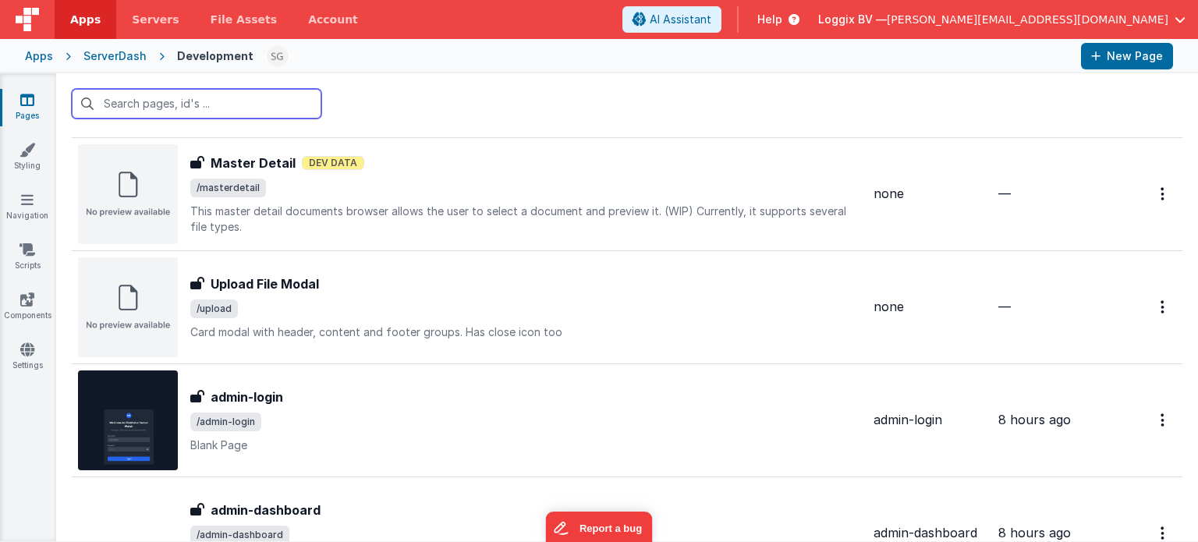
scroll to position [1733, 0]
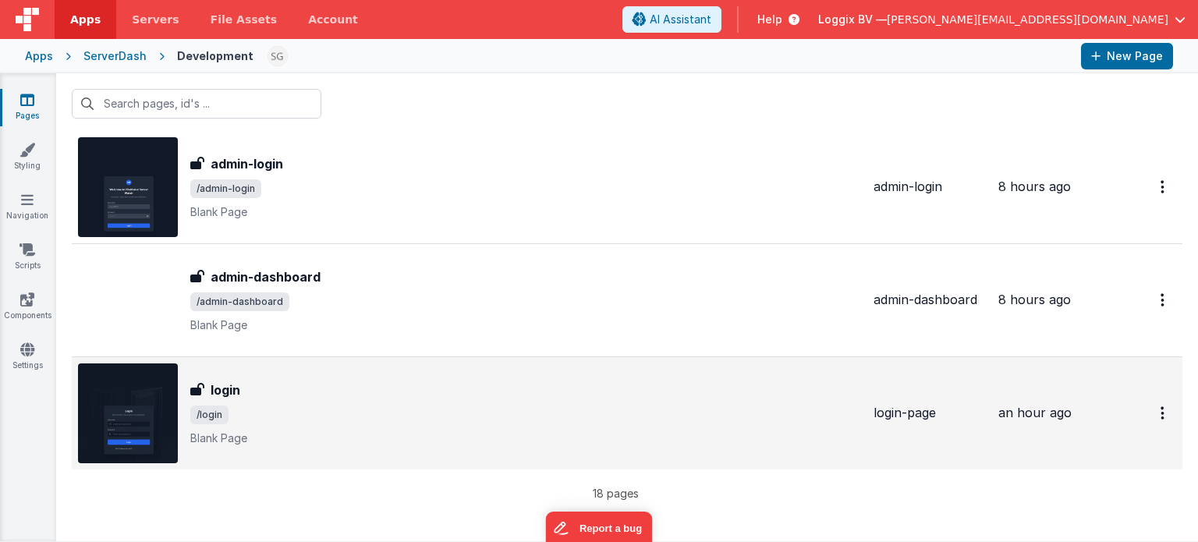
click at [365, 413] on span "/login" at bounding box center [525, 415] width 671 height 19
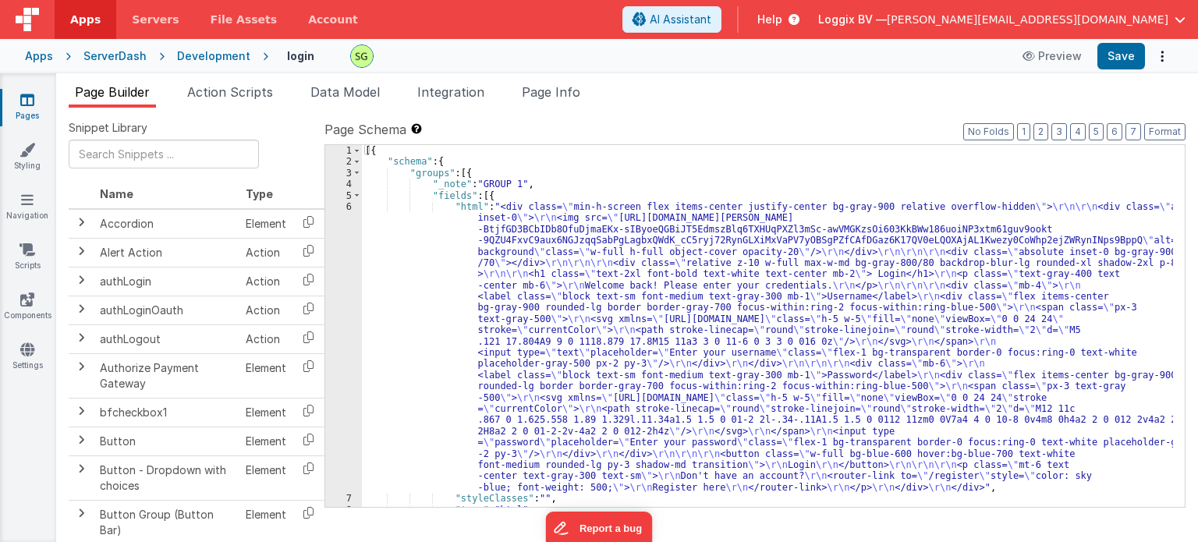
click at [348, 205] on div "6" at bounding box center [343, 347] width 37 height 292
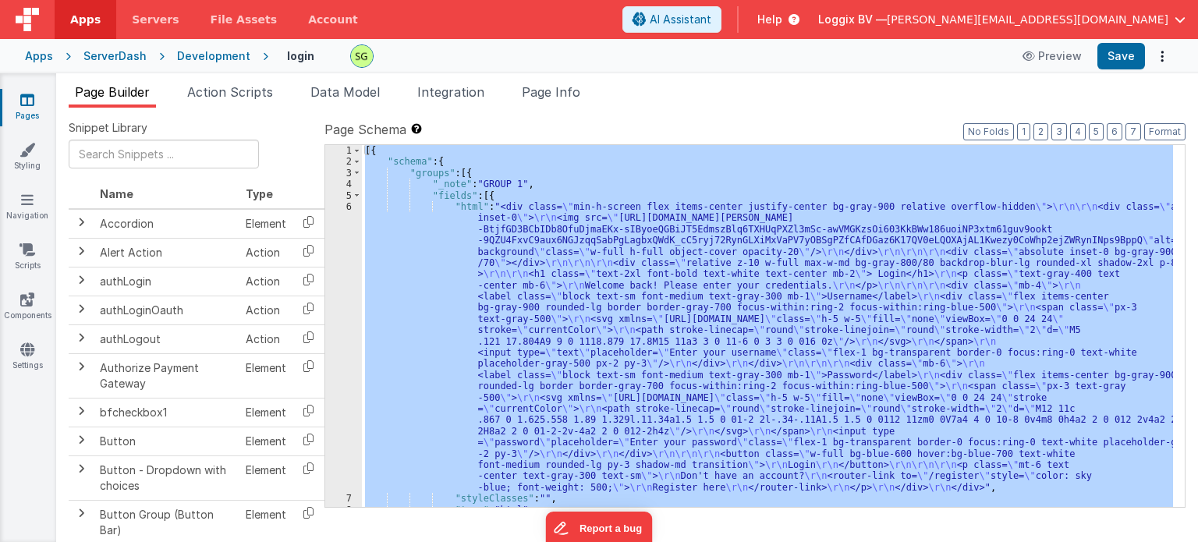
click at [348, 205] on div "6" at bounding box center [343, 347] width 37 height 292
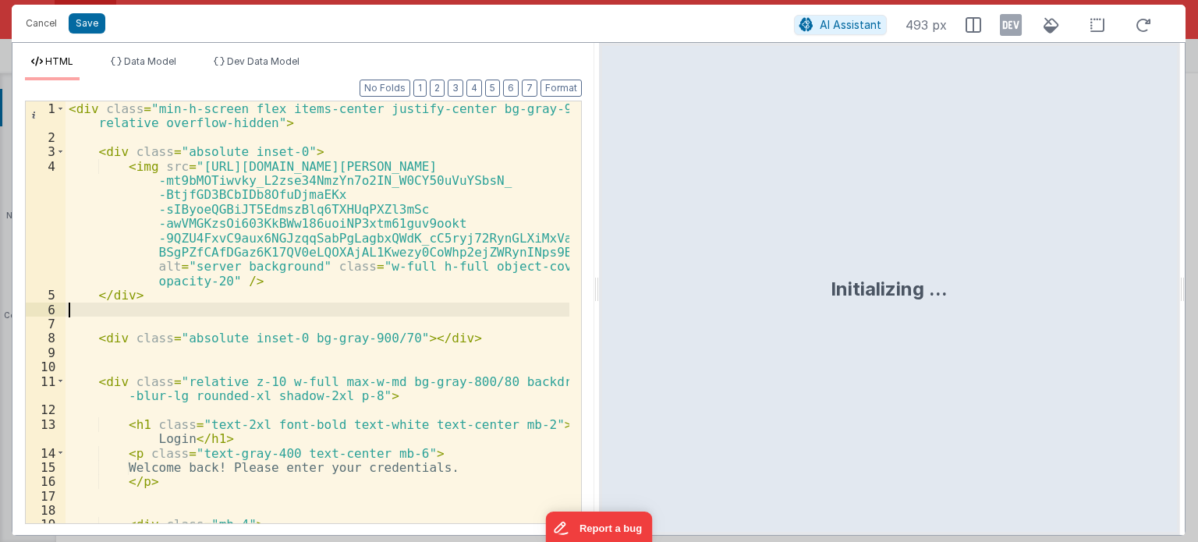
click at [562, 302] on div "< div class = "min-h-screen flex items-center justify-center bg-gray-900 relati…" at bounding box center [318, 341] width 504 height 481
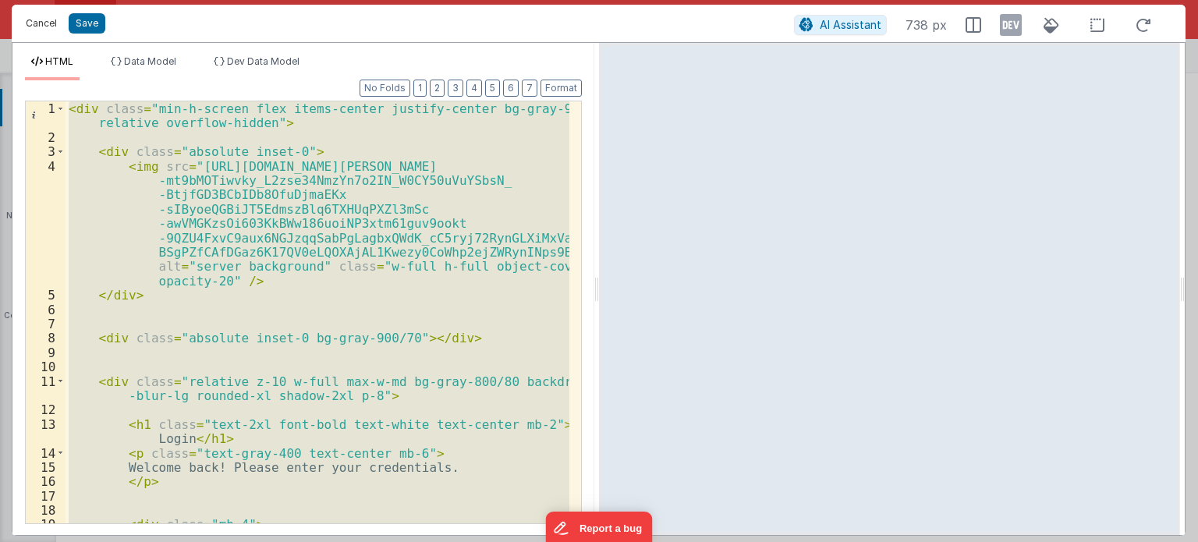
click at [48, 17] on button "Cancel" at bounding box center [41, 23] width 47 height 22
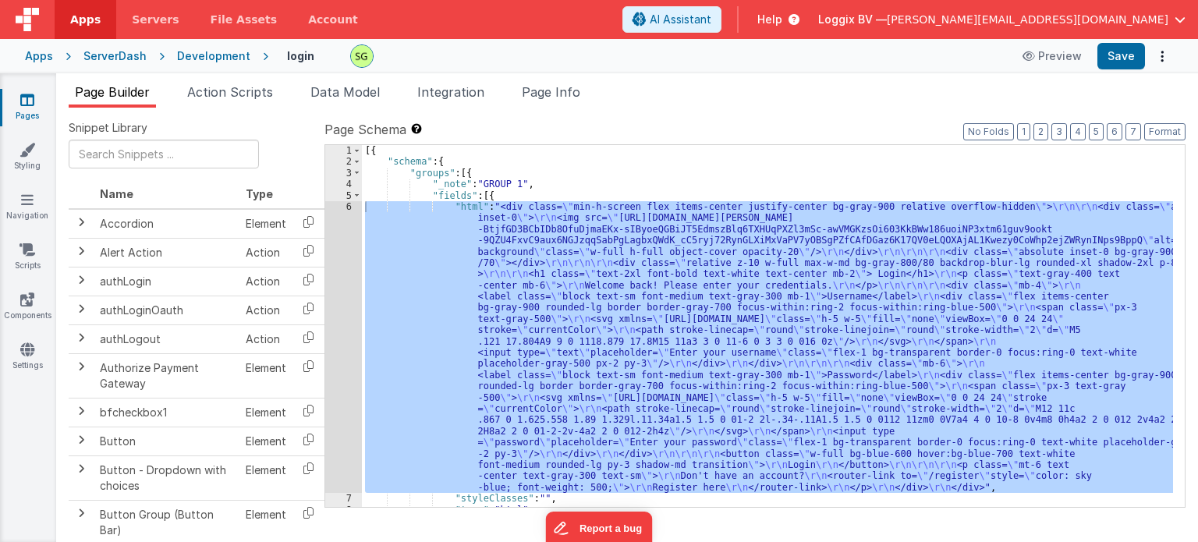
click at [228, 47] on div "Apps ServerDash Development login Preview Save" at bounding box center [599, 56] width 1198 height 34
click at [229, 59] on div "Development" at bounding box center [213, 56] width 73 height 16
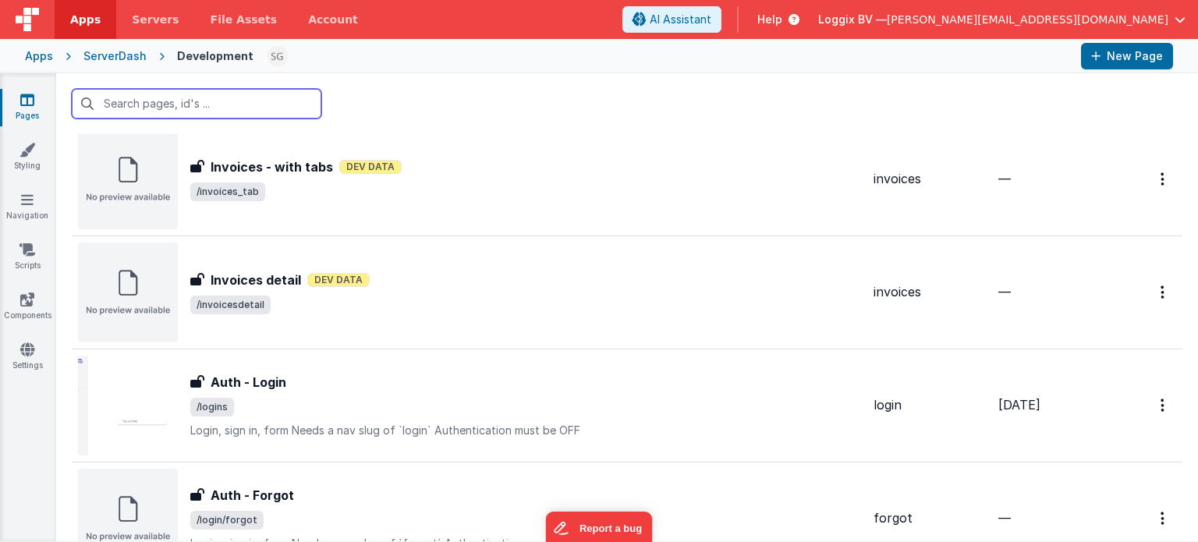
scroll to position [660, 0]
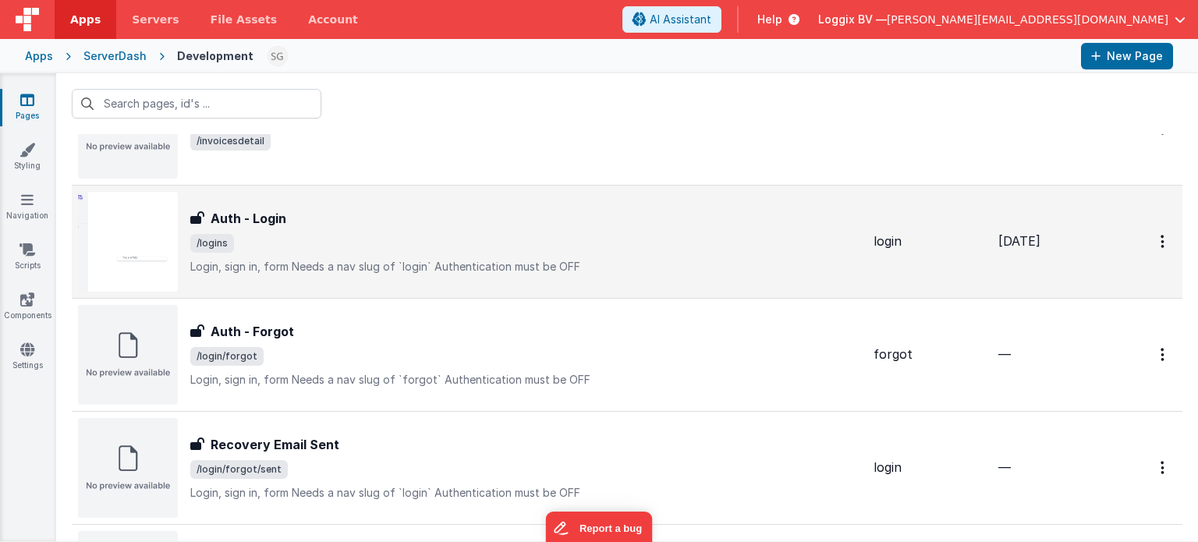
click at [624, 251] on div "Auth - Login Auth - Login /logins Login, sign in, formNeeds a nav slug of `log…" at bounding box center [525, 242] width 671 height 66
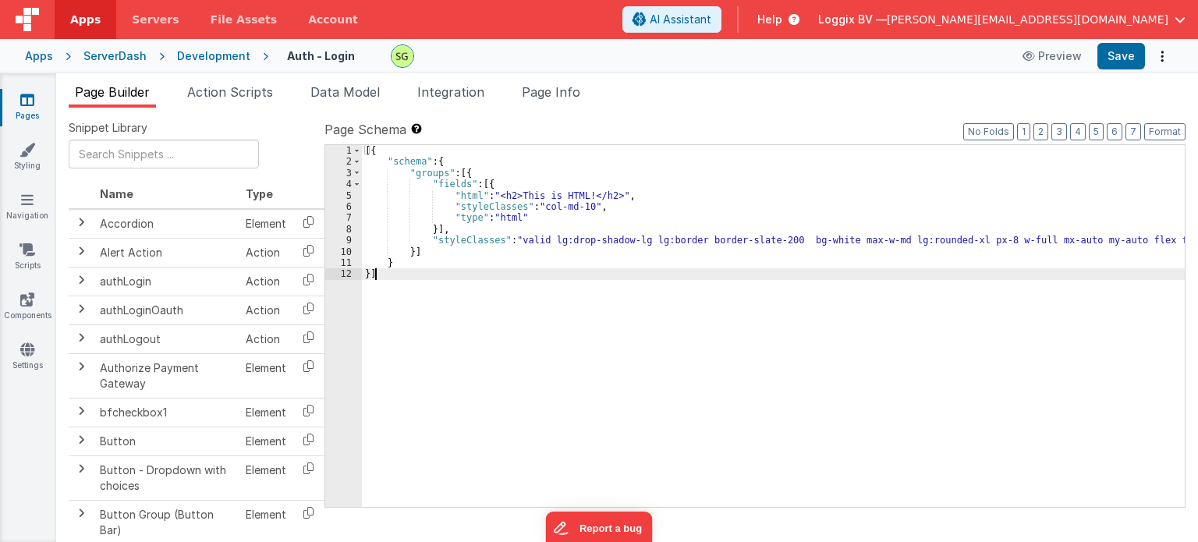
click at [348, 196] on div "5" at bounding box center [343, 195] width 37 height 11
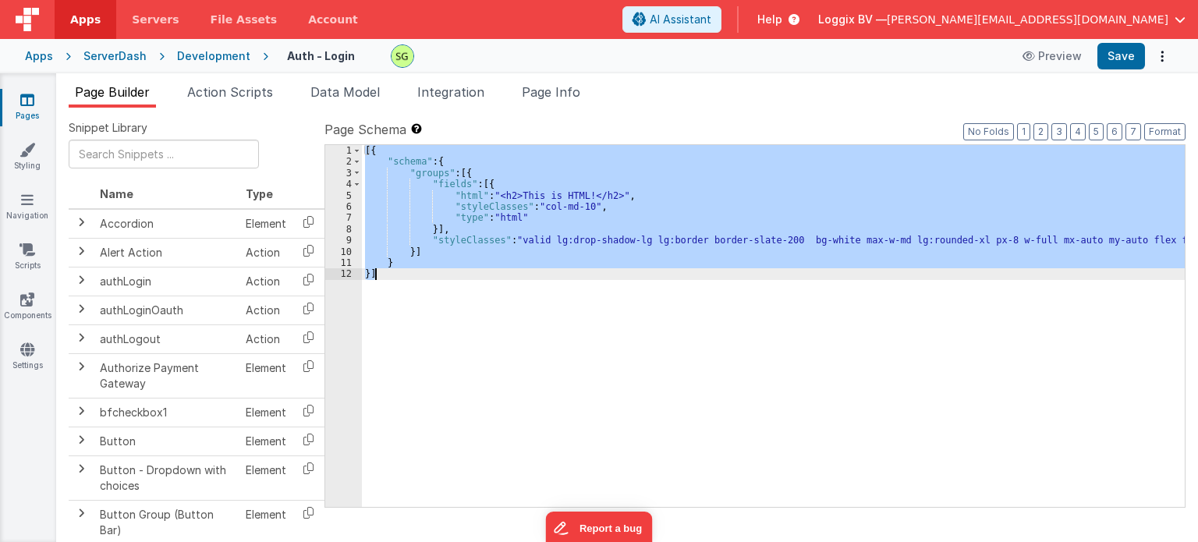
click at [348, 196] on div "5" at bounding box center [343, 195] width 37 height 11
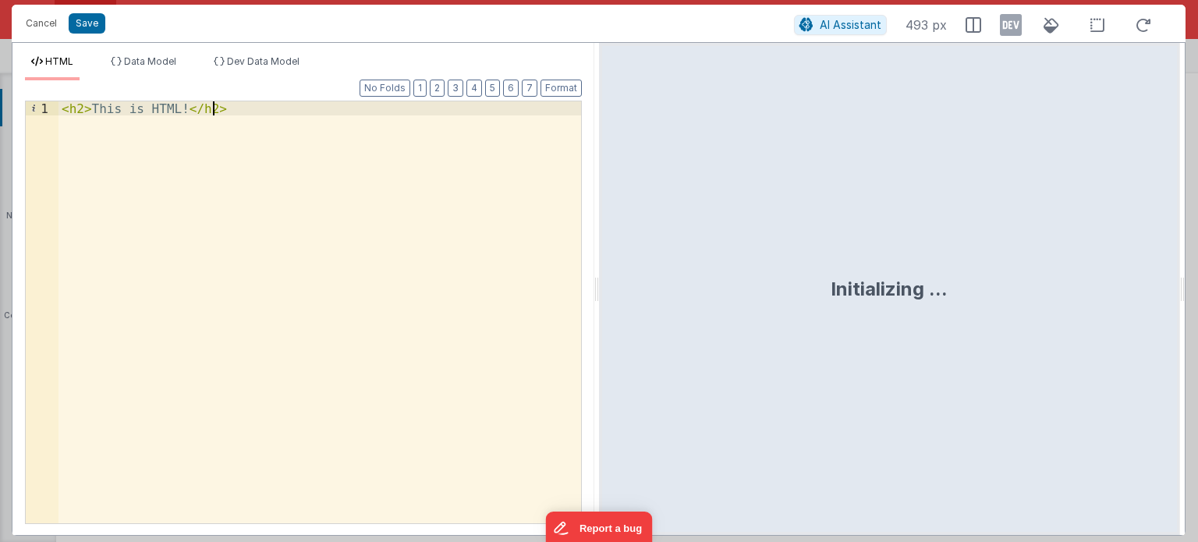
click at [446, 215] on div "< h2 > This is HTML! </ h2 >" at bounding box center [320, 327] width 523 height 452
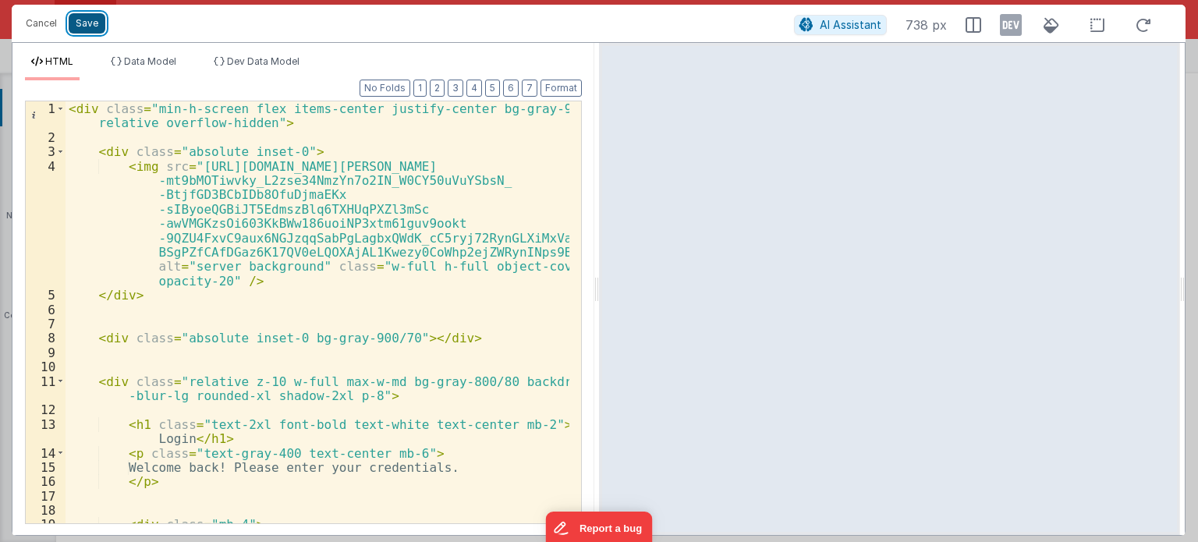
click at [84, 18] on button "Save" at bounding box center [87, 23] width 37 height 20
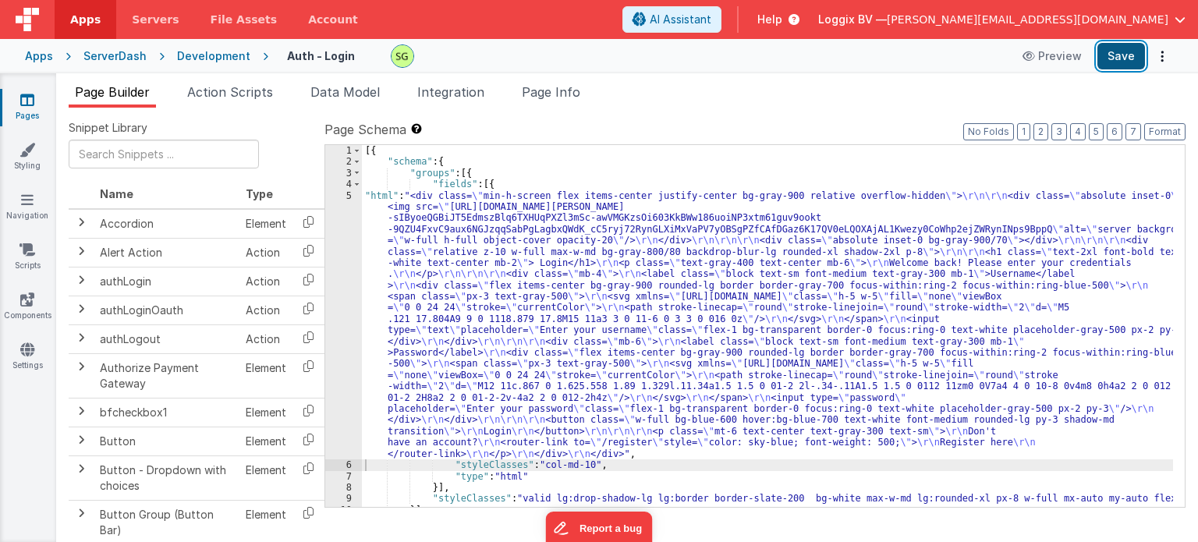
click at [1122, 62] on button "Save" at bounding box center [1122, 56] width 48 height 27
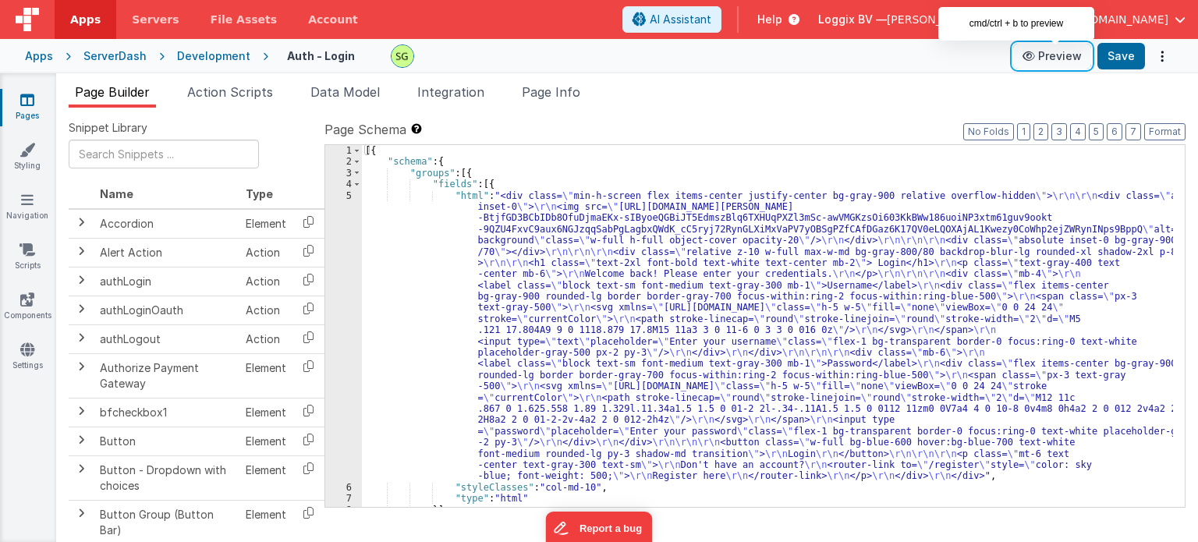
click at [1056, 58] on button "Preview" at bounding box center [1052, 56] width 78 height 25
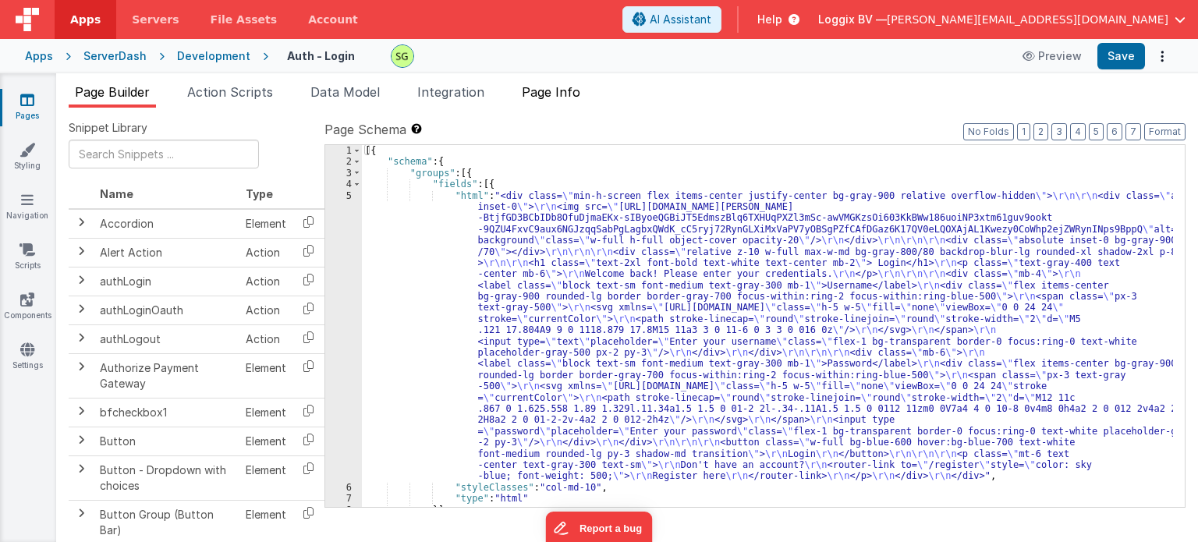
click at [549, 97] on span "Page Info" at bounding box center [551, 92] width 59 height 16
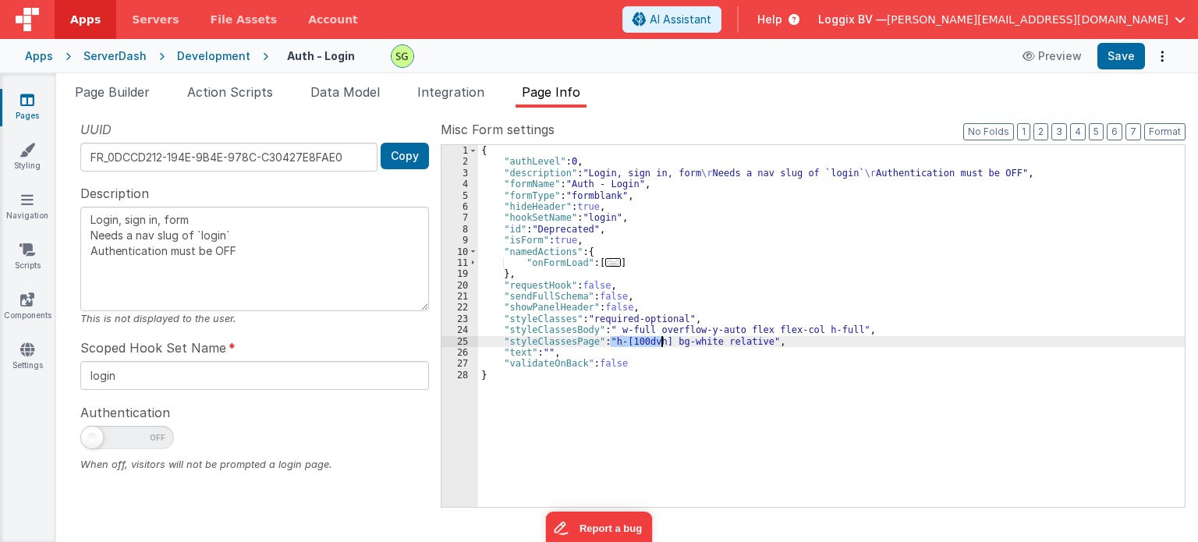
drag, startPoint x: 609, startPoint y: 342, endPoint x: 662, endPoint y: 342, distance: 52.3
click at [662, 342] on div "{ "authLevel" : 0 , "description" : "Login, sign in, form \r Needs a nav slug o…" at bounding box center [831, 337] width 707 height 385
click at [1118, 55] on button "Save" at bounding box center [1122, 56] width 48 height 27
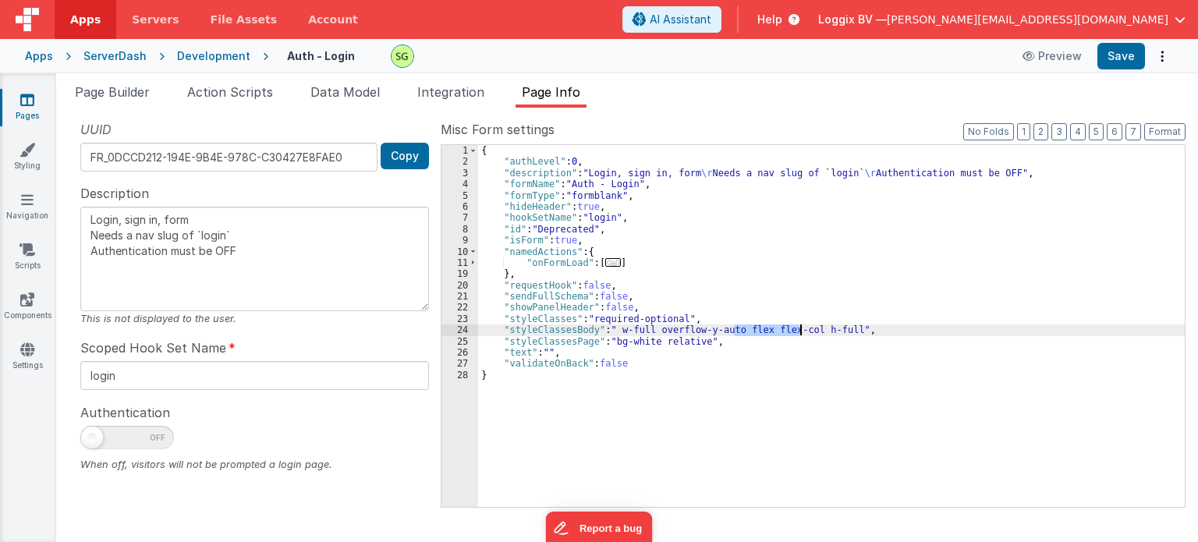
drag, startPoint x: 733, startPoint y: 328, endPoint x: 799, endPoint y: 331, distance: 65.6
click at [799, 331] on div "{ "authLevel" : 0 , "description" : "Login, sign in, form \r Needs a nav slug o…" at bounding box center [831, 337] width 707 height 385
click at [758, 326] on div "{ "authLevel" : 0 , "description" : "Login, sign in, form \r Needs a nav slug o…" at bounding box center [831, 337] width 707 height 385
type textarea "Login, sign in, form Needs a nav slug of `login` Authentication must be OFF"
click at [1116, 66] on button "Save" at bounding box center [1122, 56] width 48 height 27
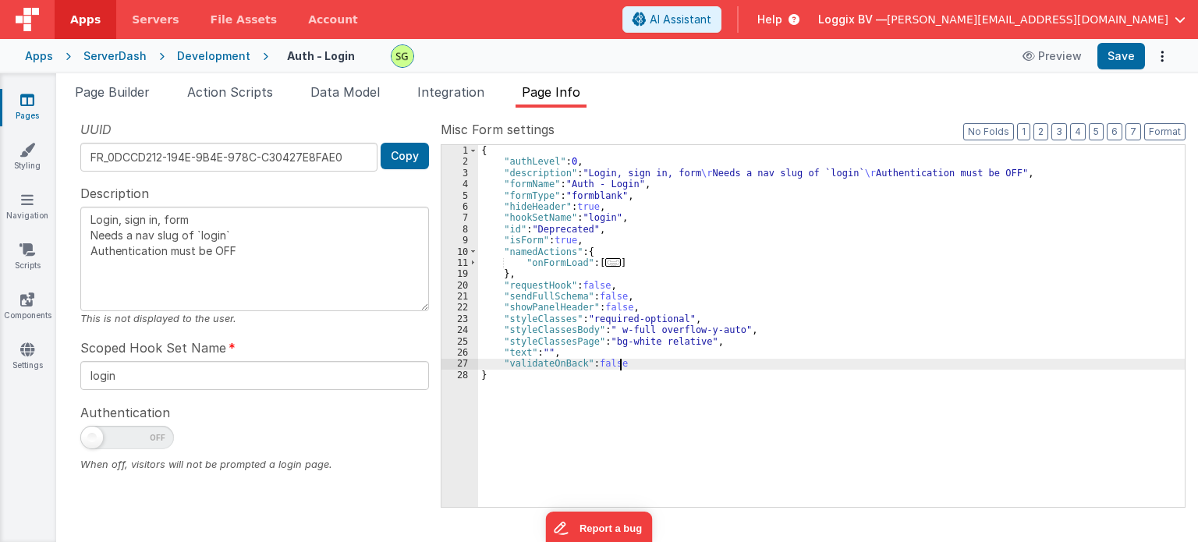
click at [640, 359] on div "{ "authLevel" : 0 , "description" : "Login, sign in, form \r Needs a nav slug o…" at bounding box center [831, 337] width 707 height 385
click at [122, 93] on span "Page Builder" at bounding box center [112, 92] width 75 height 16
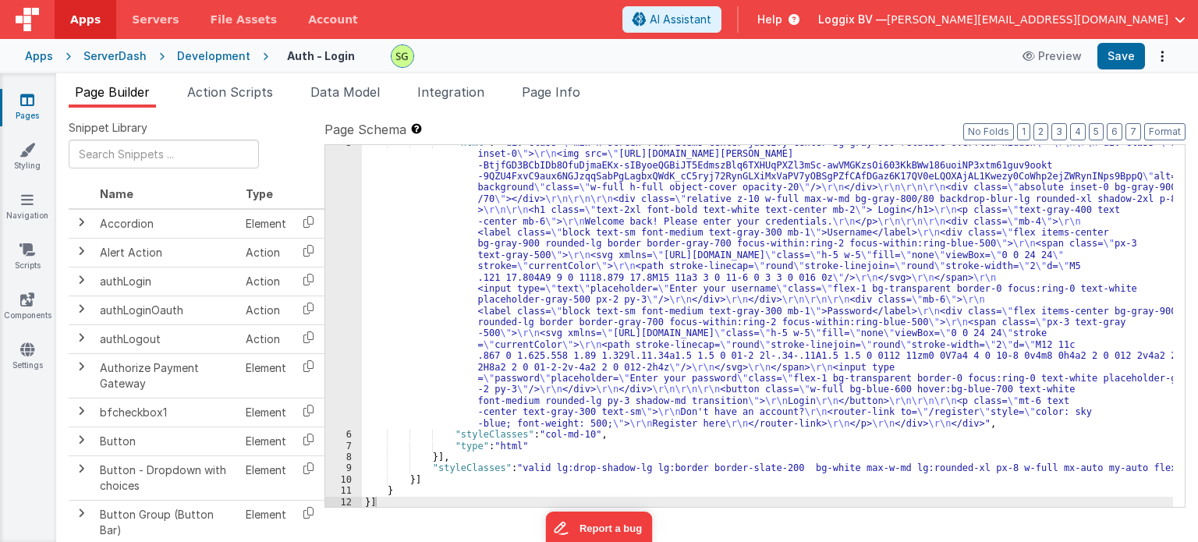
scroll to position [53, 0]
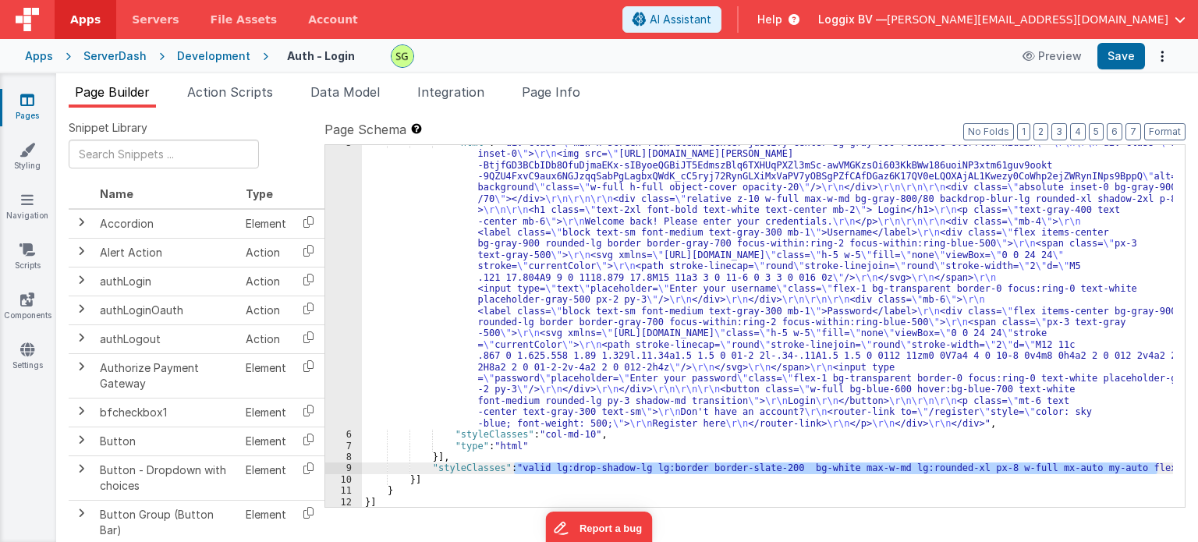
drag, startPoint x: 512, startPoint y: 465, endPoint x: 1155, endPoint y: 471, distance: 643.7
click at [1155, 471] on div ""html" : "<div class= \" min-h-screen flex items-center justify-center bg-gray-…" at bounding box center [767, 470] width 811 height 666
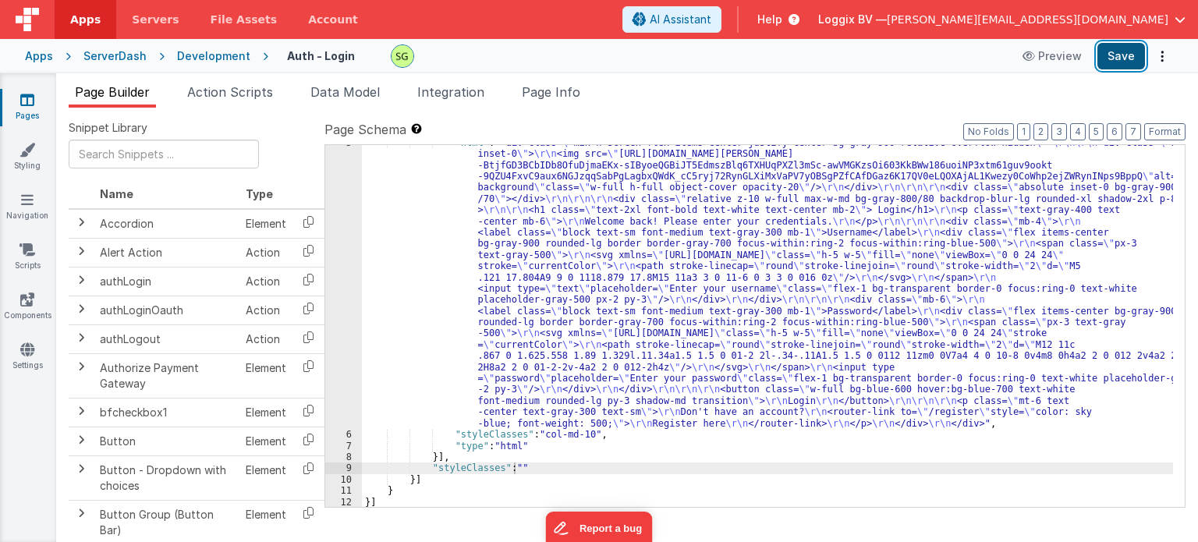
click at [1123, 48] on button "Save" at bounding box center [1122, 56] width 48 height 27
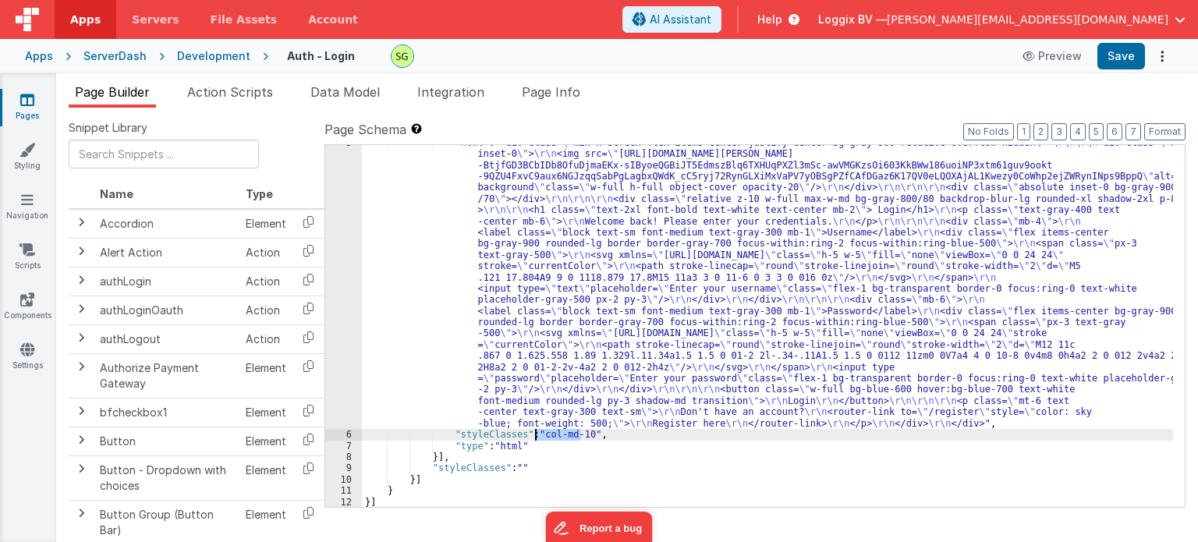
drag, startPoint x: 582, startPoint y: 435, endPoint x: 536, endPoint y: 436, distance: 46.1
click at [536, 436] on div ""html" : "<div class= \" min-h-screen flex items-center justify-center bg-gray-…" at bounding box center [767, 470] width 811 height 666
click at [1120, 63] on button "Save" at bounding box center [1122, 56] width 48 height 27
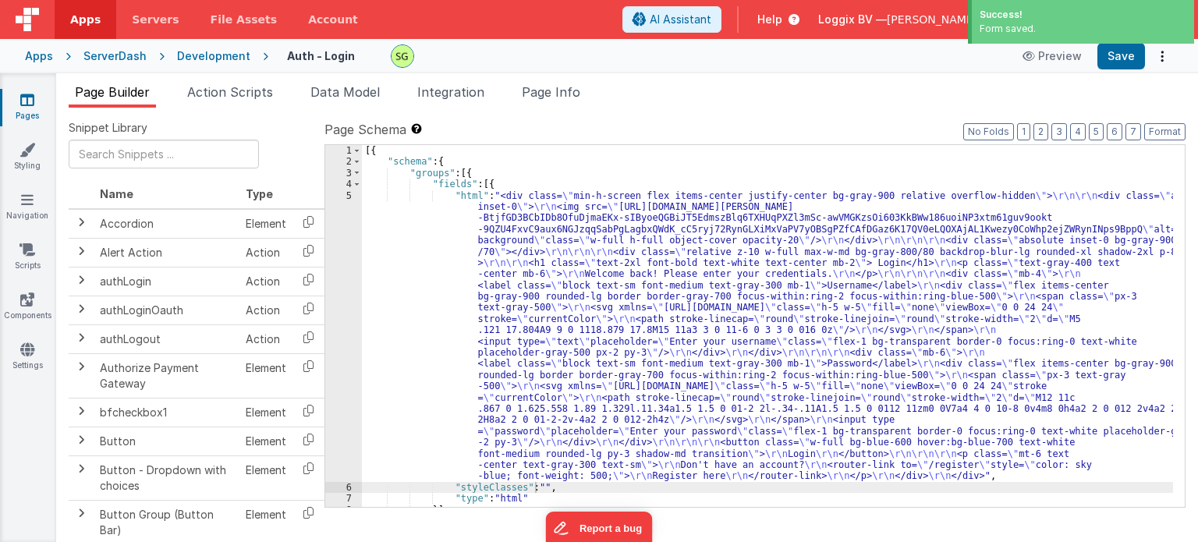
scroll to position [0, 0]
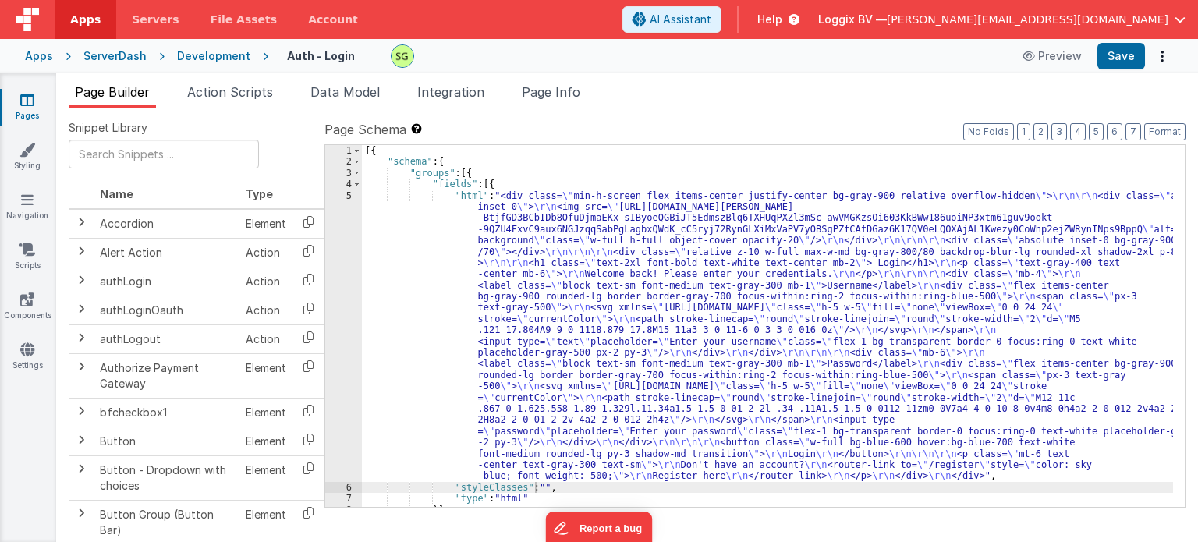
click at [196, 62] on div "Development" at bounding box center [213, 56] width 73 height 16
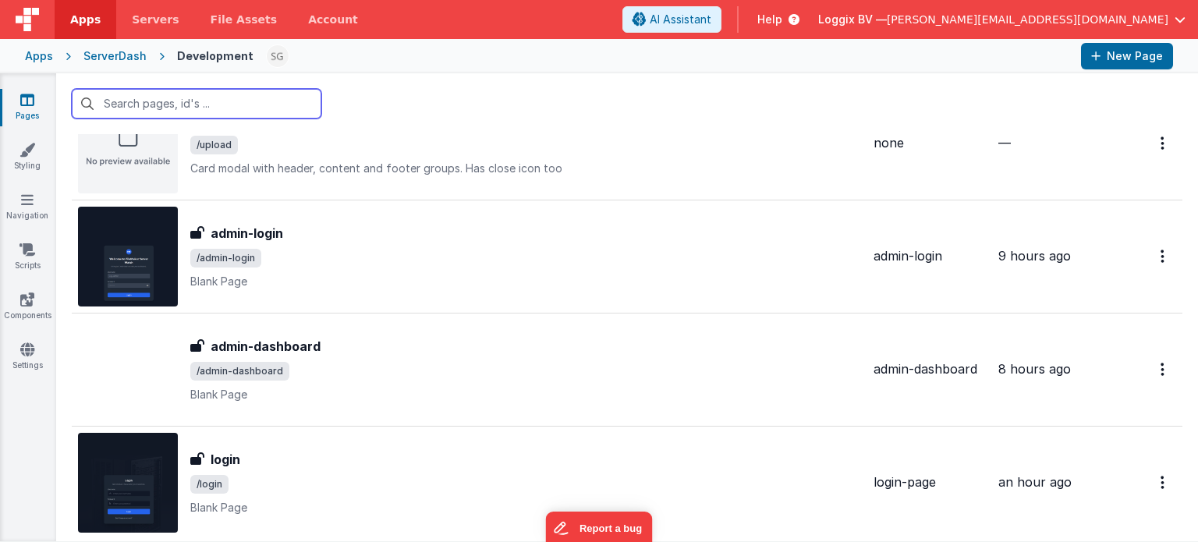
scroll to position [1733, 0]
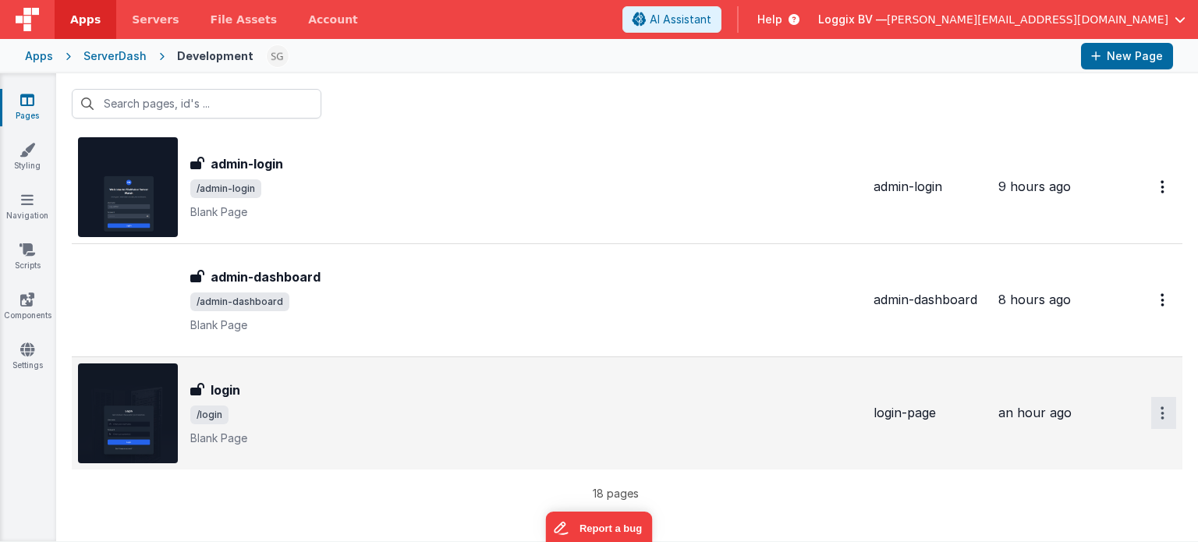
click at [1152, 405] on button "Options" at bounding box center [1164, 413] width 25 height 32
click at [1049, 502] on icon at bounding box center [1060, 507] width 22 height 11
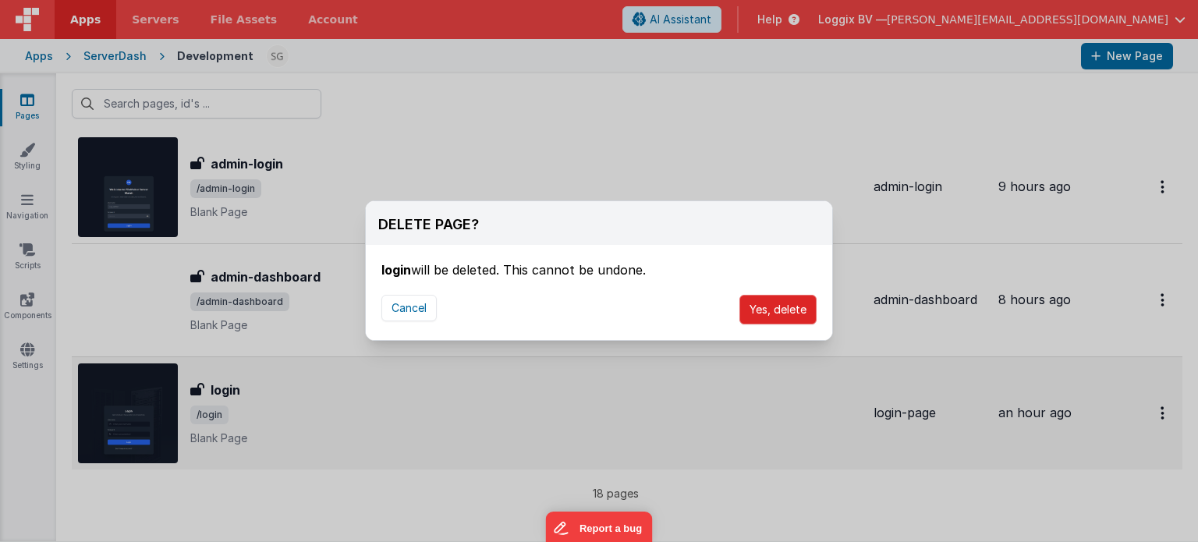
click at [785, 303] on button "Yes, delete" at bounding box center [778, 310] width 77 height 30
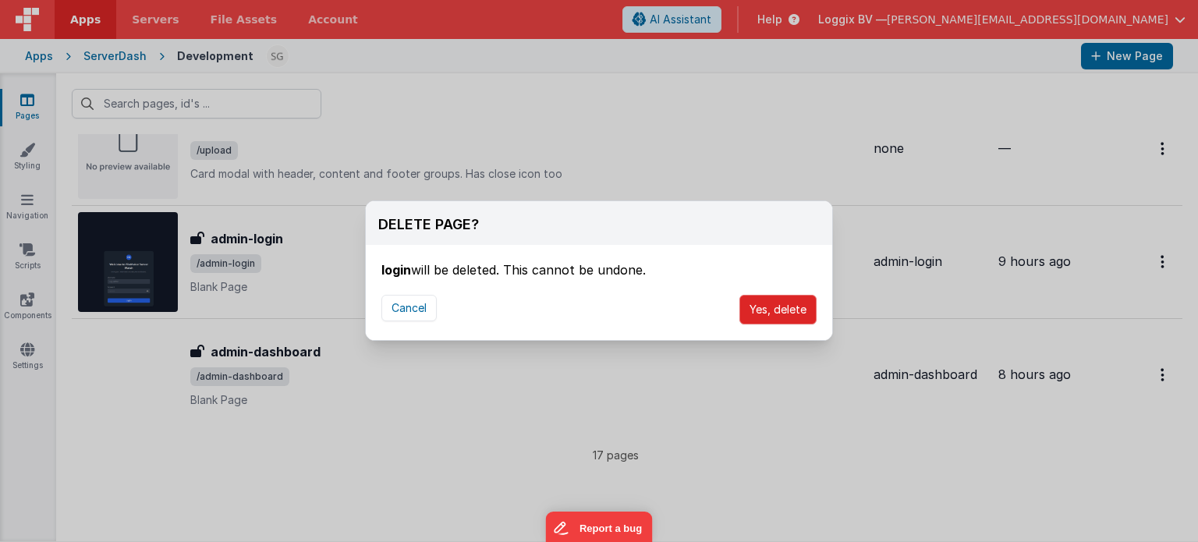
scroll to position [1657, 0]
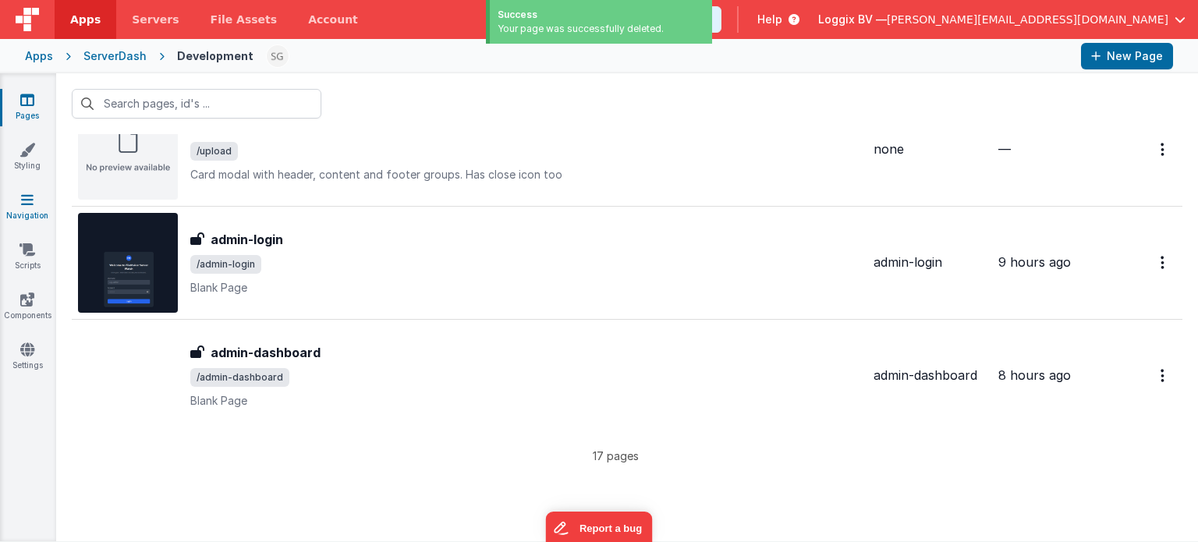
click at [13, 203] on link "Navigation" at bounding box center [27, 207] width 56 height 31
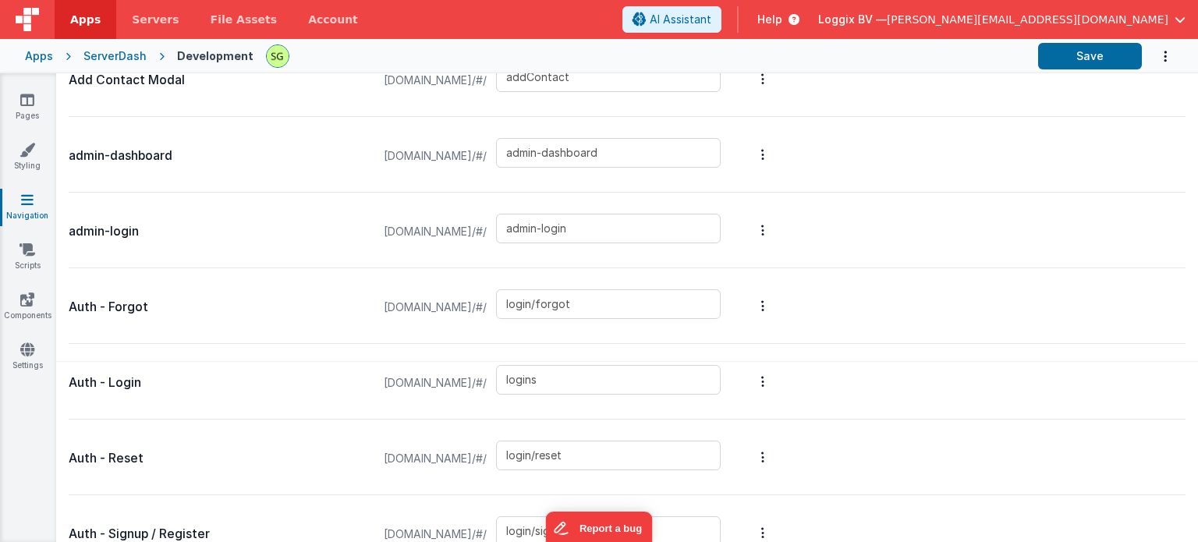
scroll to position [331, 0]
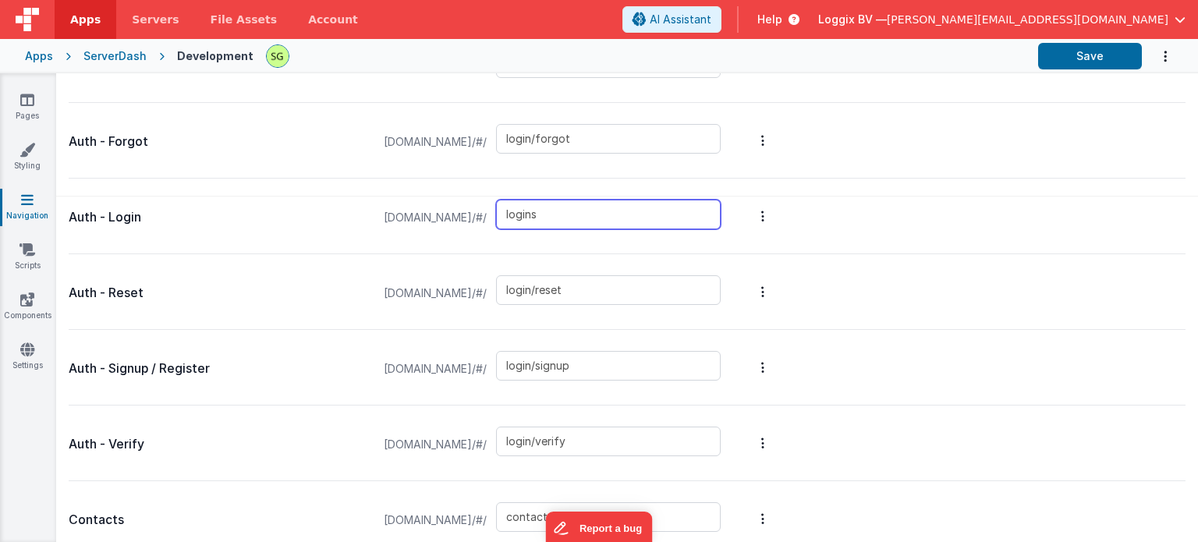
click at [631, 207] on input "logins" at bounding box center [608, 215] width 225 height 30
type input "login"
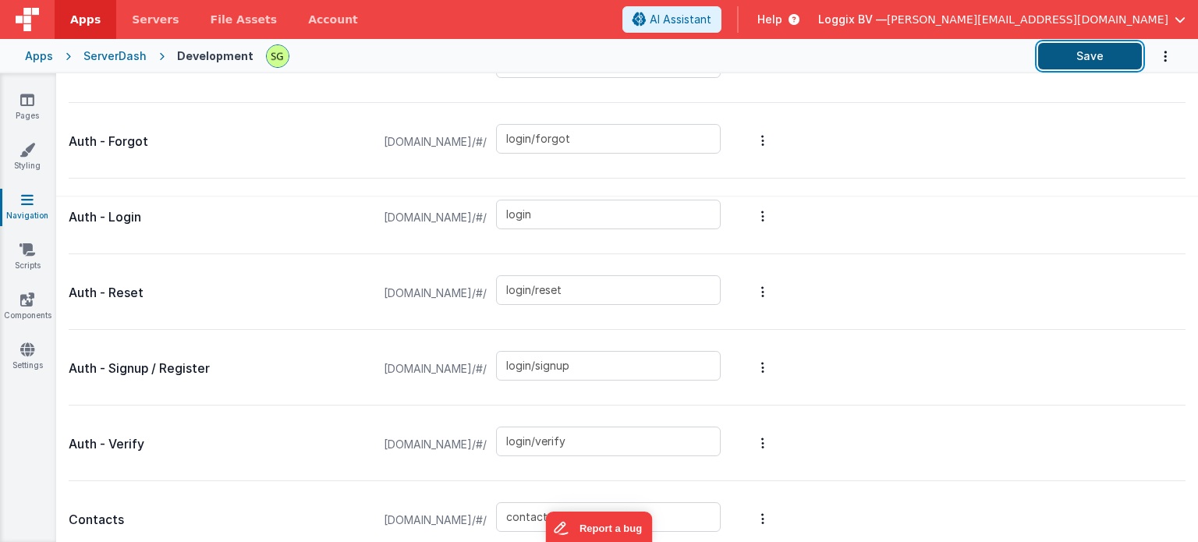
click at [1072, 54] on button "Save" at bounding box center [1090, 56] width 104 height 27
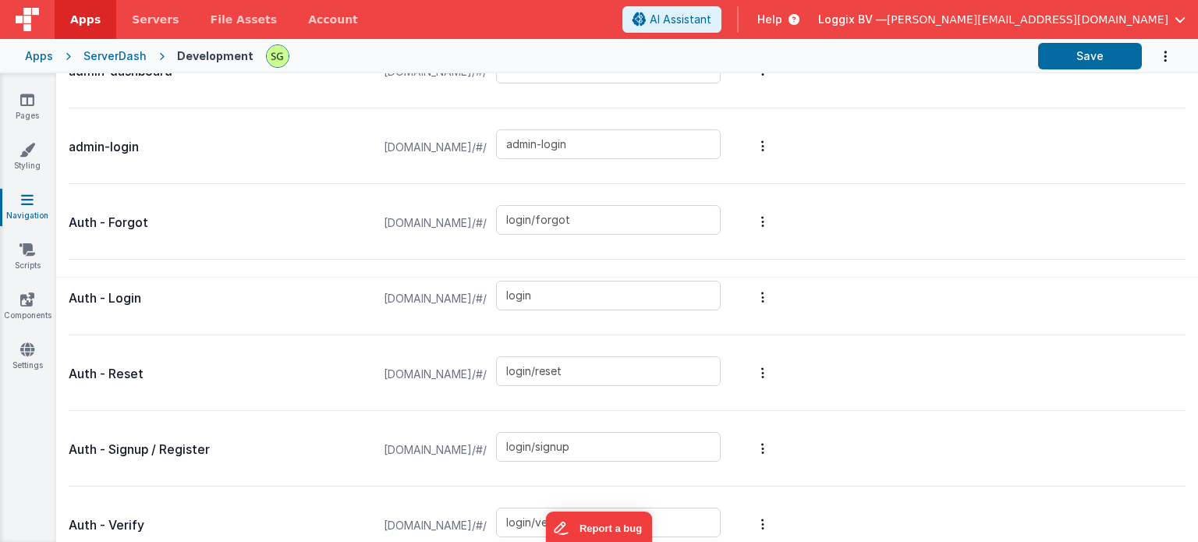
scroll to position [0, 0]
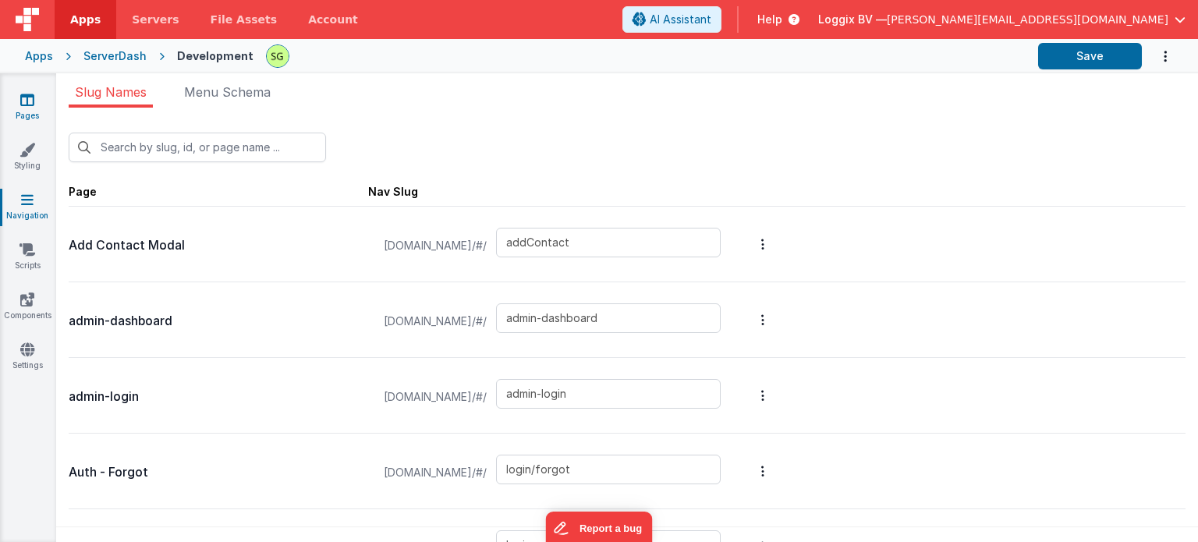
click at [19, 99] on link "Pages" at bounding box center [27, 107] width 56 height 31
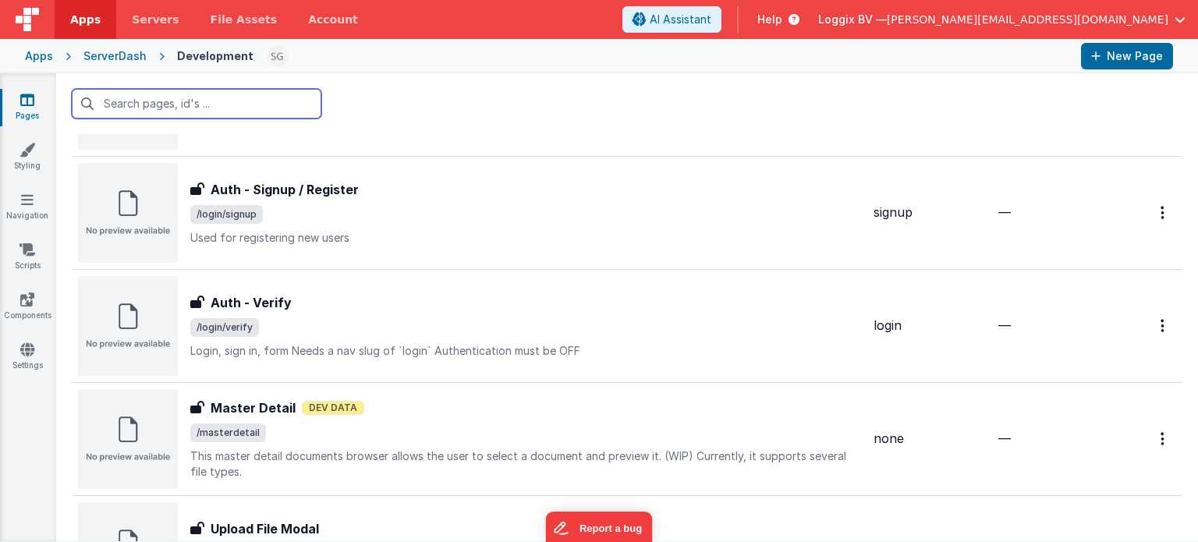
scroll to position [1248, 0]
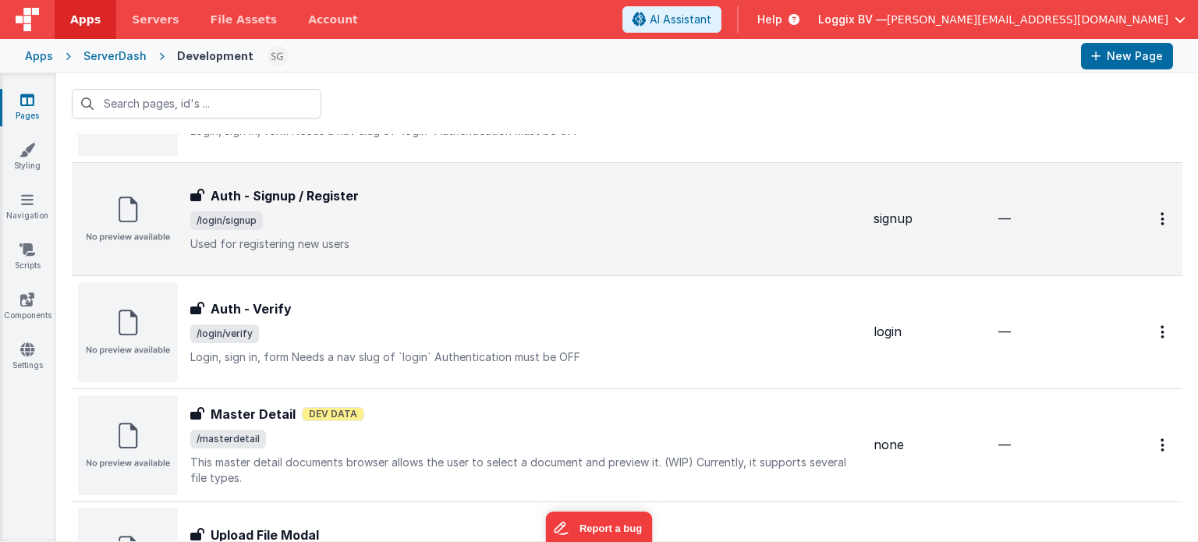
click at [421, 229] on div "Auth - Signup / Register Auth - Signup / Register /login/signup Used for regist…" at bounding box center [525, 219] width 671 height 66
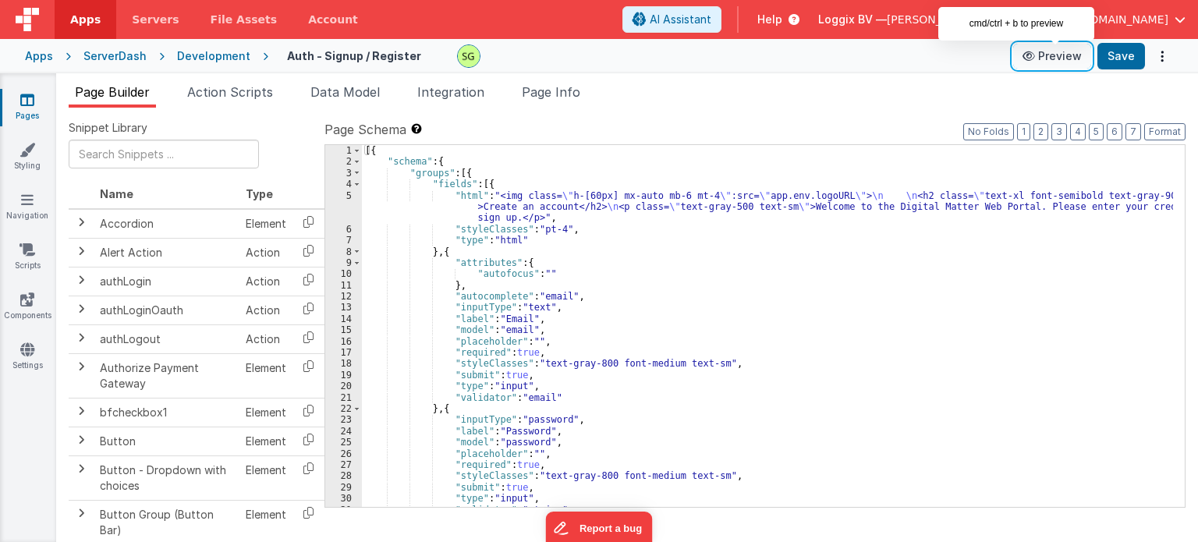
click at [1033, 66] on button "Preview" at bounding box center [1052, 56] width 78 height 25
click at [350, 196] on div "5" at bounding box center [343, 207] width 37 height 34
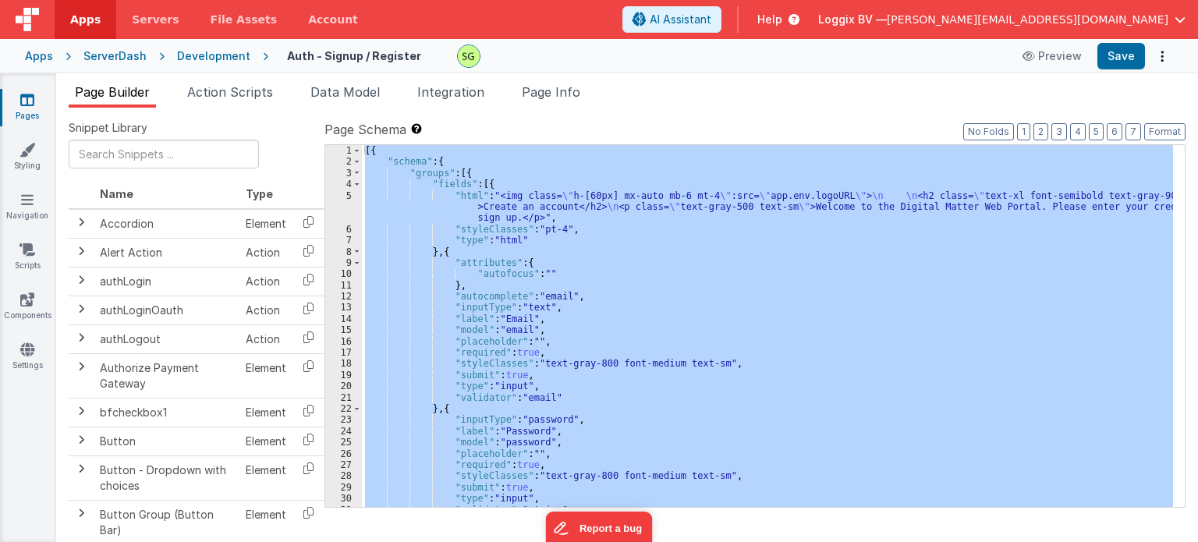
click at [350, 196] on div "5" at bounding box center [343, 207] width 37 height 34
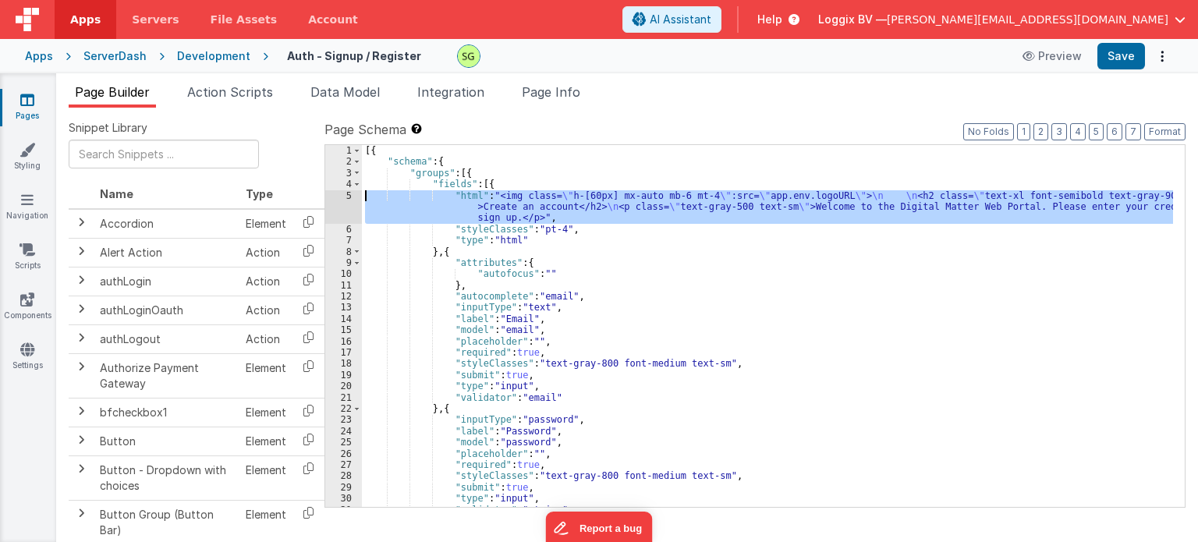
click at [350, 196] on div "5" at bounding box center [343, 207] width 37 height 34
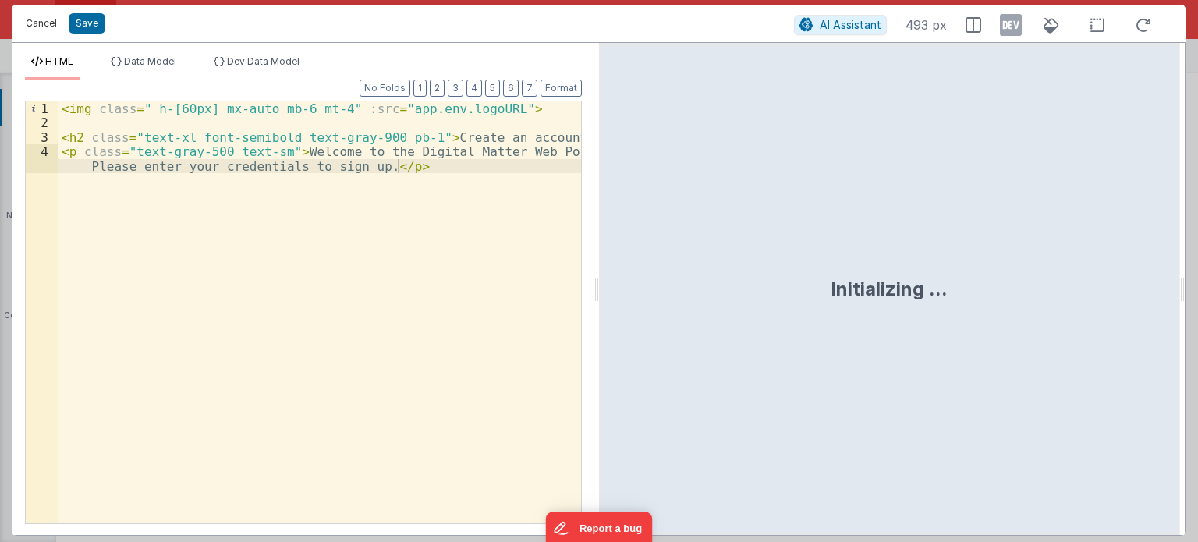
click at [42, 27] on button "Cancel" at bounding box center [41, 23] width 47 height 22
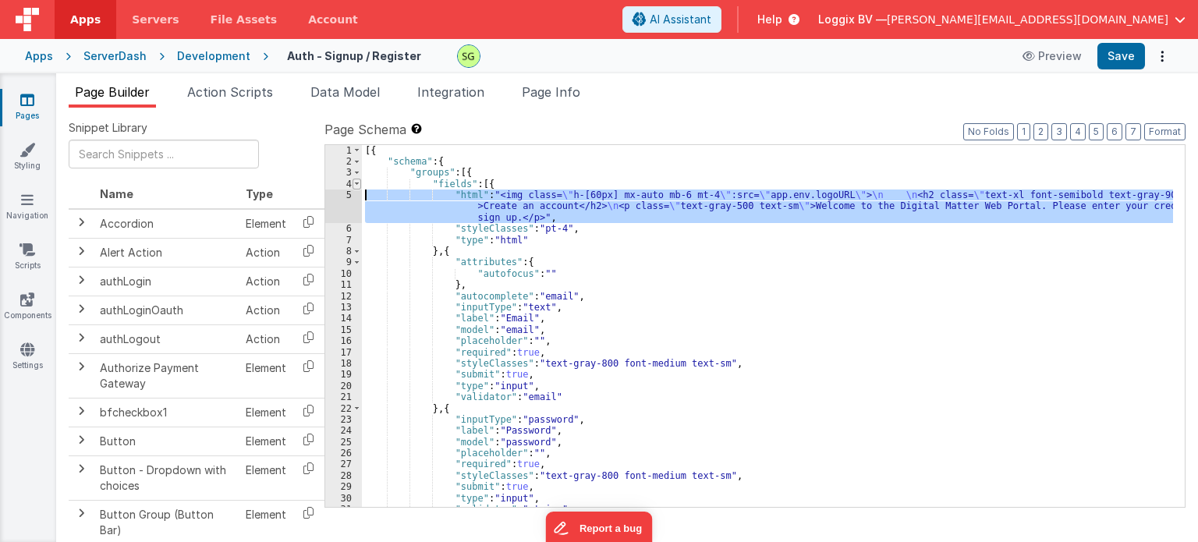
click at [356, 180] on span at bounding box center [357, 184] width 9 height 11
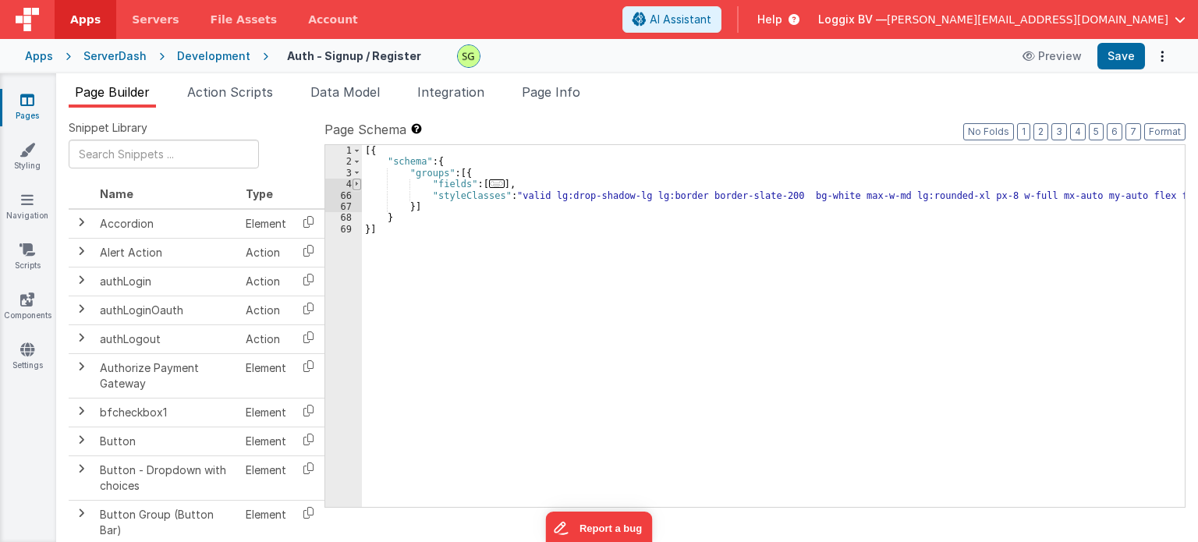
click at [357, 183] on span at bounding box center [357, 184] width 9 height 11
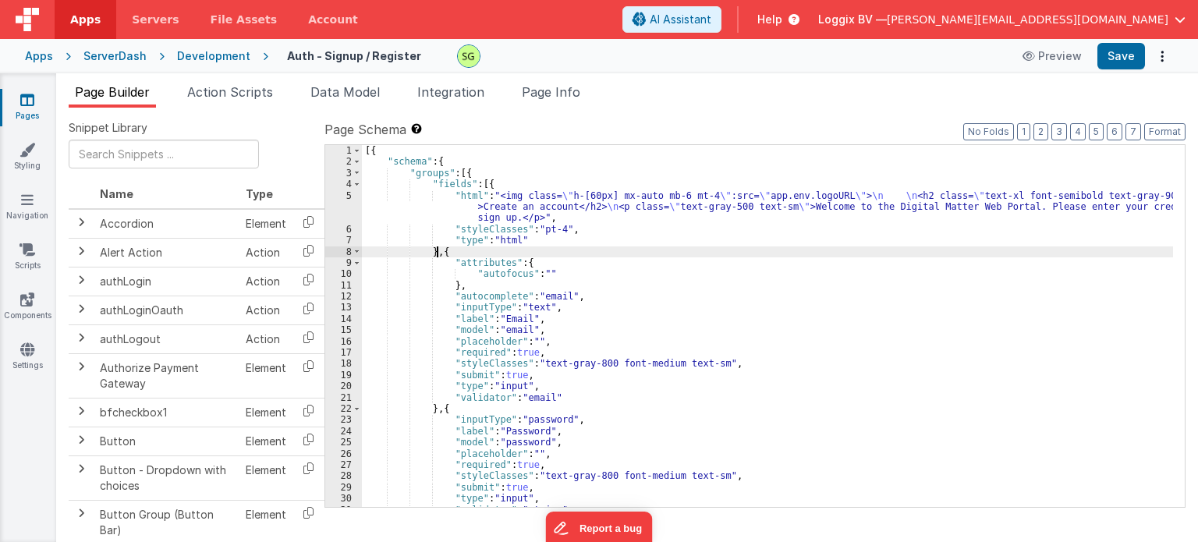
click at [438, 249] on div "[{ "schema" : { "groups" : [{ "fields" : [{ "html" : "<img class= \" h-[60px] m…" at bounding box center [767, 337] width 811 height 385
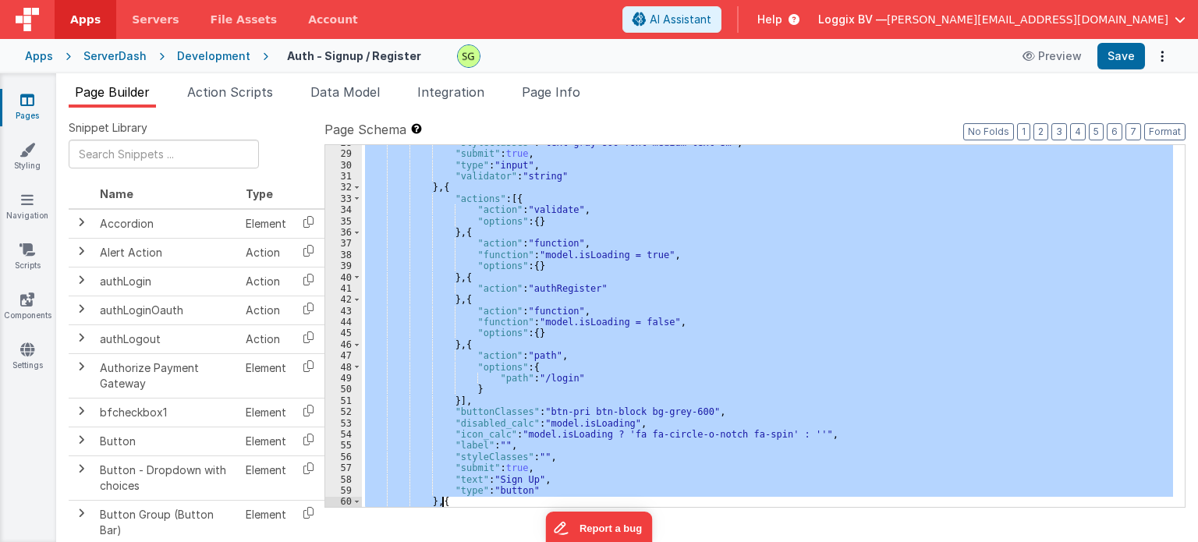
scroll to position [435, 0]
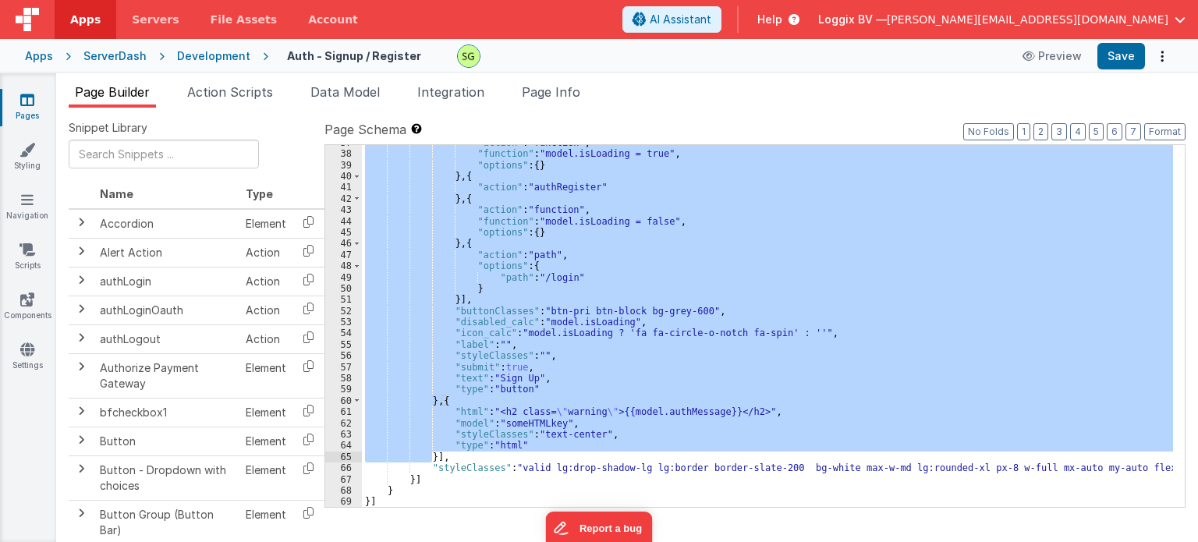
drag, startPoint x: 440, startPoint y: 250, endPoint x: 431, endPoint y: 456, distance: 206.9
click at [431, 456] on div ""action" : "function" , "function" : "model.isLoading = true" , "options" : { }…" at bounding box center [767, 329] width 811 height 385
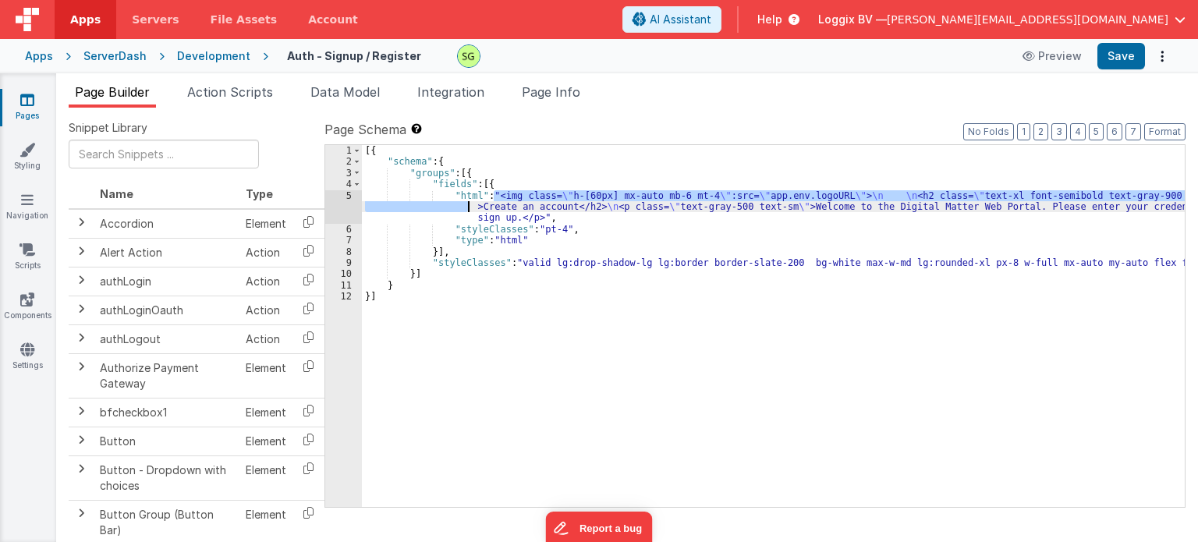
drag, startPoint x: 492, startPoint y: 194, endPoint x: 483, endPoint y: 208, distance: 16.2
click at [483, 208] on div "[{ "schema" : { "groups" : [{ "fields" : [{ "html" : "<img class= \" h-[60px] m…" at bounding box center [773, 337] width 823 height 385
click at [483, 184] on div "[{ "schema" : { "groups" : [{ "fields" : [{ "html" : "<img class= \" h-[60px] m…" at bounding box center [773, 337] width 823 height 385
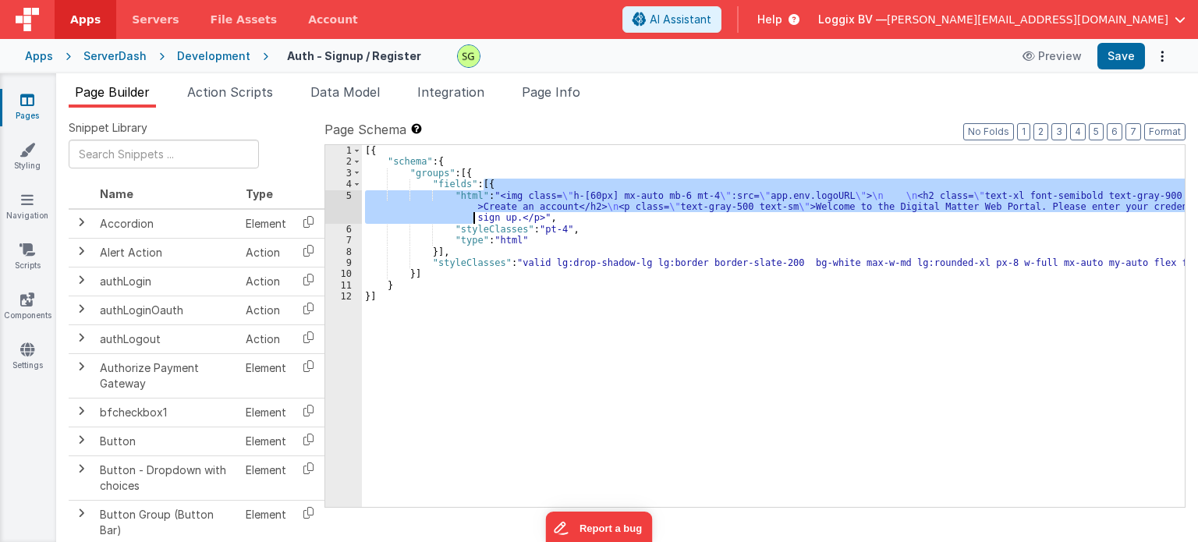
drag, startPoint x: 484, startPoint y: 180, endPoint x: 474, endPoint y: 218, distance: 38.6
click at [474, 218] on div "[{ "schema" : { "groups" : [{ "fields" : [{ "html" : "<img class= \" h-[60px] m…" at bounding box center [773, 337] width 823 height 385
click at [474, 218] on div "[{ "schema" : { "groups" : [{ "fields" : [{ "html" : "<img class= \" h-[60px] m…" at bounding box center [773, 326] width 823 height 362
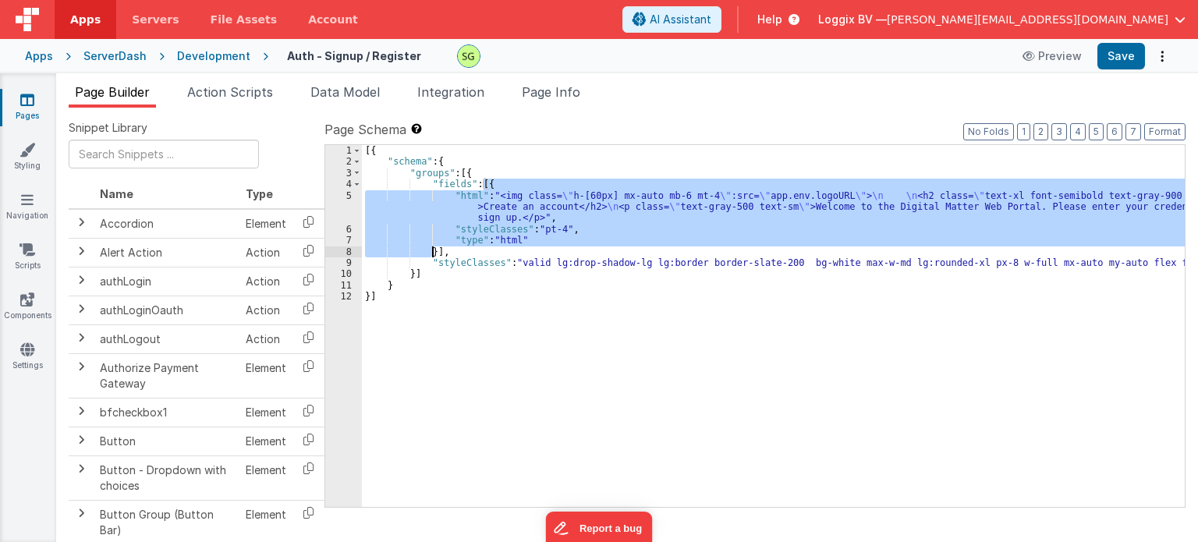
drag, startPoint x: 483, startPoint y: 184, endPoint x: 431, endPoint y: 247, distance: 81.4
click at [431, 247] on div "[{ "schema" : { "groups" : [{ "fields" : [{ "html" : "<img class= \" h-[60px] m…" at bounding box center [773, 337] width 823 height 385
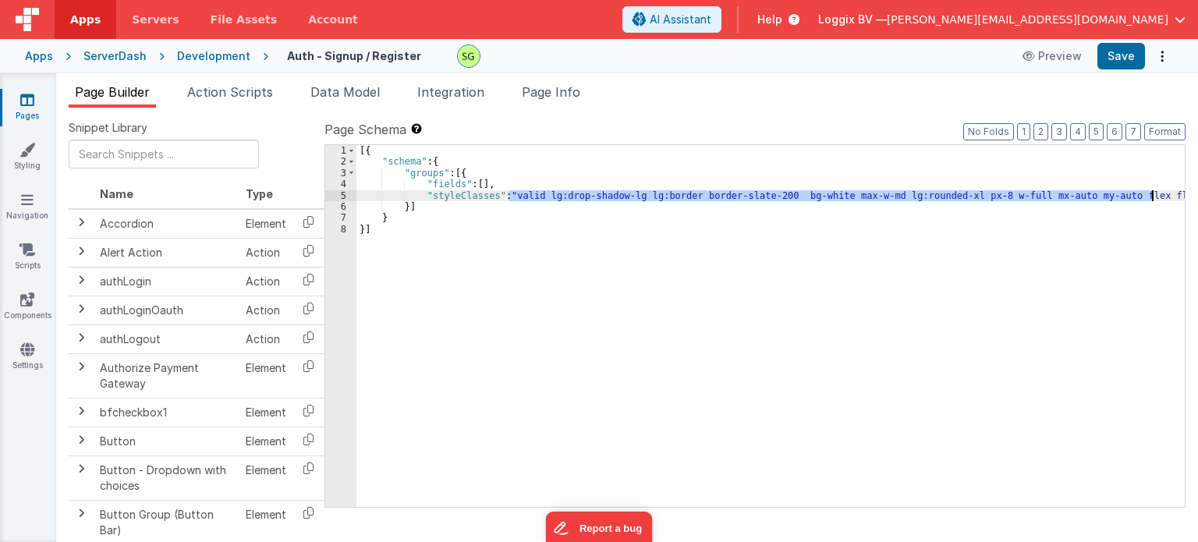
drag, startPoint x: 508, startPoint y: 197, endPoint x: 1153, endPoint y: 198, distance: 645.2
click at [1153, 198] on div "[{ "schema" : { "groups" : [{ "fields" : [ ] , "styleClasses" : "valid lg:drop-…" at bounding box center [771, 337] width 829 height 385
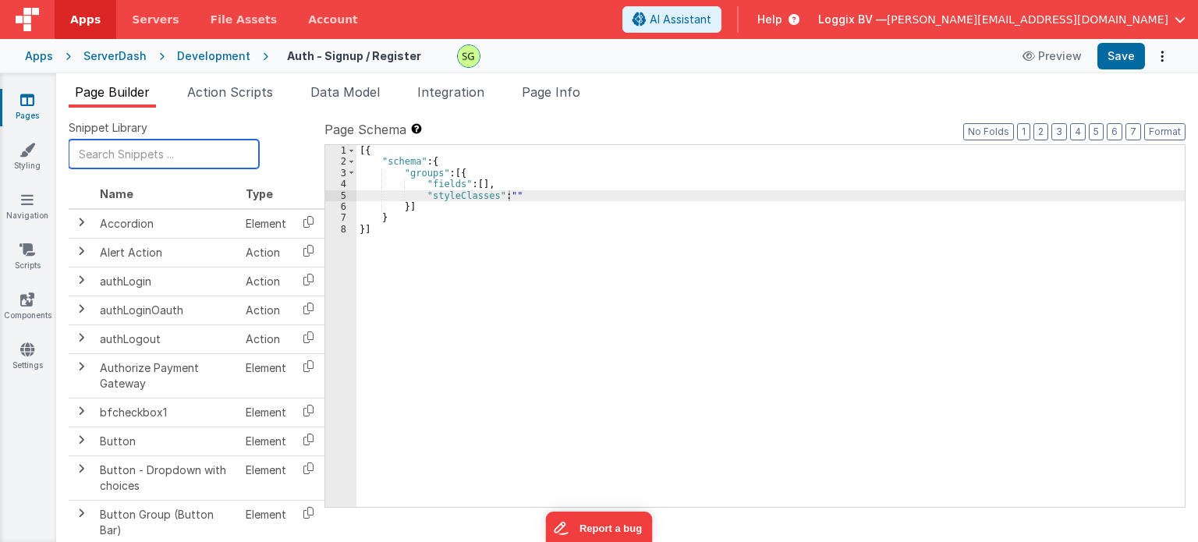
click at [160, 161] on input "text" at bounding box center [164, 154] width 190 height 29
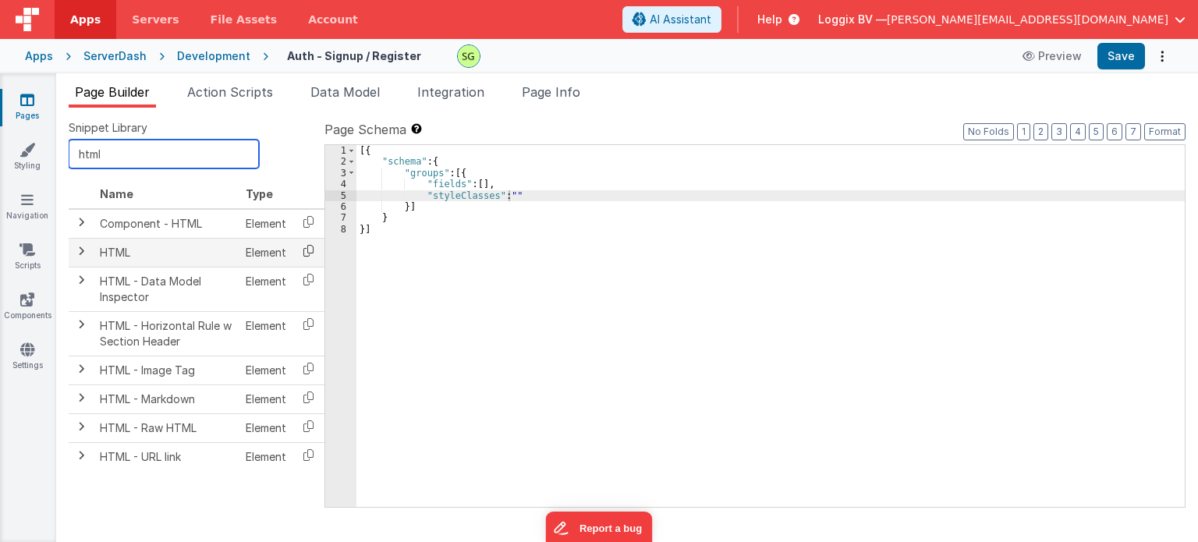
type input "html"
click at [304, 247] on icon at bounding box center [309, 251] width 32 height 24
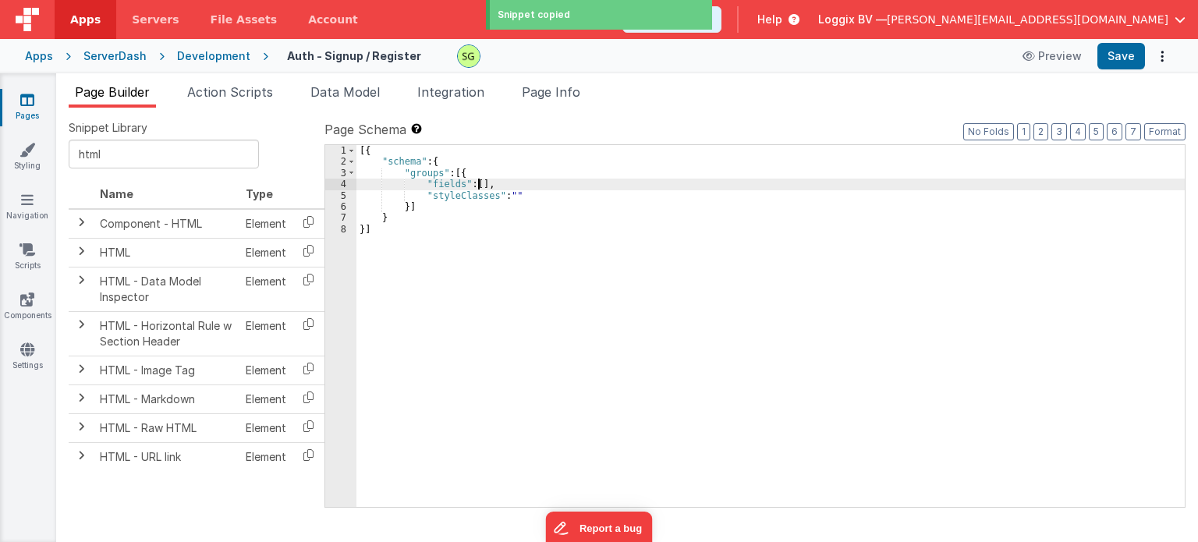
click at [479, 182] on div "[{ "schema" : { "groups" : [{ "fields" : [ ] , "styleClasses" : "" }] } }]" at bounding box center [771, 337] width 829 height 385
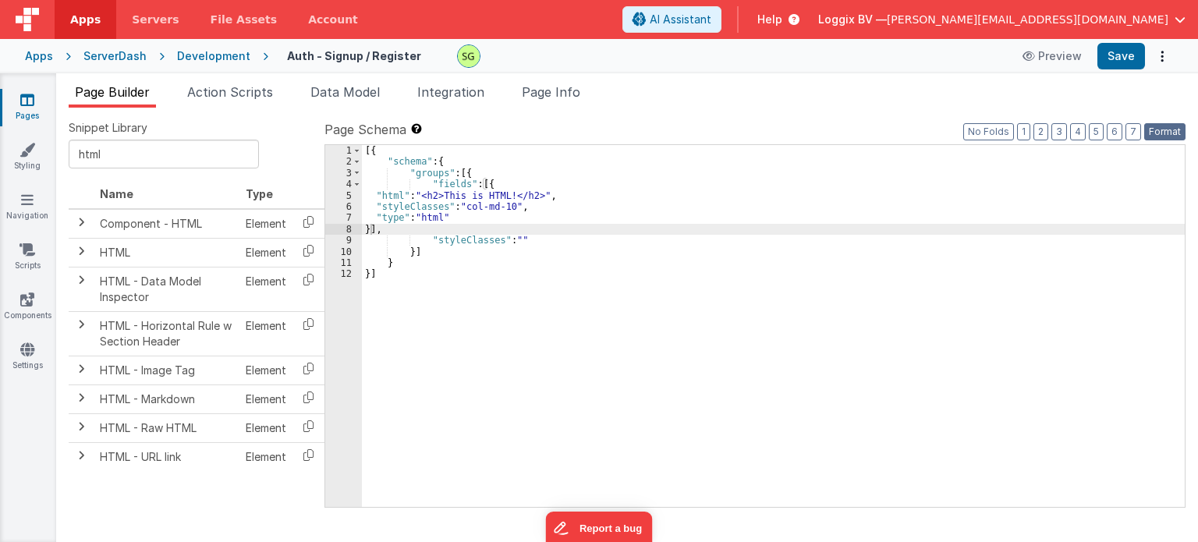
click at [1163, 132] on button "Format" at bounding box center [1165, 131] width 41 height 17
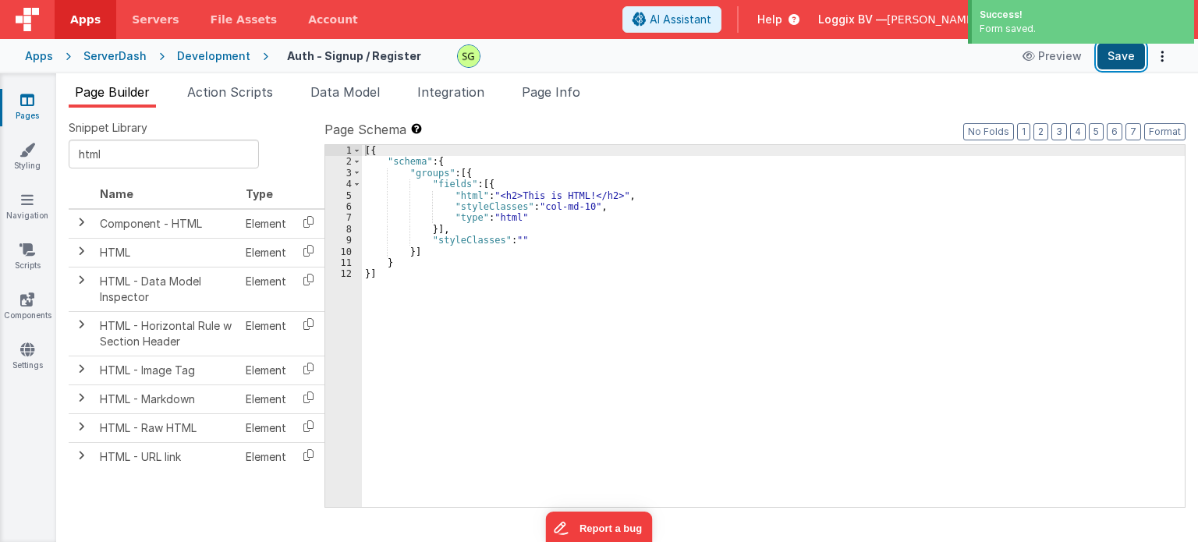
click at [1134, 48] on button "Save" at bounding box center [1122, 56] width 48 height 27
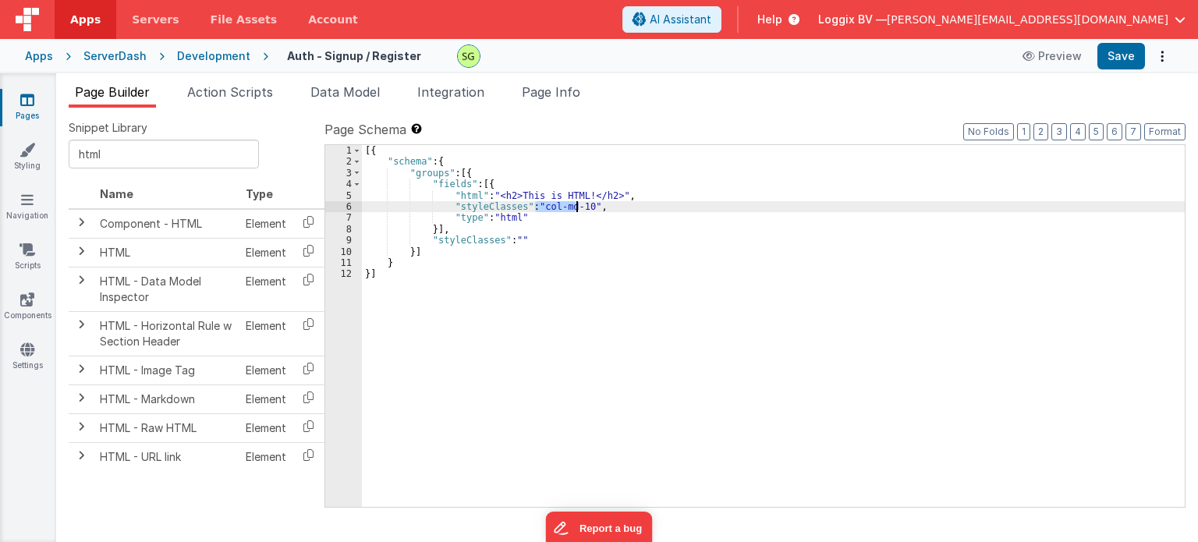
drag, startPoint x: 534, startPoint y: 208, endPoint x: 578, endPoint y: 208, distance: 44.5
click at [578, 208] on div "[{ "schema" : { "groups" : [{ "fields" : [{ "html" : "<h2>This is HTML!</h2>" ,…" at bounding box center [773, 337] width 823 height 385
click at [577, 205] on div "[{ "schema" : { "groups" : [{ "fields" : [{ "html" : "<h2>This is HTML!</h2>" ,…" at bounding box center [773, 337] width 823 height 385
click at [350, 196] on div "5" at bounding box center [343, 195] width 37 height 11
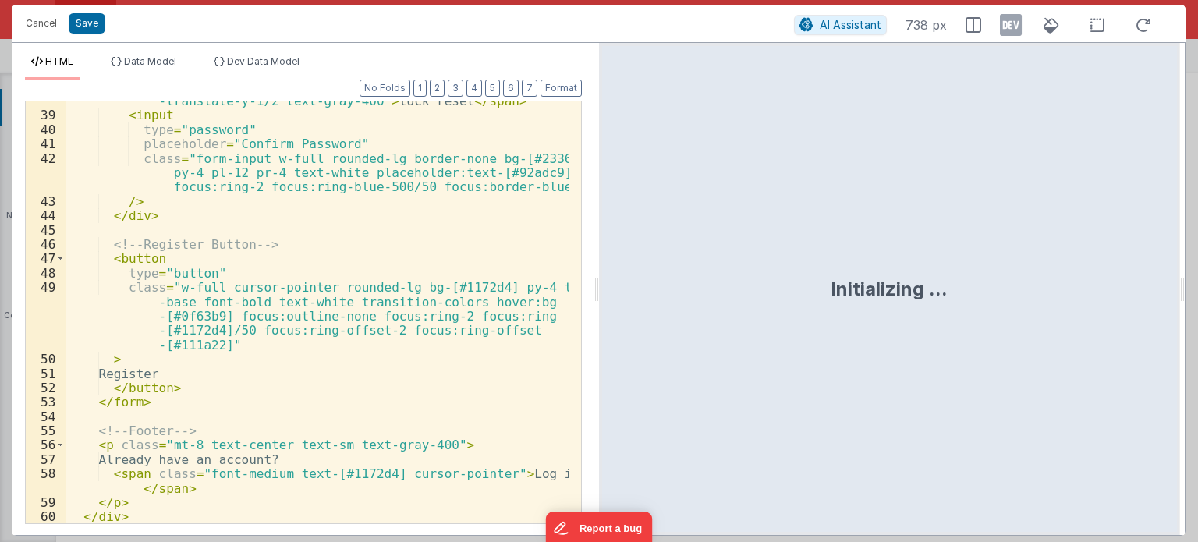
scroll to position [768, 0]
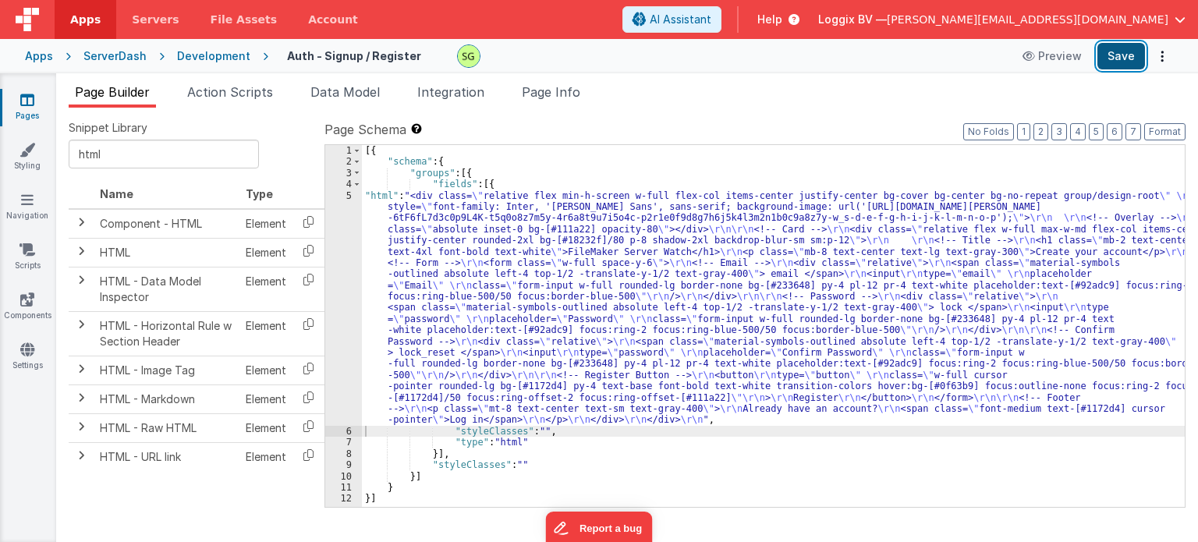
click at [1105, 55] on button "Save" at bounding box center [1122, 56] width 48 height 27
click at [347, 198] on div "5" at bounding box center [343, 308] width 37 height 236
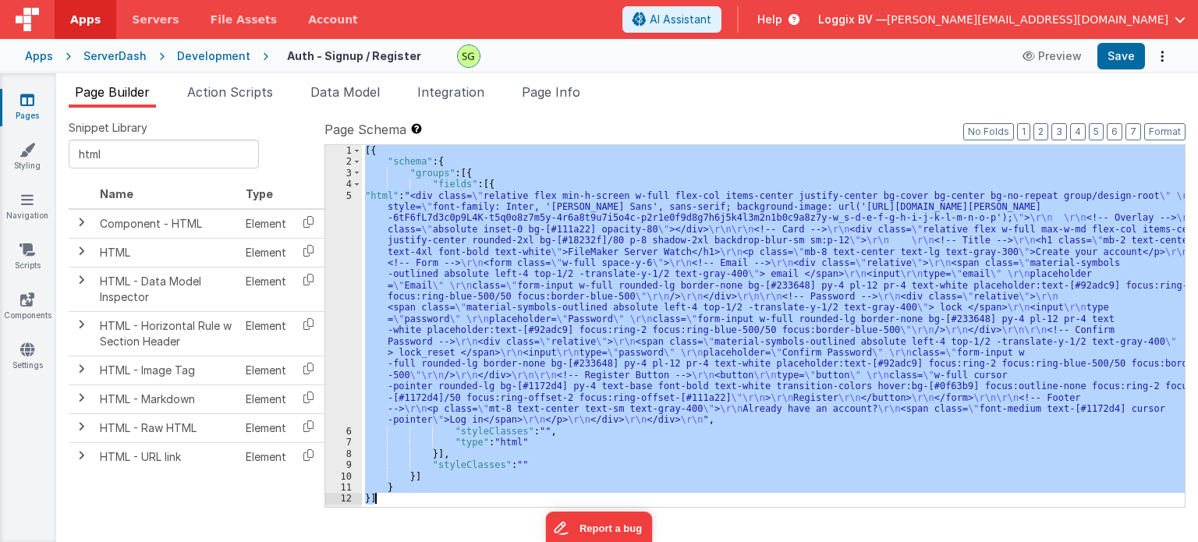
click at [347, 198] on div "5" at bounding box center [343, 308] width 37 height 236
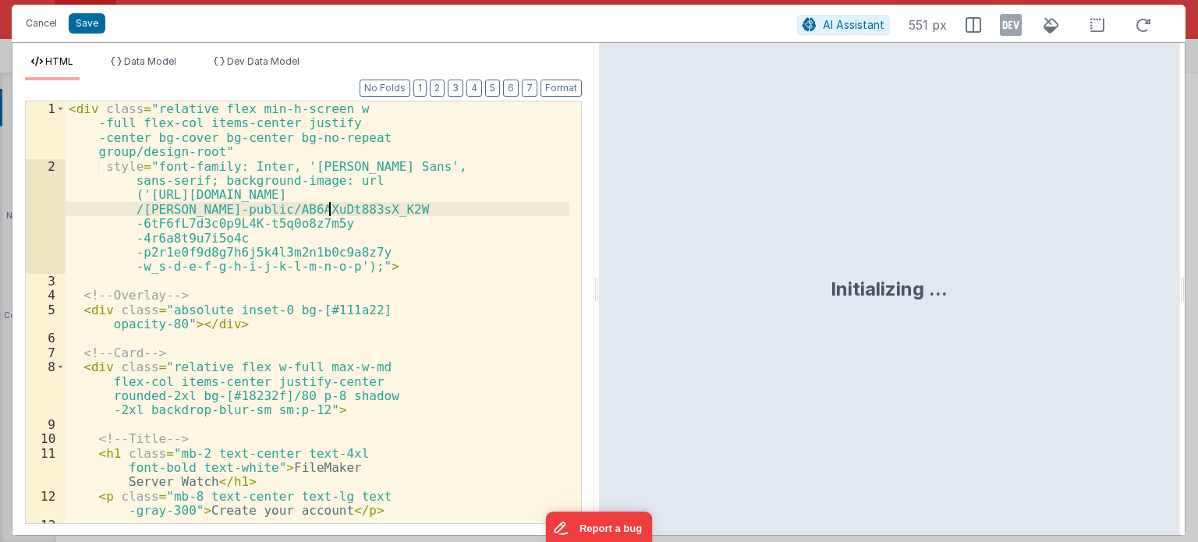
click at [469, 243] on div "< div class = "relative flex min-h-screen w -full flex-col items-center justify…" at bounding box center [318, 348] width 504 height 495
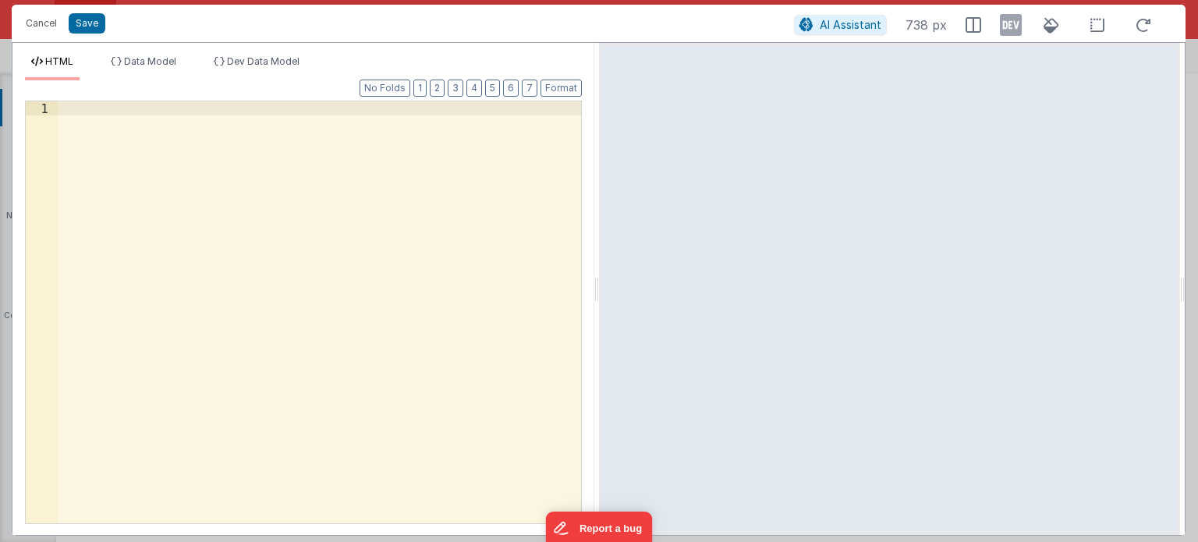
scroll to position [797, 0]
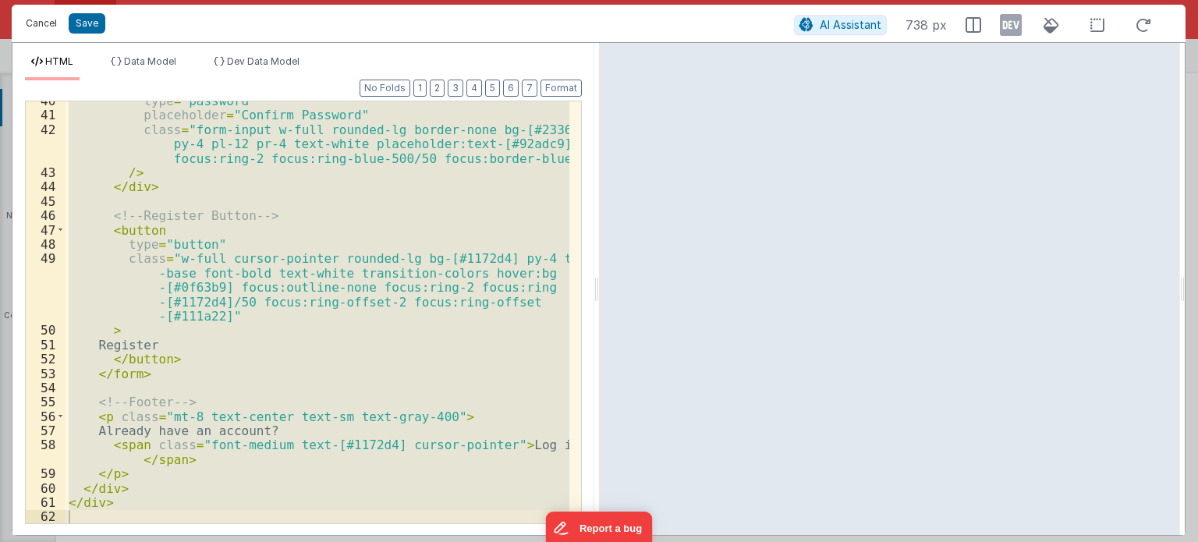
click at [31, 16] on button "Cancel" at bounding box center [41, 23] width 47 height 22
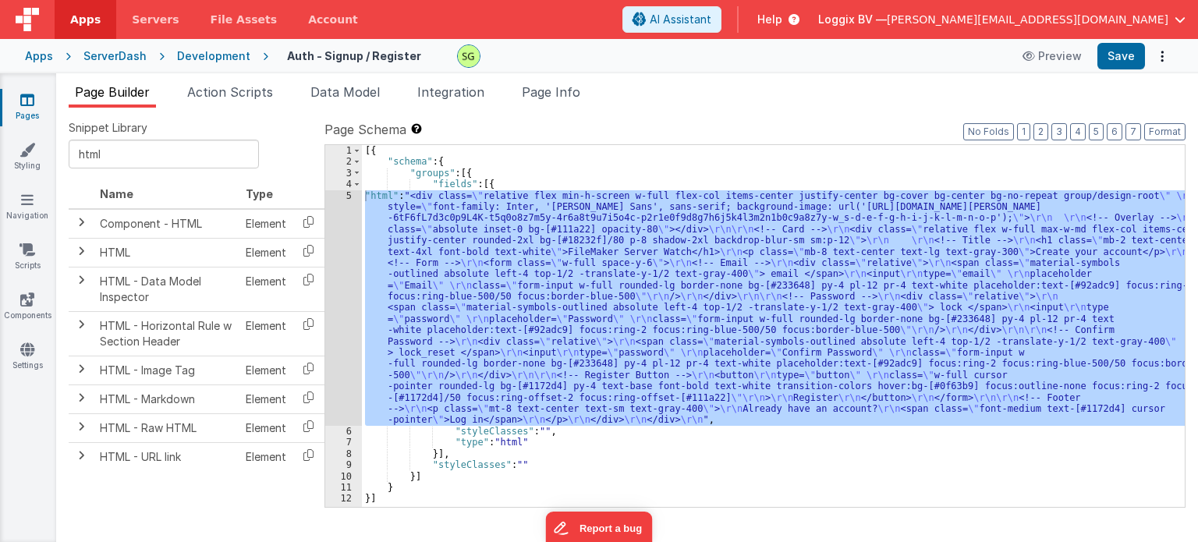
click at [218, 53] on div "Development" at bounding box center [213, 56] width 73 height 16
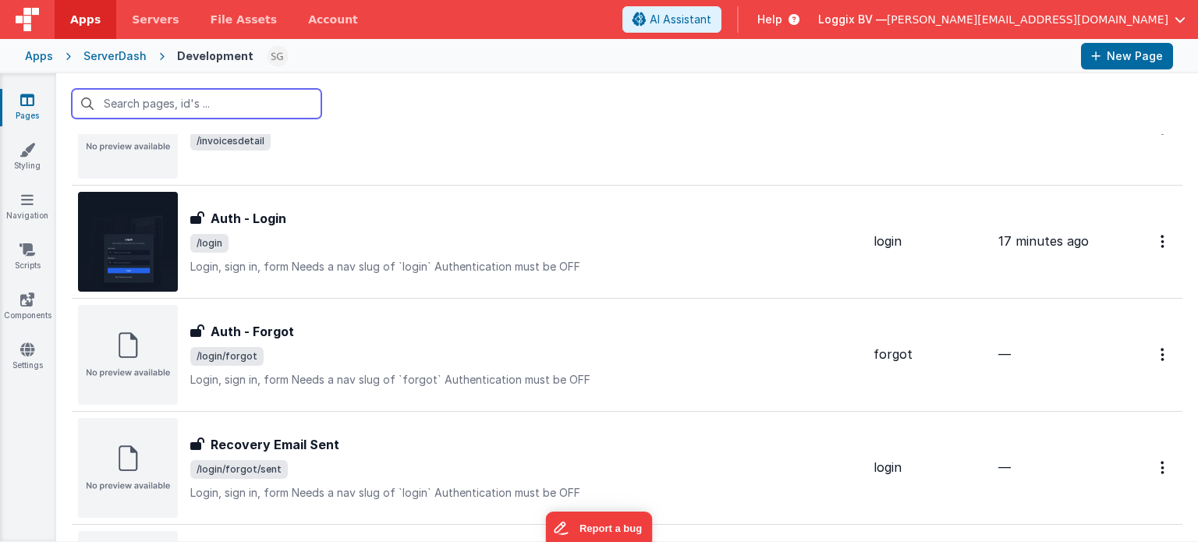
scroll to position [650, 0]
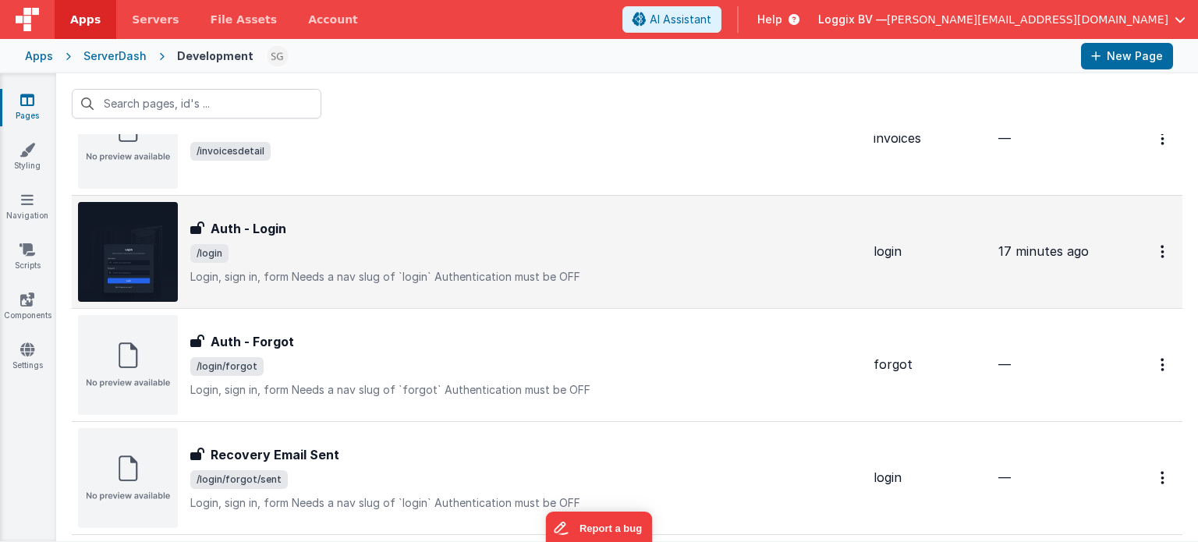
click at [458, 266] on div "Auth - Login Auth - Login /login Login, sign in, formNeeds a nav slug of `logi…" at bounding box center [525, 252] width 671 height 66
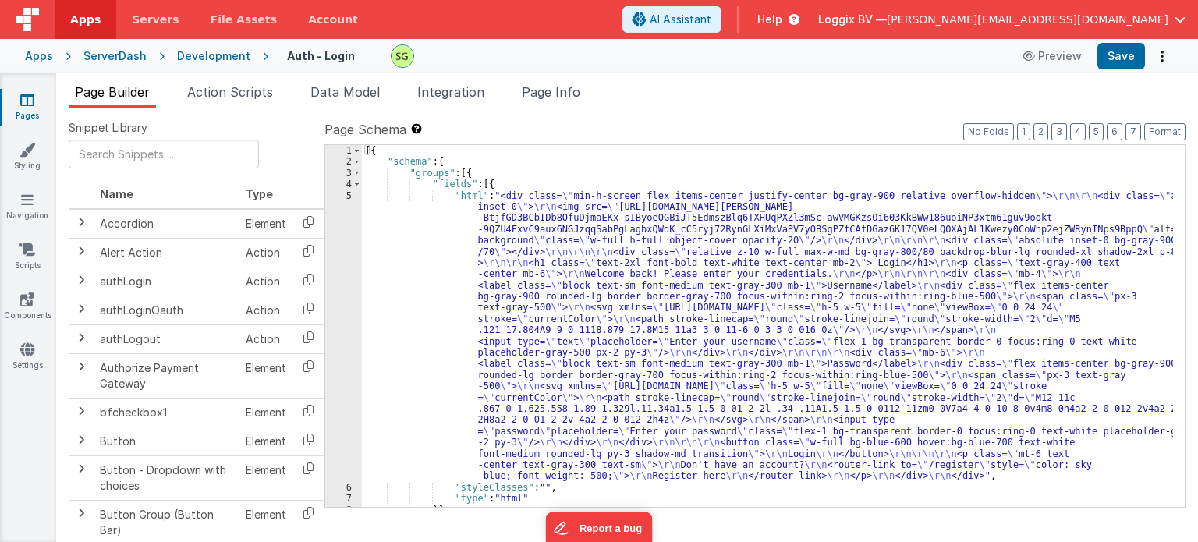
click at [350, 193] on div "5" at bounding box center [343, 336] width 37 height 292
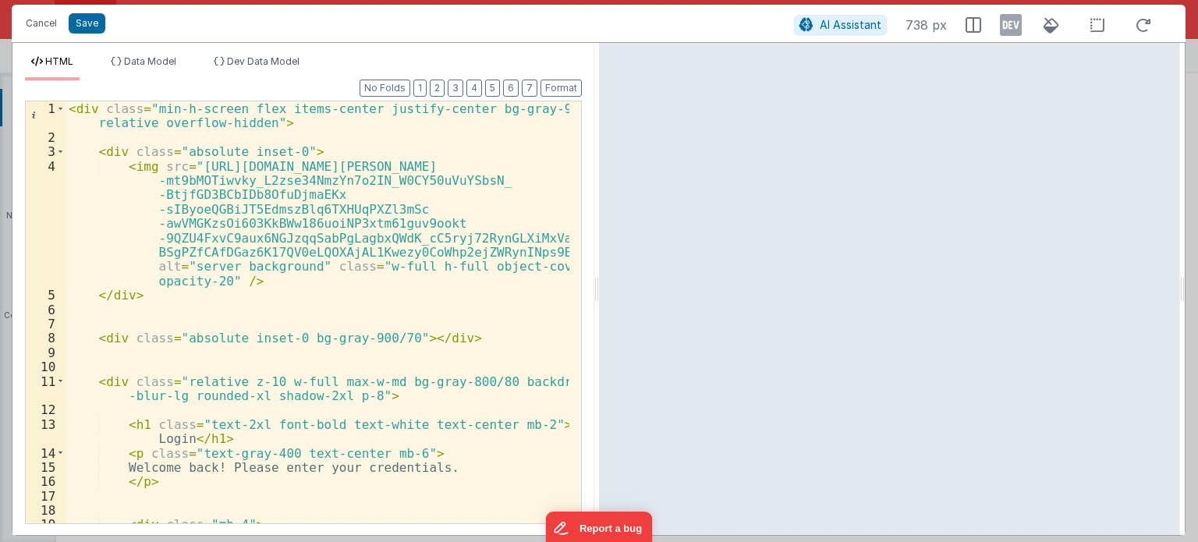
click at [419, 229] on div "< div class = "min-h-screen flex items-center justify-center bg-gray-900 relati…" at bounding box center [318, 341] width 504 height 481
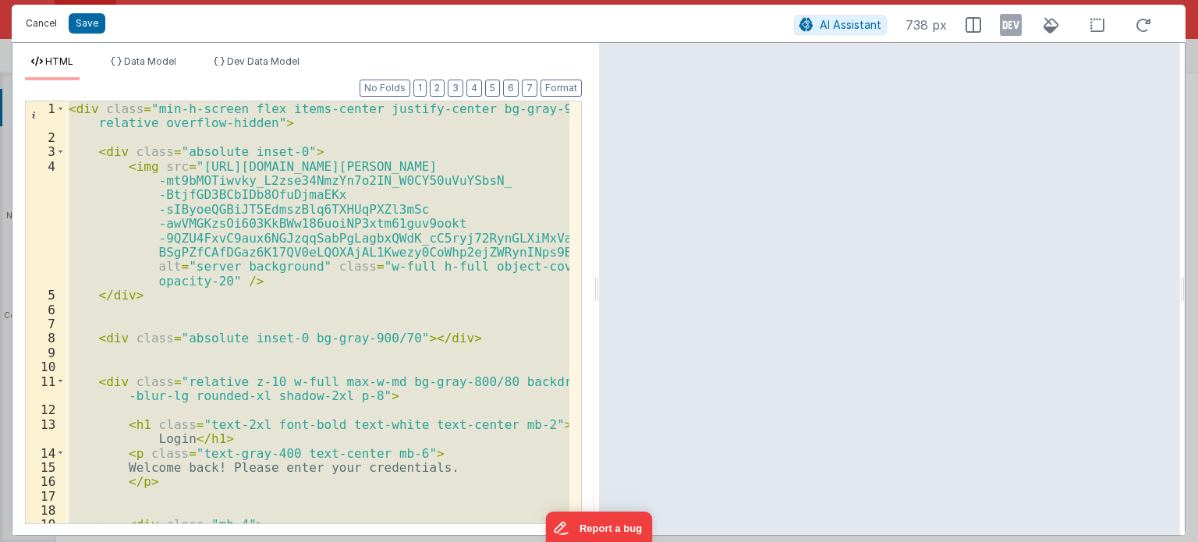
click at [33, 21] on button "Cancel" at bounding box center [41, 23] width 47 height 22
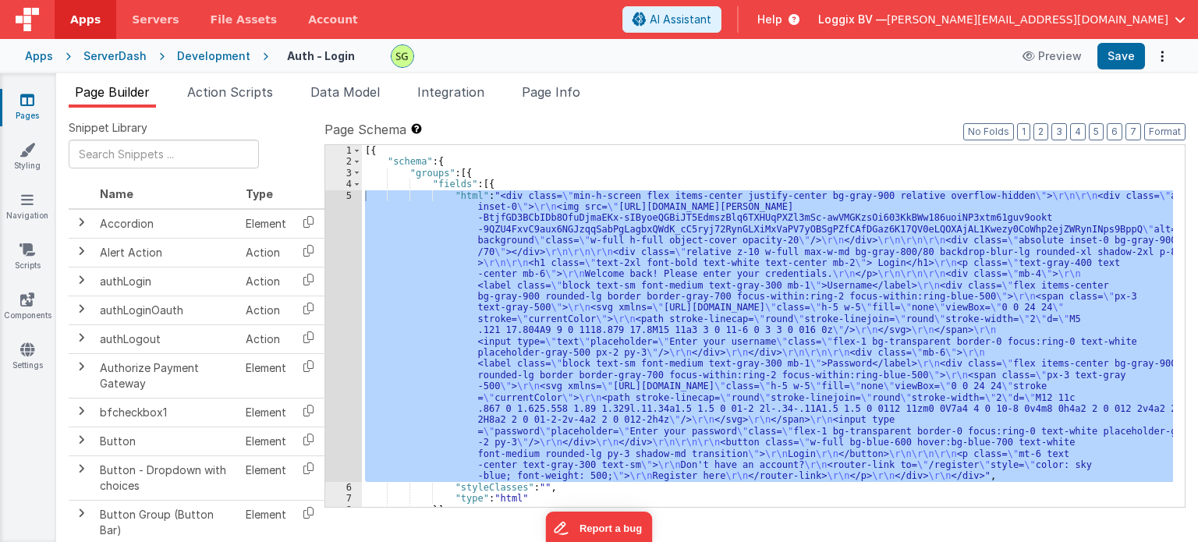
click at [5, 98] on link "Pages" at bounding box center [27, 107] width 56 height 31
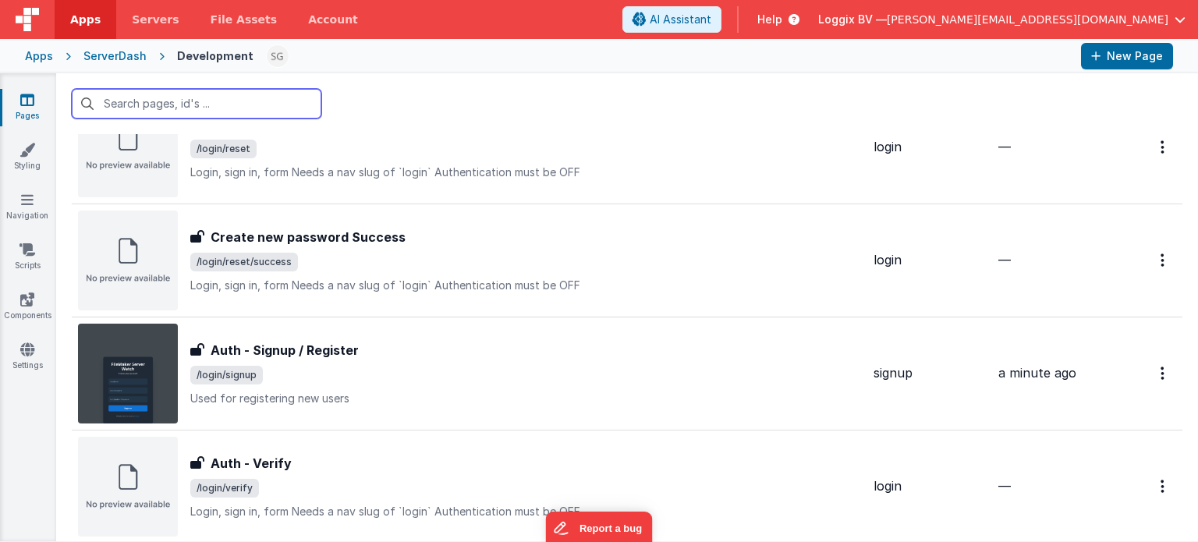
scroll to position [1111, 0]
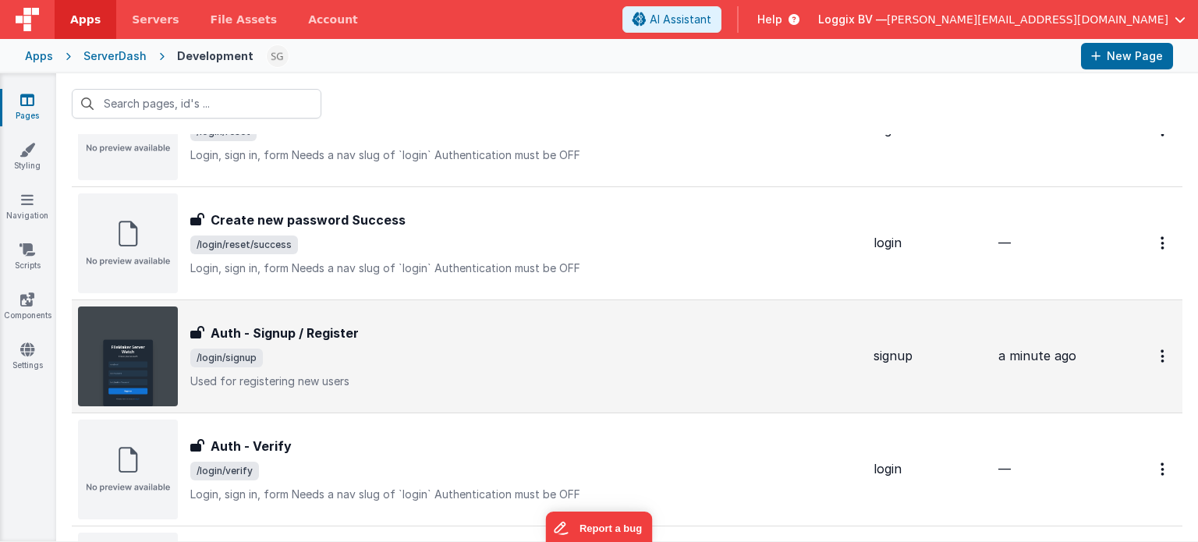
click at [386, 374] on p "Used for registering new users" at bounding box center [525, 382] width 671 height 16
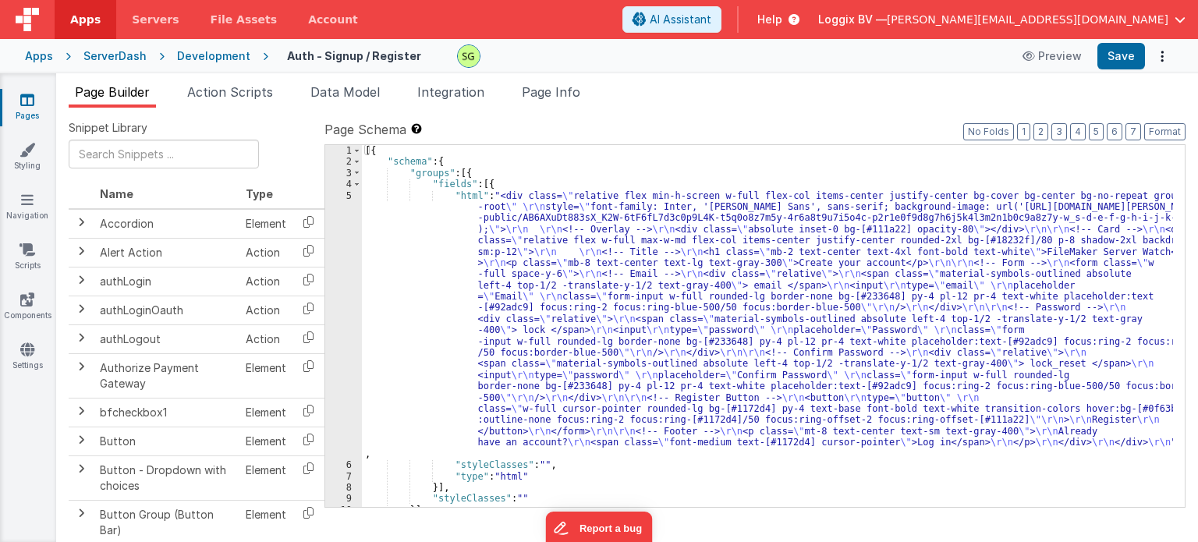
click at [349, 197] on div "5" at bounding box center [343, 325] width 37 height 270
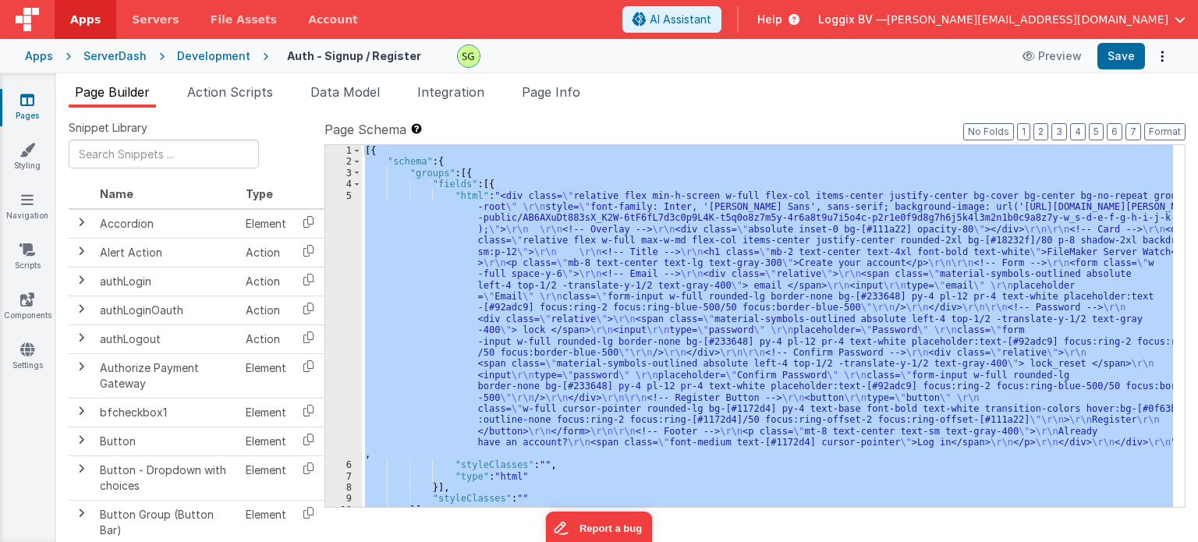
click at [349, 197] on div "5" at bounding box center [343, 325] width 37 height 270
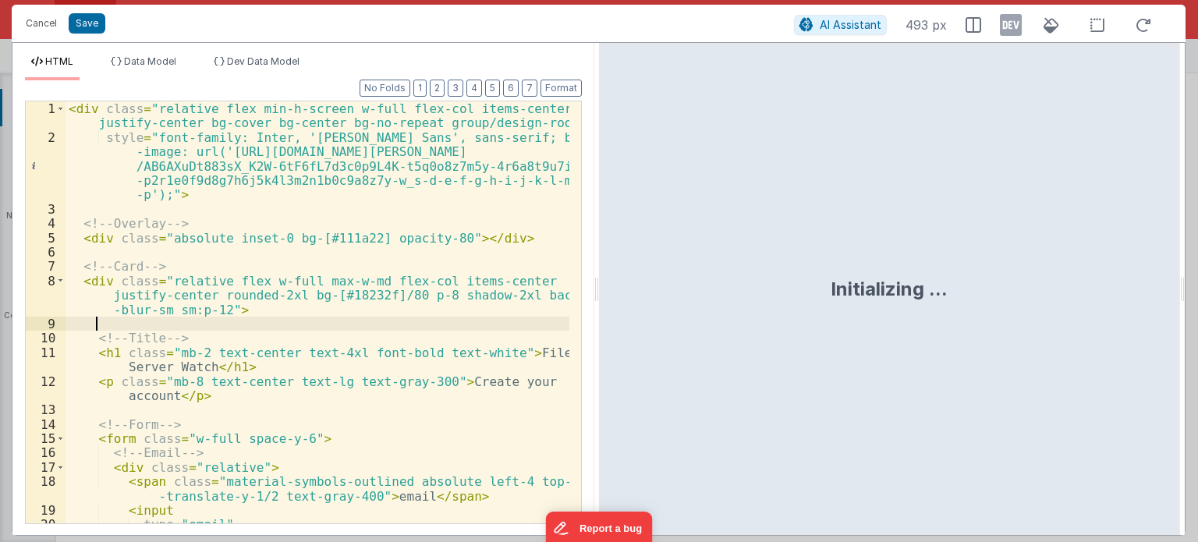
click at [445, 330] on div "< div class = "relative flex min-h-screen w-full flex-col items-center justify-…" at bounding box center [318, 334] width 504 height 466
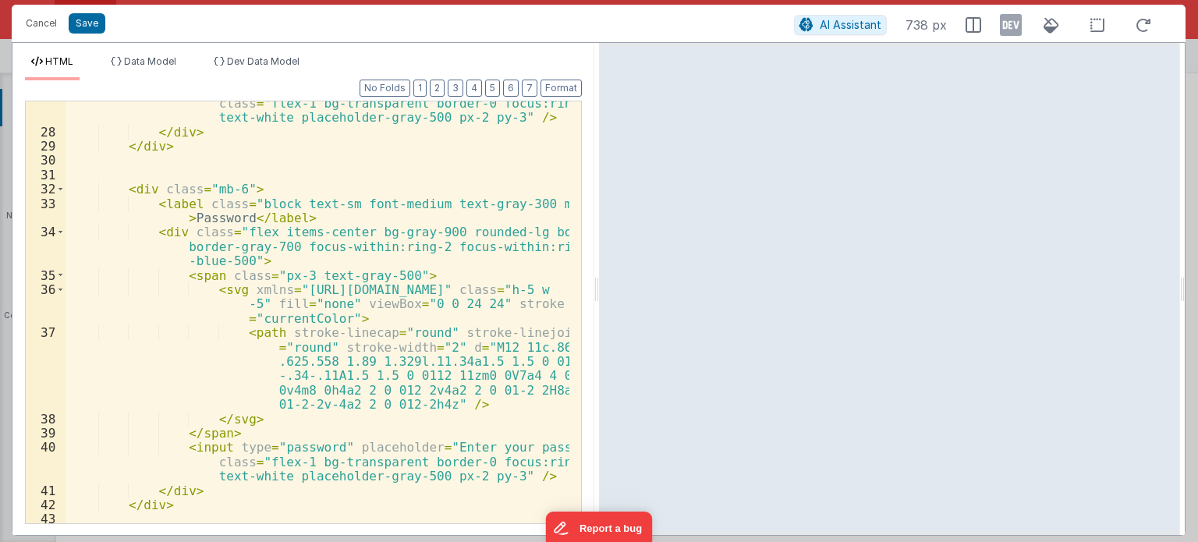
scroll to position [666, 0]
click at [140, 189] on div "< input type = "text" placeholder = "Enter your username" class = "flex-1 bg-tr…" at bounding box center [318, 321] width 504 height 481
click at [122, 190] on div "< input type = "text" placeholder = "Enter your username" class = "flex-1 bg-tr…" at bounding box center [318, 321] width 504 height 481
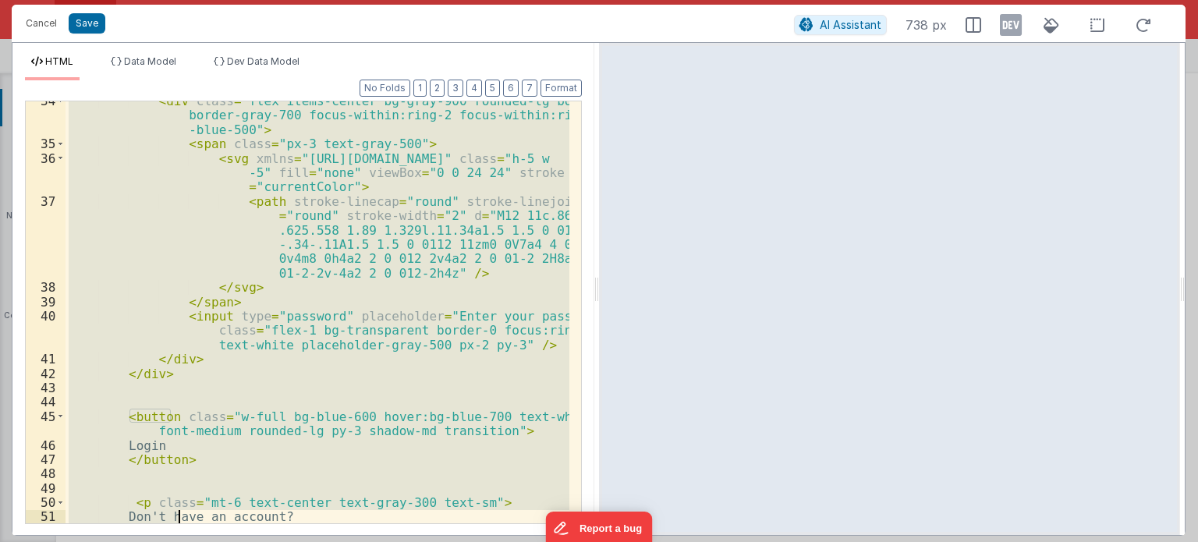
scroll to position [897, 0]
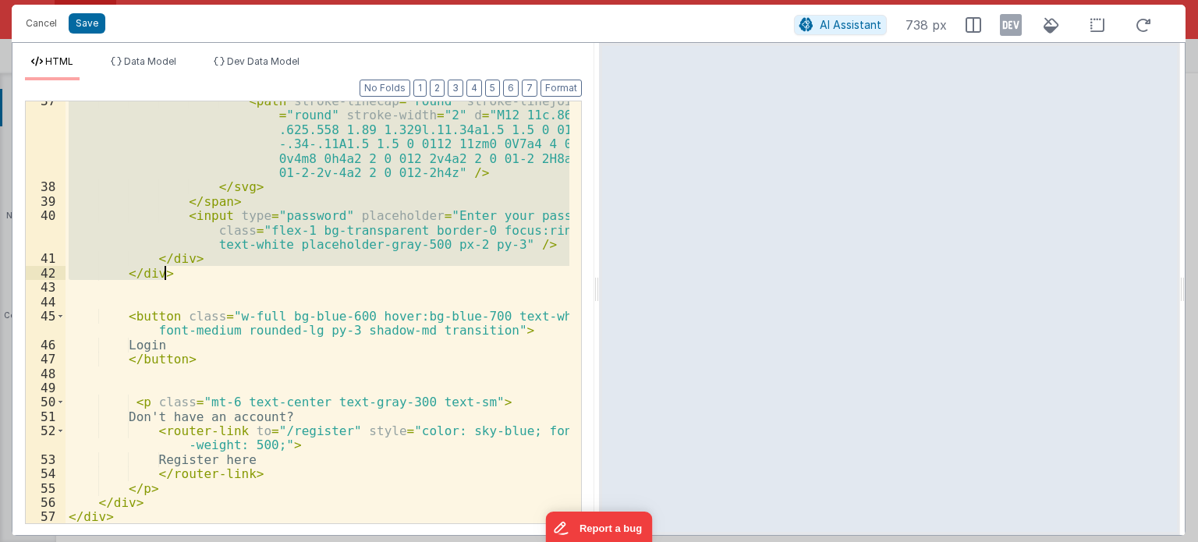
drag, startPoint x: 122, startPoint y: 175, endPoint x: 176, endPoint y: 274, distance: 112.8
click at [176, 274] on div "< path stroke-linecap = "round" stroke-linejoin = "round" stroke-width = "2" d …" at bounding box center [318, 355] width 504 height 523
click at [176, 274] on div "< path stroke-linecap = "round" stroke-linejoin = "round" stroke-width = "2" d …" at bounding box center [318, 312] width 504 height 422
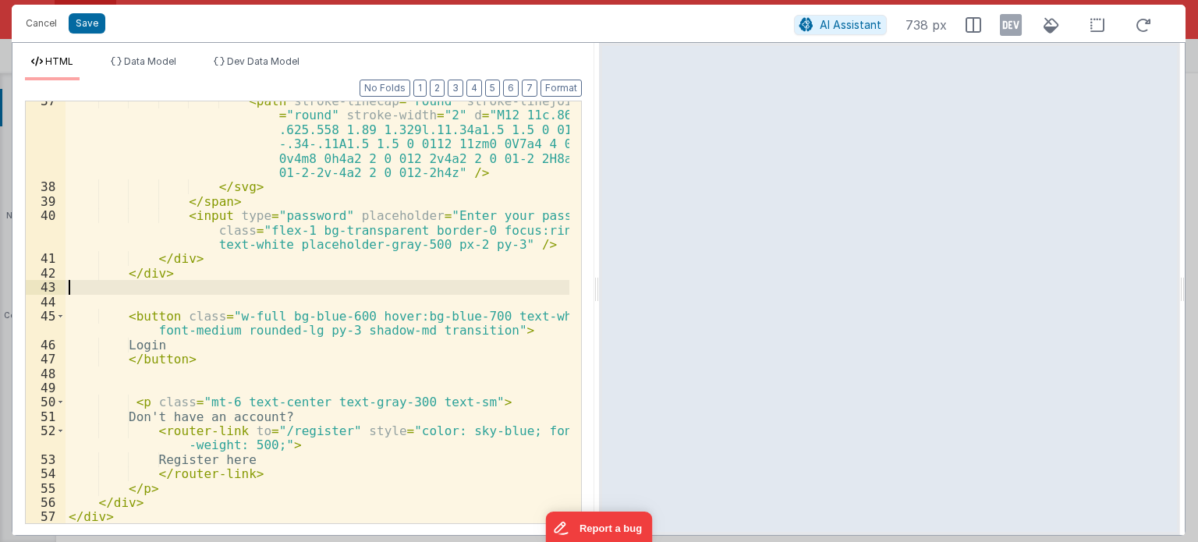
click at [169, 292] on div "< path stroke-linecap = "round" stroke-linejoin = "round" stroke-width = "2" d …" at bounding box center [318, 355] width 504 height 523
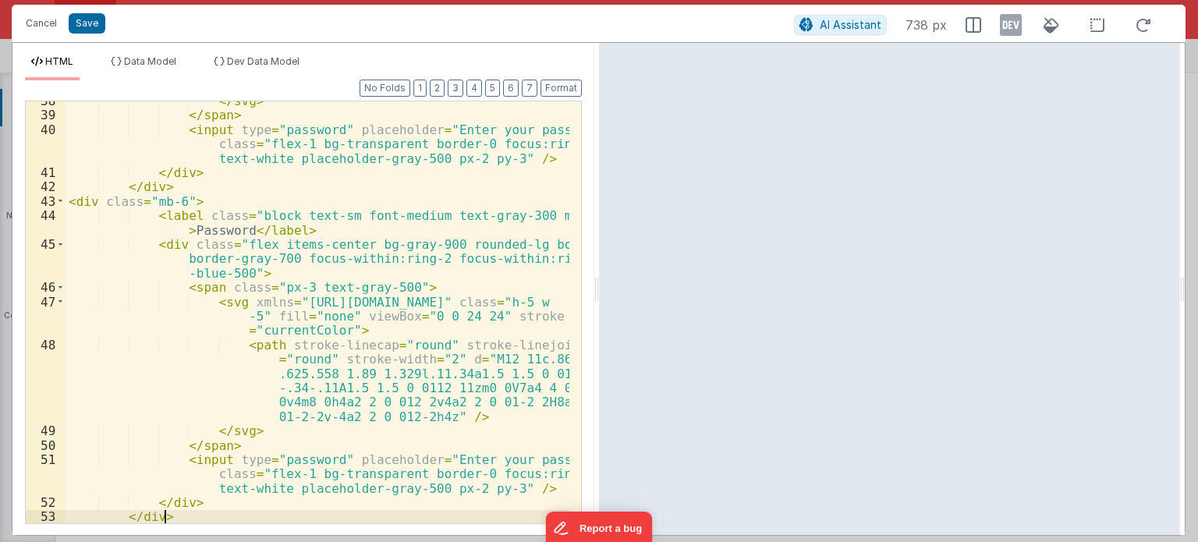
scroll to position [984, 0]
click at [561, 90] on button "Format" at bounding box center [561, 88] width 41 height 17
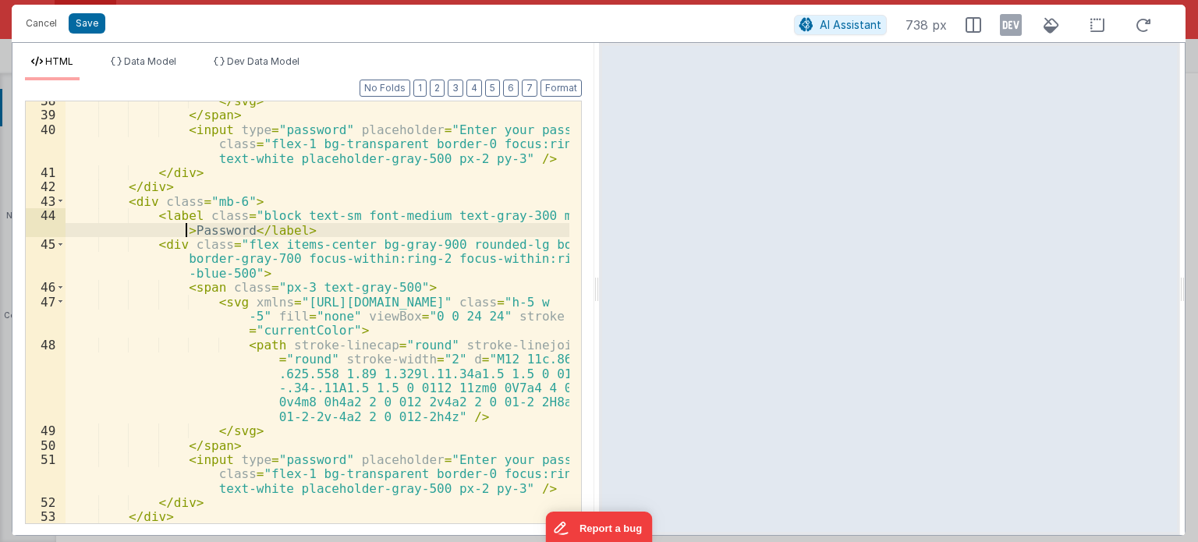
click at [183, 229] on div "</ svg > </ span > < input type = "password" placeholder = "Enter your password…" at bounding box center [318, 320] width 504 height 452
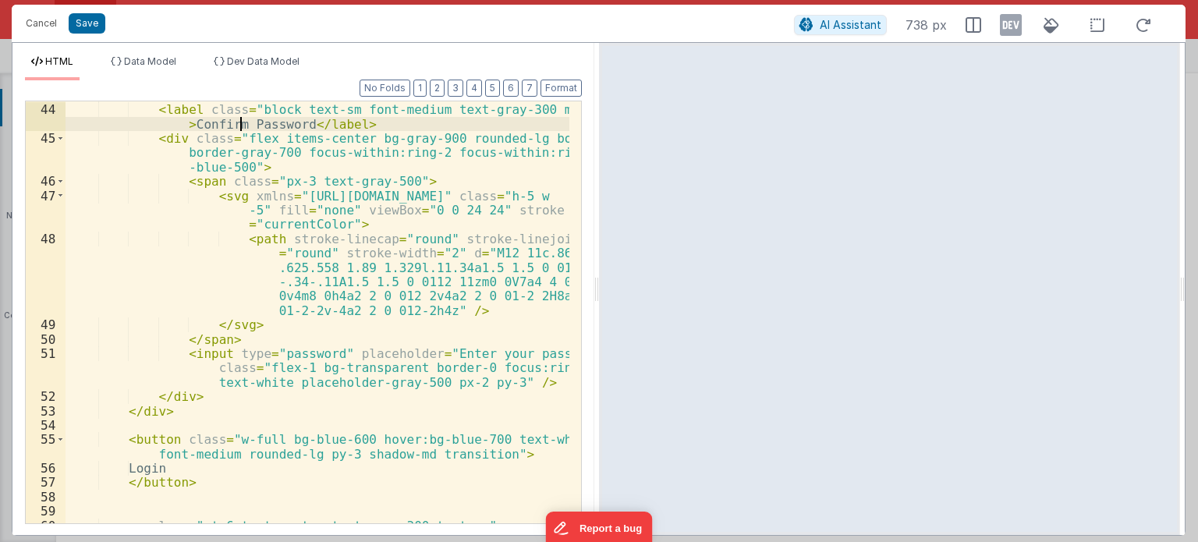
scroll to position [1090, 0]
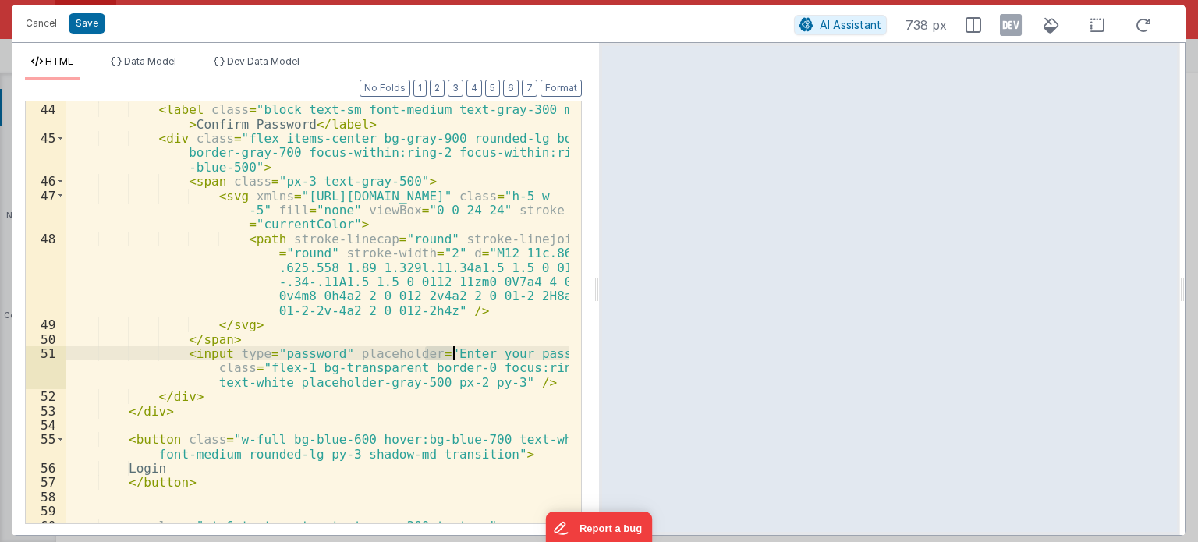
drag, startPoint x: 424, startPoint y: 350, endPoint x: 454, endPoint y: 350, distance: 29.6
click at [454, 350] on div "< div class = "mb-6" > < label class = "block text-sm font-medium text-gray-300…" at bounding box center [318, 314] width 504 height 452
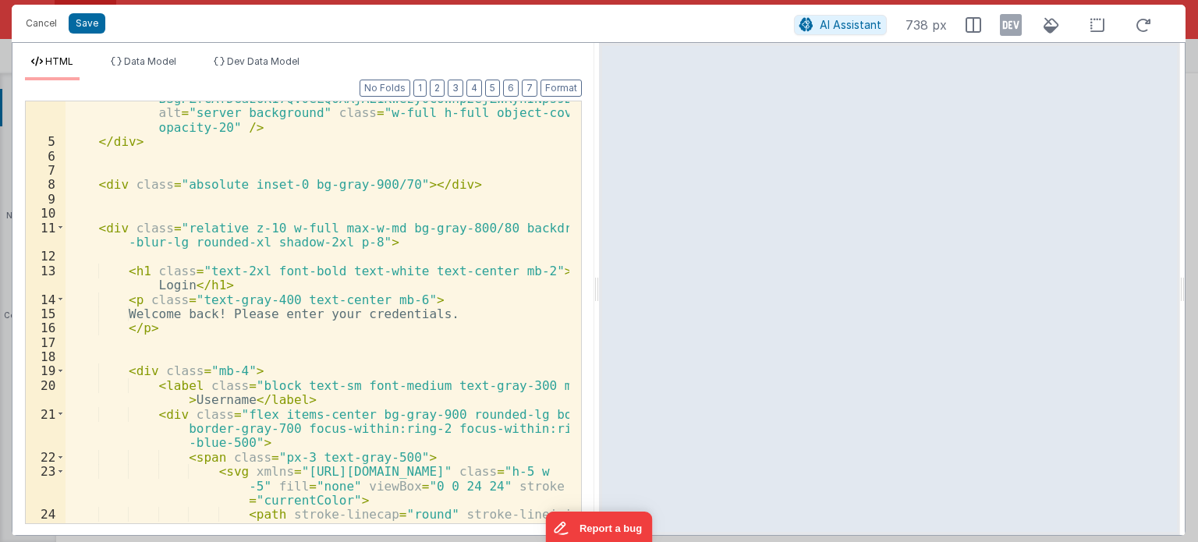
scroll to position [16, 0]
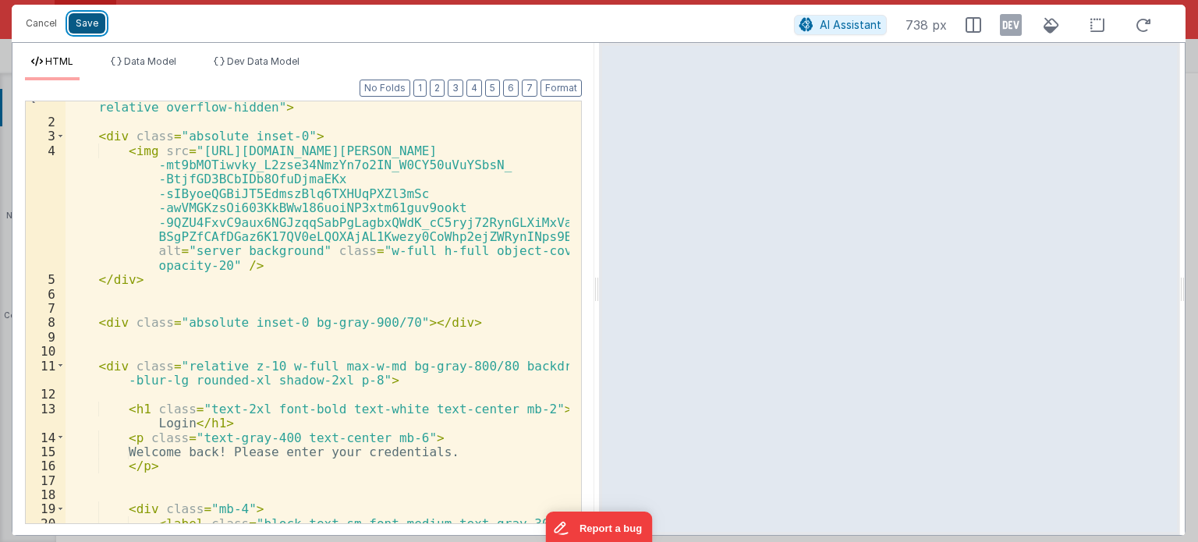
click at [89, 24] on button "Save" at bounding box center [87, 23] width 37 height 20
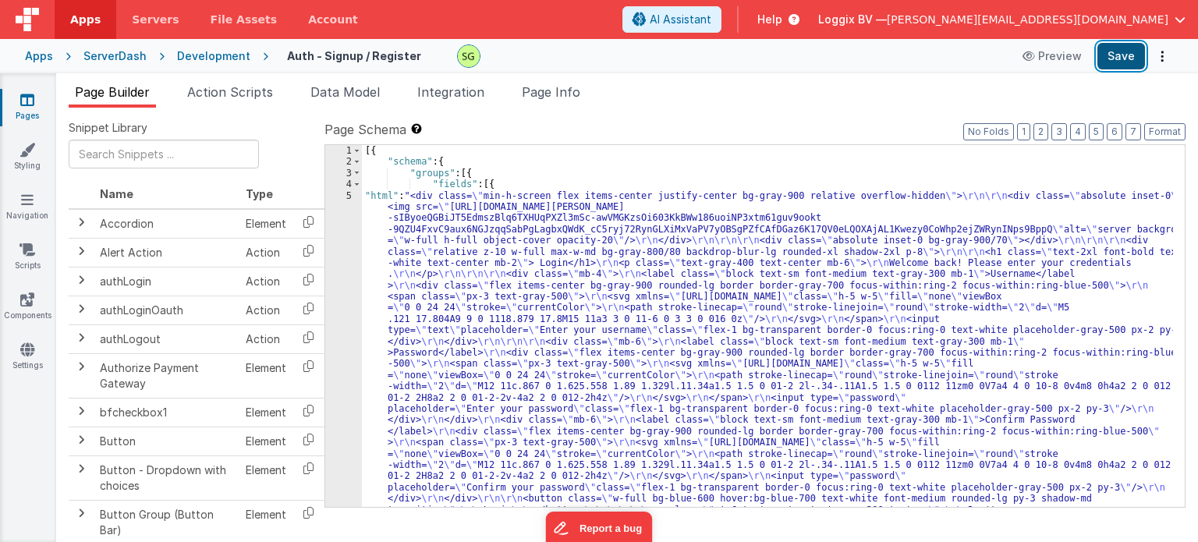
click at [1119, 48] on button "Save" at bounding box center [1122, 56] width 48 height 27
click at [349, 196] on div "5" at bounding box center [343, 364] width 37 height 348
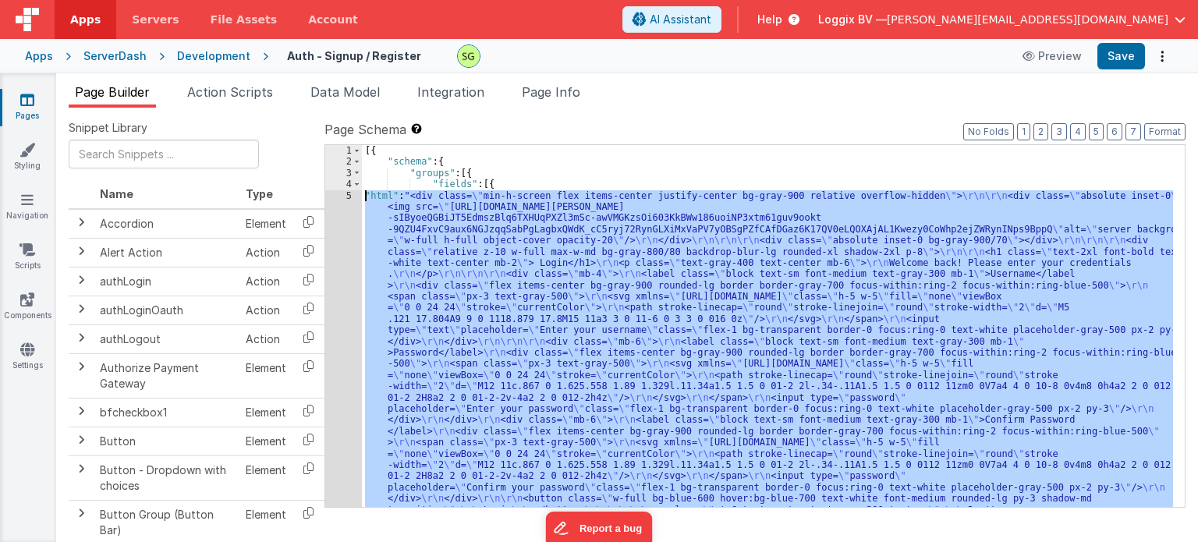
click at [349, 196] on div "5" at bounding box center [343, 364] width 37 height 348
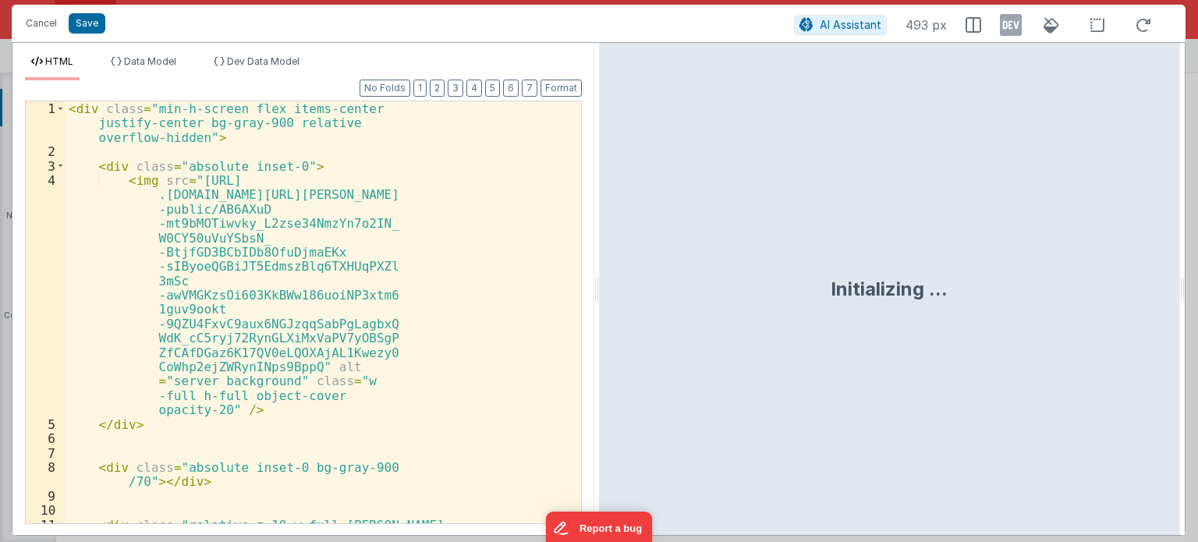
click at [349, 196] on div "< div class = "min-h-screen flex items-center justify-center bg-gray-900 relati…" at bounding box center [318, 355] width 504 height 509
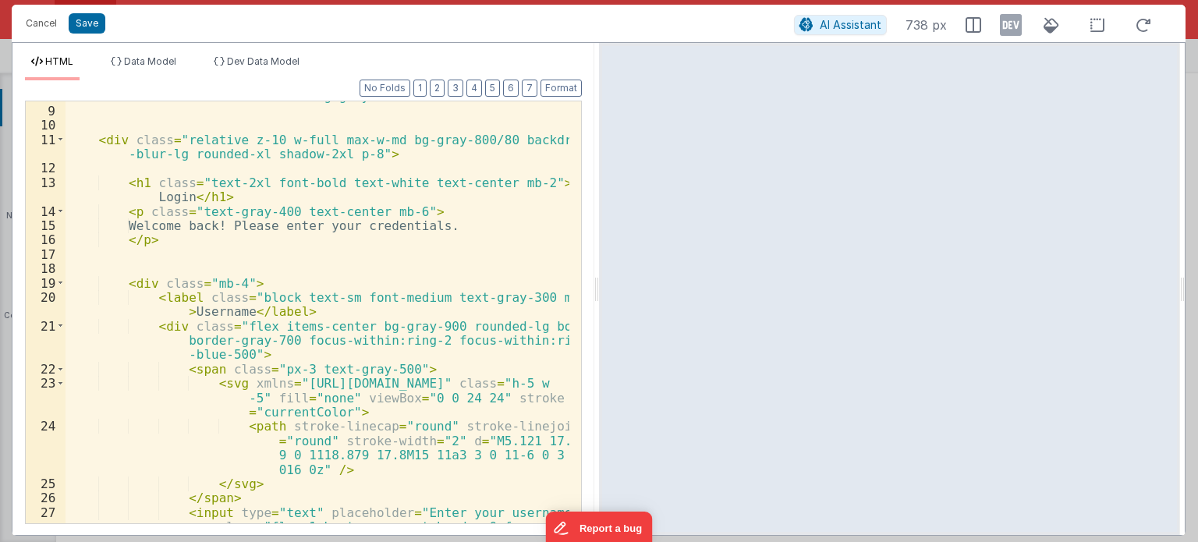
scroll to position [242, 0]
click at [162, 193] on div "< div class = "absolute inset-0 bg-gray-900/70" > </ div > < div class = "relat…" at bounding box center [318, 329] width 504 height 481
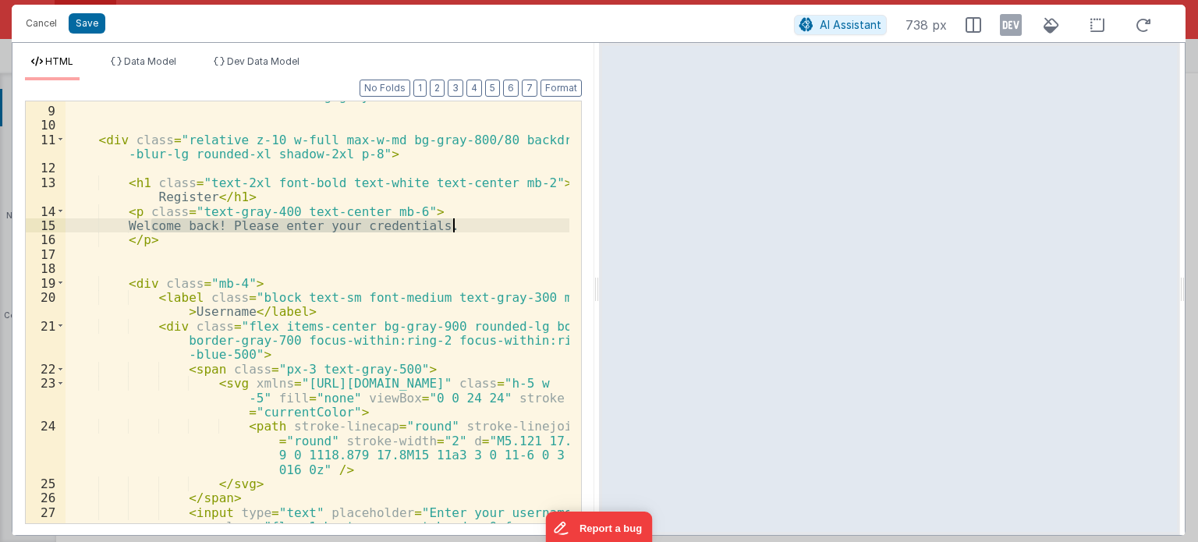
drag, startPoint x: 148, startPoint y: 224, endPoint x: 450, endPoint y: 227, distance: 301.9
click at [450, 227] on div "< div class = "absolute inset-0 bg-gray-900/70" > </ div > < div class = "relat…" at bounding box center [318, 329] width 504 height 481
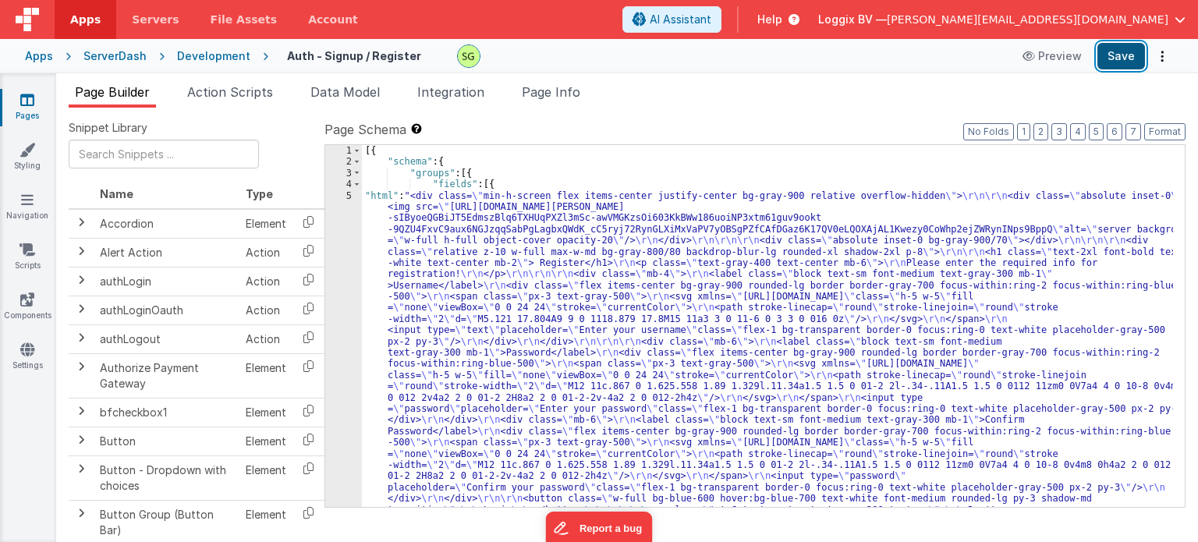
click at [1123, 62] on button "Save" at bounding box center [1122, 56] width 48 height 27
click at [346, 194] on div "5" at bounding box center [343, 364] width 37 height 348
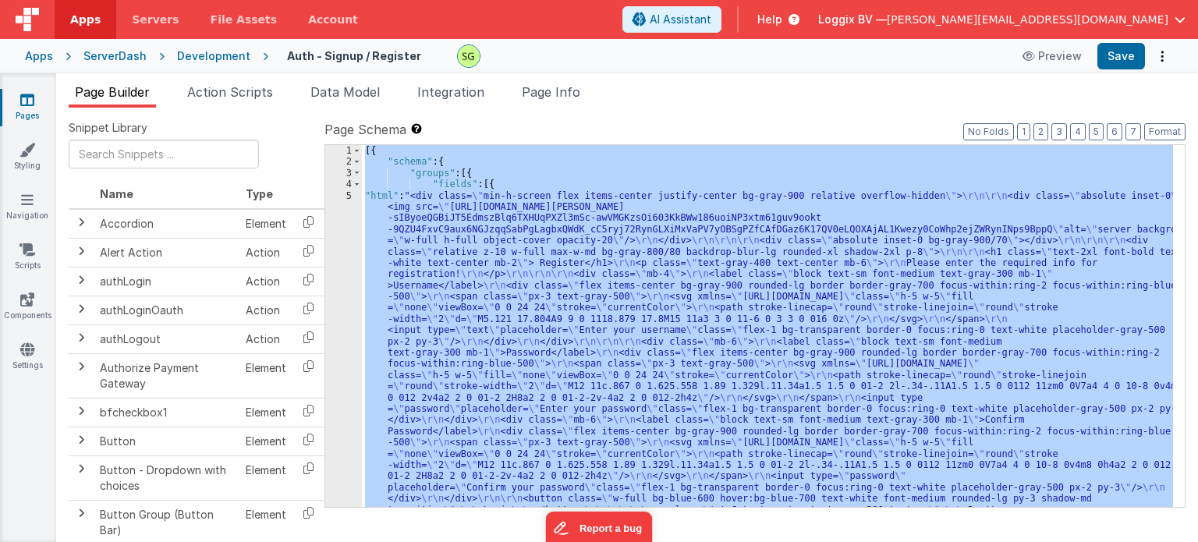
click at [346, 194] on div "5" at bounding box center [343, 364] width 37 height 348
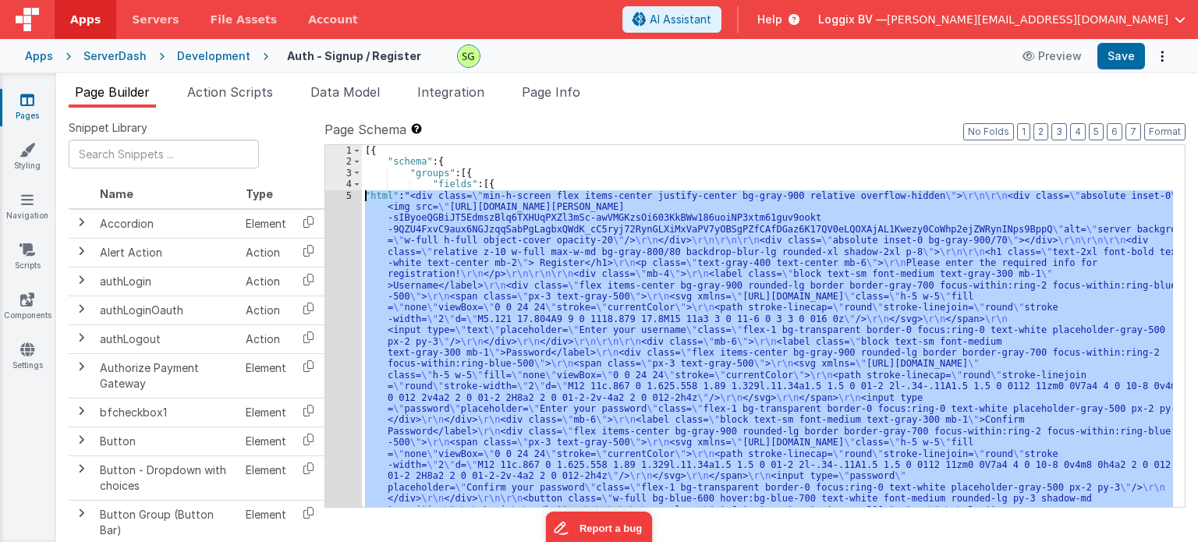
click at [346, 194] on div "5" at bounding box center [343, 364] width 37 height 348
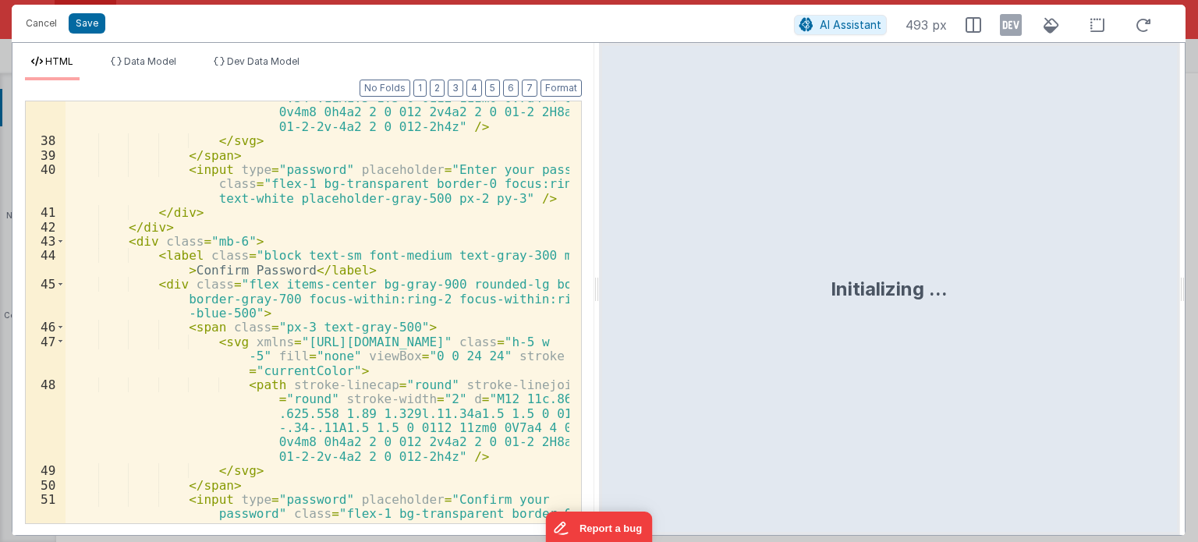
scroll to position [1228, 0]
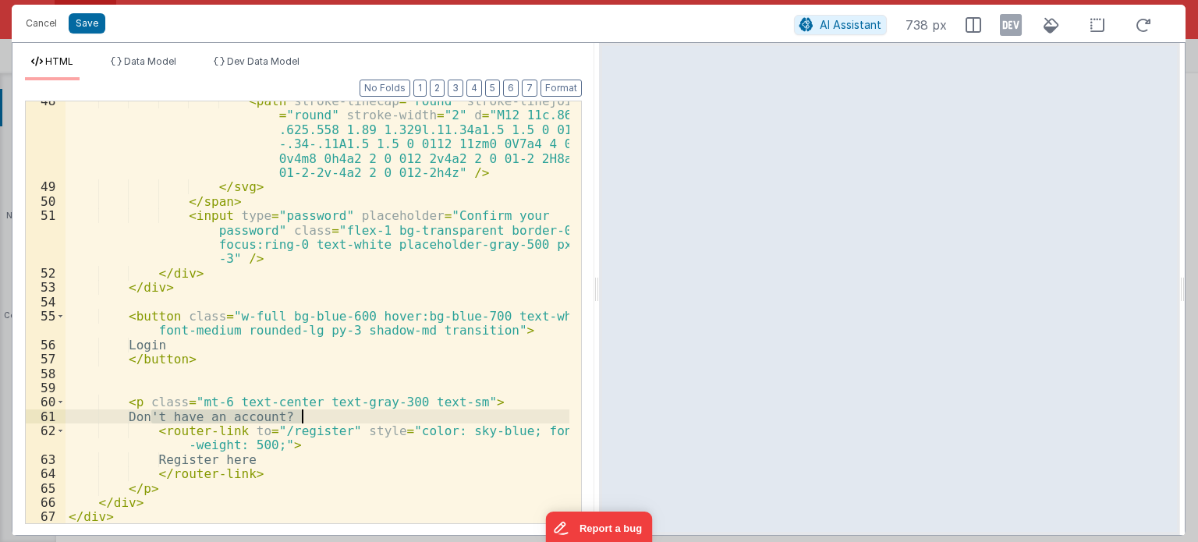
drag, startPoint x: 150, startPoint y: 416, endPoint x: 308, endPoint y: 417, distance: 158.4
click at [308, 417] on div "< path stroke-linecap = "round" stroke-linejoin = "round" stroke-width = "2" d …" at bounding box center [318, 355] width 504 height 523
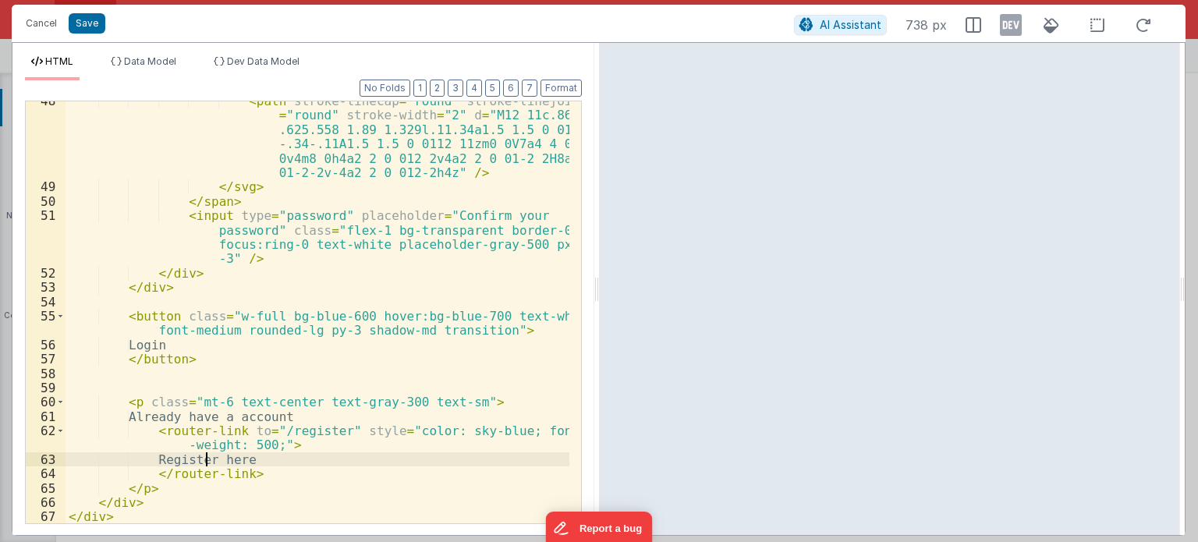
click at [206, 454] on div "< path stroke-linecap = "round" stroke-linejoin = "round" stroke-width = "2" d …" at bounding box center [318, 355] width 504 height 523
click at [294, 431] on div "< path stroke-linecap = "round" stroke-linejoin = "round" stroke-width = "2" d …" at bounding box center [318, 355] width 504 height 523
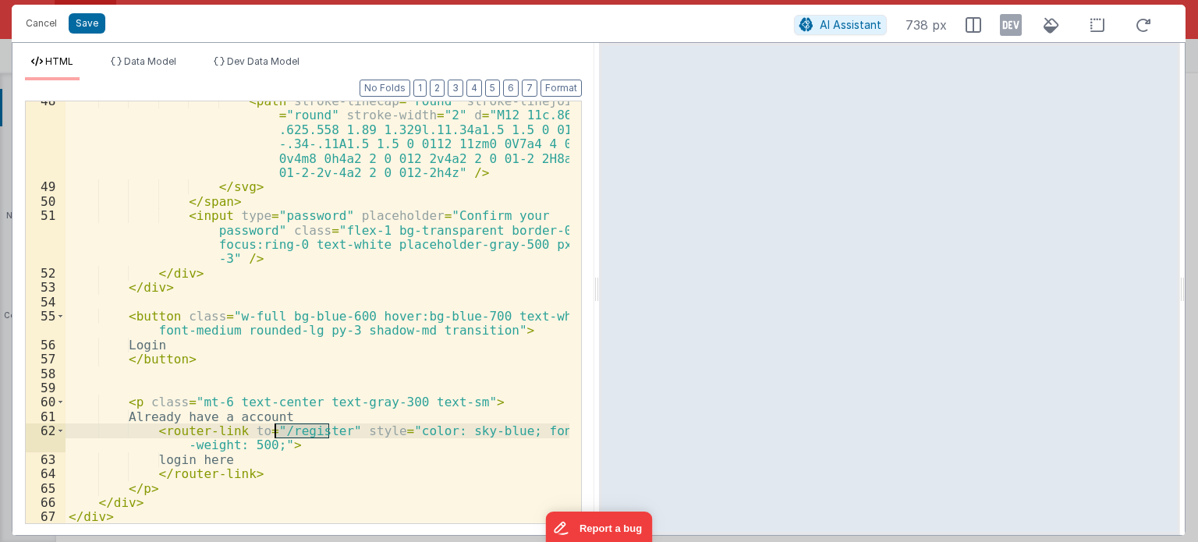
click at [294, 431] on div "< path stroke-linecap = "round" stroke-linejoin = "round" stroke-width = "2" d …" at bounding box center [318, 355] width 504 height 523
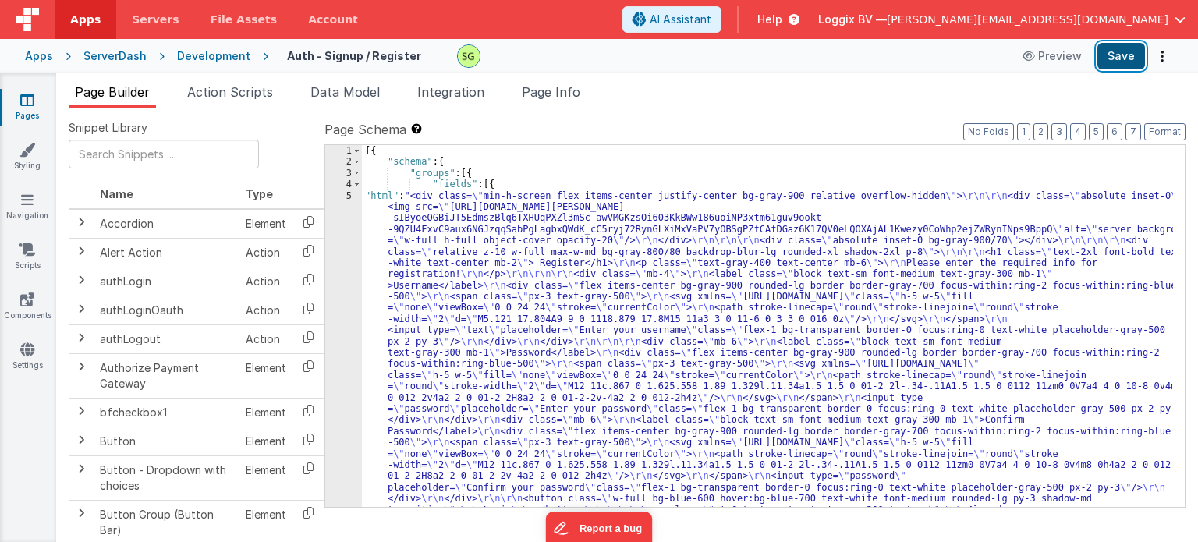
click at [1131, 52] on button "Save" at bounding box center [1122, 56] width 48 height 27
click at [205, 59] on div "Development" at bounding box center [213, 56] width 73 height 16
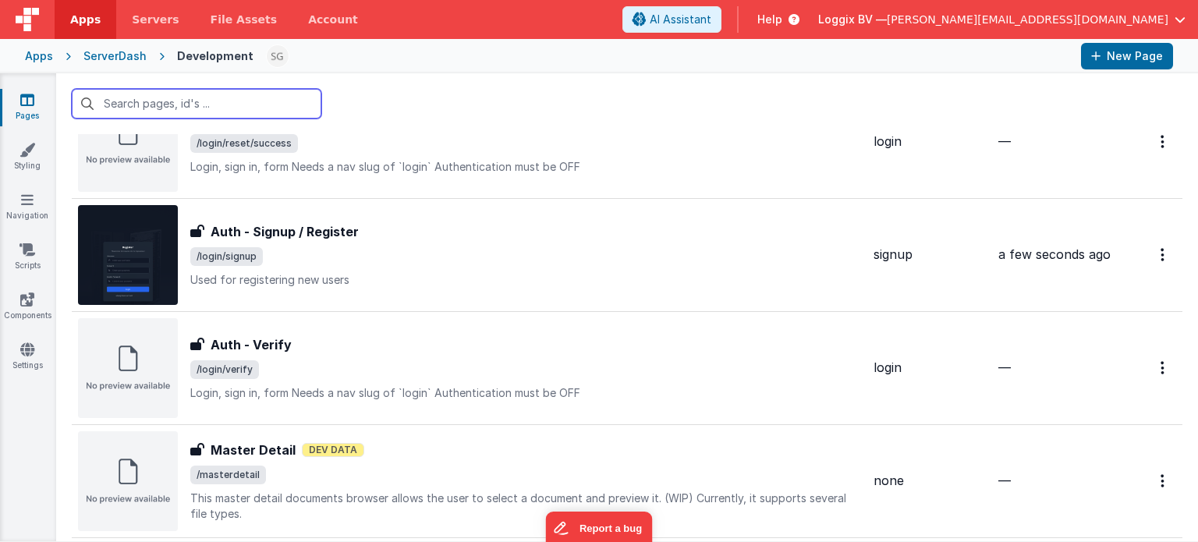
scroll to position [1216, 0]
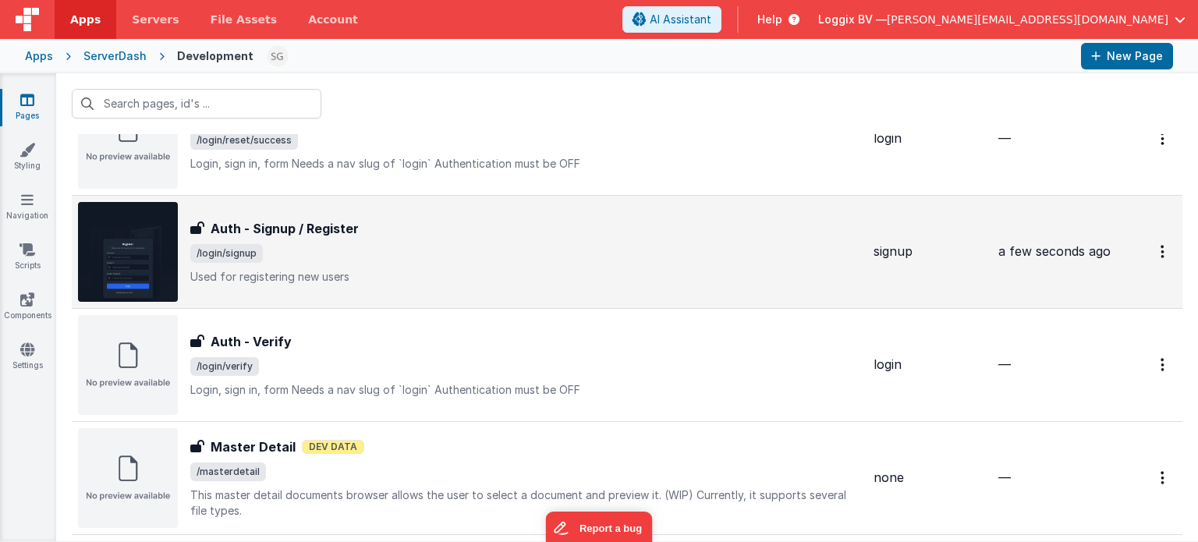
drag, startPoint x: 195, startPoint y: 247, endPoint x: 267, endPoint y: 255, distance: 72.2
click at [267, 255] on span "/login/signup" at bounding box center [525, 253] width 671 height 19
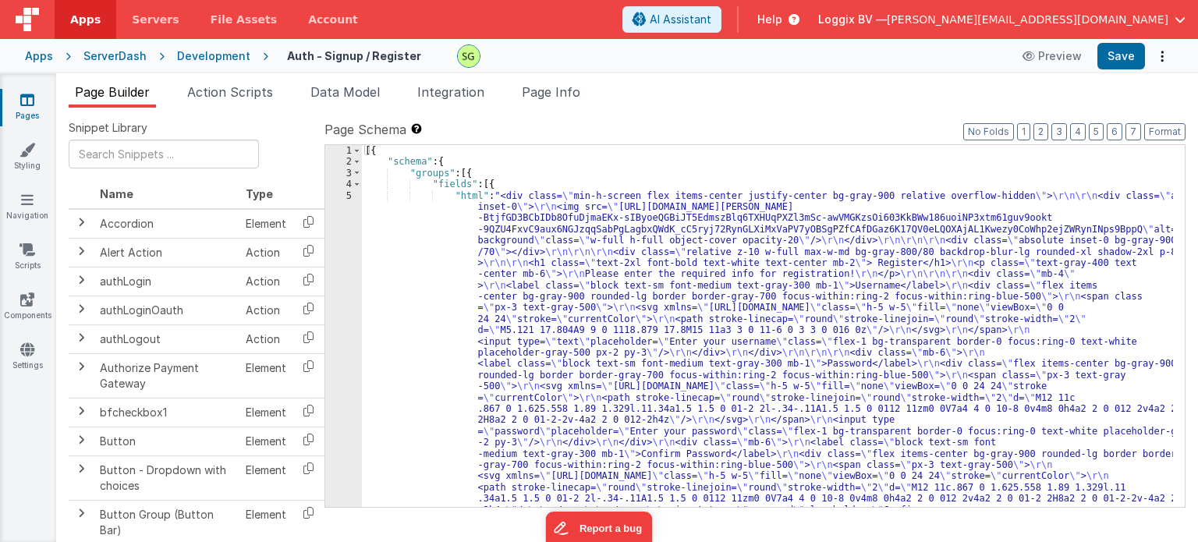
click at [346, 193] on div "5" at bounding box center [343, 381] width 37 height 382
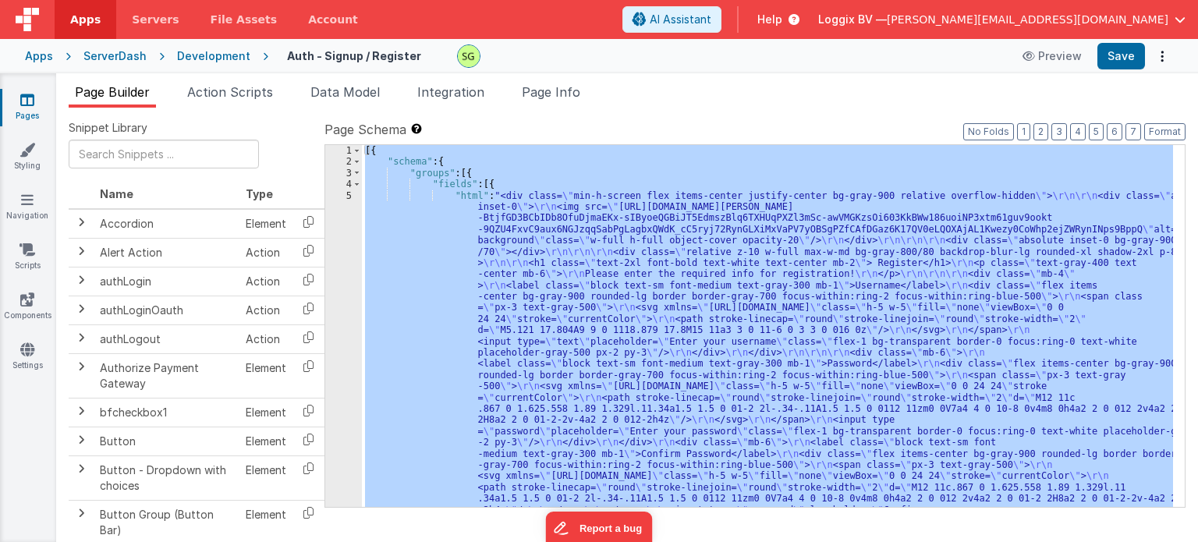
click at [346, 193] on div "5" at bounding box center [343, 381] width 37 height 382
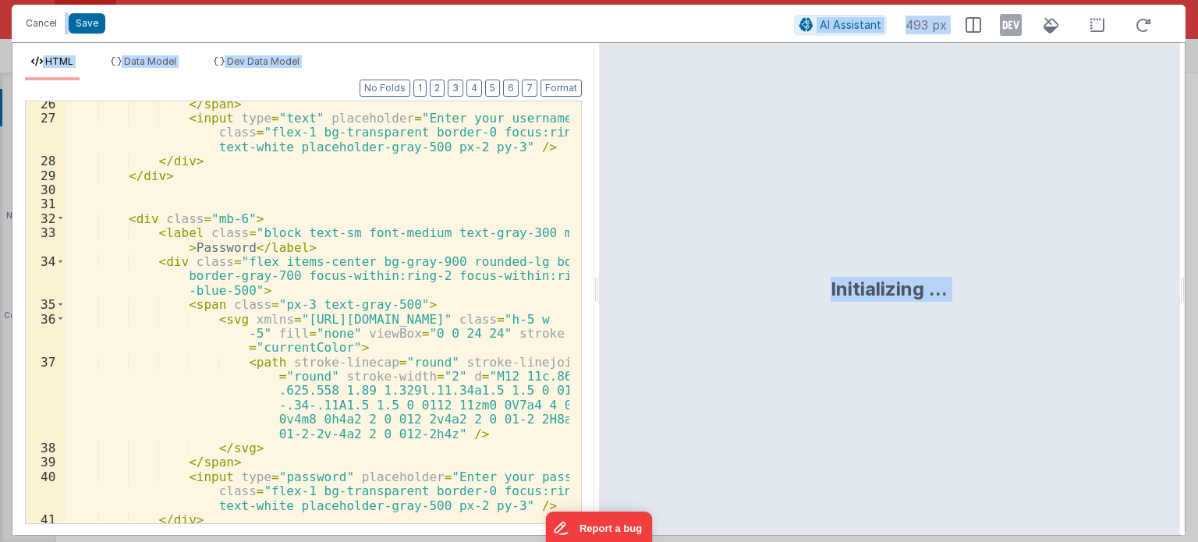
scroll to position [1228, 0]
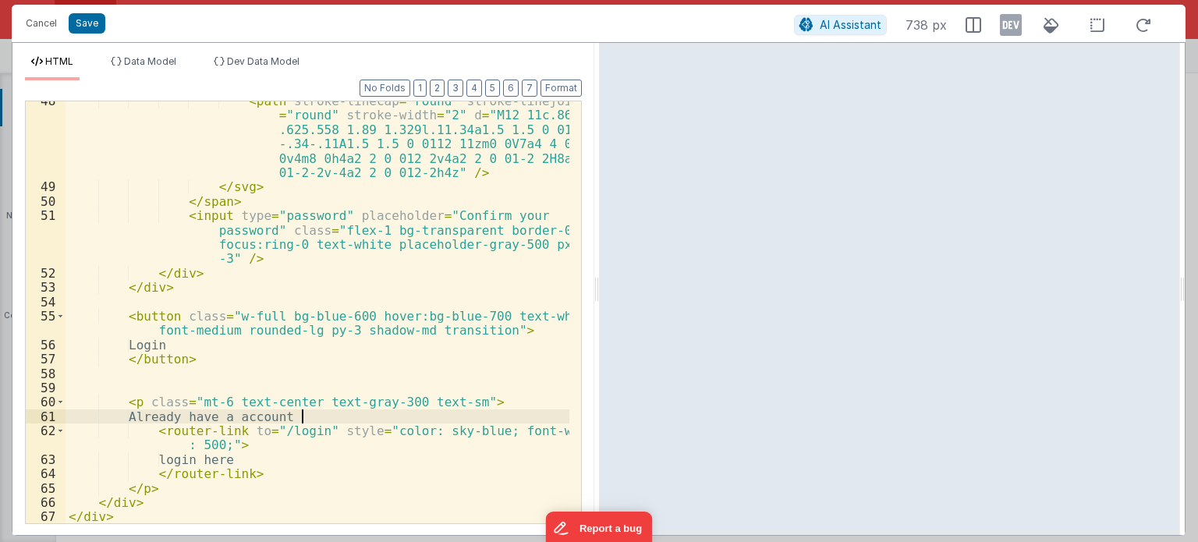
click at [315, 417] on div "< path stroke-linecap = "round" stroke-linejoin = "round" stroke-width = "2" d …" at bounding box center [318, 355] width 504 height 523
drag, startPoint x: 315, startPoint y: 417, endPoint x: 152, endPoint y: 413, distance: 163.1
click at [152, 413] on div "< path stroke-linecap = "round" stroke-linejoin = "round" stroke-width = "2" d …" at bounding box center [318, 355] width 504 height 523
click at [32, 21] on button "Cancel" at bounding box center [41, 23] width 47 height 22
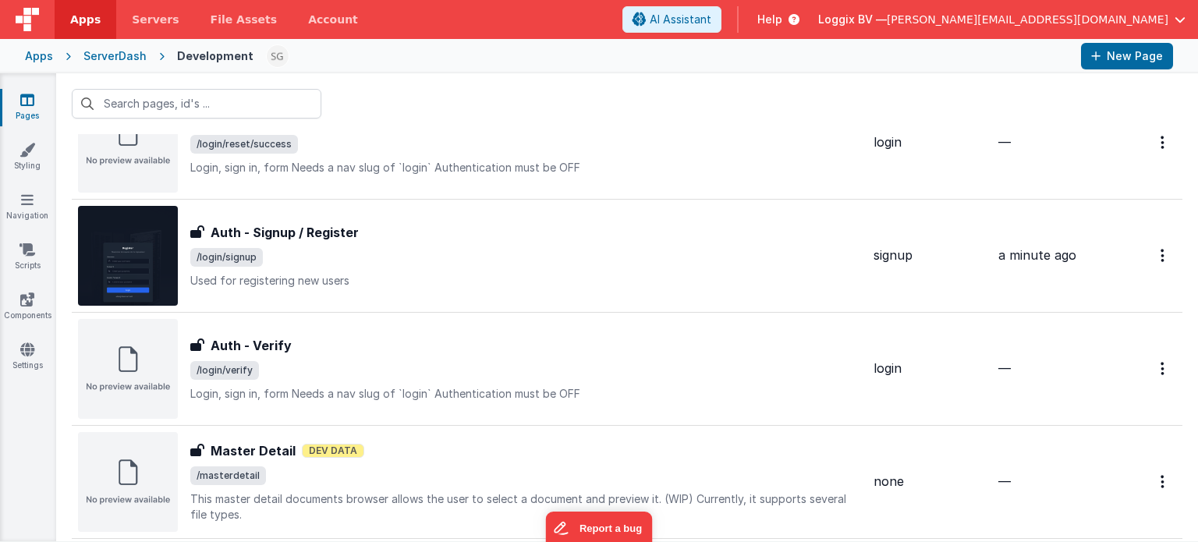
scroll to position [1193, 0]
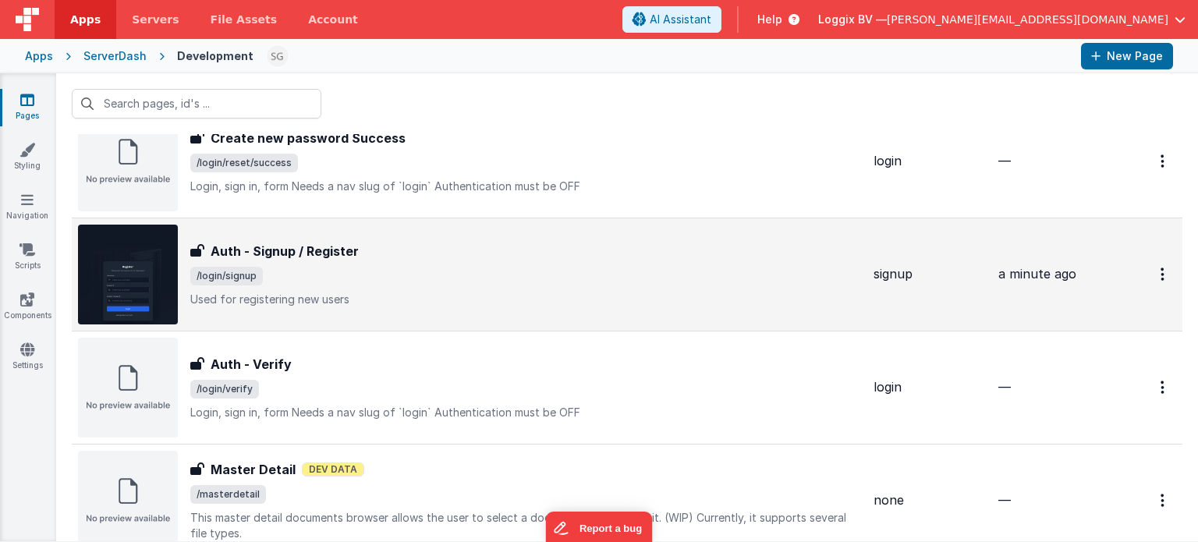
click at [397, 286] on div "Auth - Signup / Register Auth - Signup / Register /login/signup Used for regist…" at bounding box center [525, 275] width 671 height 66
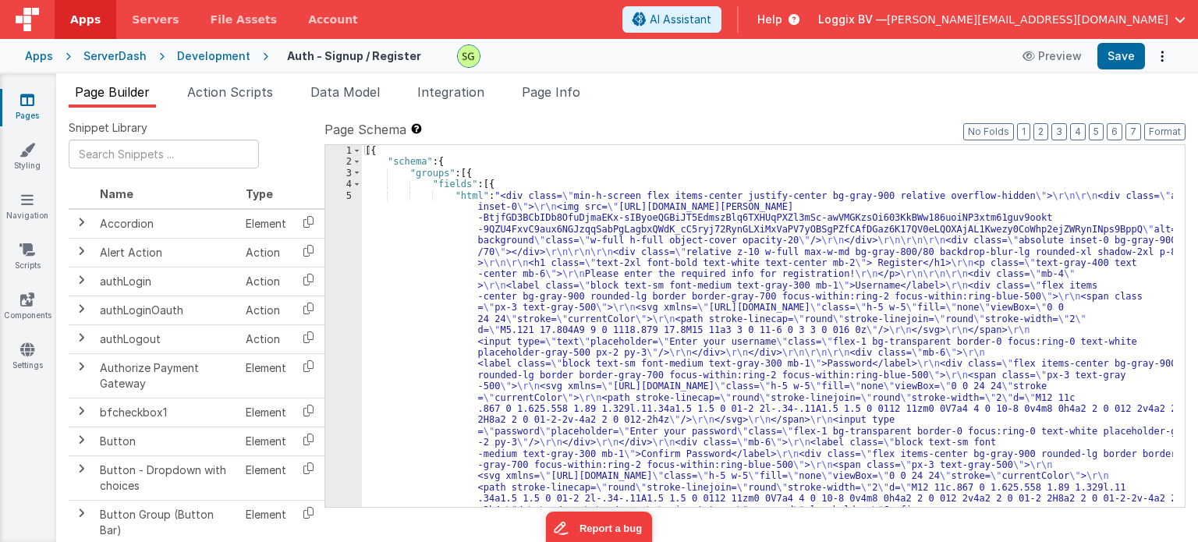
click at [349, 194] on div "5" at bounding box center [343, 381] width 37 height 382
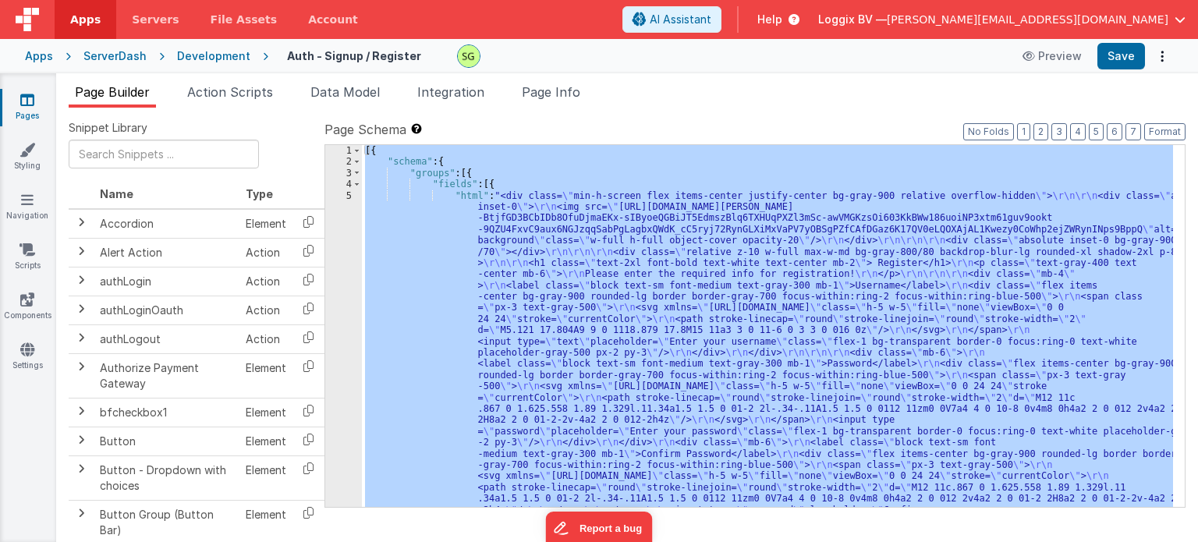
click at [349, 194] on div "5" at bounding box center [343, 381] width 37 height 382
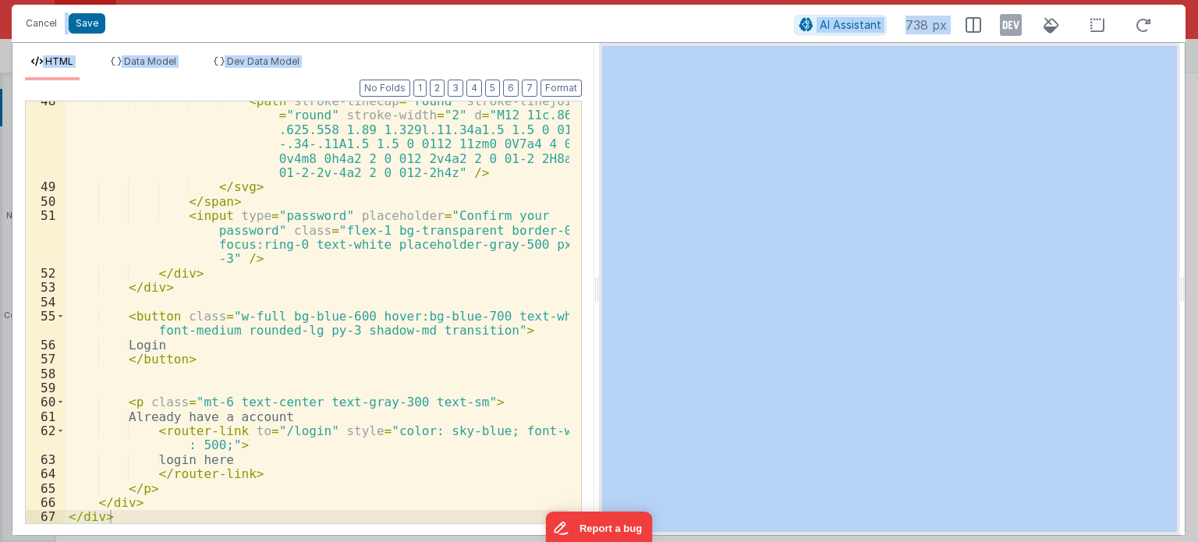
scroll to position [1228, 0]
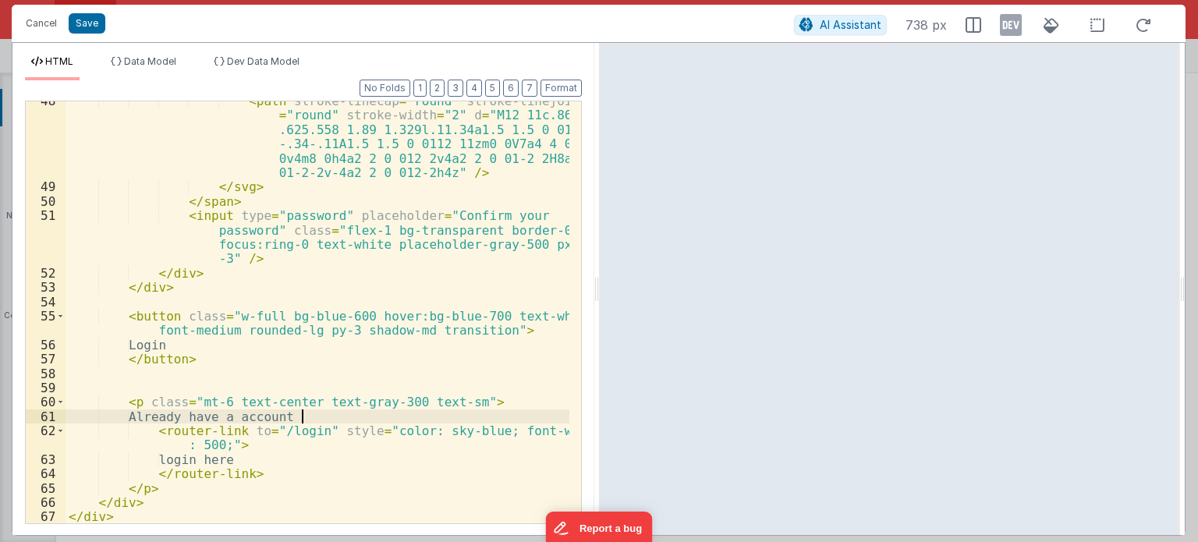
click at [317, 415] on div "< path stroke-linecap = "round" stroke-linejoin = "round" stroke-width = "2" d …" at bounding box center [318, 355] width 504 height 523
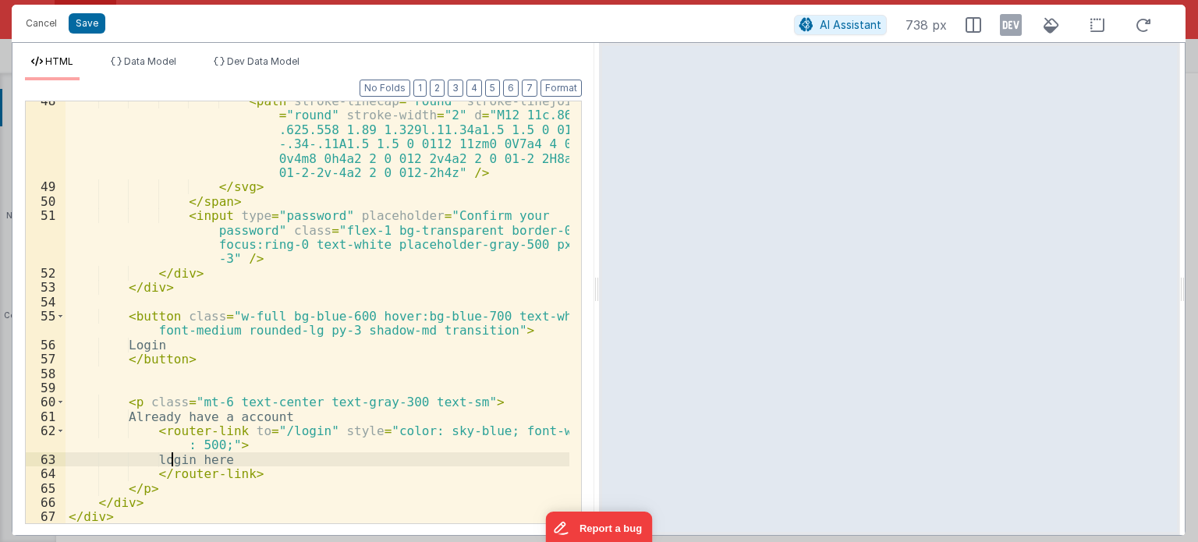
click at [174, 454] on div "< path stroke-linecap = "round" stroke-linejoin = "round" stroke-width = "2" d …" at bounding box center [318, 355] width 504 height 523
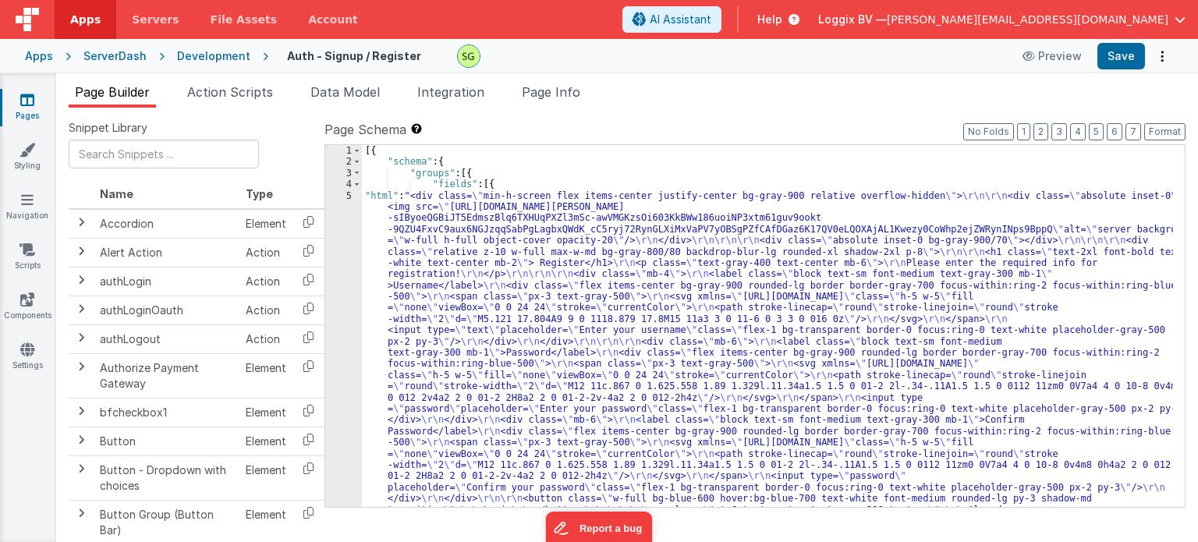
click at [204, 51] on div "Development" at bounding box center [213, 56] width 73 height 16
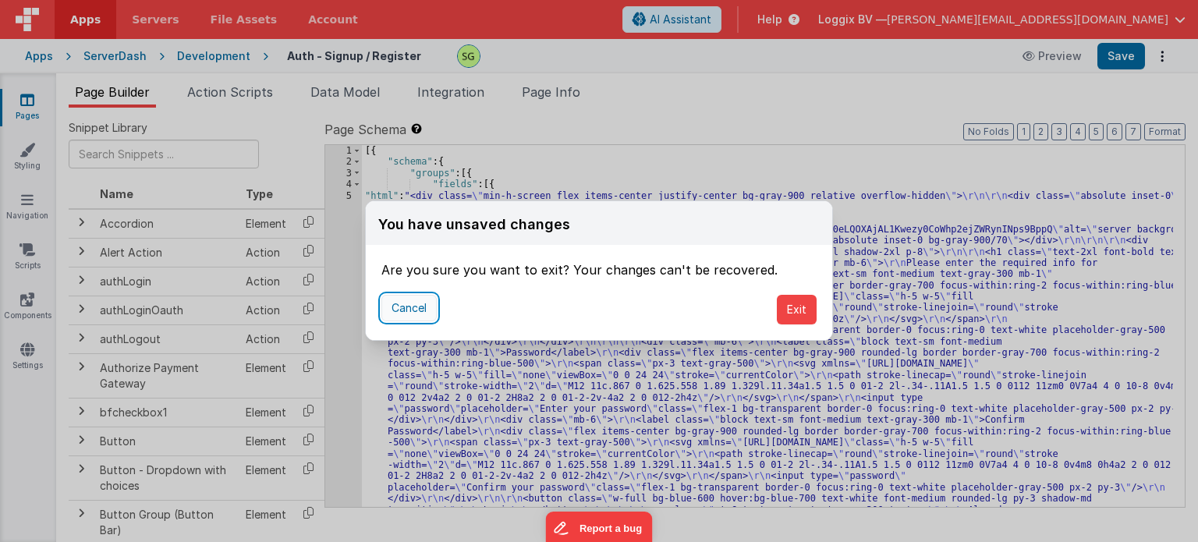
click at [410, 300] on button "Cancel" at bounding box center [409, 308] width 55 height 27
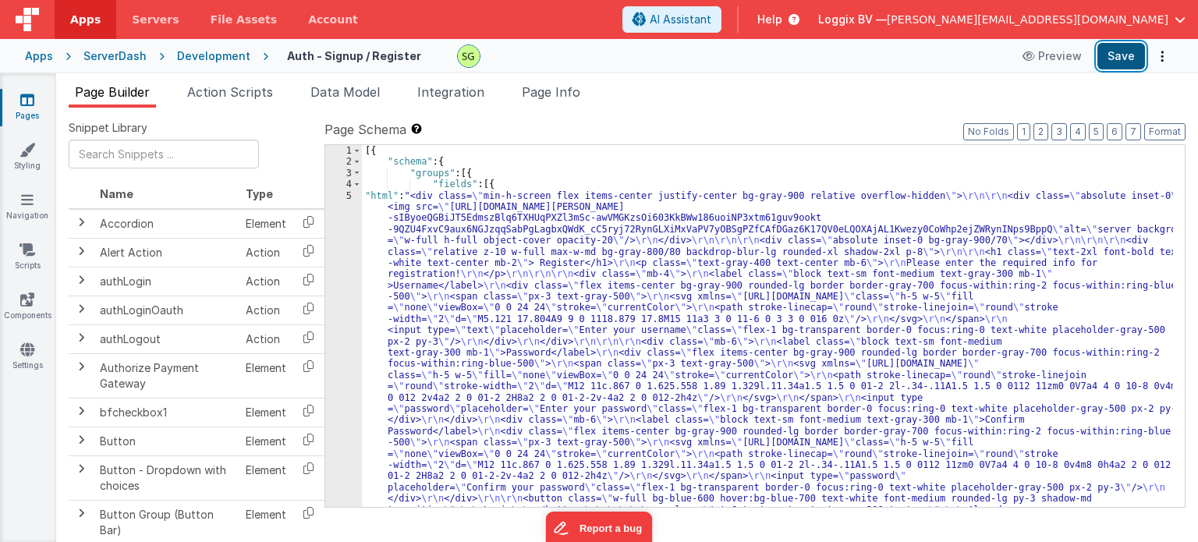
click at [1128, 47] on button "Save" at bounding box center [1122, 56] width 48 height 27
click at [232, 48] on div "Development" at bounding box center [213, 56] width 73 height 16
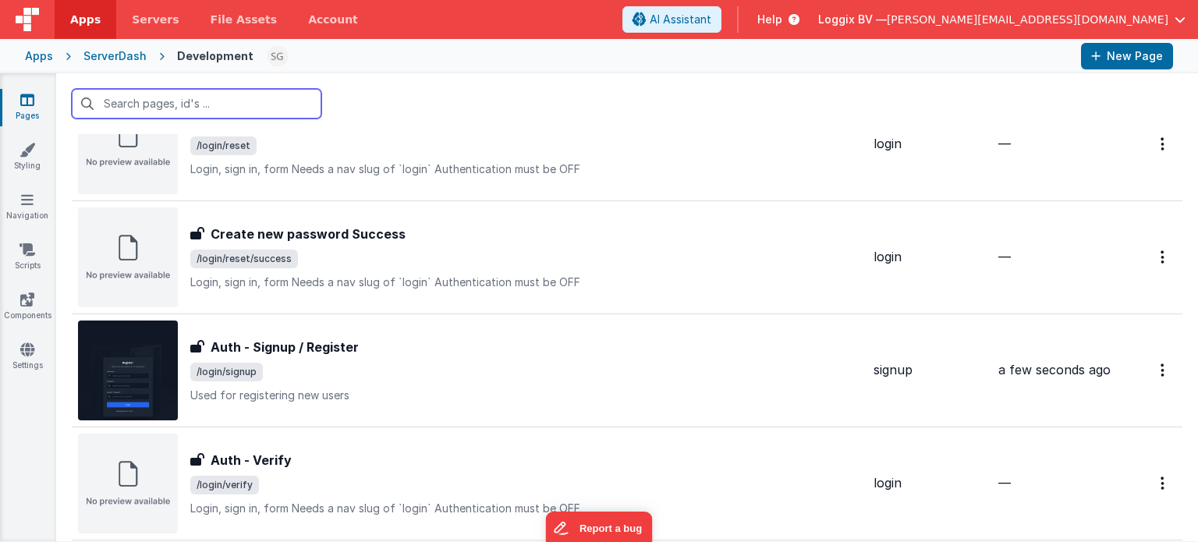
scroll to position [1620, 0]
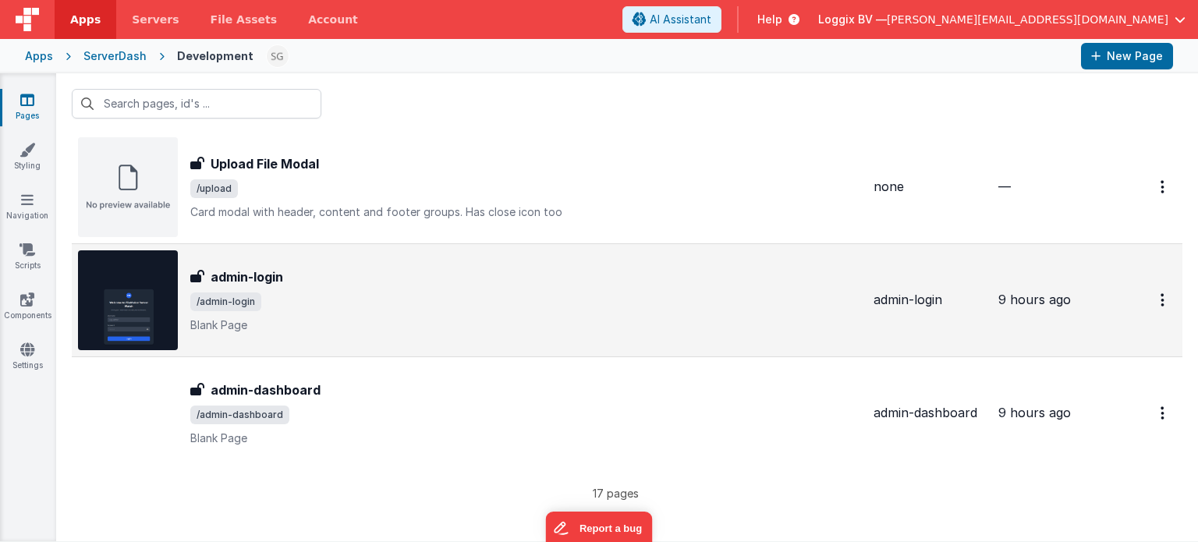
click at [298, 286] on div "admin-login admin-login /admin-login Blank Page" at bounding box center [525, 301] width 671 height 66
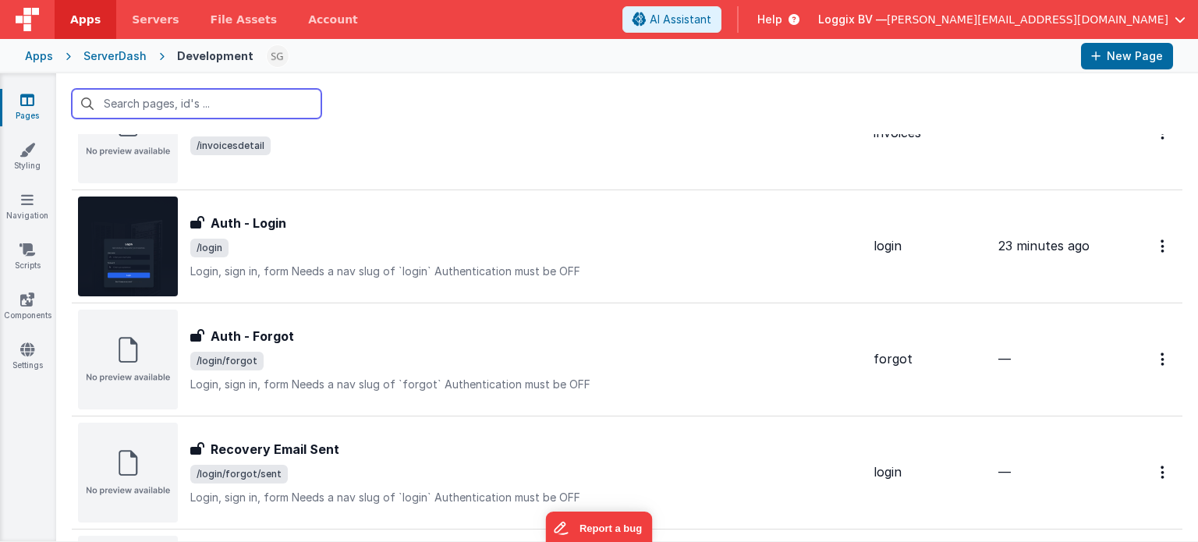
scroll to position [655, 0]
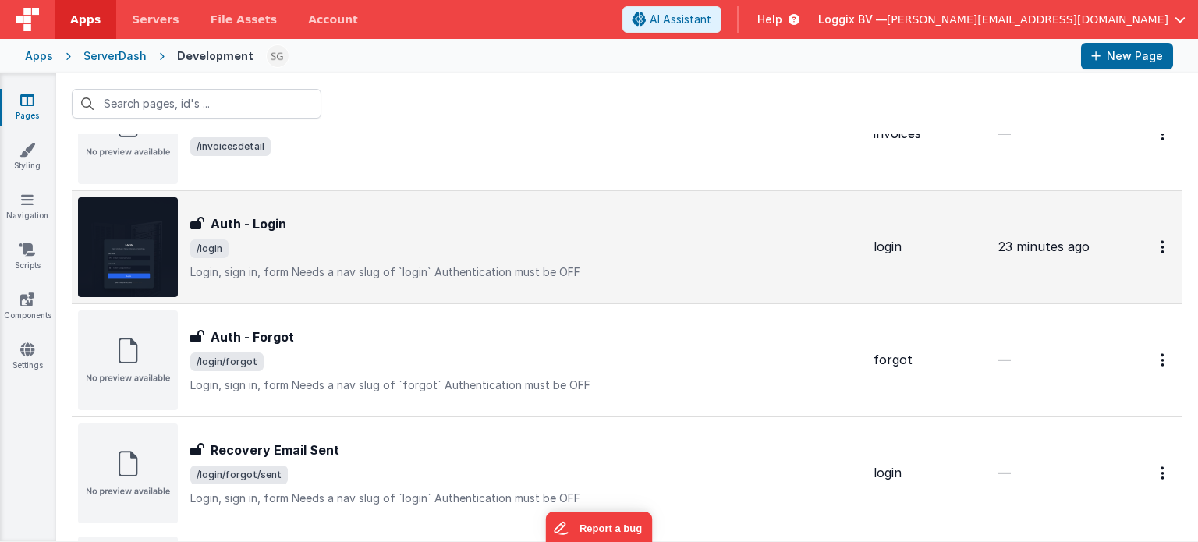
click at [415, 234] on div "Auth - Login Auth - Login /login Login, sign in, formNeeds a nav slug of `logi…" at bounding box center [525, 248] width 671 height 66
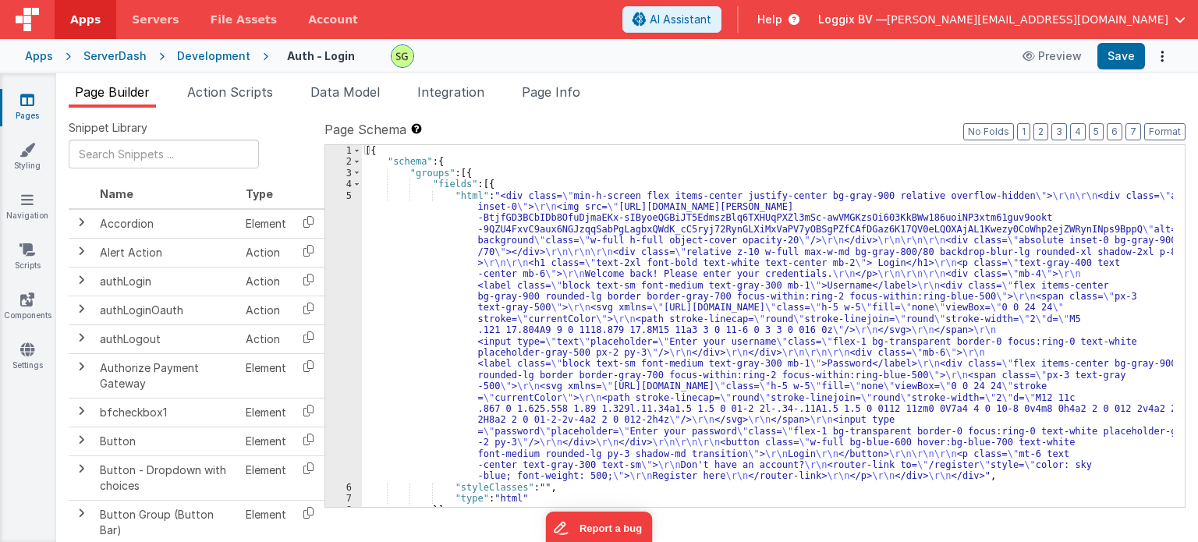
click at [350, 194] on div "5" at bounding box center [343, 336] width 37 height 292
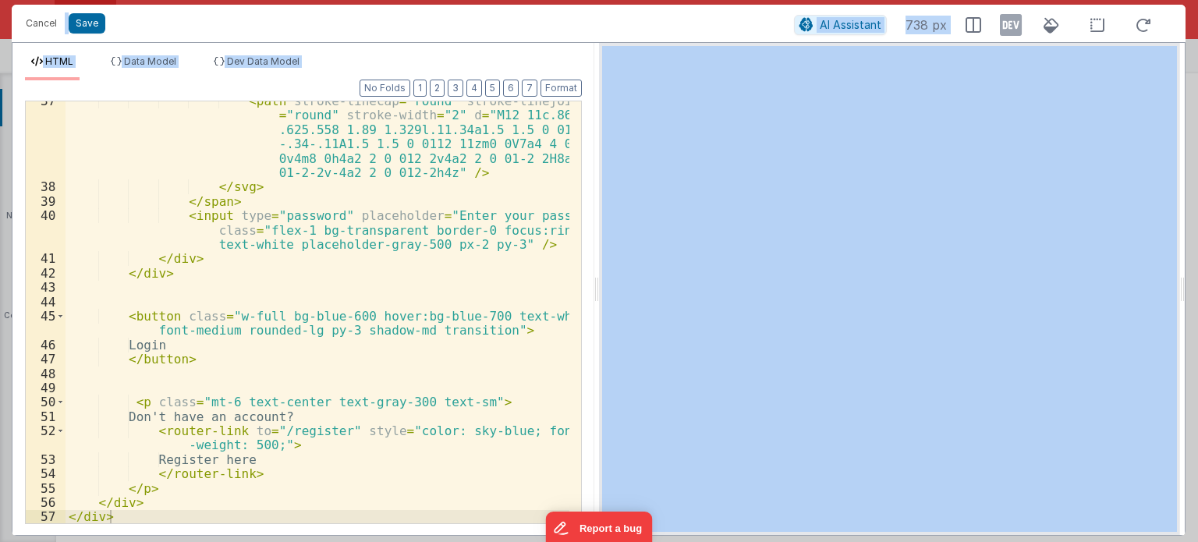
scroll to position [897, 0]
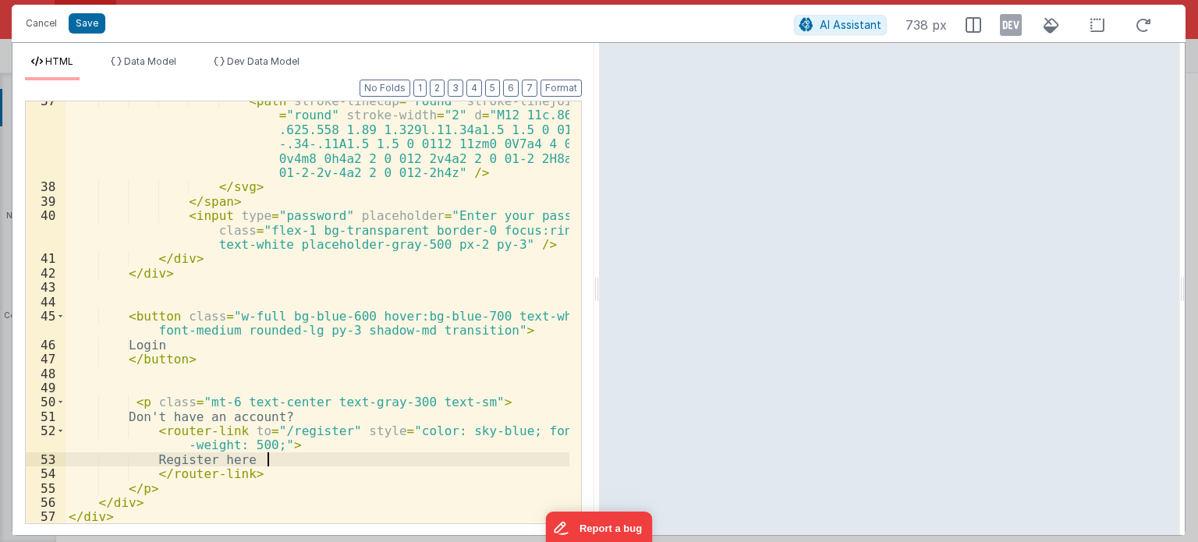
click at [286, 461] on div "< path stroke-linecap = "round" stroke-linejoin = "round" stroke-width = "2" d …" at bounding box center [318, 355] width 504 height 523
click at [85, 23] on button "Save" at bounding box center [87, 23] width 37 height 20
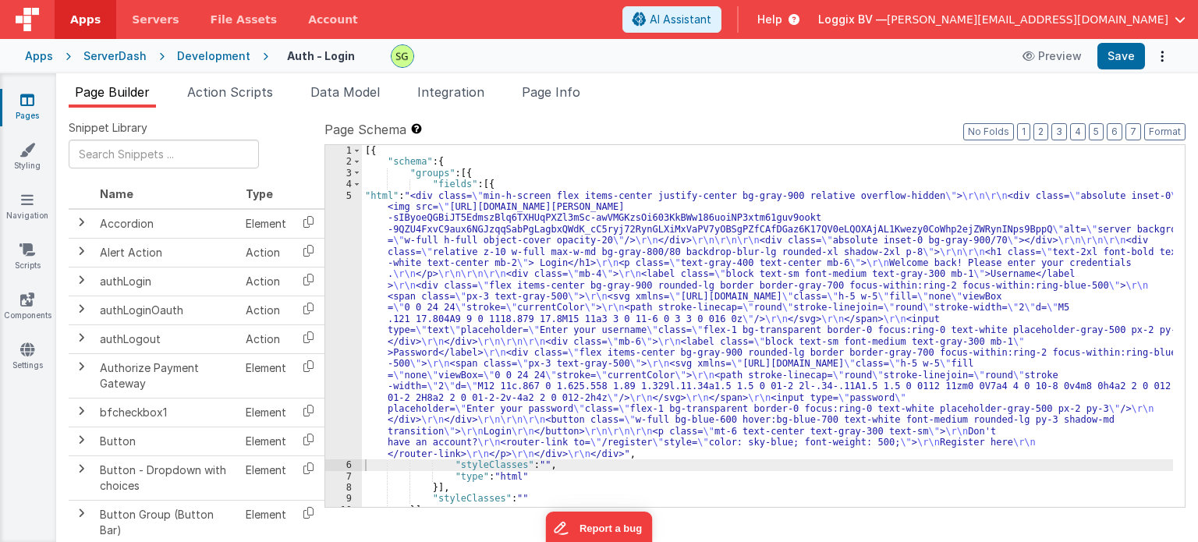
click at [347, 195] on div "5" at bounding box center [343, 325] width 37 height 270
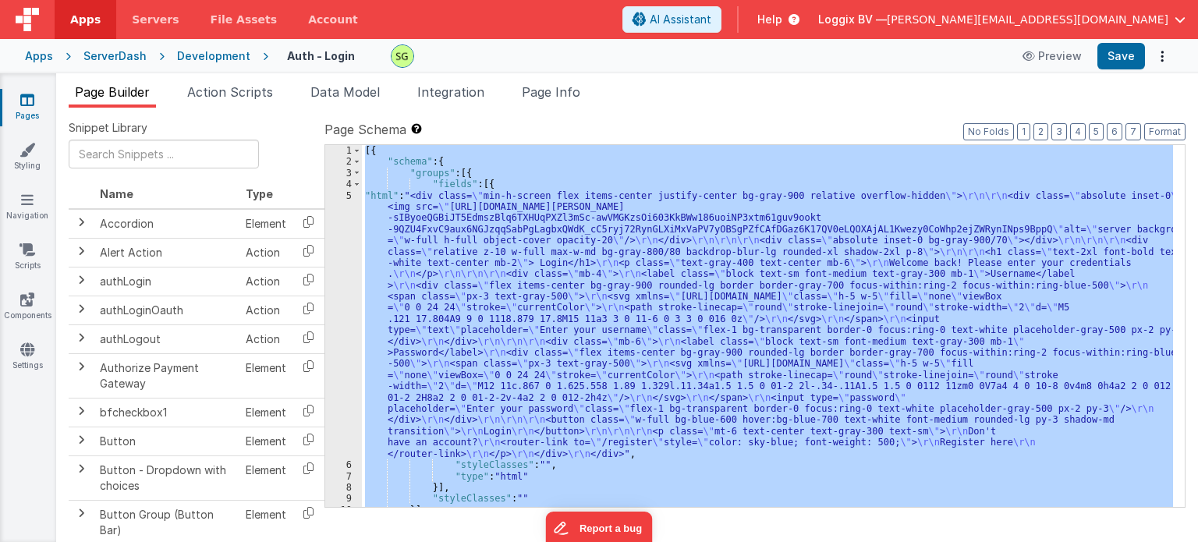
click at [347, 195] on div "5" at bounding box center [343, 325] width 37 height 270
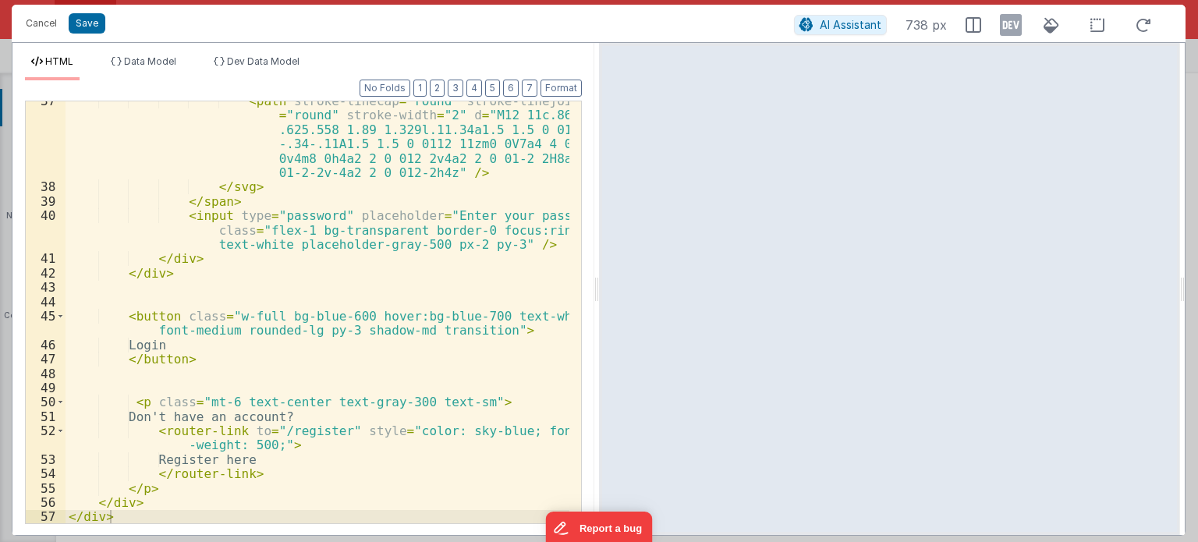
click at [328, 431] on div "< path stroke-linecap = "round" stroke-linejoin = "round" stroke-width = "2" d …" at bounding box center [318, 355] width 504 height 523
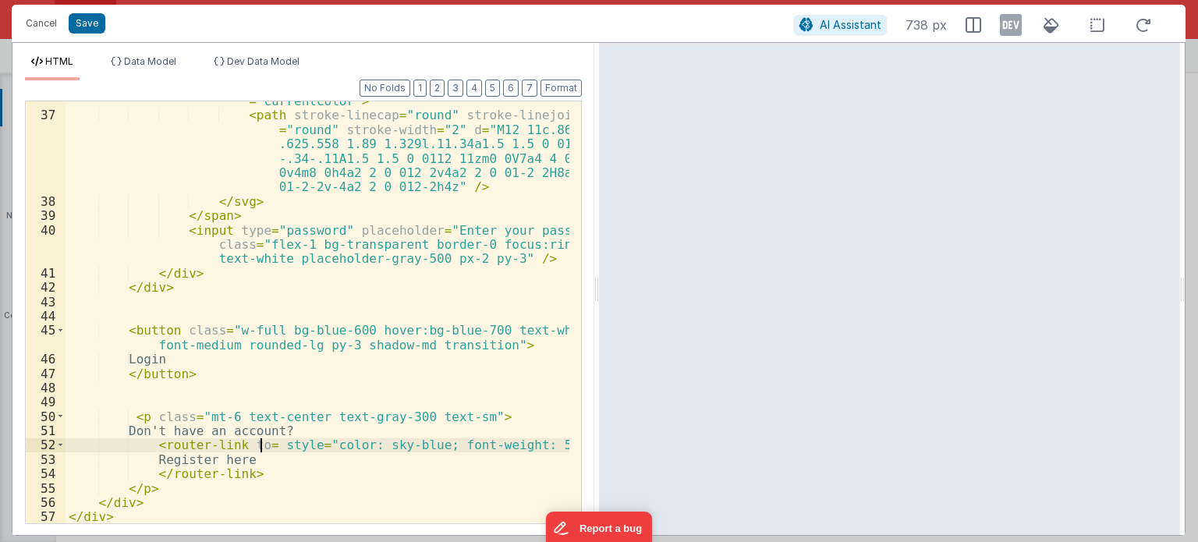
scroll to position [883, 0]
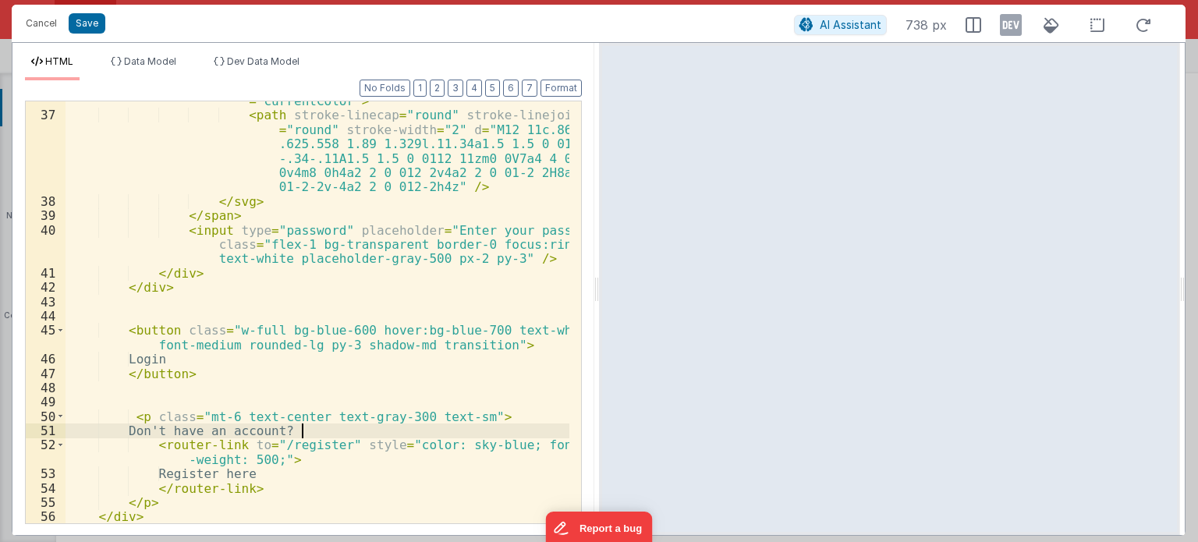
click at [328, 431] on div "< svg xmlns = "[URL][DOMAIN_NAME]" class = "h-5 w -5" fill = "none" viewBox = "…" at bounding box center [318, 305] width 504 height 481
click at [325, 442] on div "< svg xmlns = "[URL][DOMAIN_NAME]" class = "h-5 w -5" fill = "none" viewBox = "…" at bounding box center [318, 305] width 504 height 481
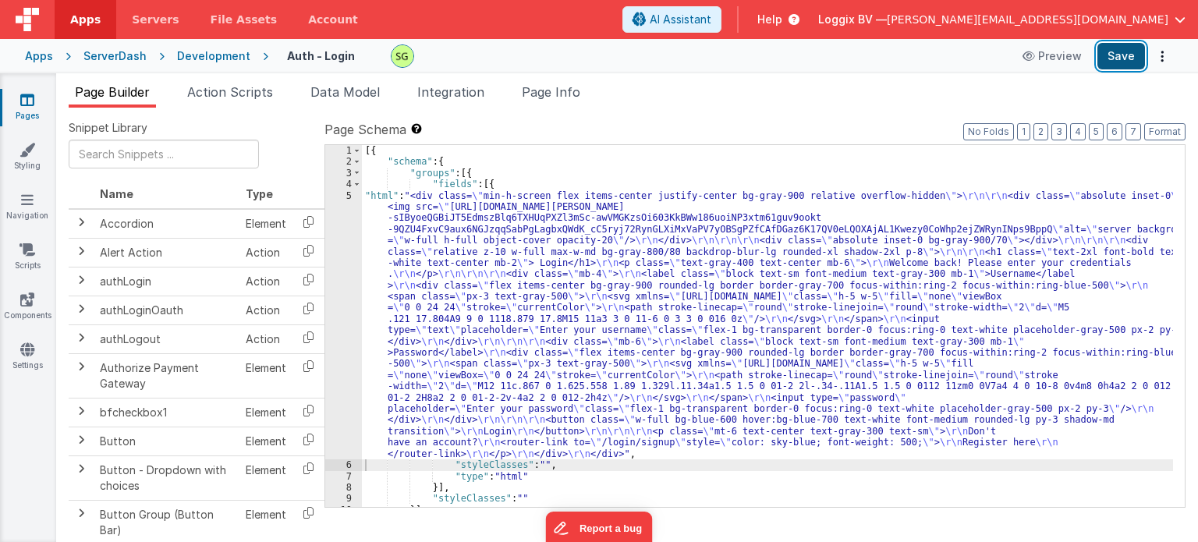
click at [1108, 55] on button "Save" at bounding box center [1122, 56] width 48 height 27
